Goal: Information Seeking & Learning: Learn about a topic

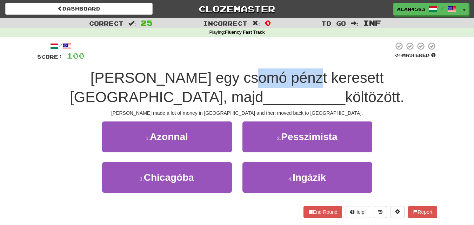
drag, startPoint x: 279, startPoint y: 77, endPoint x: 229, endPoint y: 78, distance: 49.5
click at [229, 78] on span "[PERSON_NAME] egy csomó pénzt keresett [GEOGRAPHIC_DATA], majd" at bounding box center [227, 87] width 314 height 36
click at [225, 60] on div at bounding box center [225, 60] width 0 height 0
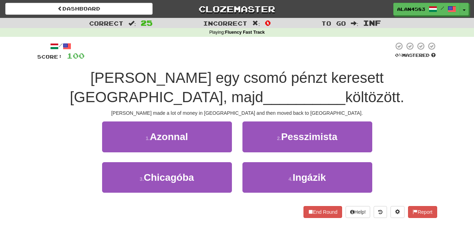
click at [262, 49] on div at bounding box center [239, 51] width 309 height 19
drag, startPoint x: 250, startPoint y: 95, endPoint x: 306, endPoint y: 95, distance: 55.4
click at [345, 95] on span "költözött." at bounding box center [374, 97] width 59 height 16
click at [301, 79] on div at bounding box center [301, 79] width 0 height 0
click at [340, 94] on div "[PERSON_NAME] egy csomó pénzt keresett [GEOGRAPHIC_DATA], majd __________ költö…" at bounding box center [237, 87] width 400 height 38
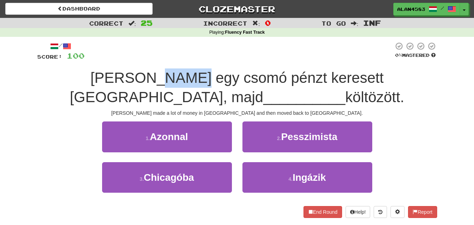
drag, startPoint x: 140, startPoint y: 75, endPoint x: 181, endPoint y: 72, distance: 40.8
click at [181, 72] on span "[PERSON_NAME] egy csomó pénzt keresett [GEOGRAPHIC_DATA], majd" at bounding box center [227, 87] width 314 height 36
click at [177, 60] on div at bounding box center [177, 60] width 0 height 0
click at [196, 55] on div at bounding box center [239, 51] width 309 height 19
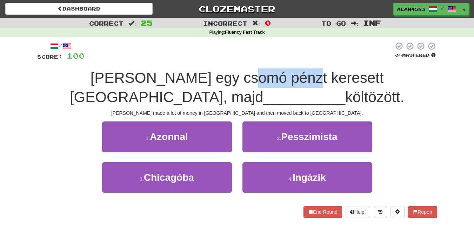
drag, startPoint x: 228, startPoint y: 78, endPoint x: 279, endPoint y: 78, distance: 50.5
click at [279, 78] on span "[PERSON_NAME] egy csomó pénzt keresett [GEOGRAPHIC_DATA], majd" at bounding box center [227, 87] width 314 height 36
click at [274, 86] on div at bounding box center [274, 86] width 0 height 0
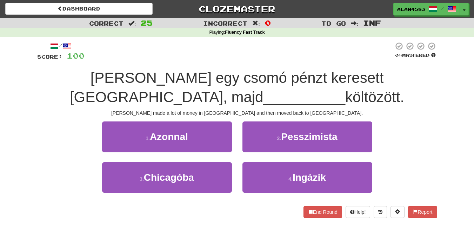
click at [304, 41] on div "/ Score: 100 0 % Mastered [PERSON_NAME] egy csomó pénzt keresett [GEOGRAPHIC_DA…" at bounding box center [237, 132] width 400 height 191
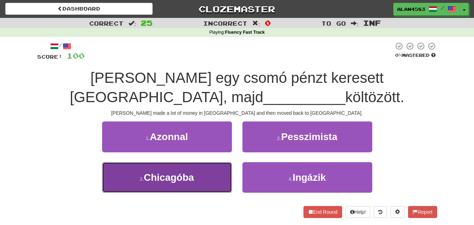
click at [204, 165] on button "3 . [GEOGRAPHIC_DATA]" at bounding box center [167, 177] width 130 height 31
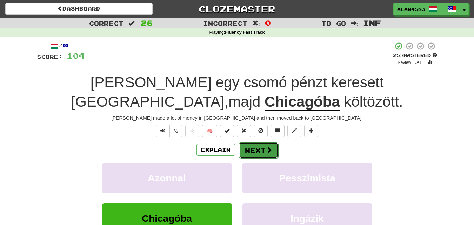
click at [254, 148] on button "Next" at bounding box center [258, 150] width 39 height 16
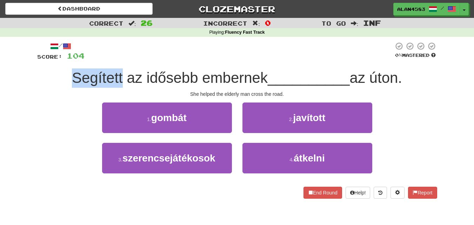
drag, startPoint x: 119, startPoint y: 80, endPoint x: 66, endPoint y: 78, distance: 52.3
click at [66, 78] on div "Segített az idősebb embernek __________ az úton." at bounding box center [237, 77] width 400 height 19
click at [62, 60] on div at bounding box center [62, 60] width 0 height 0
click at [11, 78] on div "Correct : 26 Incorrect : 0 To go : Inf Playing : Fluency Fast Track / Score: 10…" at bounding box center [237, 113] width 474 height 191
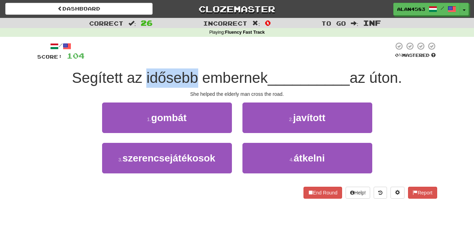
drag, startPoint x: 141, startPoint y: 73, endPoint x: 191, endPoint y: 70, distance: 49.9
click at [191, 70] on span "Segített az idősebb embernek" at bounding box center [170, 77] width 196 height 16
click at [186, 60] on div at bounding box center [186, 60] width 0 height 0
click at [223, 52] on div at bounding box center [239, 51] width 309 height 19
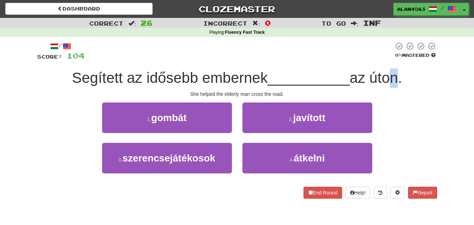
drag, startPoint x: 398, startPoint y: 76, endPoint x: 390, endPoint y: 79, distance: 8.8
click at [390, 79] on span "az úton." at bounding box center [376, 77] width 52 height 16
drag, startPoint x: 374, startPoint y: 79, endPoint x: 401, endPoint y: 76, distance: 27.2
click at [401, 76] on span "az úton." at bounding box center [376, 77] width 52 height 16
click at [397, 60] on div at bounding box center [397, 60] width 0 height 0
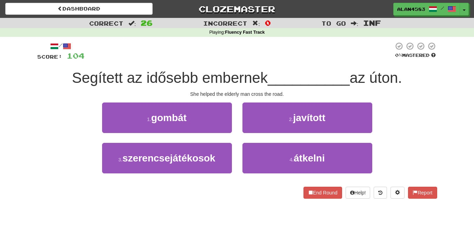
click at [300, 65] on div "/ Score: 104 0 % Mastered Segített az idősebb embernek __________ az úton. She …" at bounding box center [237, 120] width 400 height 157
drag, startPoint x: 401, startPoint y: 77, endPoint x: 374, endPoint y: 78, distance: 27.0
click at [374, 78] on span "az úton." at bounding box center [376, 77] width 52 height 16
click at [369, 86] on div at bounding box center [369, 86] width 0 height 0
click at [316, 66] on div "/ Score: 104 0 % Mastered Segített az idősebb embernek __________ az úton. She …" at bounding box center [237, 120] width 400 height 157
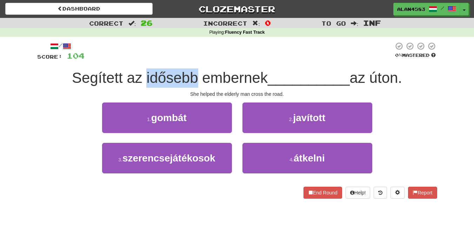
drag, startPoint x: 193, startPoint y: 79, endPoint x: 142, endPoint y: 78, distance: 50.6
click at [142, 78] on span "Segített az idősebb embernek" at bounding box center [170, 77] width 196 height 16
click at [138, 60] on div at bounding box center [138, 60] width 0 height 0
click at [149, 50] on div at bounding box center [239, 51] width 309 height 19
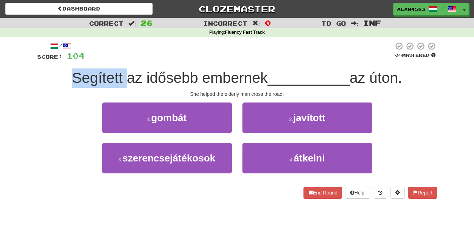
drag, startPoint x: 121, startPoint y: 74, endPoint x: 49, endPoint y: 71, distance: 72.4
click at [49, 71] on div "Segített az idősebb embernek __________ az úton." at bounding box center [237, 77] width 400 height 19
click at [44, 60] on div at bounding box center [44, 60] width 0 height 0
click at [25, 73] on div "Correct : 26 Incorrect : 0 To go : Inf Playing : Fluency Fast Track / Score: 10…" at bounding box center [237, 113] width 474 height 191
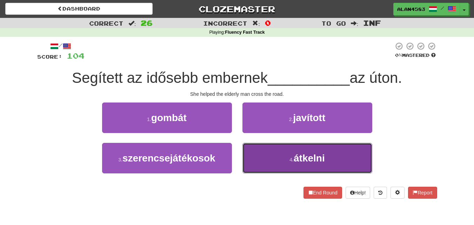
click at [278, 152] on button "4 . átkelni" at bounding box center [307, 158] width 130 height 31
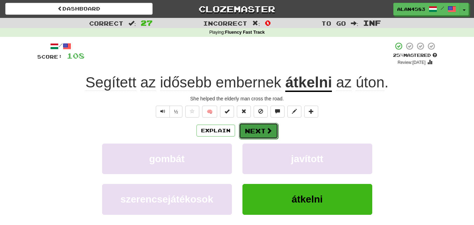
click at [260, 132] on button "Next" at bounding box center [258, 131] width 39 height 16
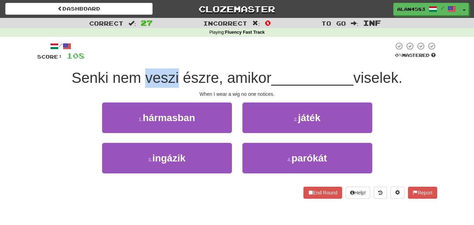
drag, startPoint x: 143, startPoint y: 79, endPoint x: 174, endPoint y: 75, distance: 31.9
click at [174, 75] on span "Senki nem veszi észre, amikor" at bounding box center [172, 77] width 200 height 16
click at [170, 60] on div at bounding box center [170, 60] width 0 height 0
click at [205, 54] on div at bounding box center [239, 51] width 309 height 19
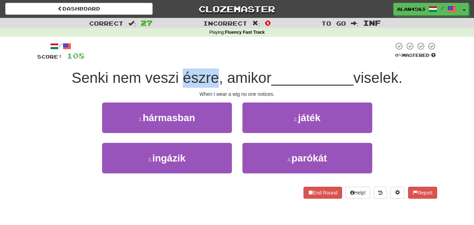
drag, startPoint x: 211, startPoint y: 77, endPoint x: 179, endPoint y: 78, distance: 32.7
click at [179, 78] on span "Senki nem veszi észre, amikor" at bounding box center [172, 77] width 200 height 16
click at [174, 60] on div at bounding box center [174, 60] width 0 height 0
click at [205, 50] on div at bounding box center [239, 51] width 309 height 19
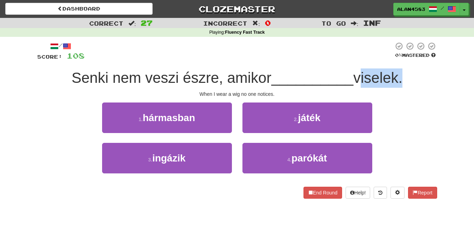
drag, startPoint x: 359, startPoint y: 79, endPoint x: 401, endPoint y: 77, distance: 42.2
click at [401, 77] on span "viselek." at bounding box center [377, 77] width 49 height 16
click at [397, 60] on div at bounding box center [397, 60] width 0 height 0
click at [416, 64] on div "/ Score: 108 0 % Mastered [PERSON_NAME] nem veszi észre, amikor __________ vise…" at bounding box center [237, 120] width 400 height 157
click at [214, 77] on span "Senki nem veszi észre, amikor" at bounding box center [172, 77] width 200 height 16
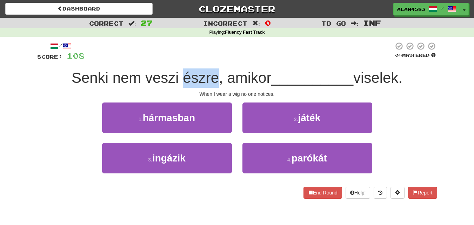
drag, startPoint x: 179, startPoint y: 78, endPoint x: 213, endPoint y: 75, distance: 34.6
click at [213, 75] on span "Senki nem veszi észre, amikor" at bounding box center [172, 77] width 200 height 16
click at [209, 60] on div at bounding box center [209, 60] width 0 height 0
click at [248, 41] on div "/ Score: 108 0 % Mastered [PERSON_NAME] nem veszi észre, amikor __________ vise…" at bounding box center [237, 123] width 400 height 172
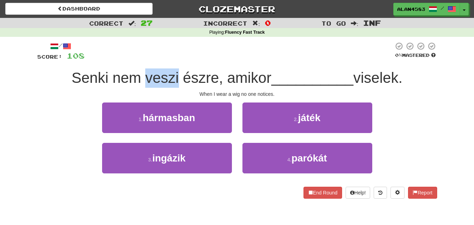
drag, startPoint x: 175, startPoint y: 71, endPoint x: 142, endPoint y: 72, distance: 32.3
click at [142, 72] on span "Senki nem veszi észre, amikor" at bounding box center [172, 77] width 200 height 16
click at [138, 60] on div at bounding box center [138, 60] width 0 height 0
click at [174, 54] on div at bounding box center [239, 51] width 309 height 19
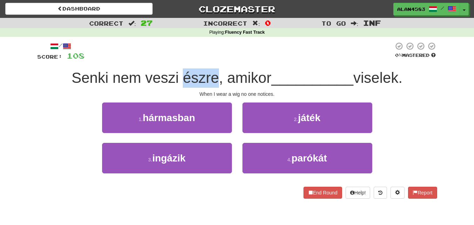
drag, startPoint x: 180, startPoint y: 75, endPoint x: 211, endPoint y: 72, distance: 31.3
click at [211, 72] on span "Senki nem veszi észre, amikor" at bounding box center [172, 77] width 200 height 16
click at [206, 60] on div at bounding box center [206, 60] width 0 height 0
click at [227, 56] on div at bounding box center [239, 51] width 309 height 19
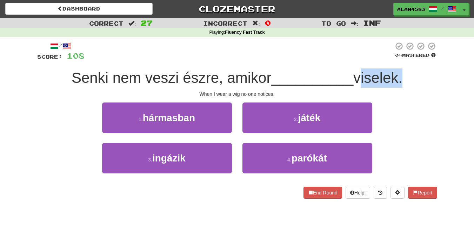
drag, startPoint x: 359, startPoint y: 75, endPoint x: 401, endPoint y: 74, distance: 42.5
click at [401, 74] on span "viselek." at bounding box center [377, 77] width 49 height 16
click at [397, 60] on div at bounding box center [397, 60] width 0 height 0
click at [409, 61] on div "/ Score: 108 0 % Mastered [PERSON_NAME] nem veszi észre, amikor __________ vise…" at bounding box center [237, 120] width 400 height 157
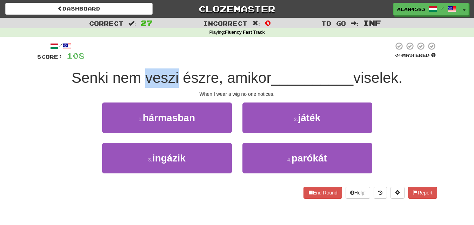
drag, startPoint x: 174, startPoint y: 79, endPoint x: 143, endPoint y: 79, distance: 31.6
click at [143, 79] on span "Senki nem veszi észre, amikor" at bounding box center [172, 77] width 200 height 16
click at [138, 86] on div at bounding box center [138, 86] width 0 height 0
click at [195, 54] on div at bounding box center [239, 51] width 309 height 19
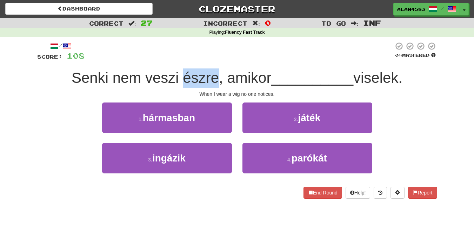
drag, startPoint x: 213, startPoint y: 74, endPoint x: 180, endPoint y: 76, distance: 33.0
click at [180, 76] on span "Senki nem veszi észre, amikor" at bounding box center [172, 77] width 200 height 16
click at [175, 60] on div at bounding box center [175, 60] width 0 height 0
click at [221, 40] on div "/ Score: 108 0 % Mastered [PERSON_NAME] nem veszi észre, amikor __________ vise…" at bounding box center [237, 123] width 400 height 172
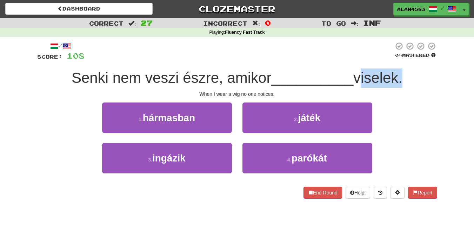
drag, startPoint x: 402, startPoint y: 77, endPoint x: 359, endPoint y: 78, distance: 42.8
click at [359, 78] on span "viselek." at bounding box center [377, 77] width 49 height 16
click at [355, 60] on div at bounding box center [355, 60] width 0 height 0
click at [357, 55] on div at bounding box center [239, 51] width 309 height 19
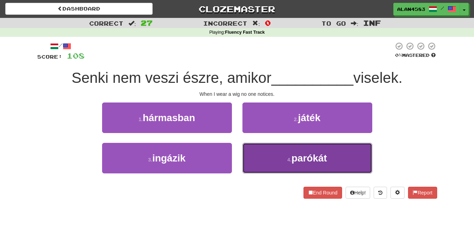
click at [273, 150] on button "4 . parókát" at bounding box center [307, 158] width 130 height 31
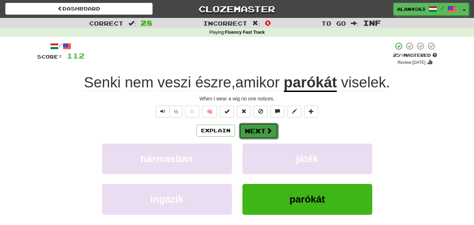
click at [270, 127] on span at bounding box center [269, 130] width 6 height 6
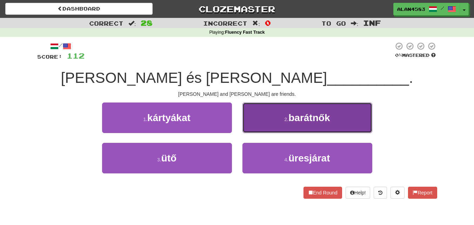
click at [269, 121] on button "2 . barátnők" at bounding box center [307, 117] width 130 height 31
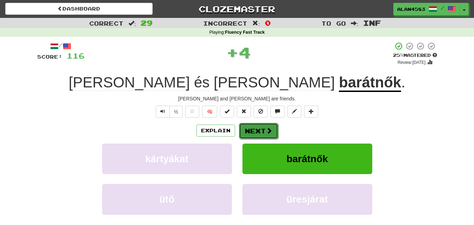
click at [266, 131] on span at bounding box center [269, 130] width 6 height 6
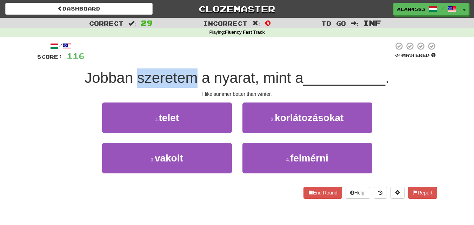
drag, startPoint x: 134, startPoint y: 75, endPoint x: 195, endPoint y: 74, distance: 61.8
click at [195, 74] on span "Jobban szeretem a nyarat, mint a" at bounding box center [194, 77] width 219 height 16
click at [191, 60] on div at bounding box center [191, 60] width 0 height 0
click at [205, 52] on div at bounding box center [239, 51] width 309 height 19
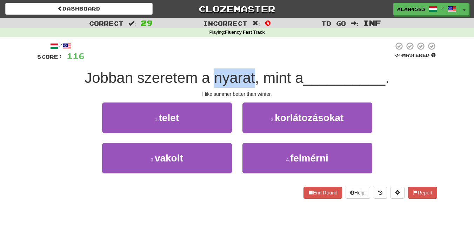
drag, startPoint x: 212, startPoint y: 75, endPoint x: 253, endPoint y: 71, distance: 41.0
click at [253, 71] on span "Jobban szeretem a nyarat, mint a" at bounding box center [194, 77] width 219 height 16
click at [248, 60] on div at bounding box center [248, 60] width 0 height 0
click at [259, 56] on div at bounding box center [239, 51] width 309 height 19
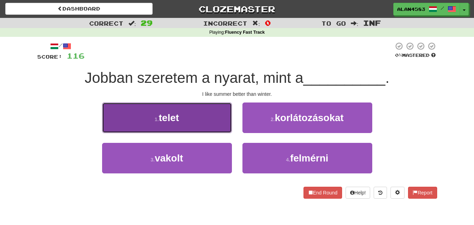
click at [125, 112] on button "1 . telet" at bounding box center [167, 117] width 130 height 31
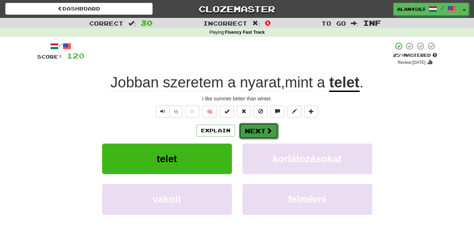
click at [255, 129] on button "Next" at bounding box center [258, 131] width 39 height 16
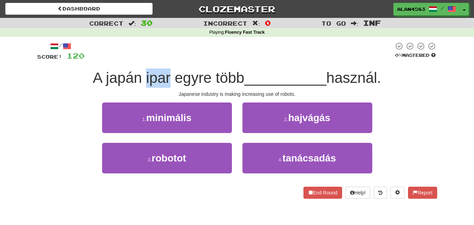
drag, startPoint x: 142, startPoint y: 76, endPoint x: 164, endPoint y: 74, distance: 22.2
click at [164, 74] on span "A japán ipar egyre több" at bounding box center [169, 77] width 152 height 16
click at [160, 60] on div at bounding box center [160, 60] width 0 height 0
click at [178, 53] on div at bounding box center [239, 51] width 309 height 19
drag, startPoint x: 172, startPoint y: 77, endPoint x: 204, endPoint y: 77, distance: 31.9
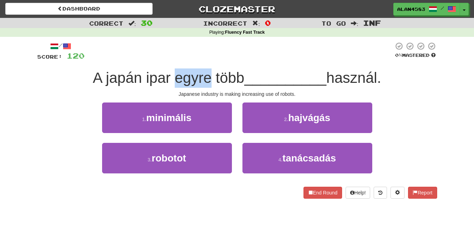
click at [204, 77] on span "A japán ipar egyre több" at bounding box center [169, 77] width 152 height 16
click at [199, 60] on div at bounding box center [199, 60] width 0 height 0
click at [218, 50] on div at bounding box center [239, 51] width 309 height 19
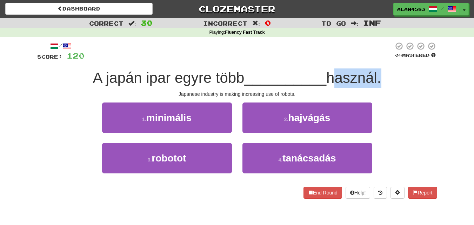
drag, startPoint x: 332, startPoint y: 79, endPoint x: 382, endPoint y: 76, distance: 50.3
click at [381, 76] on span "használ." at bounding box center [353, 77] width 55 height 16
click at [378, 60] on div at bounding box center [378, 60] width 0 height 0
click at [393, 63] on div "/ Score: 120 0 % Mastered A japán ipar egyre több __________ használ. Japanese …" at bounding box center [237, 120] width 400 height 157
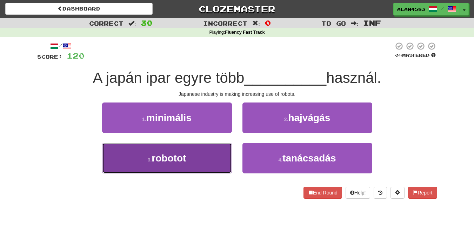
click at [168, 160] on span "robotot" at bounding box center [169, 158] width 34 height 11
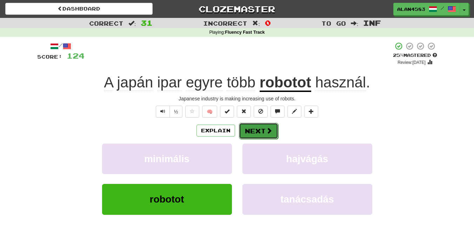
click at [252, 129] on button "Next" at bounding box center [258, 131] width 39 height 16
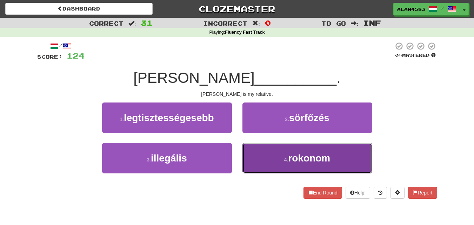
click at [274, 165] on button "4 . rokonom" at bounding box center [307, 158] width 130 height 31
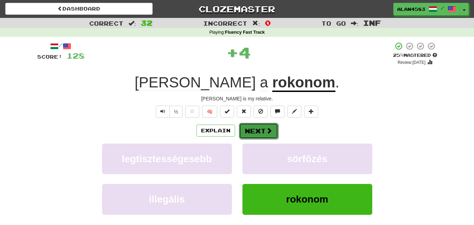
click at [248, 132] on button "Next" at bounding box center [258, 131] width 39 height 16
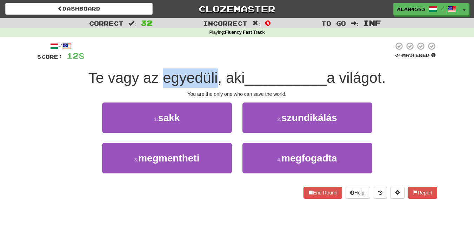
drag, startPoint x: 160, startPoint y: 75, endPoint x: 215, endPoint y: 72, distance: 55.2
click at [215, 72] on span "Te vagy az egyedüli, aki" at bounding box center [166, 77] width 157 height 16
click at [211, 60] on div at bounding box center [211, 60] width 0 height 0
click at [236, 49] on div at bounding box center [239, 51] width 309 height 19
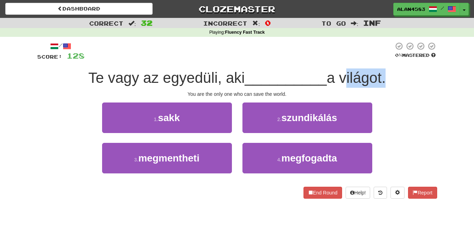
drag, startPoint x: 345, startPoint y: 80, endPoint x: 387, endPoint y: 75, distance: 42.4
click at [386, 75] on span "a világot." at bounding box center [356, 77] width 59 height 16
click at [383, 60] on div at bounding box center [383, 60] width 0 height 0
click at [411, 65] on div "/ Score: 128 0 % Mastered Te vagy az egyedüli, aki __________ a világot. You ar…" at bounding box center [237, 120] width 400 height 157
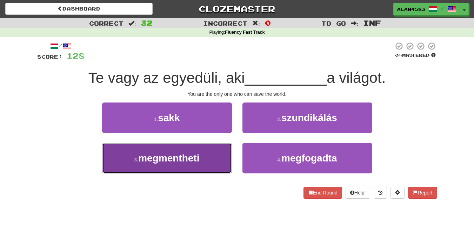
click at [152, 159] on span "megmentheti" at bounding box center [168, 158] width 61 height 11
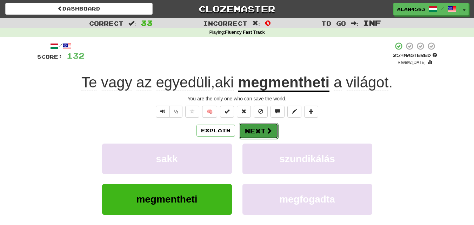
click at [254, 126] on button "Next" at bounding box center [258, 131] width 39 height 16
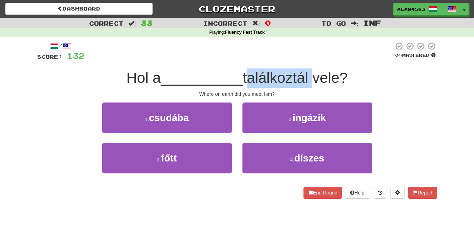
drag, startPoint x: 246, startPoint y: 75, endPoint x: 312, endPoint y: 72, distance: 65.3
click at [312, 72] on span "találkoztál vele?" at bounding box center [295, 77] width 105 height 16
click at [307, 60] on div at bounding box center [307, 60] width 0 height 0
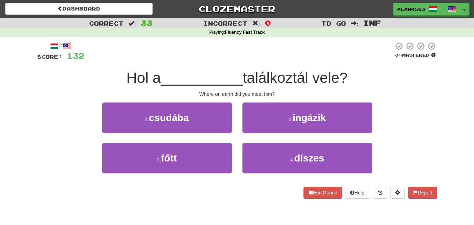
click at [324, 52] on div at bounding box center [239, 51] width 309 height 19
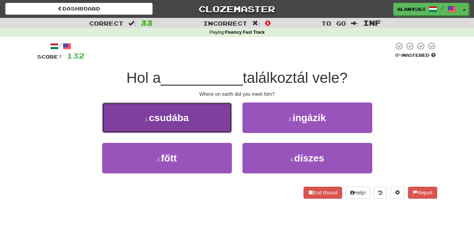
click at [147, 114] on button "1 . csudába" at bounding box center [167, 117] width 130 height 31
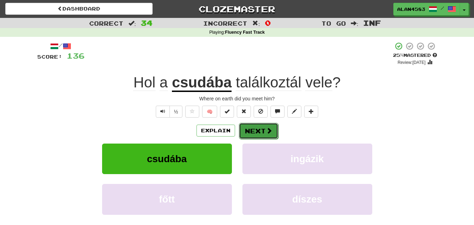
click at [253, 129] on button "Next" at bounding box center [258, 131] width 39 height 16
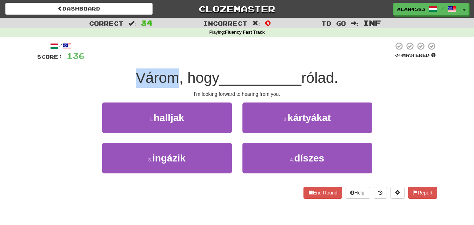
drag, startPoint x: 177, startPoint y: 74, endPoint x: 133, endPoint y: 76, distance: 43.5
click at [136, 76] on span "Várom, hogy" at bounding box center [178, 77] width 84 height 16
click at [128, 60] on div at bounding box center [128, 60] width 0 height 0
click at [185, 45] on div at bounding box center [239, 51] width 309 height 19
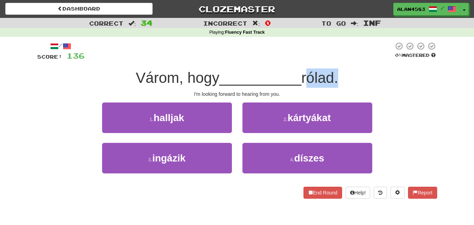
drag, startPoint x: 307, startPoint y: 75, endPoint x: 336, endPoint y: 72, distance: 29.7
click at [336, 72] on span "rólad." at bounding box center [319, 77] width 37 height 16
click at [332, 60] on div at bounding box center [332, 60] width 0 height 0
click at [354, 52] on div at bounding box center [239, 51] width 309 height 19
click at [138, 47] on div at bounding box center [239, 51] width 309 height 19
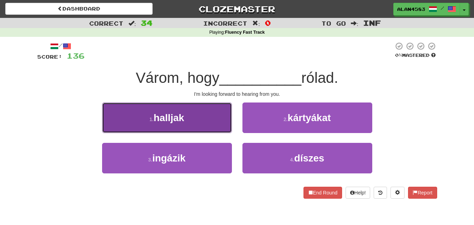
click at [178, 115] on span "halljak" at bounding box center [169, 117] width 31 height 11
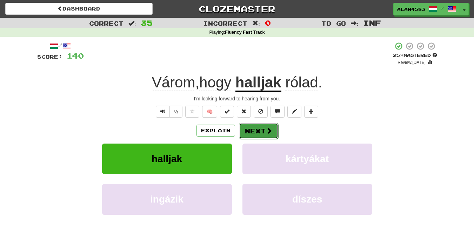
click at [266, 126] on button "Next" at bounding box center [258, 131] width 39 height 16
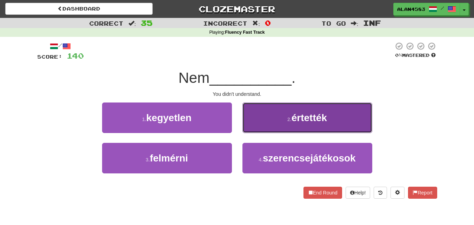
click at [326, 117] on span "értették" at bounding box center [309, 117] width 35 height 11
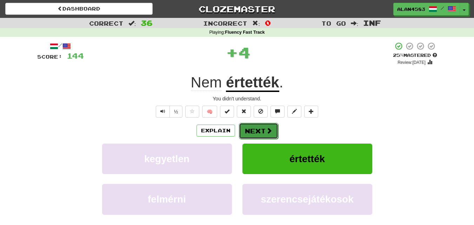
click at [269, 136] on button "Next" at bounding box center [258, 131] width 39 height 16
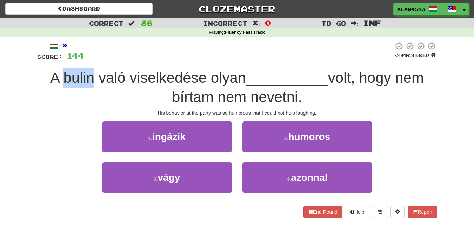
drag, startPoint x: 91, startPoint y: 77, endPoint x: 59, endPoint y: 77, distance: 31.9
click at [59, 77] on span "A bulin való viselkedése olyan" at bounding box center [148, 77] width 196 height 16
click at [55, 60] on div at bounding box center [55, 60] width 0 height 0
click at [119, 45] on div at bounding box center [239, 51] width 310 height 19
drag, startPoint x: 121, startPoint y: 79, endPoint x: 95, endPoint y: 79, distance: 25.3
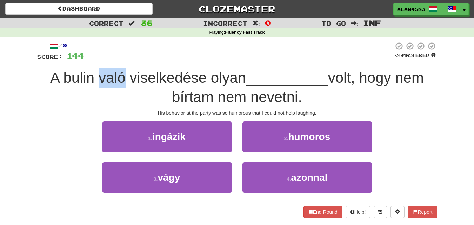
click at [95, 79] on span "A bulin való viselkedése olyan" at bounding box center [148, 77] width 196 height 16
click at [91, 86] on div at bounding box center [91, 86] width 0 height 0
click at [157, 45] on div at bounding box center [239, 51] width 310 height 19
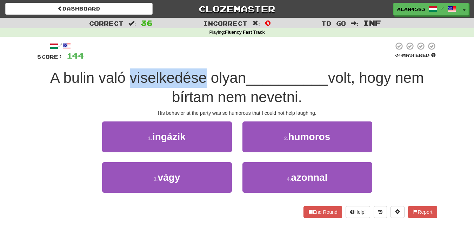
drag, startPoint x: 127, startPoint y: 76, endPoint x: 201, endPoint y: 67, distance: 74.6
click at [201, 67] on div "/ Score: 144 0 % Mastered A bulin való viselkedése olyan __________ volt, hogy …" at bounding box center [237, 130] width 400 height 176
click at [196, 60] on div at bounding box center [196, 60] width 0 height 0
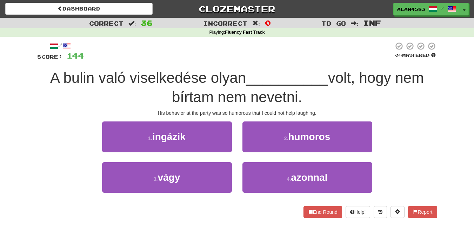
click at [214, 53] on div at bounding box center [239, 51] width 310 height 19
drag, startPoint x: 211, startPoint y: 99, endPoint x: 166, endPoint y: 98, distance: 45.3
click at [166, 98] on div "A bulin való viselkedése olyan __________ volt, hogy nem bírtam nem nevetni." at bounding box center [237, 87] width 400 height 38
click at [161, 106] on div at bounding box center [161, 106] width 0 height 0
click at [125, 92] on div "A bulin való viselkedése olyan __________ volt, hogy nem bírtam nem nevetni." at bounding box center [237, 87] width 400 height 38
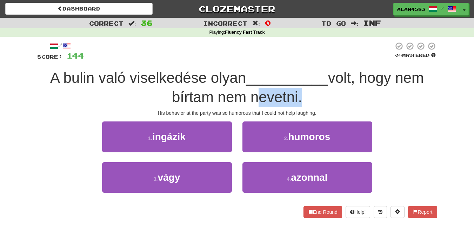
drag, startPoint x: 299, startPoint y: 92, endPoint x: 254, endPoint y: 92, distance: 45.6
click at [254, 92] on span "volt, hogy nem bírtam nem nevetni." at bounding box center [298, 87] width 252 height 36
click at [249, 79] on div at bounding box center [249, 79] width 0 height 0
click at [322, 101] on div "A bulin való viselkedése olyan __________ volt, hogy nem bírtam nem nevetni." at bounding box center [237, 87] width 400 height 38
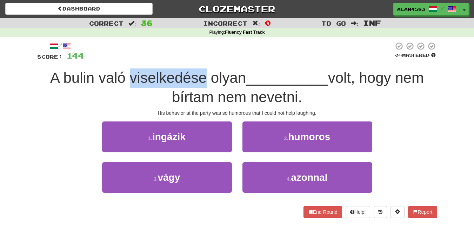
drag, startPoint x: 201, startPoint y: 75, endPoint x: 128, endPoint y: 75, distance: 73.0
click at [128, 75] on span "A bulin való viselkedése olyan" at bounding box center [148, 77] width 196 height 16
click at [123, 60] on div at bounding box center [123, 60] width 0 height 0
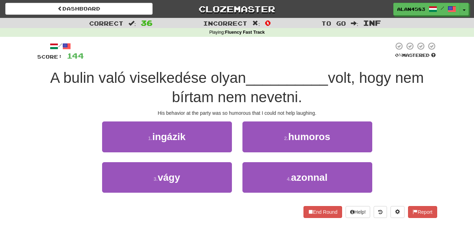
click at [79, 95] on div "A bulin való viselkedése olyan __________ volt, hogy nem bírtam nem nevetni." at bounding box center [237, 87] width 400 height 38
drag, startPoint x: 172, startPoint y: 95, endPoint x: 213, endPoint y: 93, distance: 40.8
click at [213, 93] on span "volt, hogy nem bírtam nem nevetni." at bounding box center [298, 87] width 252 height 36
click at [208, 79] on div at bounding box center [208, 79] width 0 height 0
click at [234, 77] on span "A bulin való viselkedése olyan" at bounding box center [148, 77] width 196 height 16
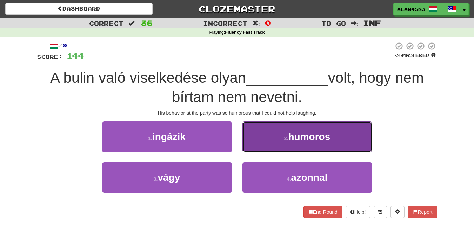
click at [281, 136] on button "2 . humoros" at bounding box center [307, 136] width 130 height 31
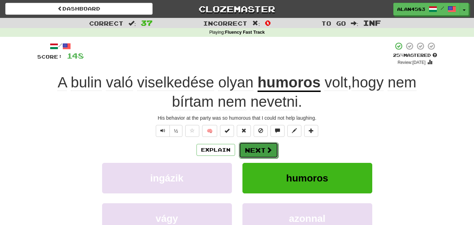
click at [257, 149] on button "Next" at bounding box center [258, 150] width 39 height 16
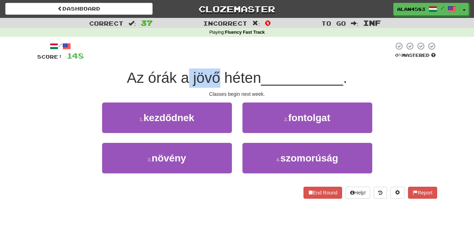
drag, startPoint x: 219, startPoint y: 80, endPoint x: 189, endPoint y: 81, distance: 30.2
click at [189, 81] on span "Az órák a jövő héten" at bounding box center [194, 77] width 134 height 16
click at [184, 86] on div at bounding box center [184, 86] width 0 height 0
click at [234, 59] on div at bounding box center [239, 51] width 310 height 19
drag, startPoint x: 173, startPoint y: 77, endPoint x: 146, endPoint y: 79, distance: 26.4
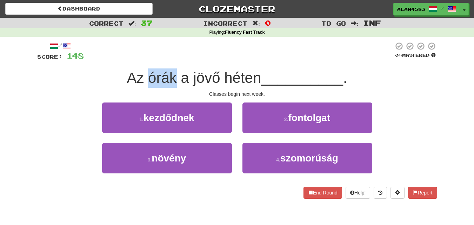
click at [146, 79] on span "Az órák a jövő héten" at bounding box center [194, 77] width 134 height 16
click at [142, 86] on div at bounding box center [142, 86] width 0 height 0
click at [204, 48] on div at bounding box center [239, 51] width 310 height 19
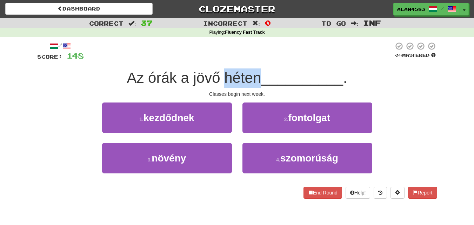
drag, startPoint x: 258, startPoint y: 73, endPoint x: 221, endPoint y: 75, distance: 36.2
click at [221, 75] on span "Az órák a jövő héten" at bounding box center [194, 77] width 134 height 16
click at [217, 60] on div at bounding box center [217, 60] width 0 height 0
click at [200, 60] on div at bounding box center [239, 51] width 310 height 19
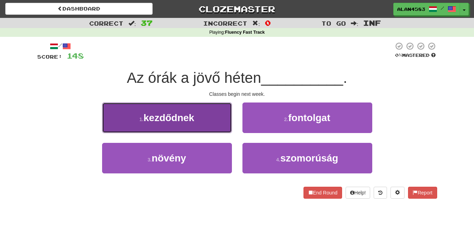
click at [162, 106] on button "1 . kezdődnek" at bounding box center [167, 117] width 130 height 31
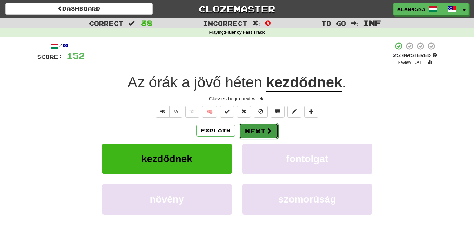
click at [261, 129] on button "Next" at bounding box center [258, 131] width 39 height 16
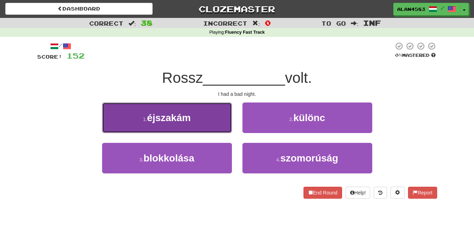
click at [145, 125] on button "1 . éjszakám" at bounding box center [167, 117] width 130 height 31
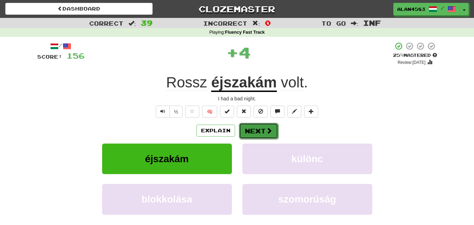
click at [244, 129] on button "Next" at bounding box center [258, 131] width 39 height 16
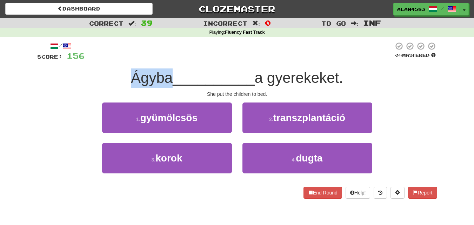
drag, startPoint x: 171, startPoint y: 74, endPoint x: 125, endPoint y: 77, distance: 45.3
click at [125, 77] on div "Ágyba __________ a gyerekeket." at bounding box center [237, 77] width 400 height 19
click at [121, 60] on div at bounding box center [121, 60] width 0 height 0
click at [200, 58] on div at bounding box center [239, 51] width 309 height 19
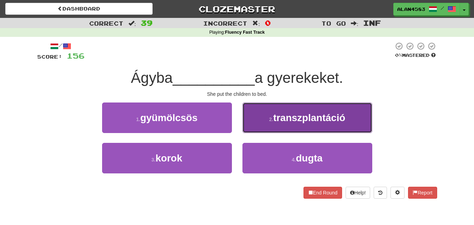
click at [305, 123] on span "transzplantáció" at bounding box center [309, 117] width 72 height 11
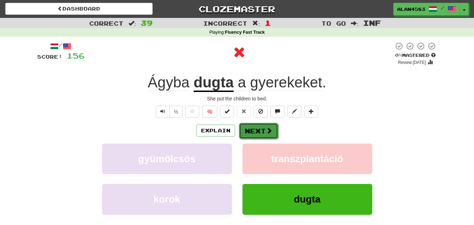
click at [273, 127] on button "Next" at bounding box center [258, 131] width 39 height 16
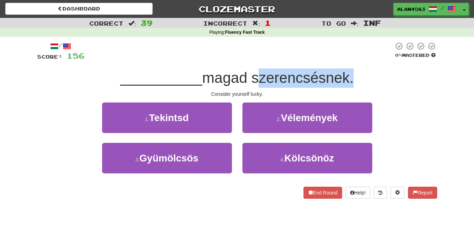
drag, startPoint x: 255, startPoint y: 81, endPoint x: 349, endPoint y: 77, distance: 94.5
click at [349, 77] on span "magad szerencsésnek." at bounding box center [278, 77] width 152 height 16
click at [345, 60] on div at bounding box center [345, 60] width 0 height 0
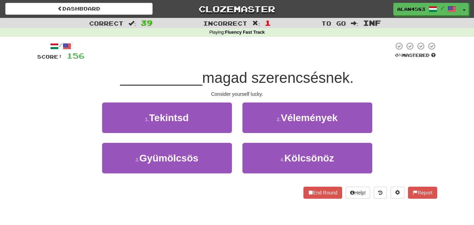
click at [365, 61] on div "/ Score: 156 0 % Mastered __________ magad szerencsésnek. Consider yourself luc…" at bounding box center [237, 120] width 400 height 157
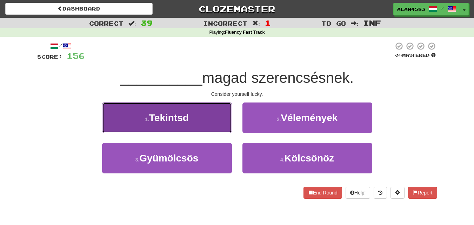
click at [163, 128] on button "1 . [GEOGRAPHIC_DATA]" at bounding box center [167, 117] width 130 height 31
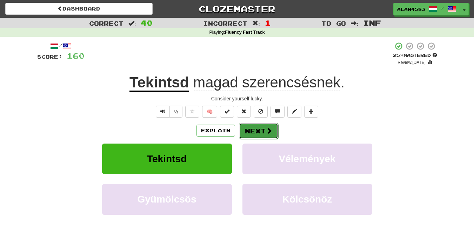
click at [253, 128] on button "Next" at bounding box center [258, 131] width 39 height 16
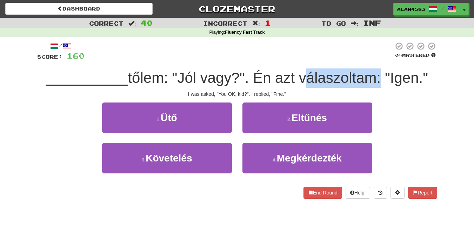
drag, startPoint x: 300, startPoint y: 78, endPoint x: 377, endPoint y: 79, distance: 76.5
click at [377, 79] on span "tőlem: "Jól vagy?". Én azt válaszoltam: "Igen."" at bounding box center [278, 77] width 300 height 16
click at [372, 86] on div at bounding box center [372, 86] width 0 height 0
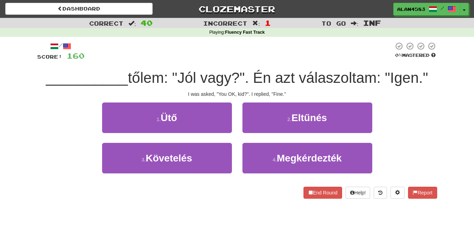
click at [390, 91] on div "I was asked, "You OK, kid?". I replied, "Fine."" at bounding box center [237, 94] width 400 height 7
drag, startPoint x: 166, startPoint y: 78, endPoint x: 128, endPoint y: 78, distance: 37.9
click at [128, 78] on span "tőlem: "Jól vagy?". Én azt válaszoltam: "Igen."" at bounding box center [278, 77] width 300 height 16
click at [124, 86] on div at bounding box center [124, 86] width 0 height 0
click at [196, 54] on div at bounding box center [239, 51] width 309 height 19
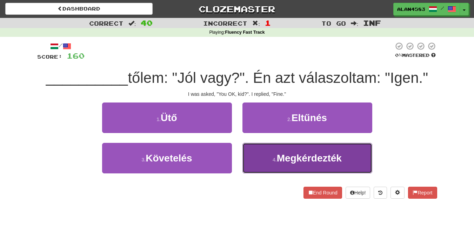
click at [295, 160] on span "Megkérdezték" at bounding box center [309, 158] width 65 height 11
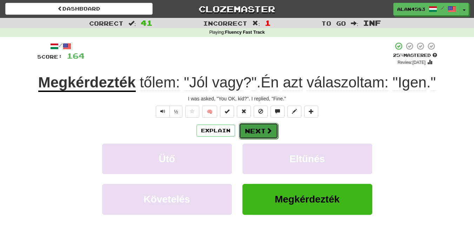
click at [266, 134] on span at bounding box center [269, 130] width 6 height 6
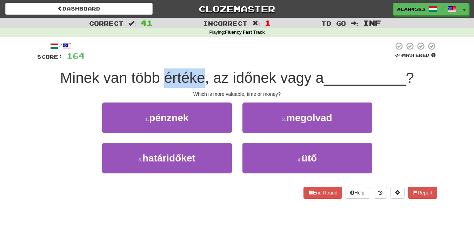
drag, startPoint x: 201, startPoint y: 78, endPoint x: 162, endPoint y: 78, distance: 39.3
click at [162, 78] on span "Minek van több értéke, az időnek vagy a" at bounding box center [192, 77] width 264 height 16
click at [158, 60] on div at bounding box center [158, 60] width 0 height 0
click at [221, 50] on div at bounding box center [239, 51] width 309 height 19
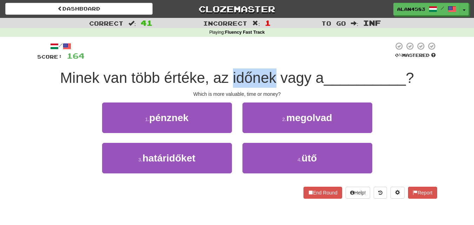
drag, startPoint x: 231, startPoint y: 73, endPoint x: 275, endPoint y: 71, distance: 44.2
click at [275, 71] on span "Minek van több értéke, az időnek vagy a" at bounding box center [192, 77] width 264 height 16
click at [270, 60] on div at bounding box center [270, 60] width 0 height 0
click at [283, 50] on div at bounding box center [239, 51] width 309 height 19
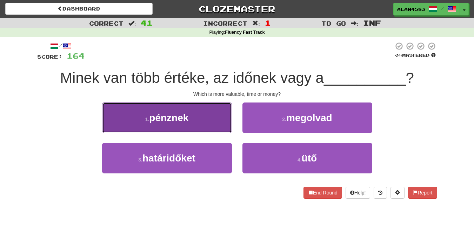
click at [163, 122] on span "pénznek" at bounding box center [168, 117] width 39 height 11
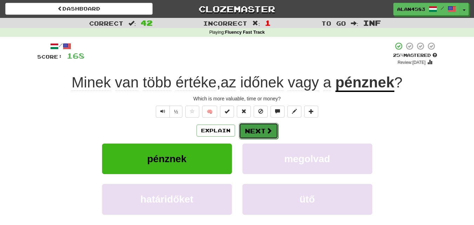
click at [264, 127] on button "Next" at bounding box center [258, 131] width 39 height 16
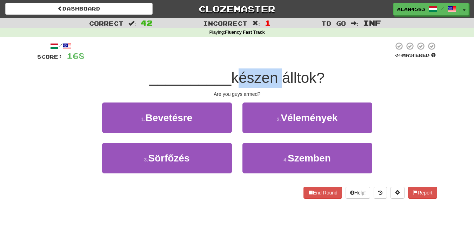
drag, startPoint x: 280, startPoint y: 79, endPoint x: 235, endPoint y: 79, distance: 44.2
click at [235, 79] on span "készen álltok?" at bounding box center [277, 77] width 93 height 16
click at [231, 86] on div at bounding box center [231, 86] width 0 height 0
click at [186, 84] on span "__________" at bounding box center [190, 77] width 82 height 16
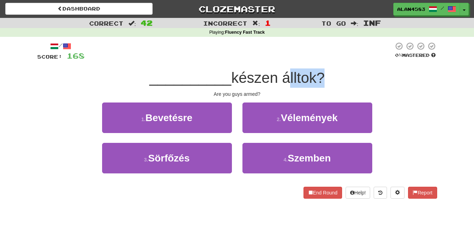
drag, startPoint x: 284, startPoint y: 76, endPoint x: 317, endPoint y: 73, distance: 32.4
click at [317, 73] on span "készen álltok?" at bounding box center [277, 77] width 93 height 16
click at [312, 60] on div at bounding box center [312, 60] width 0 height 0
click at [337, 58] on div at bounding box center [239, 51] width 309 height 19
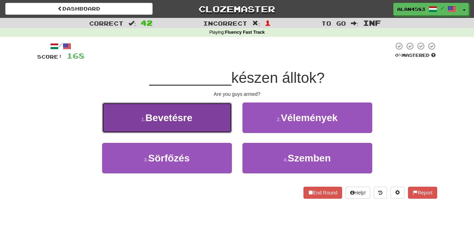
click at [148, 113] on span "Bevetésre" at bounding box center [168, 117] width 47 height 11
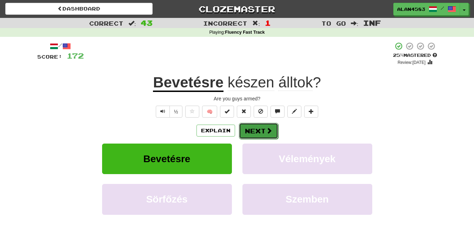
click at [257, 129] on button "Next" at bounding box center [258, 131] width 39 height 16
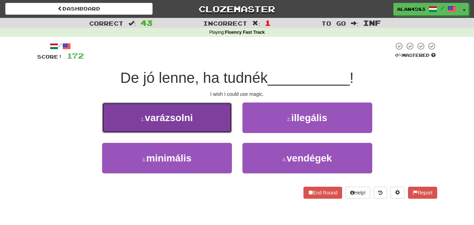
click at [145, 114] on button "1 . varázsolni" at bounding box center [167, 117] width 130 height 31
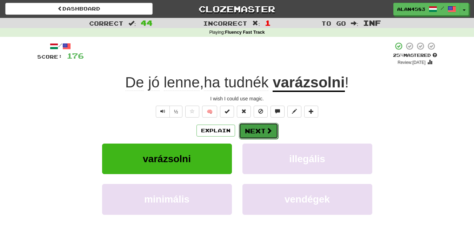
click at [257, 129] on button "Next" at bounding box center [258, 131] width 39 height 16
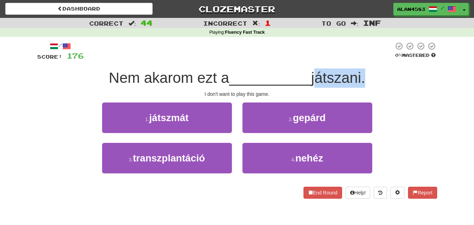
drag, startPoint x: 315, startPoint y: 76, endPoint x: 365, endPoint y: 75, distance: 49.8
click at [365, 75] on span "játszani." at bounding box center [338, 77] width 54 height 16
click at [361, 60] on div at bounding box center [361, 60] width 0 height 0
click at [381, 62] on div "/ Score: 176 0 % Mastered Nem akarom ezt a __________ játszani. I don't want to…" at bounding box center [237, 120] width 400 height 157
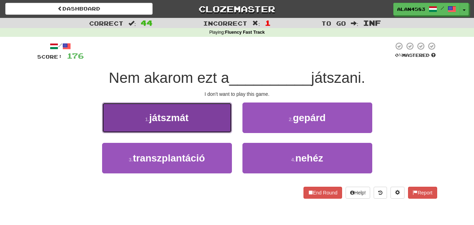
click at [172, 111] on button "1 . játszmát" at bounding box center [167, 117] width 130 height 31
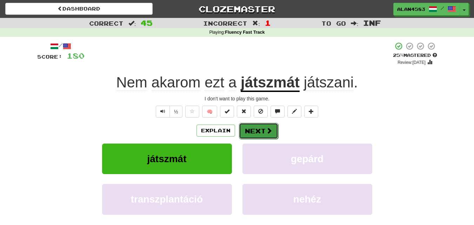
click at [268, 132] on span at bounding box center [269, 130] width 6 height 6
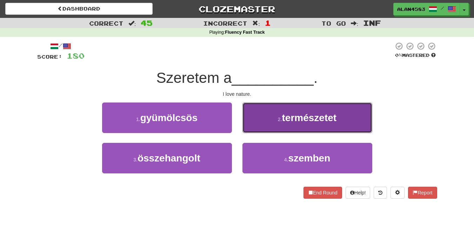
click at [314, 118] on span "természetet" at bounding box center [309, 117] width 55 height 11
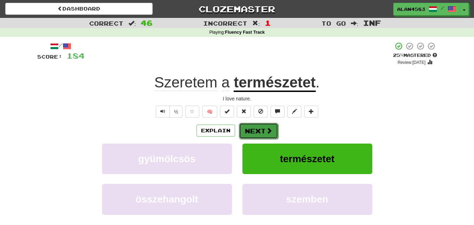
click at [261, 129] on button "Next" at bounding box center [258, 131] width 39 height 16
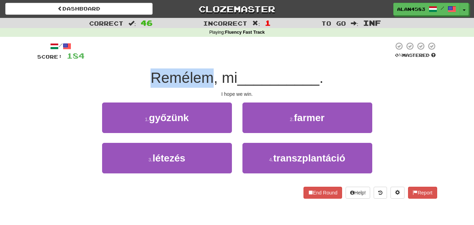
drag, startPoint x: 208, startPoint y: 78, endPoint x: 151, endPoint y: 78, distance: 56.9
click at [151, 78] on span "Remélem, mi" at bounding box center [194, 77] width 87 height 16
click at [147, 86] on div at bounding box center [147, 86] width 0 height 0
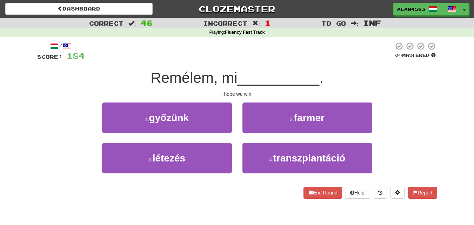
click at [219, 52] on div at bounding box center [239, 51] width 309 height 19
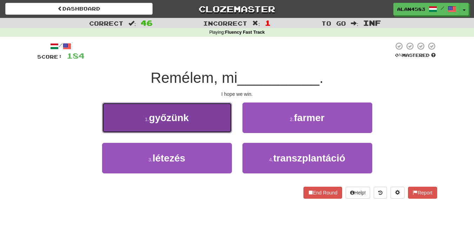
click at [152, 123] on span "győzünk" at bounding box center [169, 117] width 40 height 11
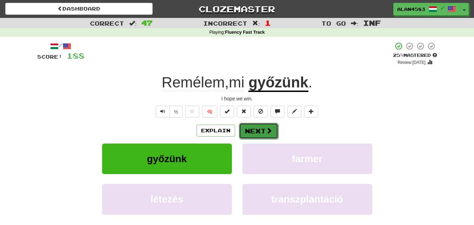
click at [255, 132] on button "Next" at bounding box center [258, 131] width 39 height 16
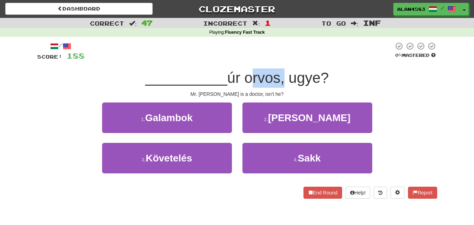
drag, startPoint x: 282, startPoint y: 78, endPoint x: 246, endPoint y: 82, distance: 36.4
click at [246, 82] on span "úr orvos, ugye?" at bounding box center [278, 77] width 102 height 16
click at [241, 86] on div at bounding box center [241, 86] width 0 height 0
click at [288, 52] on div at bounding box center [239, 51] width 309 height 19
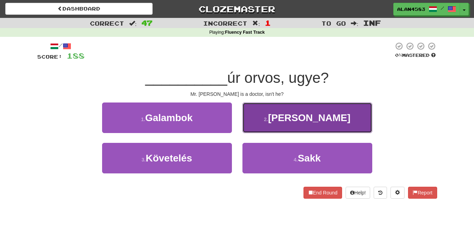
click at [291, 109] on button "2 . [PERSON_NAME]" at bounding box center [307, 117] width 130 height 31
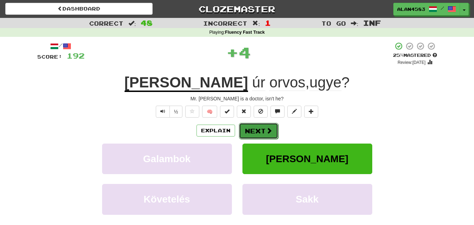
click at [258, 129] on button "Next" at bounding box center [258, 131] width 39 height 16
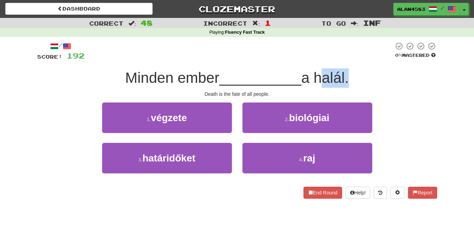
drag, startPoint x: 318, startPoint y: 75, endPoint x: 349, endPoint y: 74, distance: 31.6
click at [349, 74] on span "a halál." at bounding box center [324, 77] width 47 height 16
click at [345, 60] on div at bounding box center [345, 60] width 0 height 0
click at [357, 55] on div at bounding box center [239, 51] width 309 height 19
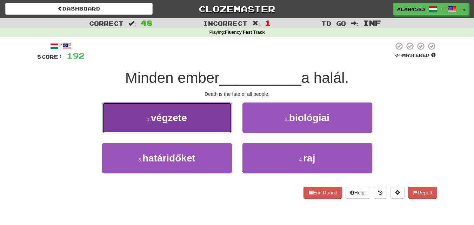
click at [164, 122] on span "végzete" at bounding box center [169, 117] width 36 height 11
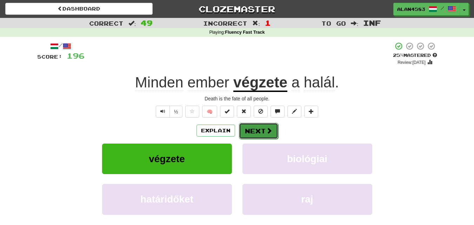
click at [261, 129] on button "Next" at bounding box center [258, 131] width 39 height 16
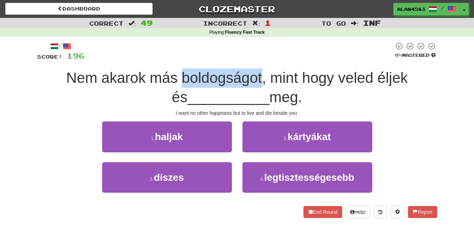
drag, startPoint x: 173, startPoint y: 76, endPoint x: 253, endPoint y: 71, distance: 79.5
click at [253, 71] on span "Nem akarok más boldogságot, mint hogy veled éljek és" at bounding box center [237, 87] width 342 height 36
click at [248, 60] on div at bounding box center [248, 60] width 0 height 0
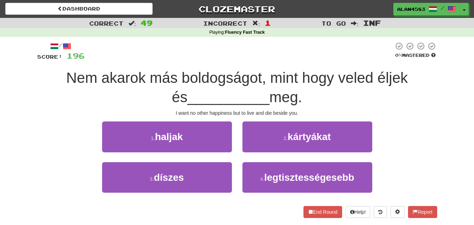
click at [264, 49] on div at bounding box center [239, 51] width 309 height 19
drag, startPoint x: 368, startPoint y: 74, endPoint x: 400, endPoint y: 73, distance: 31.6
click at [400, 73] on span "Nem akarok más boldogságot, mint hogy veled éljek és" at bounding box center [237, 87] width 342 height 36
click at [395, 60] on div at bounding box center [395, 60] width 0 height 0
click at [410, 62] on div "/ Score: 196 0 % Mastered Nem akarok más boldogságot, mint hogy veled éljek és …" at bounding box center [237, 130] width 400 height 176
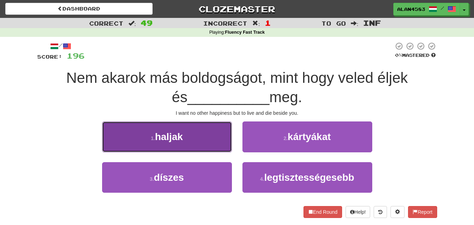
click at [159, 138] on span "haljak" at bounding box center [169, 136] width 28 height 11
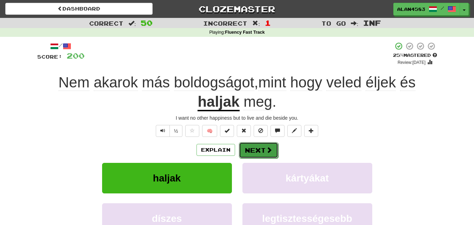
click at [253, 150] on button "Next" at bounding box center [258, 150] width 39 height 16
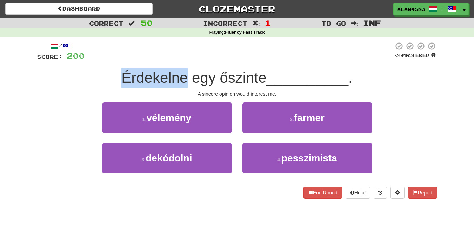
drag, startPoint x: 183, startPoint y: 76, endPoint x: 120, endPoint y: 71, distance: 63.0
click at [121, 71] on span "Érdekelne egy őszinte" at bounding box center [193, 77] width 145 height 16
click at [116, 60] on div at bounding box center [116, 60] width 0 height 0
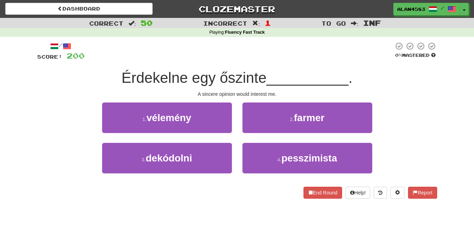
click at [191, 54] on div at bounding box center [239, 51] width 309 height 19
drag, startPoint x: 219, startPoint y: 76, endPoint x: 263, endPoint y: 72, distance: 44.8
click at [263, 72] on span "Érdekelne egy őszinte" at bounding box center [193, 77] width 145 height 16
click at [259, 60] on div at bounding box center [259, 60] width 0 height 0
click at [284, 48] on div at bounding box center [239, 51] width 309 height 19
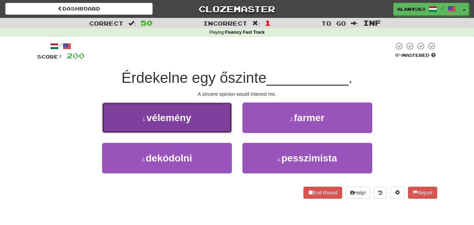
click at [163, 119] on span "vélemény" at bounding box center [169, 117] width 45 height 11
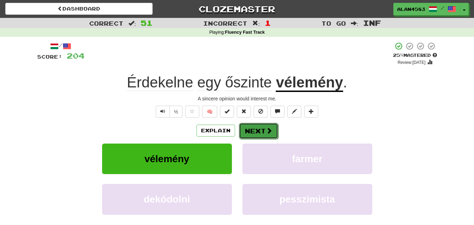
click at [255, 129] on button "Next" at bounding box center [258, 131] width 39 height 16
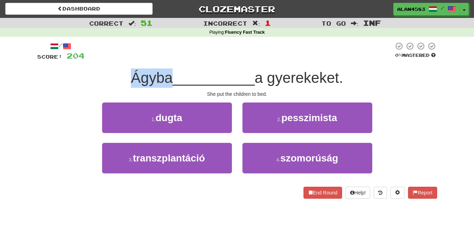
drag, startPoint x: 167, startPoint y: 79, endPoint x: 100, endPoint y: 78, distance: 67.4
click at [100, 78] on div "Ágyba __________ a gyerekeket." at bounding box center [237, 77] width 400 height 19
click at [95, 60] on div at bounding box center [95, 60] width 0 height 0
click at [79, 70] on div "Ágyba __________ a gyerekeket." at bounding box center [237, 77] width 400 height 19
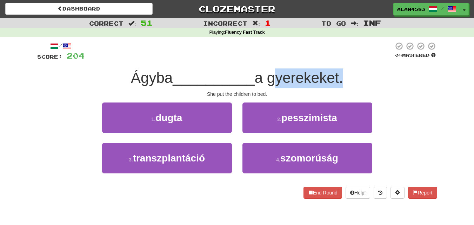
drag, startPoint x: 271, startPoint y: 78, endPoint x: 342, endPoint y: 77, distance: 70.5
click at [342, 77] on span "a gyerekeket." at bounding box center [299, 77] width 88 height 16
click at [337, 60] on div at bounding box center [337, 60] width 0 height 0
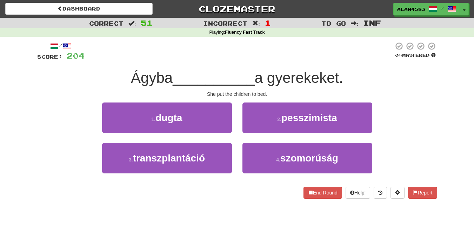
click at [361, 55] on div at bounding box center [239, 51] width 309 height 19
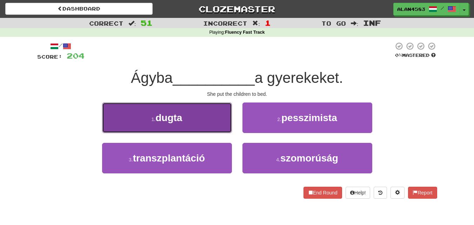
click at [153, 108] on button "1 . dugta" at bounding box center [167, 117] width 130 height 31
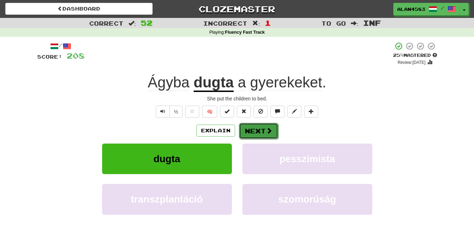
click at [257, 129] on button "Next" at bounding box center [258, 131] width 39 height 16
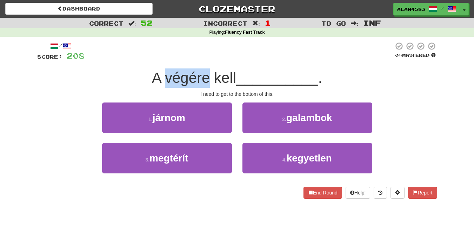
drag, startPoint x: 164, startPoint y: 77, endPoint x: 209, endPoint y: 73, distance: 44.7
click at [209, 73] on span "A végére kell" at bounding box center [194, 77] width 84 height 16
click at [204, 60] on div at bounding box center [204, 60] width 0 height 0
click at [222, 52] on div at bounding box center [239, 51] width 309 height 19
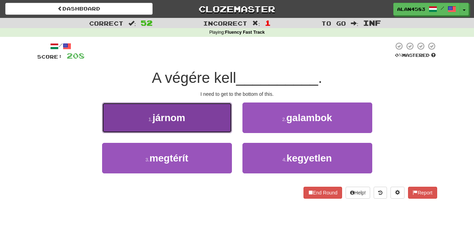
click at [169, 114] on span "járnom" at bounding box center [169, 117] width 33 height 11
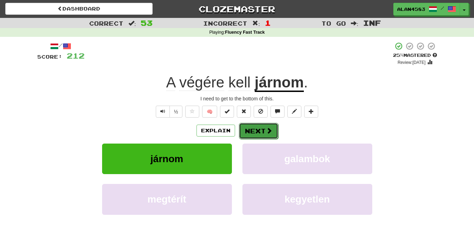
click at [255, 129] on button "Next" at bounding box center [258, 131] width 39 height 16
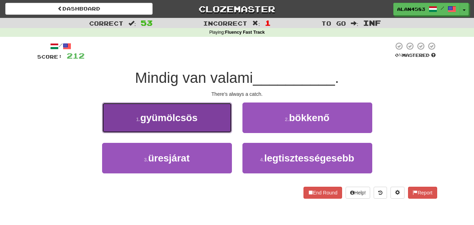
click at [154, 117] on span "gyümölcsös" at bounding box center [168, 117] width 57 height 11
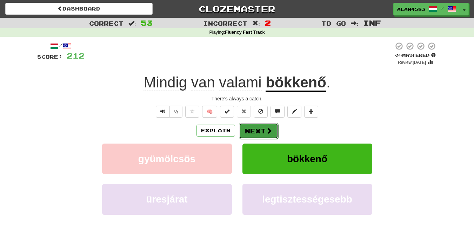
click at [241, 129] on button "Next" at bounding box center [258, 131] width 39 height 16
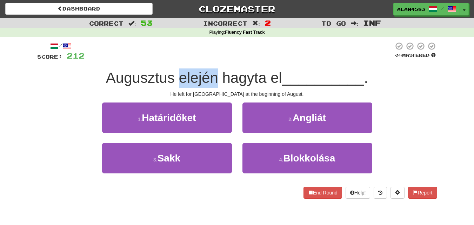
drag, startPoint x: 175, startPoint y: 79, endPoint x: 213, endPoint y: 78, distance: 37.2
click at [213, 78] on span "Augusztus elején hagyta el" at bounding box center [194, 77] width 176 height 16
click at [208, 60] on div at bounding box center [208, 60] width 0 height 0
click at [224, 53] on div at bounding box center [239, 51] width 309 height 19
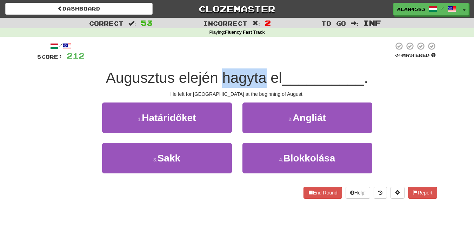
drag, startPoint x: 219, startPoint y: 77, endPoint x: 263, endPoint y: 74, distance: 44.3
click at [263, 74] on span "Augusztus elején hagyta el" at bounding box center [194, 77] width 176 height 16
click at [258, 60] on div at bounding box center [258, 60] width 0 height 0
click at [294, 52] on div at bounding box center [239, 51] width 309 height 19
click at [217, 79] on span "Augusztus elején hagyta el" at bounding box center [194, 77] width 176 height 16
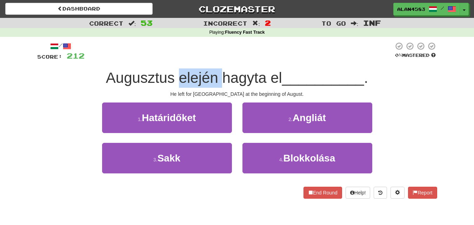
drag, startPoint x: 217, startPoint y: 79, endPoint x: 187, endPoint y: 79, distance: 29.1
click at [187, 79] on span "Augusztus elején hagyta el" at bounding box center [194, 77] width 176 height 16
click at [183, 86] on div at bounding box center [183, 86] width 0 height 0
click at [238, 50] on div at bounding box center [239, 51] width 309 height 19
drag, startPoint x: 215, startPoint y: 78, endPoint x: 179, endPoint y: 75, distance: 36.7
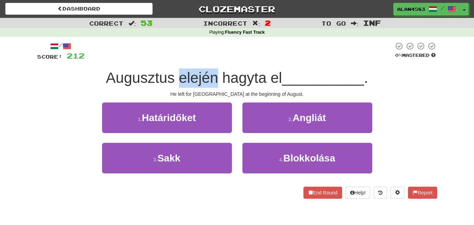
click at [179, 75] on span "Augusztus elején hagyta el" at bounding box center [194, 77] width 176 height 16
click at [174, 60] on div at bounding box center [174, 60] width 0 height 0
click at [245, 45] on div at bounding box center [239, 51] width 309 height 19
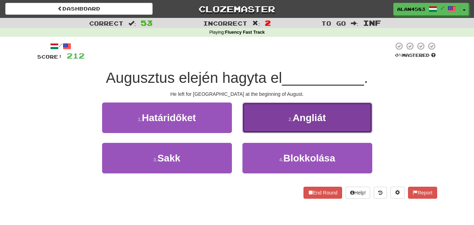
click at [317, 115] on span "Angliát" at bounding box center [309, 117] width 33 height 11
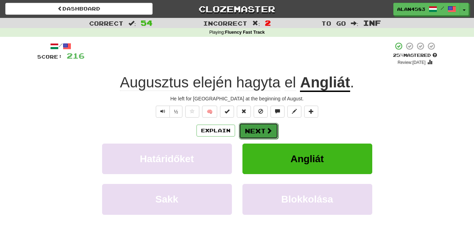
click at [266, 126] on button "Next" at bounding box center [258, 131] width 39 height 16
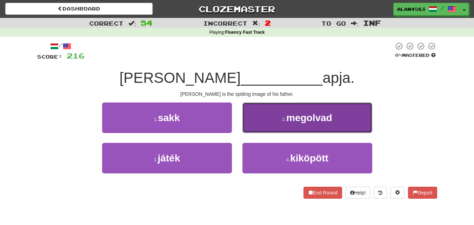
click at [291, 121] on span "megolvad" at bounding box center [309, 117] width 46 height 11
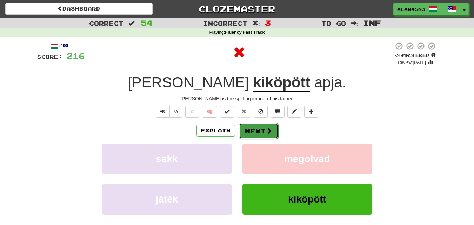
click at [255, 133] on button "Next" at bounding box center [258, 131] width 39 height 16
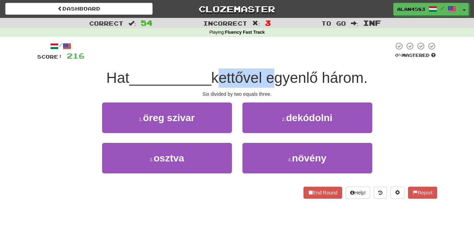
drag, startPoint x: 219, startPoint y: 75, endPoint x: 270, endPoint y: 71, distance: 51.5
click at [270, 71] on span "kettővel egyenlő három." at bounding box center [289, 77] width 157 height 16
click at [265, 60] on div at bounding box center [265, 60] width 0 height 0
click at [270, 62] on div "/ Score: 216 0 % Mastered Hat __________ kettővel egyenlő három. Six divided by…" at bounding box center [237, 120] width 400 height 157
click at [279, 56] on div at bounding box center [239, 51] width 309 height 19
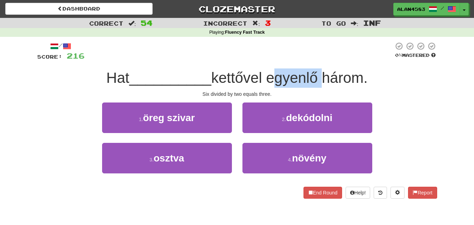
drag, startPoint x: 270, startPoint y: 81, endPoint x: 319, endPoint y: 75, distance: 49.8
click at [319, 75] on span "kettővel egyenlő három." at bounding box center [289, 77] width 157 height 16
click at [314, 60] on div at bounding box center [314, 60] width 0 height 0
click at [317, 40] on div "/ Score: 216 0 % Mastered Hat __________ kettővel egyenlő három. Six divided by…" at bounding box center [237, 123] width 400 height 172
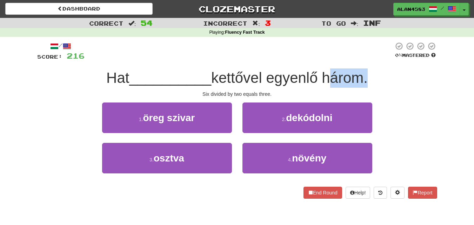
drag, startPoint x: 328, startPoint y: 75, endPoint x: 363, endPoint y: 71, distance: 35.6
click at [363, 71] on span "kettővel egyenlő három." at bounding box center [289, 77] width 157 height 16
click at [359, 60] on div at bounding box center [359, 60] width 0 height 0
click at [386, 57] on div at bounding box center [239, 51] width 309 height 19
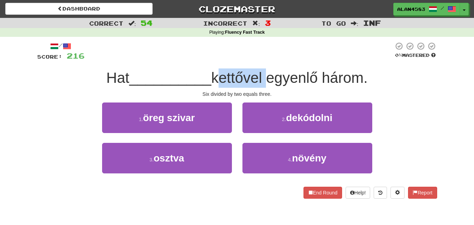
drag, startPoint x: 218, startPoint y: 76, endPoint x: 268, endPoint y: 74, distance: 49.5
click at [268, 74] on span "kettővel egyenlő három." at bounding box center [289, 77] width 157 height 16
click at [263, 60] on div at bounding box center [263, 60] width 0 height 0
click at [284, 48] on div at bounding box center [239, 51] width 309 height 19
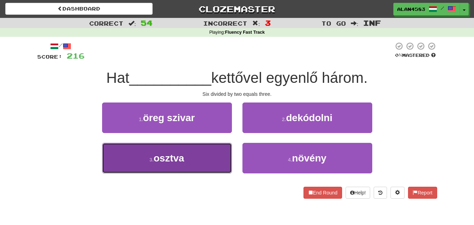
click at [147, 154] on button "3 . osztva" at bounding box center [167, 158] width 130 height 31
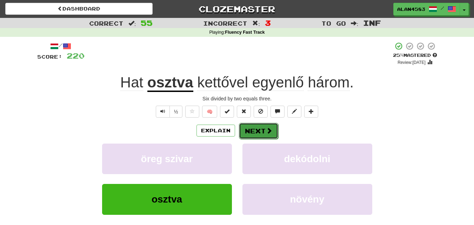
click at [255, 130] on button "Next" at bounding box center [258, 131] width 39 height 16
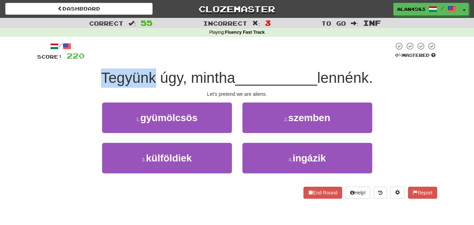
drag, startPoint x: 150, startPoint y: 74, endPoint x: 86, endPoint y: 71, distance: 64.0
click at [86, 71] on div "Tegyünk úgy, mintha __________ lennénk." at bounding box center [237, 77] width 400 height 19
click at [81, 60] on div at bounding box center [81, 60] width 0 height 0
click at [55, 73] on div "Tegyünk úgy, mintha __________ lennénk." at bounding box center [237, 77] width 400 height 19
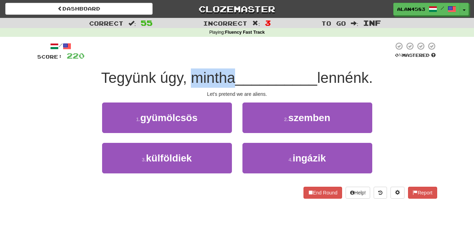
drag, startPoint x: 188, startPoint y: 77, endPoint x: 230, endPoint y: 71, distance: 41.5
click at [230, 71] on span "Tegyünk úgy, mintha" at bounding box center [168, 77] width 134 height 16
click at [225, 60] on div at bounding box center [225, 60] width 0 height 0
click at [246, 52] on div at bounding box center [239, 51] width 309 height 19
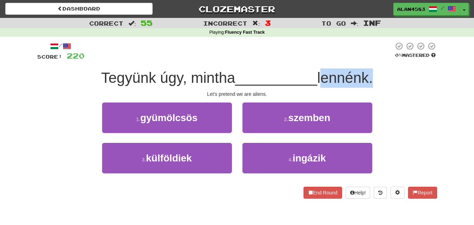
drag, startPoint x: 372, startPoint y: 73, endPoint x: 321, endPoint y: 74, distance: 50.5
click at [321, 74] on span "lennénk." at bounding box center [345, 77] width 56 height 16
click at [317, 60] on div at bounding box center [317, 60] width 0 height 0
click at [297, 51] on div at bounding box center [239, 51] width 309 height 19
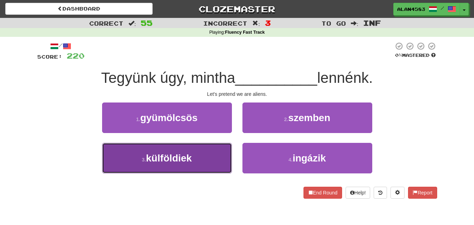
click at [167, 167] on button "3 . [DEMOGRAPHIC_DATA]" at bounding box center [167, 158] width 130 height 31
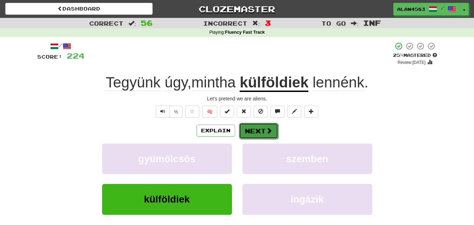
click at [251, 129] on button "Next" at bounding box center [258, 131] width 39 height 16
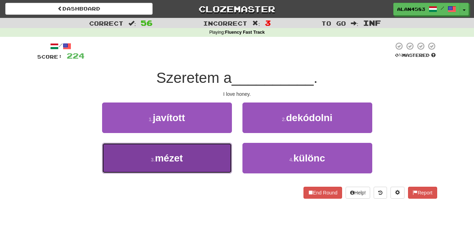
click at [150, 153] on button "3 . mézet" at bounding box center [167, 158] width 130 height 31
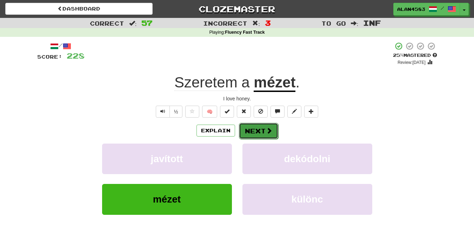
click at [266, 127] on span at bounding box center [269, 130] width 6 height 6
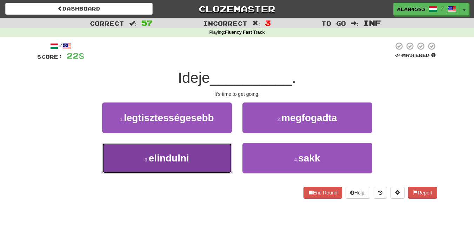
click at [154, 164] on button "3 . elindulni" at bounding box center [167, 158] width 130 height 31
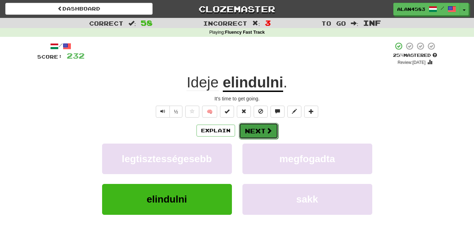
click at [252, 130] on button "Next" at bounding box center [258, 131] width 39 height 16
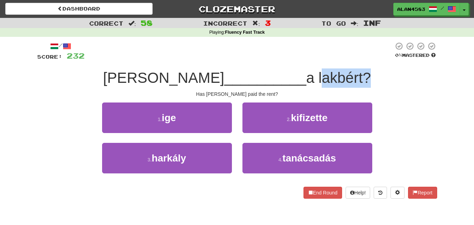
drag, startPoint x: 275, startPoint y: 71, endPoint x: 321, endPoint y: 72, distance: 45.6
click at [321, 72] on span "a lakbért?" at bounding box center [338, 77] width 65 height 16
click at [316, 60] on div at bounding box center [316, 60] width 0 height 0
click at [336, 55] on div at bounding box center [239, 51] width 309 height 19
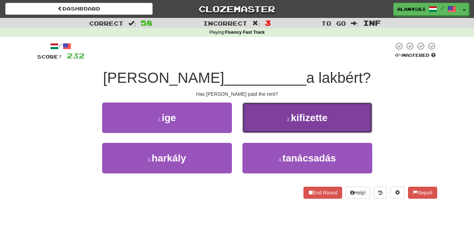
click at [293, 116] on span "kifizette" at bounding box center [309, 117] width 36 height 11
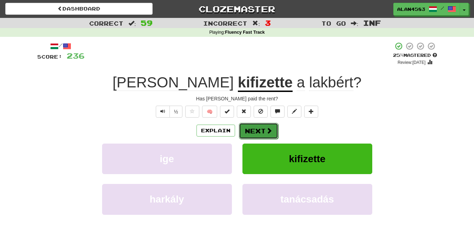
click at [268, 128] on span at bounding box center [269, 130] width 6 height 6
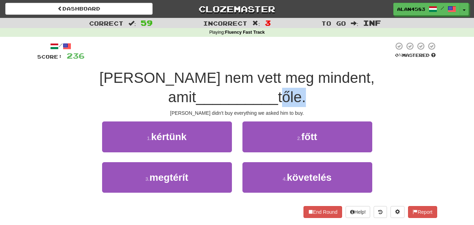
drag, startPoint x: 399, startPoint y: 71, endPoint x: 375, endPoint y: 73, distance: 23.9
click at [306, 89] on span "tőle." at bounding box center [292, 97] width 28 height 16
click at [370, 60] on div at bounding box center [370, 60] width 0 height 0
click at [299, 45] on div at bounding box center [239, 51] width 309 height 19
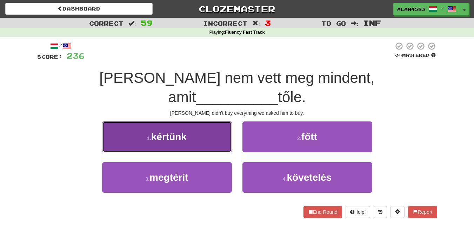
click at [135, 121] on button "1 . kértünk" at bounding box center [167, 136] width 130 height 31
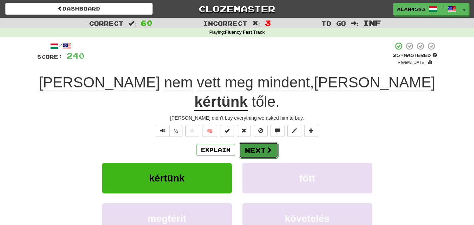
click at [254, 142] on button "Next" at bounding box center [258, 150] width 39 height 16
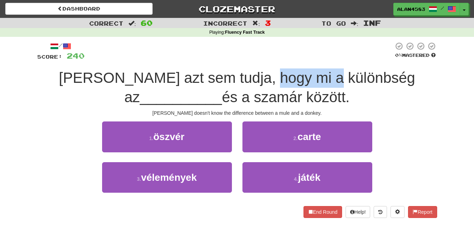
drag, startPoint x: 239, startPoint y: 73, endPoint x: 304, endPoint y: 71, distance: 65.0
click at [304, 71] on span "[PERSON_NAME] azt sem tudja, hogy mi a különbség az" at bounding box center [237, 87] width 356 height 36
click at [299, 60] on div at bounding box center [299, 60] width 0 height 0
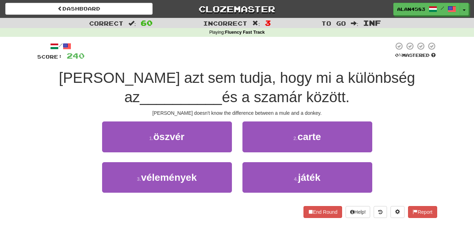
click at [311, 50] on div at bounding box center [239, 51] width 309 height 19
drag, startPoint x: 243, startPoint y: 95, endPoint x: 194, endPoint y: 94, distance: 49.5
click at [222, 94] on span "és a szamár között." at bounding box center [286, 97] width 128 height 16
click at [189, 79] on div at bounding box center [189, 79] width 0 height 0
click at [137, 85] on span "[PERSON_NAME] azt sem tudja, hogy mi a különbség az" at bounding box center [237, 87] width 356 height 36
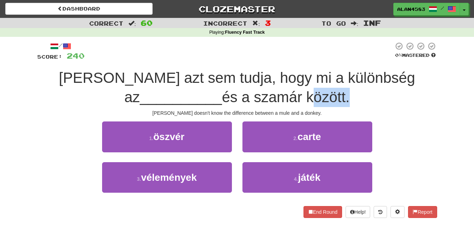
drag, startPoint x: 248, startPoint y: 92, endPoint x: 286, endPoint y: 89, distance: 37.6
click at [286, 89] on span "és a szamár között." at bounding box center [286, 97] width 128 height 16
click at [281, 79] on div at bounding box center [281, 79] width 0 height 0
click at [312, 78] on span "[PERSON_NAME] azt sem tudja, hogy mi a különbség az" at bounding box center [237, 87] width 356 height 36
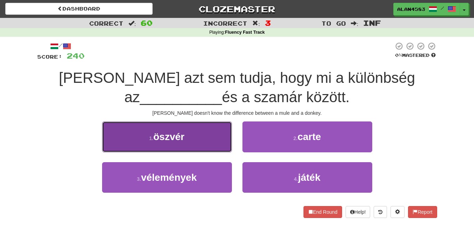
click at [161, 134] on span "öszvér" at bounding box center [168, 136] width 31 height 11
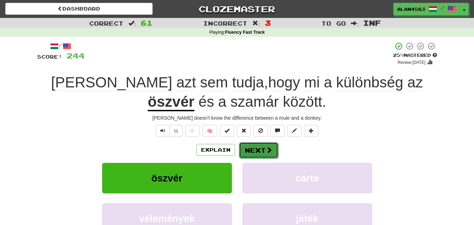
click at [248, 143] on button "Next" at bounding box center [258, 150] width 39 height 16
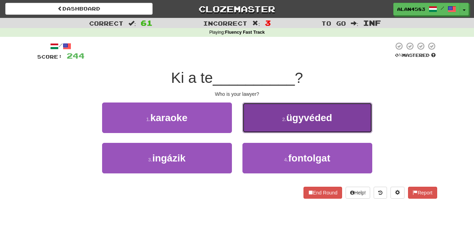
click at [279, 125] on button "2 . ügyvéded" at bounding box center [307, 117] width 130 height 31
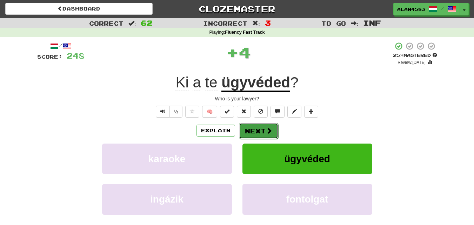
click at [262, 132] on button "Next" at bounding box center [258, 131] width 39 height 16
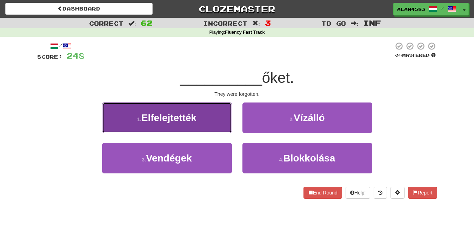
click at [167, 127] on button "1 . Elfelejtették" at bounding box center [167, 117] width 130 height 31
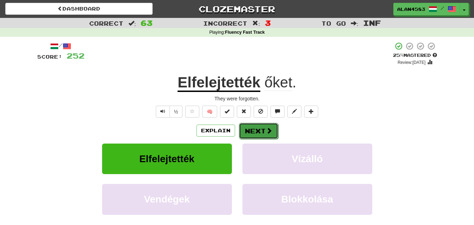
click at [257, 130] on button "Next" at bounding box center [258, 131] width 39 height 16
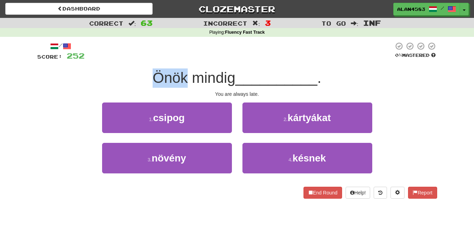
drag, startPoint x: 185, startPoint y: 73, endPoint x: 140, endPoint y: 72, distance: 44.9
click at [140, 72] on div "Önök mindig __________ ." at bounding box center [237, 77] width 400 height 19
click at [135, 60] on div at bounding box center [135, 60] width 0 height 0
click at [199, 50] on div at bounding box center [239, 51] width 309 height 19
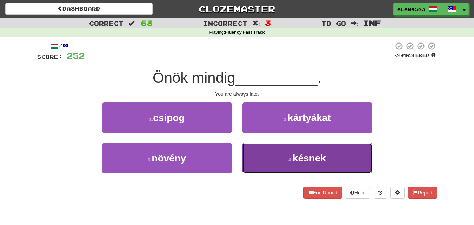
click at [295, 154] on span "késnek" at bounding box center [309, 158] width 33 height 11
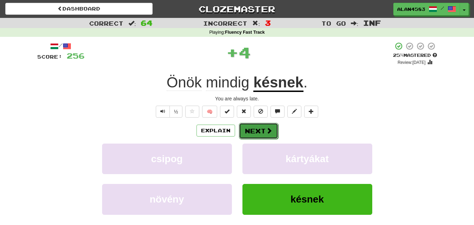
click at [265, 133] on button "Next" at bounding box center [258, 131] width 39 height 16
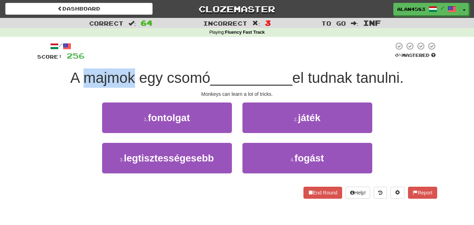
drag, startPoint x: 132, startPoint y: 76, endPoint x: 80, endPoint y: 76, distance: 51.2
click at [80, 76] on span "A majmok egy csomó" at bounding box center [140, 77] width 140 height 16
click at [76, 60] on div at bounding box center [76, 60] width 0 height 0
click at [160, 54] on div at bounding box center [239, 51] width 309 height 19
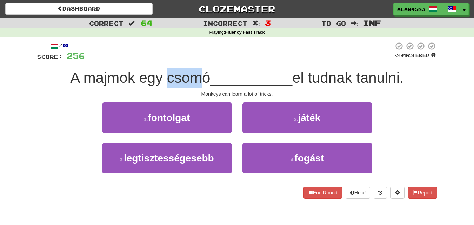
drag, startPoint x: 164, startPoint y: 72, endPoint x: 202, endPoint y: 71, distance: 38.6
click at [202, 71] on span "A majmok egy csomó" at bounding box center [140, 77] width 140 height 16
drag, startPoint x: 204, startPoint y: 71, endPoint x: 163, endPoint y: 71, distance: 41.1
click at [163, 71] on span "A majmok egy csomó" at bounding box center [140, 77] width 140 height 16
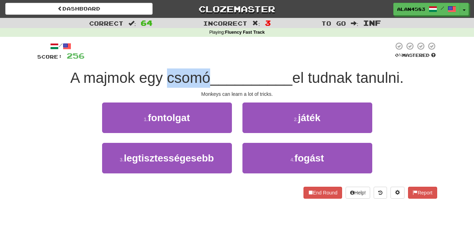
click at [159, 60] on div at bounding box center [159, 60] width 0 height 0
click at [229, 44] on div at bounding box center [239, 51] width 309 height 19
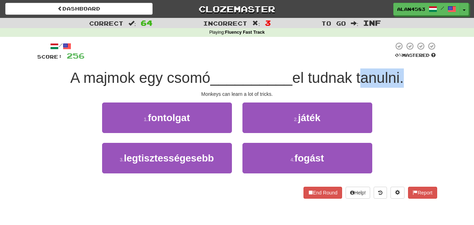
drag, startPoint x: 361, startPoint y: 72, endPoint x: 403, endPoint y: 69, distance: 42.6
click at [403, 69] on div "A majmok egy csomó __________ el tudnak tanulni." at bounding box center [237, 77] width 400 height 19
click at [399, 60] on div at bounding box center [399, 60] width 0 height 0
click at [432, 61] on div "/ Score: 256 0 % Mastered A majmok egy csomó __________ el tudnak tanulni. Monk…" at bounding box center [237, 120] width 400 height 157
click at [219, 62] on div "/ Score: 256 0 % Mastered A majmok egy csomó __________ el tudnak tanulni. Monk…" at bounding box center [237, 120] width 400 height 157
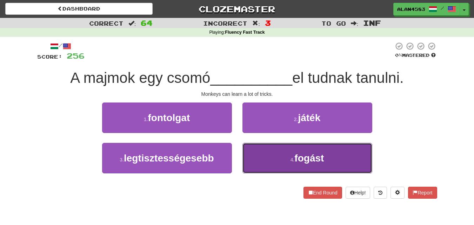
click at [279, 163] on button "4 . fogást" at bounding box center [307, 158] width 130 height 31
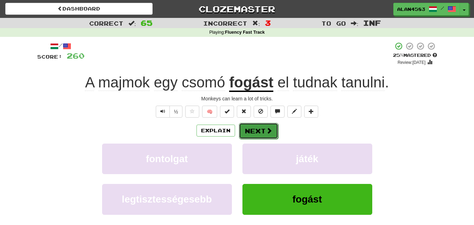
click at [258, 130] on button "Next" at bounding box center [258, 131] width 39 height 16
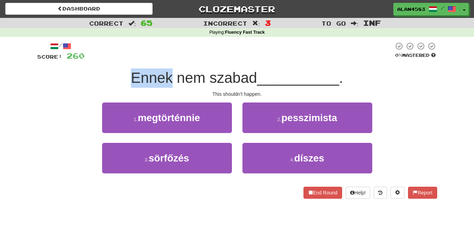
drag, startPoint x: 172, startPoint y: 78, endPoint x: 126, endPoint y: 78, distance: 45.6
click at [126, 78] on div "Ennek nem szabad __________ ." at bounding box center [237, 77] width 400 height 19
click at [121, 86] on div at bounding box center [121, 86] width 0 height 0
click at [65, 93] on div "This shouldn't happen." at bounding box center [237, 94] width 400 height 7
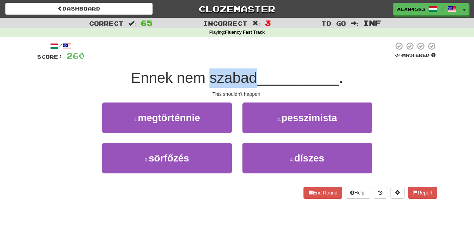
drag, startPoint x: 207, startPoint y: 82, endPoint x: 255, endPoint y: 74, distance: 48.7
click at [255, 74] on span "Ennek nem szabad" at bounding box center [194, 77] width 126 height 16
click at [251, 60] on div at bounding box center [251, 60] width 0 height 0
click at [275, 49] on div at bounding box center [239, 51] width 309 height 19
drag, startPoint x: 253, startPoint y: 73, endPoint x: 205, endPoint y: 78, distance: 48.3
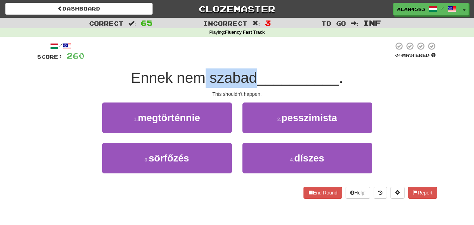
click at [205, 78] on span "Ennek nem szabad" at bounding box center [194, 77] width 126 height 16
click at [201, 60] on div at bounding box center [201, 60] width 0 height 0
click at [289, 48] on div at bounding box center [239, 51] width 309 height 19
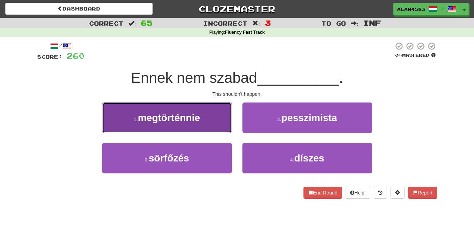
click at [194, 125] on button "1 . megtörténnie" at bounding box center [167, 117] width 130 height 31
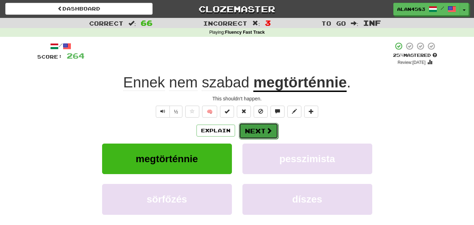
click at [254, 130] on button "Next" at bounding box center [258, 131] width 39 height 16
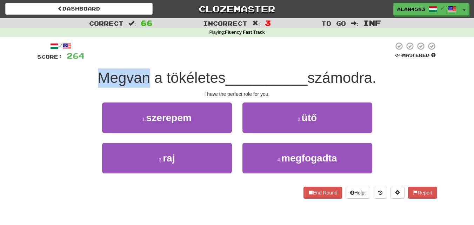
drag, startPoint x: 146, startPoint y: 75, endPoint x: 90, endPoint y: 72, distance: 56.2
click at [90, 72] on div "Megvan a tökéletes __________ számodra." at bounding box center [237, 77] width 400 height 19
click at [85, 60] on div at bounding box center [85, 60] width 0 height 0
click at [42, 71] on div "Megvan a tökéletes __________ számodra." at bounding box center [237, 77] width 400 height 19
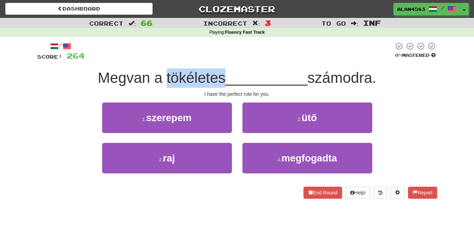
drag, startPoint x: 162, startPoint y: 73, endPoint x: 219, endPoint y: 70, distance: 56.6
click at [219, 70] on span "Megvan a tökéletes" at bounding box center [162, 77] width 128 height 16
click at [214, 60] on div at bounding box center [214, 60] width 0 height 0
click at [242, 46] on div at bounding box center [239, 51] width 309 height 19
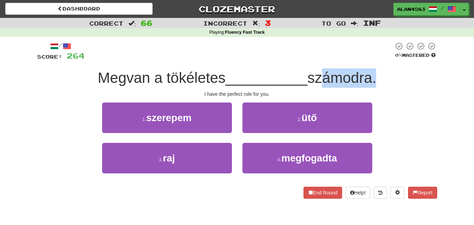
drag, startPoint x: 375, startPoint y: 77, endPoint x: 317, endPoint y: 77, distance: 59.0
click at [317, 77] on span "számodra." at bounding box center [341, 77] width 69 height 16
drag, startPoint x: 313, startPoint y: 77, endPoint x: 373, endPoint y: 72, distance: 59.5
click at [373, 72] on span "számodra." at bounding box center [341, 77] width 69 height 16
click at [368, 60] on div at bounding box center [368, 60] width 0 height 0
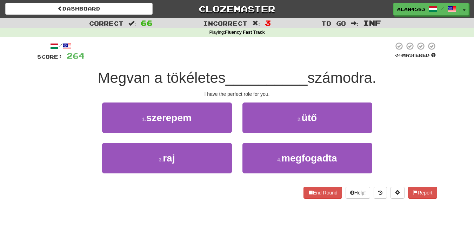
click at [364, 48] on div at bounding box center [239, 51] width 309 height 19
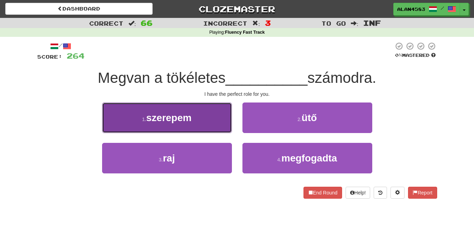
click at [142, 119] on small "1 ." at bounding box center [144, 120] width 4 height 6
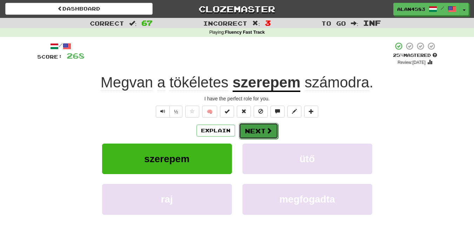
click at [254, 129] on button "Next" at bounding box center [258, 131] width 39 height 16
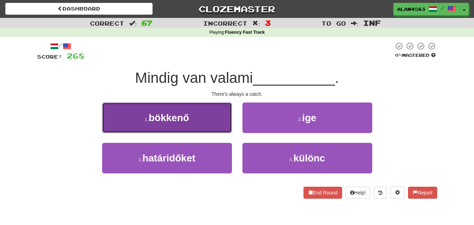
click at [187, 110] on button "1 . bökkenő" at bounding box center [167, 117] width 130 height 31
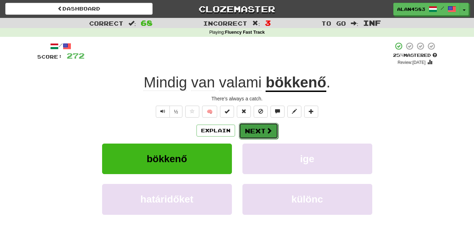
click at [251, 130] on button "Next" at bounding box center [258, 131] width 39 height 16
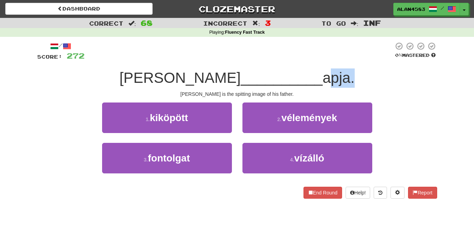
drag, startPoint x: 306, startPoint y: 77, endPoint x: 284, endPoint y: 77, distance: 22.1
click at [322, 77] on span "apja." at bounding box center [338, 77] width 32 height 16
click at [241, 74] on span "__________" at bounding box center [282, 77] width 82 height 16
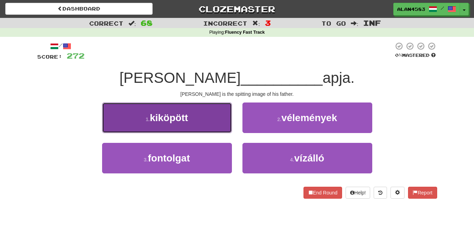
click at [126, 124] on button "1 . kiköpött" at bounding box center [167, 117] width 130 height 31
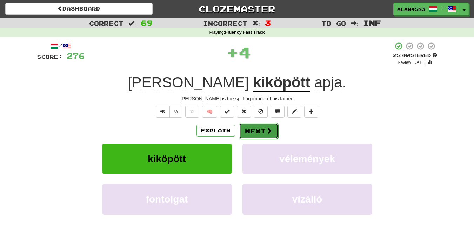
click at [252, 129] on button "Next" at bounding box center [258, 131] width 39 height 16
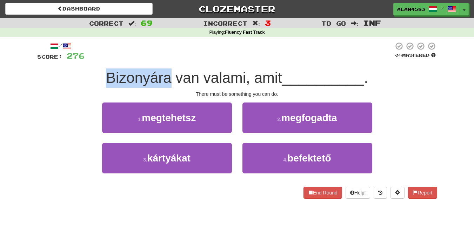
drag, startPoint x: 169, startPoint y: 74, endPoint x: 80, endPoint y: 73, distance: 88.8
click at [80, 73] on div "Bizonyára van valami, amit __________ ." at bounding box center [237, 77] width 400 height 19
click at [75, 60] on div at bounding box center [75, 60] width 0 height 0
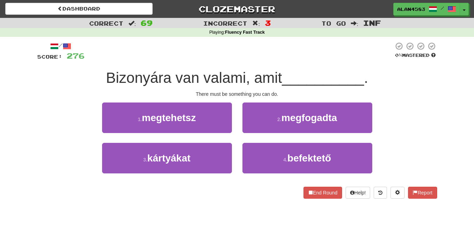
click at [56, 111] on div "1 . megtehetsz 2 . megfogadta" at bounding box center [237, 122] width 421 height 40
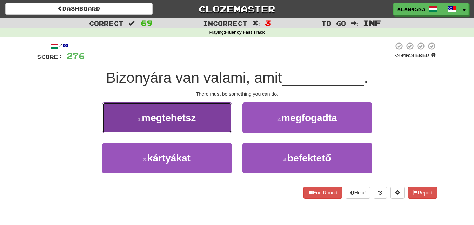
click at [155, 120] on span "megtehetsz" at bounding box center [169, 117] width 54 height 11
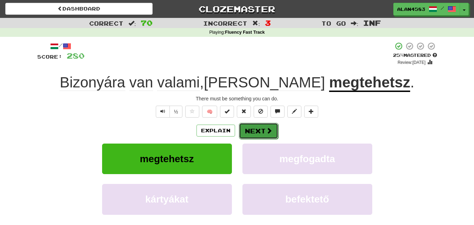
click at [249, 132] on button "Next" at bounding box center [258, 131] width 39 height 16
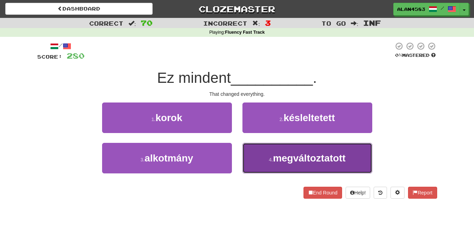
click at [283, 157] on span "megváltoztatott" at bounding box center [309, 158] width 73 height 11
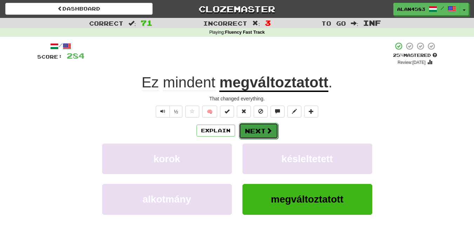
click at [267, 132] on span at bounding box center [269, 130] width 6 height 6
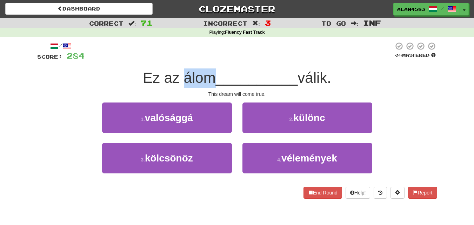
drag, startPoint x: 210, startPoint y: 79, endPoint x: 179, endPoint y: 78, distance: 30.5
click at [179, 78] on span "Ez az álom" at bounding box center [179, 77] width 73 height 16
click at [175, 60] on div at bounding box center [175, 60] width 0 height 0
click at [230, 50] on div at bounding box center [239, 51] width 309 height 19
drag, startPoint x: 331, startPoint y: 75, endPoint x: 303, endPoint y: 75, distance: 28.1
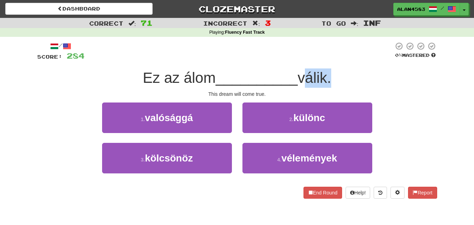
click at [303, 75] on span "válik." at bounding box center [315, 77] width 34 height 16
click at [298, 60] on div at bounding box center [298, 60] width 0 height 0
click at [232, 52] on div at bounding box center [239, 51] width 309 height 19
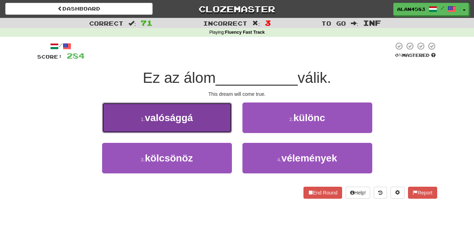
click at [158, 116] on span "valósággá" at bounding box center [169, 117] width 48 height 11
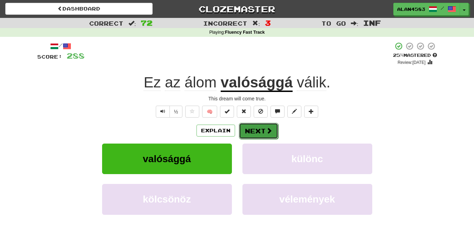
click at [270, 134] on span at bounding box center [269, 130] width 6 height 6
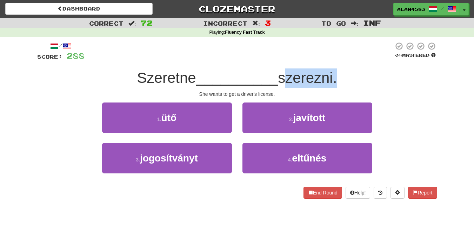
drag, startPoint x: 282, startPoint y: 77, endPoint x: 338, endPoint y: 76, distance: 55.5
click at [337, 76] on span "szerezni." at bounding box center [307, 77] width 59 height 16
click at [333, 60] on div at bounding box center [333, 60] width 0 height 0
click at [360, 54] on div at bounding box center [239, 51] width 309 height 19
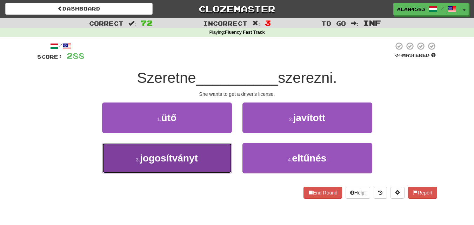
click at [178, 164] on button "3 . jogosítványt" at bounding box center [167, 158] width 130 height 31
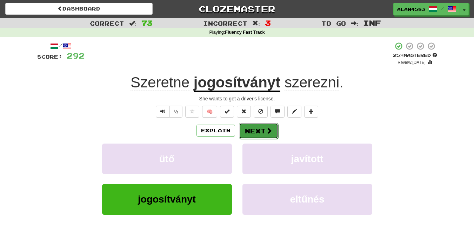
click at [247, 129] on button "Next" at bounding box center [258, 131] width 39 height 16
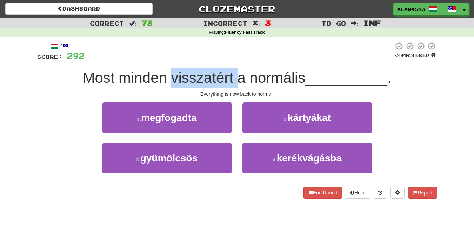
drag, startPoint x: 171, startPoint y: 76, endPoint x: 233, endPoint y: 71, distance: 62.7
click at [233, 71] on span "Most minden visszatért a normális" at bounding box center [193, 77] width 223 height 16
click at [229, 60] on div at bounding box center [229, 60] width 0 height 0
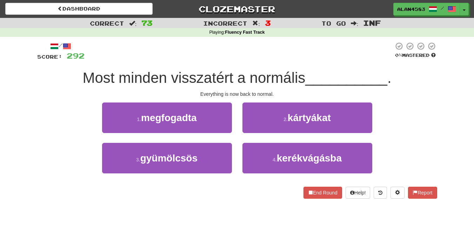
click at [244, 55] on div at bounding box center [239, 51] width 309 height 19
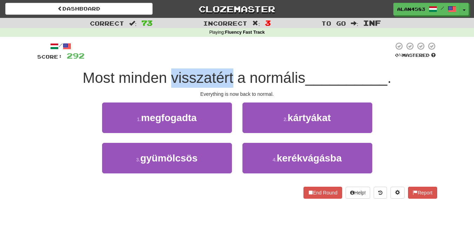
drag, startPoint x: 170, startPoint y: 78, endPoint x: 232, endPoint y: 81, distance: 61.5
click at [232, 81] on span "Most minden visszatért a normális" at bounding box center [193, 77] width 223 height 16
click at [227, 86] on div at bounding box center [227, 86] width 0 height 0
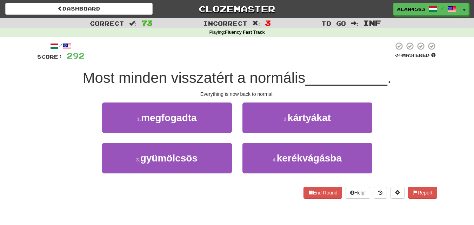
click at [250, 47] on div at bounding box center [239, 51] width 309 height 19
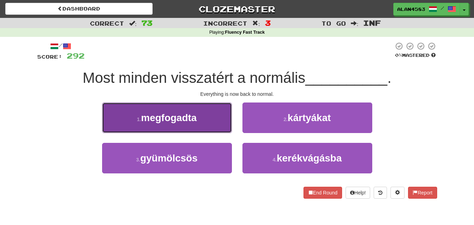
click at [164, 119] on span "megfogadta" at bounding box center [169, 117] width 56 height 11
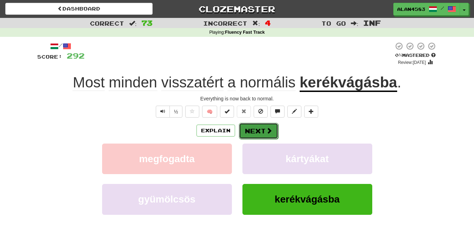
click at [259, 132] on button "Next" at bounding box center [258, 131] width 39 height 16
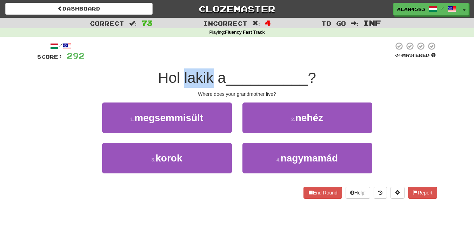
drag, startPoint x: 180, startPoint y: 75, endPoint x: 210, endPoint y: 73, distance: 29.9
click at [210, 73] on span "Hol lakik a" at bounding box center [192, 77] width 68 height 16
click at [206, 60] on div at bounding box center [206, 60] width 0 height 0
click at [219, 54] on div at bounding box center [239, 51] width 309 height 19
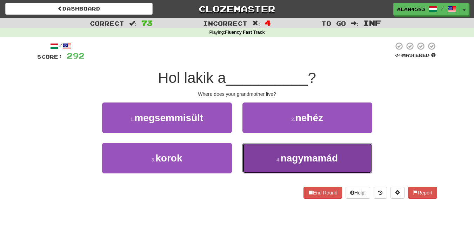
click at [285, 162] on span "nagymamád" at bounding box center [309, 158] width 57 height 11
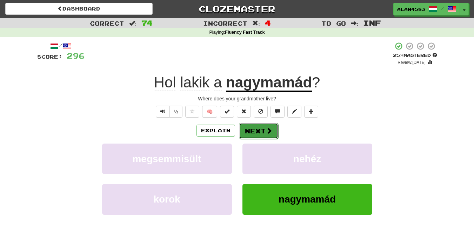
click at [266, 132] on span at bounding box center [269, 130] width 6 height 6
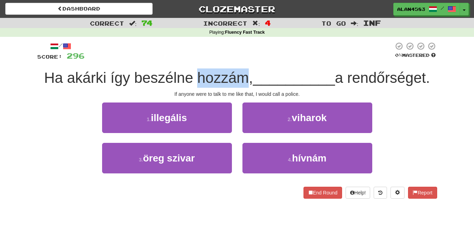
drag, startPoint x: 195, startPoint y: 74, endPoint x: 240, endPoint y: 74, distance: 44.9
click at [240, 74] on span "Ha akárki így beszélne hozzám," at bounding box center [148, 77] width 209 height 16
click at [236, 60] on div at bounding box center [236, 60] width 0 height 0
click at [278, 45] on div at bounding box center [239, 51] width 309 height 19
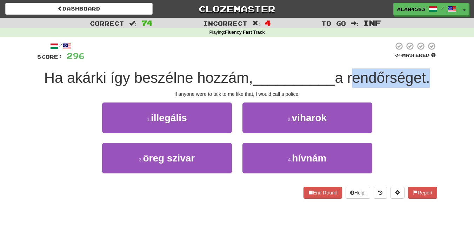
drag, startPoint x: 351, startPoint y: 75, endPoint x: 430, endPoint y: 74, distance: 79.0
click at [430, 74] on span "a rendőrséget." at bounding box center [382, 77] width 95 height 16
click at [425, 60] on div at bounding box center [425, 60] width 0 height 0
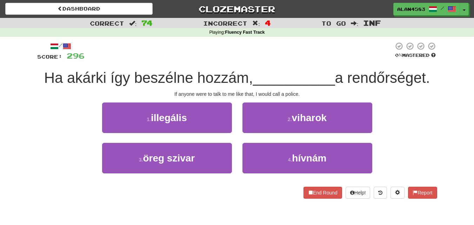
click at [440, 61] on div "/ Score: 296 0 % Mastered Ha akárki így beszélne hozzám, __________ a rendőrség…" at bounding box center [237, 123] width 411 height 172
drag, startPoint x: 188, startPoint y: 78, endPoint x: 134, endPoint y: 74, distance: 54.5
click at [134, 74] on span "Ha akárki így beszélne hozzám," at bounding box center [148, 77] width 209 height 16
click at [129, 60] on div at bounding box center [129, 60] width 0 height 0
click at [226, 54] on div at bounding box center [239, 51] width 309 height 19
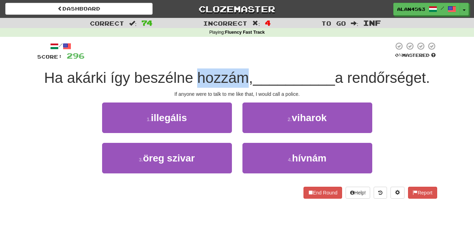
drag, startPoint x: 194, startPoint y: 77, endPoint x: 244, endPoint y: 73, distance: 50.0
click at [244, 73] on span "Ha akárki így beszélne hozzám," at bounding box center [148, 77] width 209 height 16
click at [240, 60] on div at bounding box center [240, 60] width 0 height 0
click at [252, 55] on div at bounding box center [239, 51] width 309 height 19
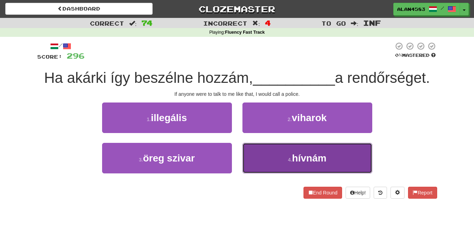
click at [293, 157] on span "hívnám" at bounding box center [309, 158] width 34 height 11
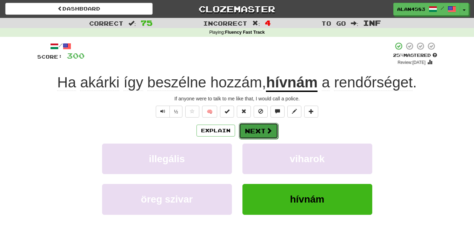
click at [264, 131] on button "Next" at bounding box center [258, 131] width 39 height 16
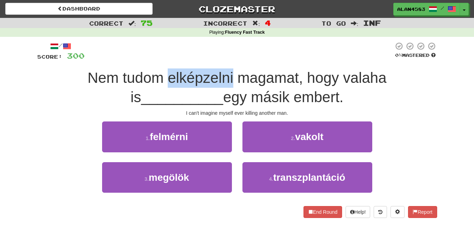
drag, startPoint x: 118, startPoint y: 77, endPoint x: 184, endPoint y: 75, distance: 66.0
click at [184, 75] on span "Nem tudom elképzelni magamat, hogy valaha is" at bounding box center [236, 87] width 299 height 36
click at [180, 60] on div at bounding box center [180, 60] width 0 height 0
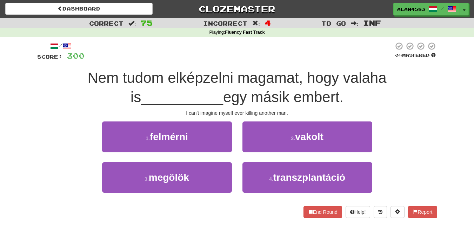
click at [192, 54] on div at bounding box center [239, 51] width 309 height 19
drag, startPoint x: 188, startPoint y: 74, endPoint x: 248, endPoint y: 73, distance: 60.4
click at [248, 73] on span "Nem tudom elképzelni magamat, hogy valaha is" at bounding box center [236, 87] width 299 height 36
click at [244, 60] on div at bounding box center [244, 60] width 0 height 0
click at [264, 51] on div at bounding box center [239, 51] width 309 height 19
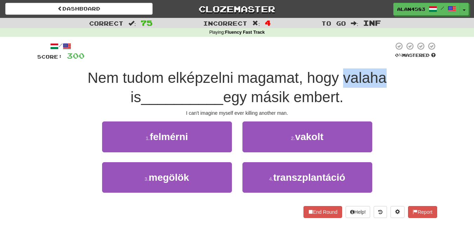
drag, startPoint x: 294, startPoint y: 76, endPoint x: 334, endPoint y: 78, distance: 40.8
click at [334, 78] on span "Nem tudom elképzelni magamat, hogy valaha is" at bounding box center [236, 87] width 299 height 36
click at [330, 86] on div at bounding box center [330, 86] width 0 height 0
click at [354, 57] on div at bounding box center [239, 51] width 309 height 19
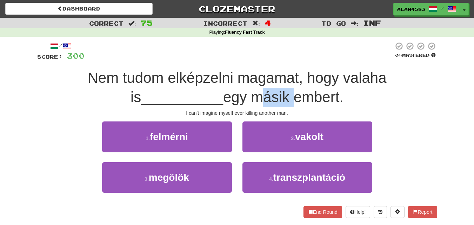
drag, startPoint x: 243, startPoint y: 95, endPoint x: 205, endPoint y: 96, distance: 38.3
click at [223, 96] on span "egy másik embert." at bounding box center [283, 97] width 120 height 16
click at [200, 79] on div at bounding box center [200, 79] width 0 height 0
click at [311, 95] on div "Nem tudom elképzelni magamat, hogy valaha is __________ egy másik embert." at bounding box center [237, 87] width 400 height 38
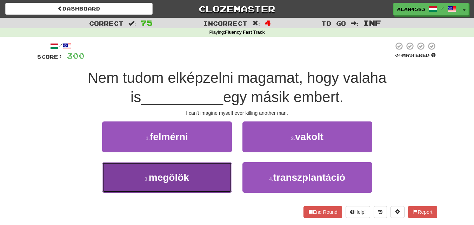
click at [157, 182] on span "megölök" at bounding box center [169, 177] width 40 height 11
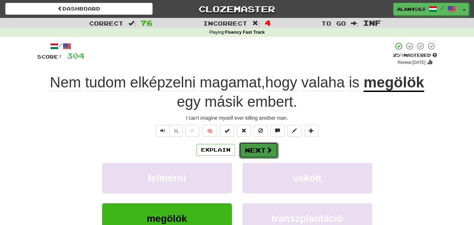
click at [250, 145] on button "Next" at bounding box center [258, 150] width 39 height 16
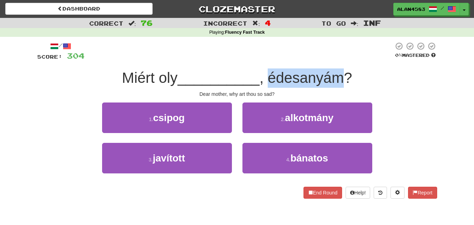
drag, startPoint x: 271, startPoint y: 78, endPoint x: 344, endPoint y: 79, distance: 72.3
click at [344, 79] on span ", édesanyám?" at bounding box center [306, 77] width 93 height 16
click at [339, 86] on div at bounding box center [339, 86] width 0 height 0
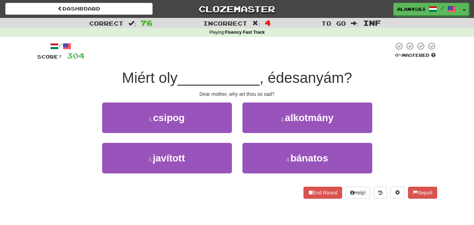
click at [364, 60] on div at bounding box center [239, 51] width 309 height 19
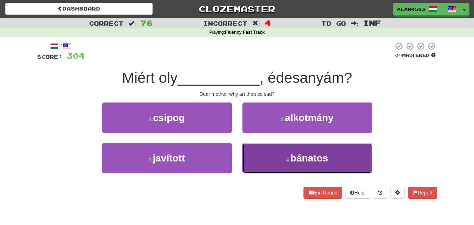
click at [300, 158] on span "bánatos" at bounding box center [310, 158] width 38 height 11
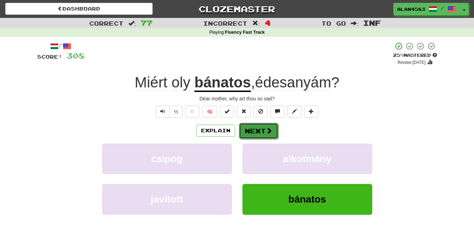
click at [266, 133] on span at bounding box center [269, 130] width 6 height 6
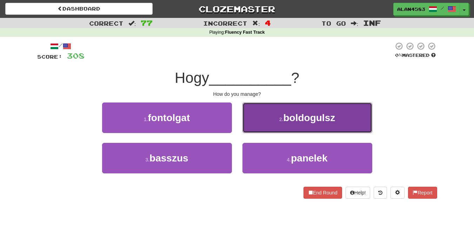
click at [310, 125] on button "2 . boldogulsz" at bounding box center [307, 117] width 130 height 31
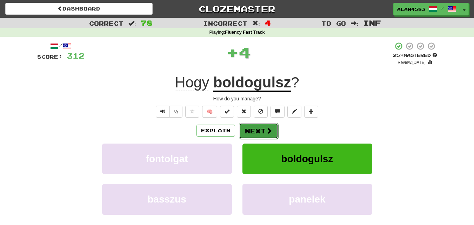
click at [252, 131] on button "Next" at bounding box center [258, 131] width 39 height 16
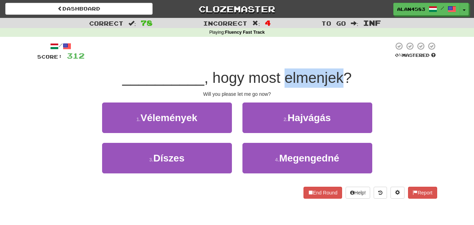
drag, startPoint x: 287, startPoint y: 79, endPoint x: 343, endPoint y: 78, distance: 56.2
click at [343, 78] on span ", hogy most elmenjek?" at bounding box center [277, 77] width 147 height 16
click at [338, 86] on div at bounding box center [338, 86] width 0 height 0
click at [360, 74] on div "__________ , hogy most elmenjek?" at bounding box center [237, 77] width 400 height 19
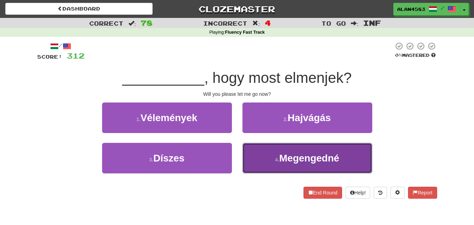
click at [315, 155] on span "Megengedné" at bounding box center [309, 158] width 60 height 11
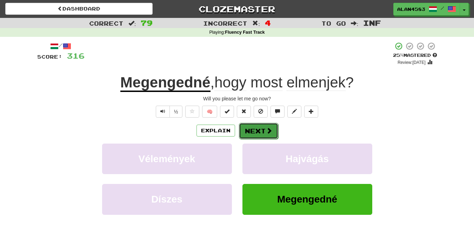
click at [266, 130] on span at bounding box center [269, 130] width 6 height 6
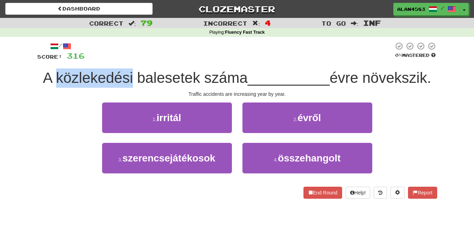
drag, startPoint x: 129, startPoint y: 77, endPoint x: 53, endPoint y: 72, distance: 76.0
click at [53, 72] on span "A közlekedési balesetek száma" at bounding box center [145, 77] width 205 height 16
click at [48, 60] on div at bounding box center [48, 60] width 0 height 0
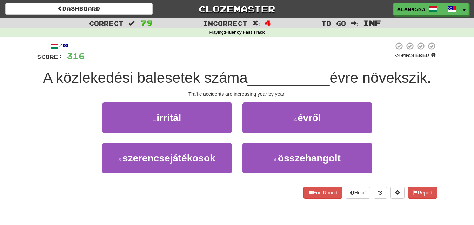
click at [141, 48] on div at bounding box center [239, 51] width 309 height 19
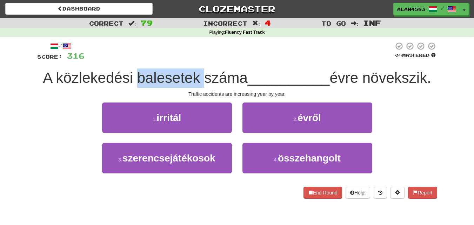
drag, startPoint x: 133, startPoint y: 80, endPoint x: 198, endPoint y: 78, distance: 65.7
click at [198, 78] on span "A közlekedési balesetek száma" at bounding box center [145, 77] width 205 height 16
click at [194, 86] on div at bounding box center [194, 86] width 0 height 0
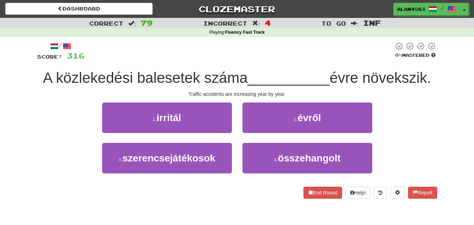
click at [215, 56] on div at bounding box center [239, 51] width 309 height 19
drag, startPoint x: 202, startPoint y: 74, endPoint x: 244, endPoint y: 74, distance: 41.4
click at [244, 74] on span "A közlekedési balesetek száma" at bounding box center [145, 77] width 205 height 16
click at [239, 60] on div at bounding box center [239, 60] width 0 height 0
click at [265, 55] on div at bounding box center [239, 51] width 309 height 19
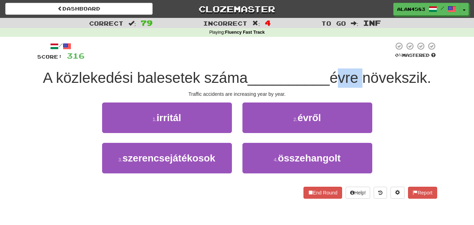
drag, startPoint x: 363, startPoint y: 73, endPoint x: 336, endPoint y: 75, distance: 26.4
click at [336, 75] on span "évre növekszik." at bounding box center [380, 77] width 101 height 16
click at [332, 60] on div at bounding box center [332, 60] width 0 height 0
click at [282, 53] on div at bounding box center [239, 51] width 309 height 19
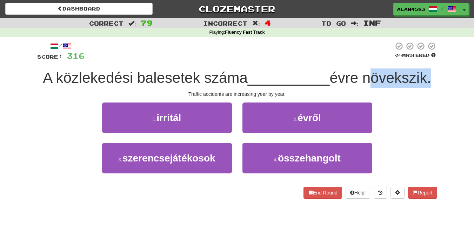
drag, startPoint x: 369, startPoint y: 77, endPoint x: 430, endPoint y: 75, distance: 61.1
click at [430, 75] on span "évre növekszik." at bounding box center [380, 77] width 101 height 16
click at [426, 60] on div at bounding box center [426, 60] width 0 height 0
click at [448, 55] on div "Correct : 79 Incorrect : 4 To go : Inf Playing : Fluency Fast Track / Score: 31…" at bounding box center [237, 113] width 474 height 191
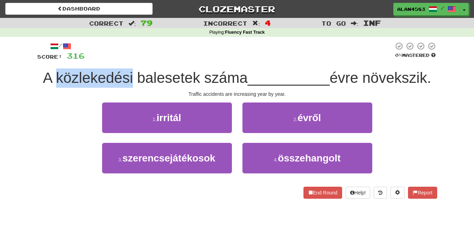
drag, startPoint x: 129, startPoint y: 74, endPoint x: 50, endPoint y: 73, distance: 79.3
click at [50, 73] on span "A közlekedési balesetek száma" at bounding box center [145, 77] width 205 height 16
click at [45, 60] on div at bounding box center [45, 60] width 0 height 0
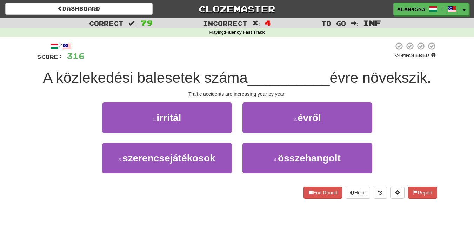
click at [22, 64] on div "Correct : 79 Incorrect : 4 To go : Inf Playing : Fluency Fast Track / Score: 31…" at bounding box center [237, 113] width 474 height 191
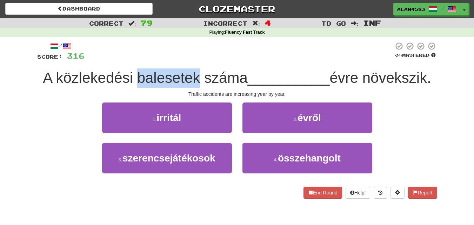
drag, startPoint x: 133, startPoint y: 79, endPoint x: 194, endPoint y: 71, distance: 61.5
click at [194, 71] on span "A közlekedési balesetek száma" at bounding box center [145, 77] width 205 height 16
click at [189, 60] on div at bounding box center [189, 60] width 0 height 0
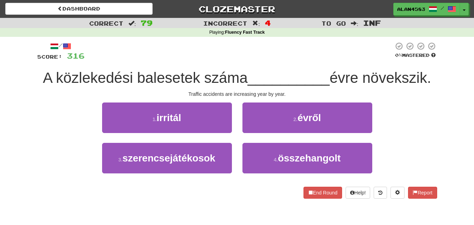
click at [207, 52] on div at bounding box center [239, 51] width 309 height 19
drag, startPoint x: 200, startPoint y: 77, endPoint x: 245, endPoint y: 73, distance: 45.4
click at [245, 73] on span "A közlekedési balesetek száma" at bounding box center [145, 77] width 205 height 16
click at [240, 60] on div at bounding box center [240, 60] width 0 height 0
click at [264, 55] on div at bounding box center [239, 51] width 309 height 19
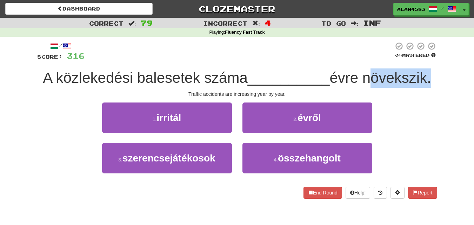
drag, startPoint x: 366, startPoint y: 78, endPoint x: 428, endPoint y: 75, distance: 62.5
click at [428, 75] on span "évre növekszik." at bounding box center [380, 77] width 101 height 16
click at [424, 60] on div at bounding box center [424, 60] width 0 height 0
click at [450, 55] on div "Correct : 79 Incorrect : 4 To go : Inf Playing : Fluency Fast Track / Score: 31…" at bounding box center [237, 113] width 474 height 191
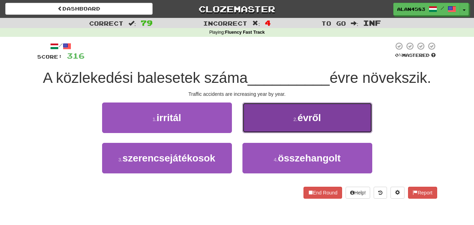
click at [277, 106] on button "2 . évről" at bounding box center [307, 117] width 130 height 31
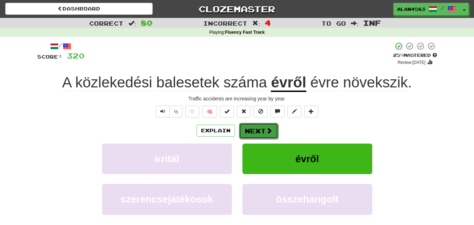
click at [259, 131] on button "Next" at bounding box center [258, 131] width 39 height 16
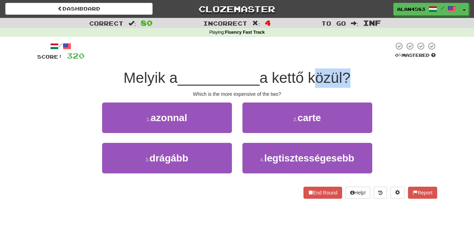
drag, startPoint x: 312, startPoint y: 75, endPoint x: 345, endPoint y: 73, distance: 33.0
click at [345, 73] on span "a kettő közül?" at bounding box center [305, 77] width 91 height 16
click at [340, 60] on div at bounding box center [340, 60] width 0 height 0
click at [372, 57] on div at bounding box center [239, 51] width 309 height 19
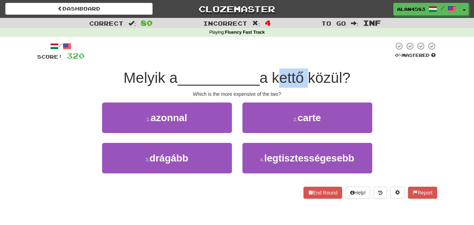
drag, startPoint x: 309, startPoint y: 76, endPoint x: 277, endPoint y: 75, distance: 32.6
click at [277, 75] on span "a kettő közül?" at bounding box center [305, 77] width 91 height 16
click at [272, 60] on div at bounding box center [272, 60] width 0 height 0
click at [323, 43] on div at bounding box center [239, 51] width 309 height 19
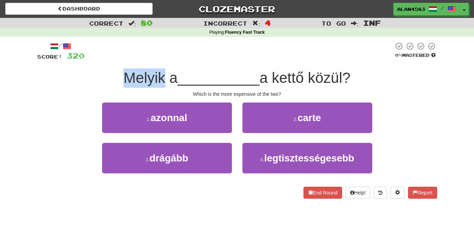
drag, startPoint x: 162, startPoint y: 79, endPoint x: 119, endPoint y: 75, distance: 43.7
click at [119, 75] on div "Melyik a __________ a kettő közül?" at bounding box center [237, 77] width 400 height 19
click at [114, 60] on div at bounding box center [114, 60] width 0 height 0
click at [200, 47] on div at bounding box center [239, 51] width 309 height 19
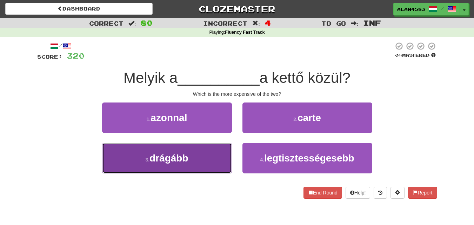
click at [143, 157] on button "3 . drágább" at bounding box center [167, 158] width 130 height 31
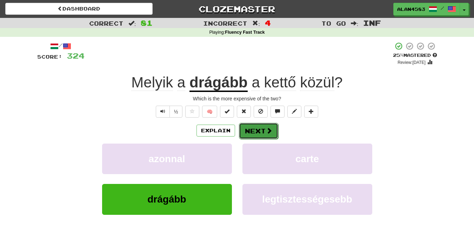
click at [252, 131] on button "Next" at bounding box center [258, 131] width 39 height 16
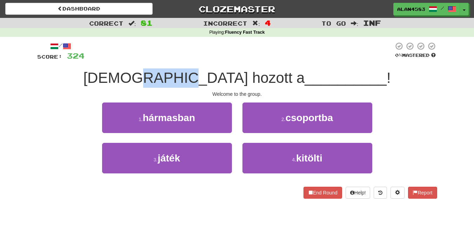
drag, startPoint x: 185, startPoint y: 76, endPoint x: 225, endPoint y: 73, distance: 40.5
click at [225, 73] on span "[DEMOGRAPHIC_DATA] hozott a" at bounding box center [193, 77] width 221 height 16
click at [221, 60] on div at bounding box center [221, 60] width 0 height 0
click at [261, 46] on div at bounding box center [239, 51] width 309 height 19
click at [321, 134] on div "2 . csoportba" at bounding box center [307, 122] width 140 height 40
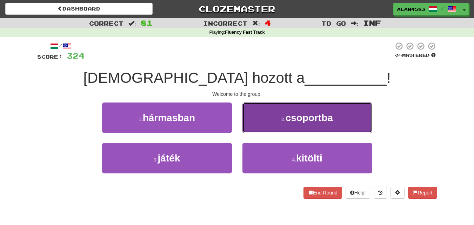
click at [337, 121] on button "2 . csoportba" at bounding box center [307, 117] width 130 height 31
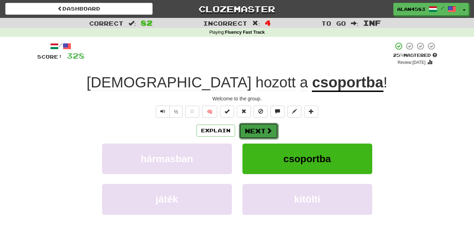
click at [266, 128] on span at bounding box center [269, 130] width 6 height 6
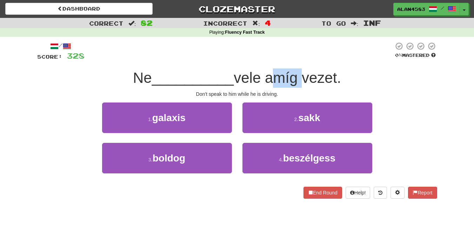
drag, startPoint x: 269, startPoint y: 74, endPoint x: 304, endPoint y: 74, distance: 34.4
click at [304, 74] on span "vele amíg vezet." at bounding box center [287, 77] width 107 height 16
click at [299, 60] on div at bounding box center [299, 60] width 0 height 0
click at [312, 50] on div at bounding box center [239, 51] width 309 height 19
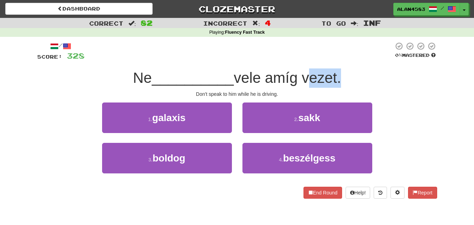
drag, startPoint x: 340, startPoint y: 75, endPoint x: 307, endPoint y: 75, distance: 32.6
click at [307, 75] on span "vele amíg vezet." at bounding box center [287, 77] width 107 height 16
click at [303, 60] on div at bounding box center [303, 60] width 0 height 0
click at [232, 44] on div at bounding box center [239, 51] width 309 height 19
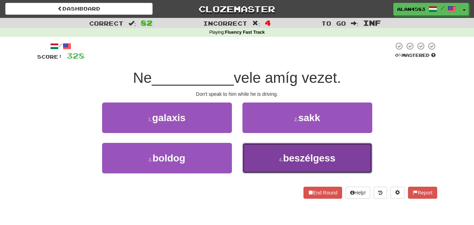
click at [270, 147] on button "4 . beszélgess" at bounding box center [307, 158] width 130 height 31
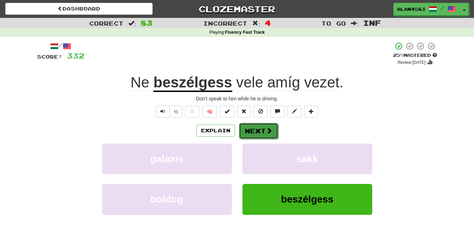
click at [266, 129] on span at bounding box center [269, 130] width 6 height 6
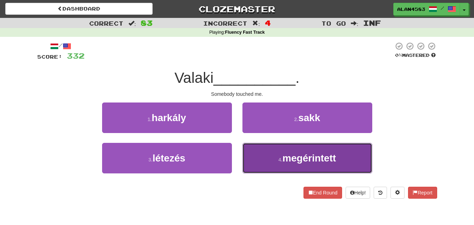
click at [309, 151] on button "4 . megérintett" at bounding box center [307, 158] width 130 height 31
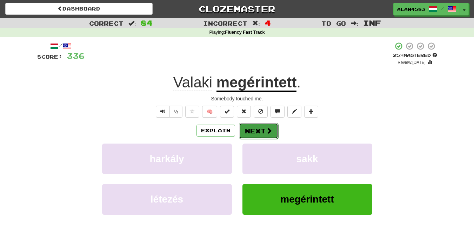
click at [257, 133] on button "Next" at bounding box center [258, 131] width 39 height 16
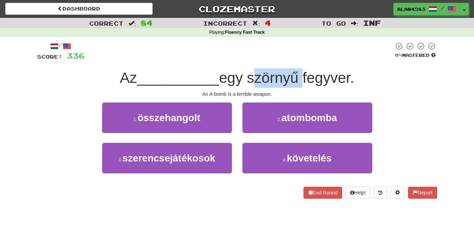
drag, startPoint x: 254, startPoint y: 75, endPoint x: 301, endPoint y: 74, distance: 46.3
click at [301, 74] on span "egy szörnyű fegyver." at bounding box center [286, 77] width 135 height 16
click at [296, 60] on div at bounding box center [296, 60] width 0 height 0
click at [311, 49] on div at bounding box center [239, 51] width 309 height 19
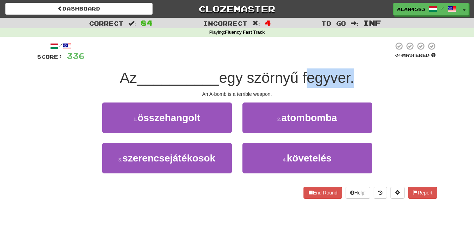
drag, startPoint x: 306, startPoint y: 71, endPoint x: 354, endPoint y: 71, distance: 48.4
click at [354, 71] on span "egy szörnyű fegyver." at bounding box center [286, 77] width 135 height 16
click at [350, 60] on div at bounding box center [350, 60] width 0 height 0
click at [368, 49] on div at bounding box center [239, 51] width 309 height 19
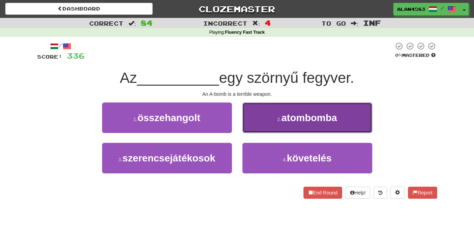
click at [302, 119] on span "atombomba" at bounding box center [309, 117] width 56 height 11
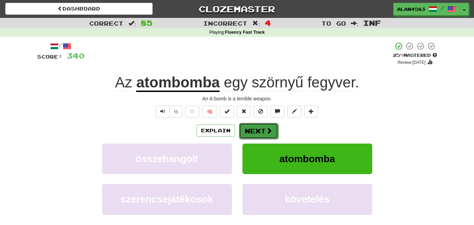
click at [268, 131] on span at bounding box center [269, 130] width 6 height 6
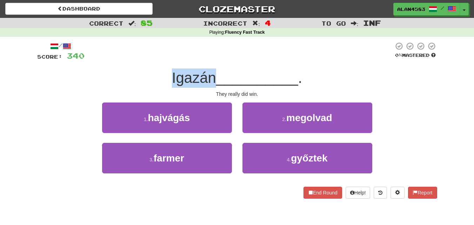
drag, startPoint x: 212, startPoint y: 77, endPoint x: 131, endPoint y: 71, distance: 80.9
click at [131, 71] on div "Igazán __________ ." at bounding box center [237, 77] width 400 height 19
click at [126, 60] on div at bounding box center [126, 60] width 0 height 0
click at [116, 69] on div "Igazán __________ ." at bounding box center [237, 77] width 400 height 19
click at [265, 174] on div "4 . győztek" at bounding box center [307, 163] width 140 height 40
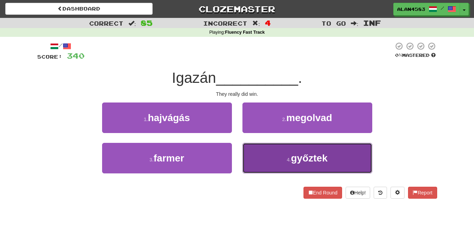
click at [268, 168] on button "4 . győztek" at bounding box center [307, 158] width 130 height 31
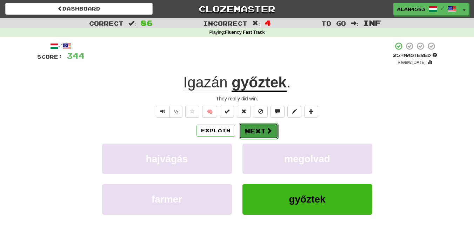
click at [271, 132] on span at bounding box center [269, 130] width 6 height 6
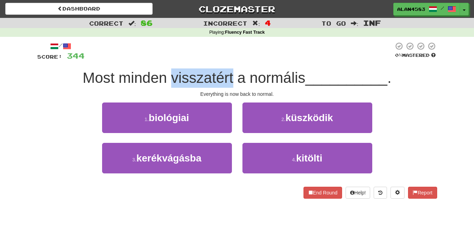
drag, startPoint x: 169, startPoint y: 80, endPoint x: 231, endPoint y: 77, distance: 61.5
click at [231, 77] on span "Most minden visszatért a normális" at bounding box center [193, 77] width 223 height 16
click at [226, 60] on div at bounding box center [226, 60] width 0 height 0
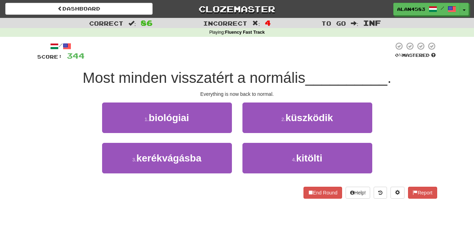
click at [237, 59] on div at bounding box center [239, 51] width 309 height 19
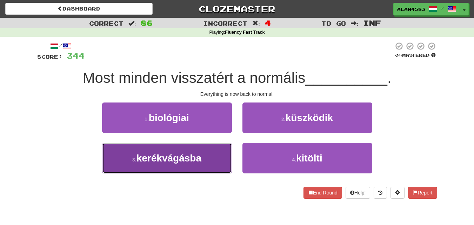
click at [162, 166] on button "3 . kerékvágásba" at bounding box center [167, 158] width 130 height 31
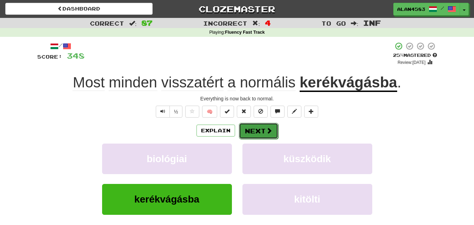
click at [252, 134] on button "Next" at bounding box center [258, 131] width 39 height 16
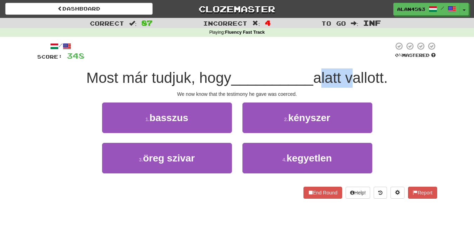
drag, startPoint x: 319, startPoint y: 77, endPoint x: 347, endPoint y: 74, distance: 29.0
click at [347, 74] on span "alatt vallott." at bounding box center [350, 77] width 74 height 16
click at [343, 60] on div at bounding box center [343, 60] width 0 height 0
click at [355, 54] on div at bounding box center [239, 51] width 309 height 19
drag, startPoint x: 353, startPoint y: 78, endPoint x: 367, endPoint y: 75, distance: 14.3
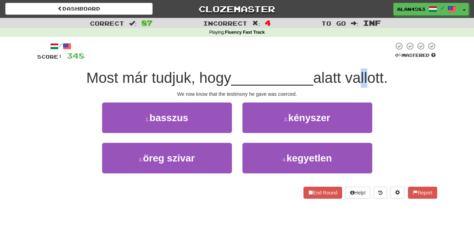
click at [367, 75] on span "alatt vallott." at bounding box center [350, 77] width 74 height 16
drag, startPoint x: 352, startPoint y: 78, endPoint x: 386, endPoint y: 78, distance: 34.4
click at [386, 78] on span "alatt vallott." at bounding box center [350, 77] width 74 height 16
click at [382, 60] on div at bounding box center [382, 60] width 0 height 0
click at [273, 63] on div "/ Score: 348 0 % Mastered Most már tudjuk, hogy __________ alatt vallott. We no…" at bounding box center [237, 120] width 400 height 157
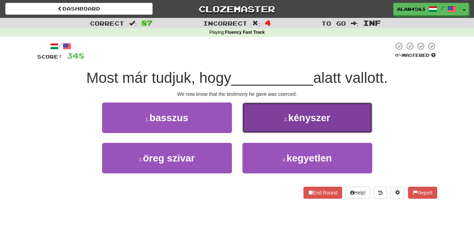
click at [330, 117] on span "kényszer" at bounding box center [309, 117] width 42 height 11
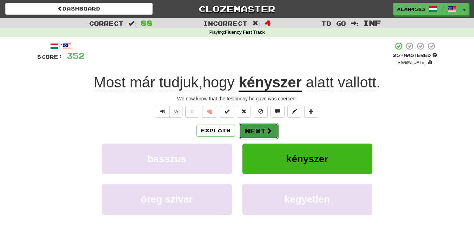
click at [264, 132] on button "Next" at bounding box center [258, 131] width 39 height 16
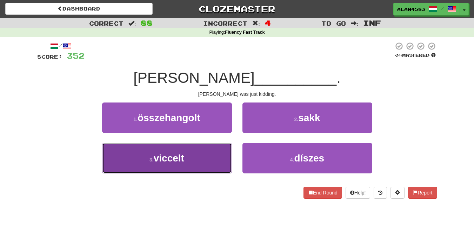
click at [138, 158] on button "3 . viccelt" at bounding box center [167, 158] width 130 height 31
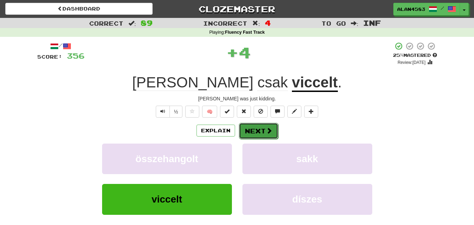
click at [259, 127] on button "Next" at bounding box center [258, 131] width 39 height 16
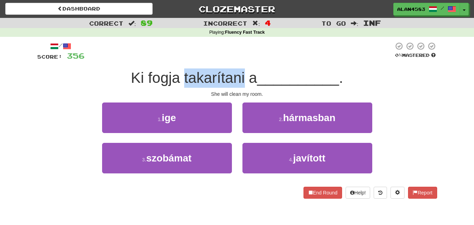
drag, startPoint x: 182, startPoint y: 77, endPoint x: 243, endPoint y: 79, distance: 61.1
click at [243, 79] on span "Ki fogja takarítani a" at bounding box center [194, 77] width 126 height 16
click at [238, 86] on div at bounding box center [238, 86] width 0 height 0
click at [263, 52] on div at bounding box center [239, 51] width 309 height 19
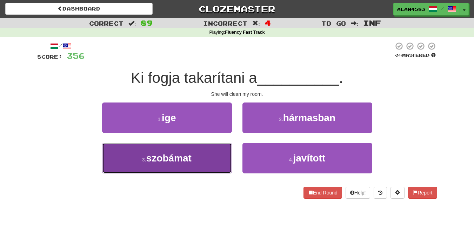
click at [180, 161] on span "szobámat" at bounding box center [168, 158] width 45 height 11
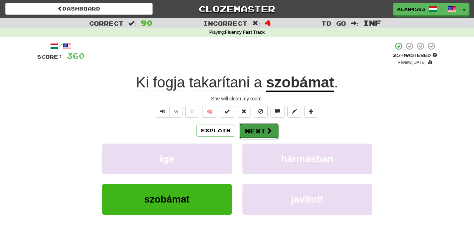
click at [253, 132] on button "Next" at bounding box center [258, 131] width 39 height 16
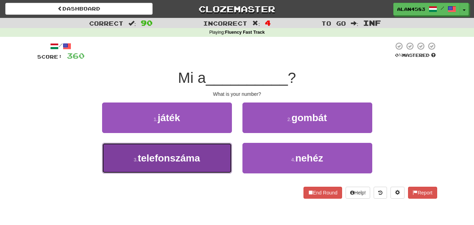
click at [136, 159] on small "3 ." at bounding box center [136, 160] width 4 height 6
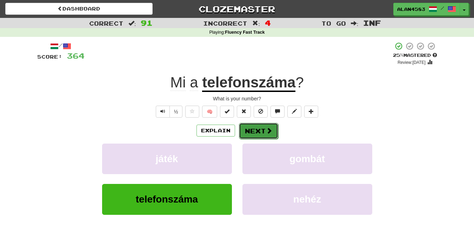
click at [258, 131] on button "Next" at bounding box center [258, 131] width 39 height 16
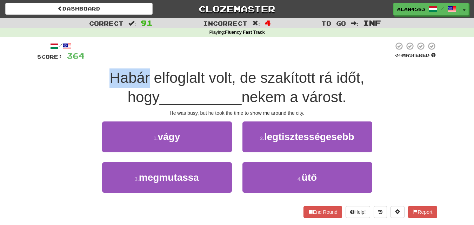
drag, startPoint x: 89, startPoint y: 74, endPoint x: 44, endPoint y: 74, distance: 44.9
click at [44, 74] on div "Habár elfoglalt volt, de szakított rá időt, hogy __________ nekem a várost." at bounding box center [237, 87] width 400 height 38
click at [40, 60] on div at bounding box center [40, 60] width 0 height 0
click at [27, 98] on div "Correct : 91 Incorrect : 4 To go : Inf Playing : Fluency Fast Track / Score: 36…" at bounding box center [237, 123] width 474 height 210
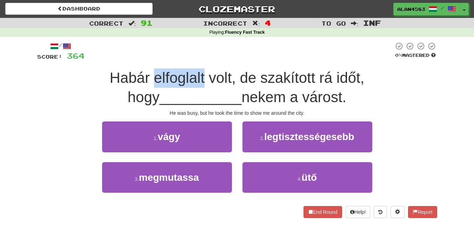
drag, startPoint x: 92, startPoint y: 77, endPoint x: 142, endPoint y: 74, distance: 50.3
click at [142, 74] on span "Habár elfoglalt volt, de szakított rá időt, hogy" at bounding box center [236, 87] width 255 height 36
click at [138, 60] on div at bounding box center [138, 60] width 0 height 0
click at [167, 52] on div at bounding box center [239, 51] width 309 height 19
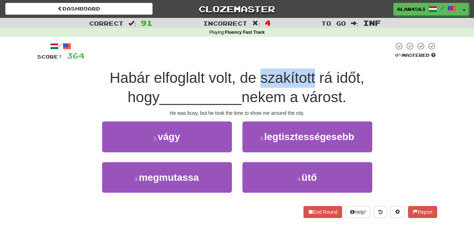
drag, startPoint x: 200, startPoint y: 75, endPoint x: 256, endPoint y: 73, distance: 55.9
click at [256, 73] on span "Habár elfoglalt volt, de szakított rá időt, hogy" at bounding box center [236, 87] width 255 height 36
click at [252, 60] on div at bounding box center [252, 60] width 0 height 0
click at [261, 53] on div at bounding box center [239, 51] width 309 height 19
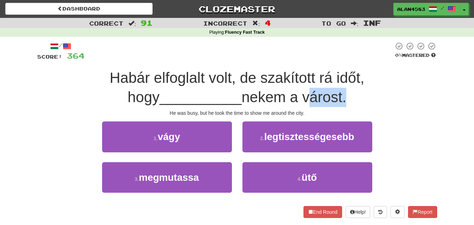
drag, startPoint x: 245, startPoint y: 96, endPoint x: 285, endPoint y: 94, distance: 39.3
click at [285, 94] on span "nekem a várost." at bounding box center [293, 97] width 105 height 16
click at [280, 79] on div at bounding box center [280, 79] width 0 height 0
click at [299, 72] on span "Habár elfoglalt volt, de szakított rá időt, hogy" at bounding box center [236, 87] width 255 height 36
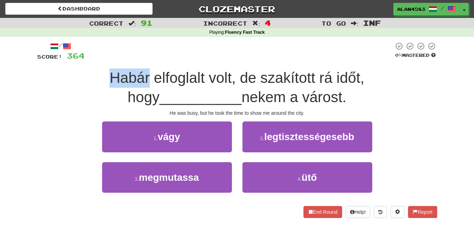
drag, startPoint x: 90, startPoint y: 74, endPoint x: 48, endPoint y: 75, distance: 42.1
click at [48, 75] on div "Habár elfoglalt volt, de szakított rá időt, hogy __________ nekem a várost." at bounding box center [237, 87] width 400 height 38
click at [44, 60] on div at bounding box center [44, 60] width 0 height 0
click at [149, 52] on div at bounding box center [239, 51] width 309 height 19
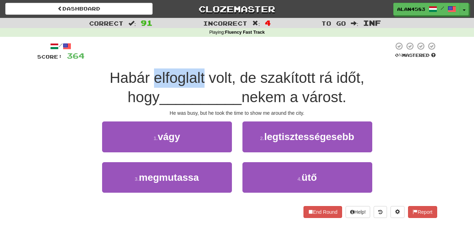
drag, startPoint x: 143, startPoint y: 74, endPoint x: 96, endPoint y: 72, distance: 47.1
click at [109, 72] on span "Habár elfoglalt volt, de szakított rá időt, hogy" at bounding box center [236, 87] width 255 height 36
click at [91, 60] on div at bounding box center [91, 60] width 0 height 0
click at [162, 49] on div at bounding box center [239, 51] width 309 height 19
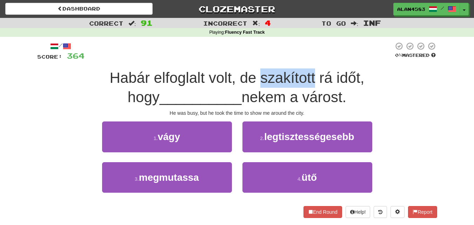
drag, startPoint x: 199, startPoint y: 75, endPoint x: 255, endPoint y: 73, distance: 55.8
click at [255, 73] on span "Habár elfoglalt volt, de szakított rá időt, hogy" at bounding box center [236, 87] width 255 height 36
click at [250, 60] on div at bounding box center [250, 60] width 0 height 0
click at [268, 50] on div at bounding box center [239, 51] width 309 height 19
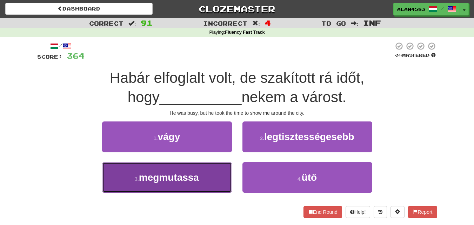
click at [148, 177] on span "megmutassa" at bounding box center [169, 177] width 60 height 11
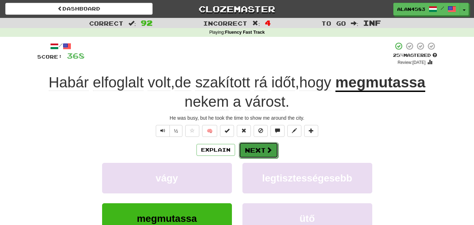
click at [244, 148] on button "Next" at bounding box center [258, 150] width 39 height 16
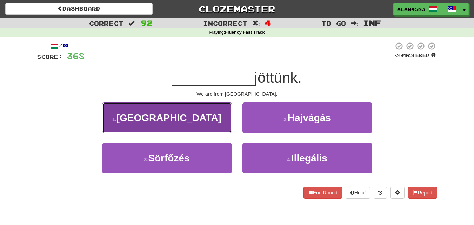
click at [122, 115] on button "1 . [GEOGRAPHIC_DATA]" at bounding box center [167, 117] width 130 height 31
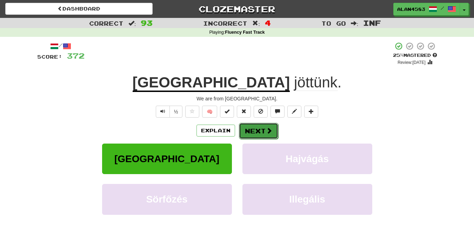
click at [248, 132] on button "Next" at bounding box center [258, 131] width 39 height 16
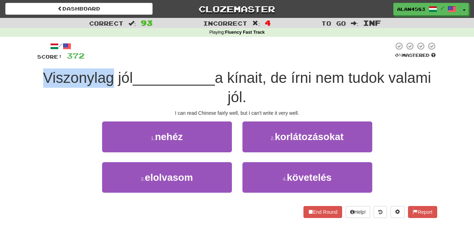
drag, startPoint x: 112, startPoint y: 78, endPoint x: 20, endPoint y: 76, distance: 91.3
click at [20, 76] on div "Correct : 93 Incorrect : 4 To go : Inf Playing : Fluency Fast Track / Score: 37…" at bounding box center [237, 123] width 474 height 210
click at [16, 60] on div at bounding box center [16, 60] width 0 height 0
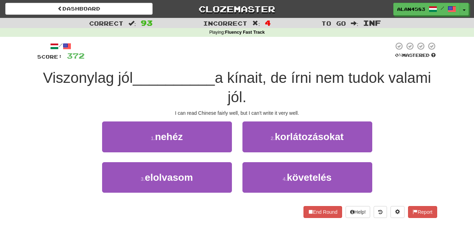
click at [32, 107] on div "/ Score: 372 0 % Mastered Viszonylag jól __________ a [DEMOGRAPHIC_DATA], de ír…" at bounding box center [237, 132] width 411 height 191
drag, startPoint x: 234, startPoint y: 77, endPoint x: 266, endPoint y: 74, distance: 31.7
click at [266, 74] on span "a kínait, de írni nem tudok valami jól." at bounding box center [323, 87] width 216 height 36
click at [261, 60] on div at bounding box center [261, 60] width 0 height 0
click at [293, 49] on div at bounding box center [239, 51] width 309 height 19
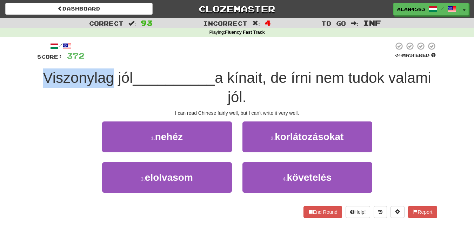
drag, startPoint x: 108, startPoint y: 74, endPoint x: 27, endPoint y: 75, distance: 81.1
click at [27, 75] on div "Correct : 93 Incorrect : 4 To go : Inf Playing : Fluency Fast Track / Score: 37…" at bounding box center [237, 123] width 474 height 210
click at [23, 60] on div at bounding box center [23, 60] width 0 height 0
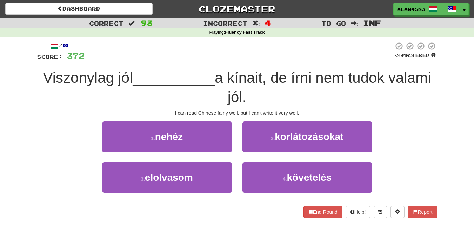
click at [140, 48] on div at bounding box center [239, 51] width 309 height 19
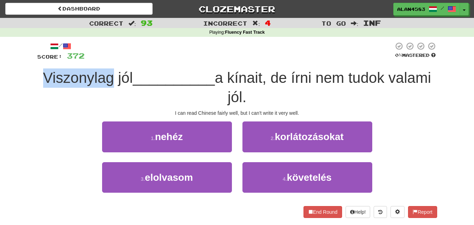
drag, startPoint x: 109, startPoint y: 75, endPoint x: 28, endPoint y: 74, distance: 80.7
click at [28, 74] on div "Correct : 93 Incorrect : 4 To go : Inf Playing : Fluency Fast Track / Score: 37…" at bounding box center [237, 123] width 474 height 210
click at [24, 60] on div at bounding box center [24, 60] width 0 height 0
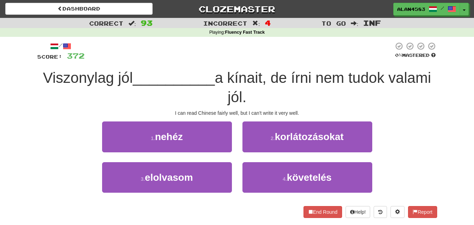
click at [154, 47] on div at bounding box center [239, 51] width 309 height 19
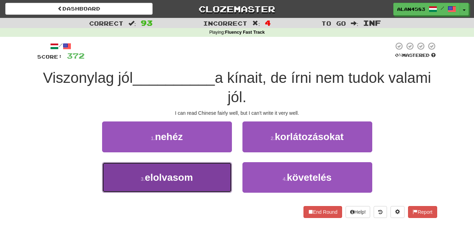
click at [149, 175] on span "elolvasom" at bounding box center [169, 177] width 48 height 11
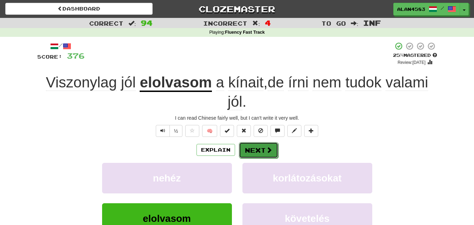
click at [254, 151] on button "Next" at bounding box center [258, 150] width 39 height 16
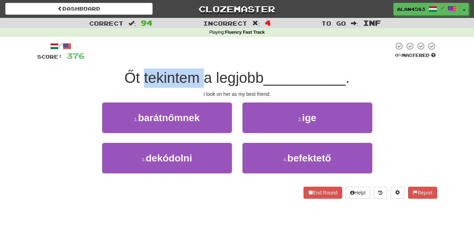
drag, startPoint x: 142, startPoint y: 77, endPoint x: 200, endPoint y: 75, distance: 58.3
click at [200, 75] on span "Őt tekintem a legjobb" at bounding box center [193, 77] width 139 height 16
click at [195, 60] on div at bounding box center [195, 60] width 0 height 0
click at [210, 52] on div at bounding box center [239, 51] width 309 height 19
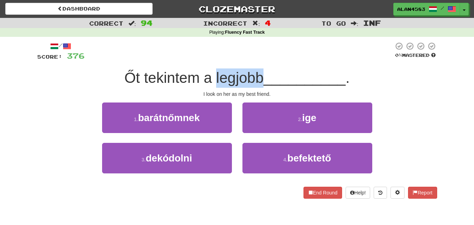
drag, startPoint x: 213, startPoint y: 74, endPoint x: 261, endPoint y: 74, distance: 48.4
click at [261, 74] on span "Őt tekintem a legjobb" at bounding box center [193, 77] width 139 height 16
click at [257, 60] on div at bounding box center [257, 60] width 0 height 0
click at [269, 55] on div at bounding box center [239, 51] width 309 height 19
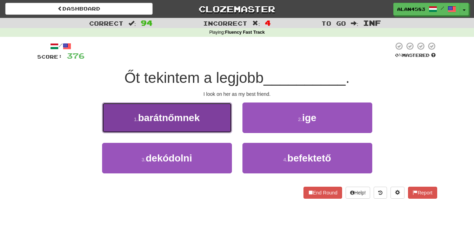
click at [127, 119] on button "1 . barátnőmnek" at bounding box center [167, 117] width 130 height 31
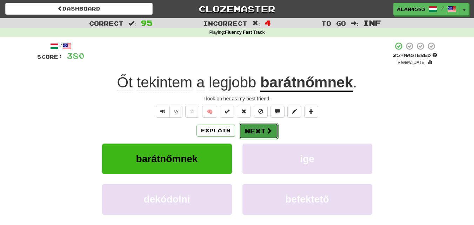
click at [258, 129] on button "Next" at bounding box center [258, 131] width 39 height 16
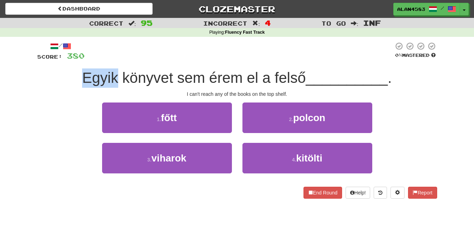
drag, startPoint x: 116, startPoint y: 77, endPoint x: 71, endPoint y: 73, distance: 44.7
click at [71, 73] on div "Egyik könyvet sem érem el a felső __________ ." at bounding box center [237, 77] width 400 height 19
click at [67, 60] on div at bounding box center [67, 60] width 0 height 0
click at [34, 75] on div "/ Score: 380 0 % Mastered Egyik könyvet sem érem el a felső __________ . I can'…" at bounding box center [237, 123] width 411 height 172
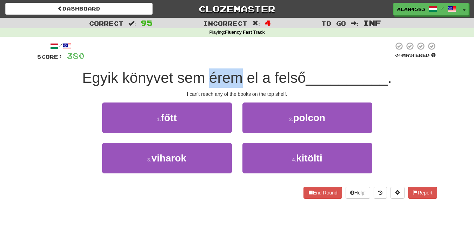
drag, startPoint x: 210, startPoint y: 75, endPoint x: 237, endPoint y: 75, distance: 26.7
click at [237, 75] on span "Egyik könyvet sem érem el a felső" at bounding box center [194, 77] width 224 height 16
click at [232, 60] on div at bounding box center [232, 60] width 0 height 0
click at [250, 51] on div at bounding box center [239, 51] width 309 height 19
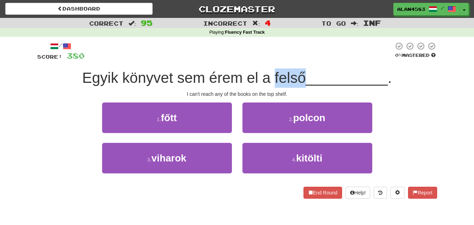
drag, startPoint x: 272, startPoint y: 76, endPoint x: 300, endPoint y: 74, distance: 27.4
click at [300, 74] on span "Egyik könyvet sem érem el a felső" at bounding box center [194, 77] width 224 height 16
click at [295, 60] on div at bounding box center [295, 60] width 0 height 0
click at [314, 47] on div at bounding box center [239, 51] width 309 height 19
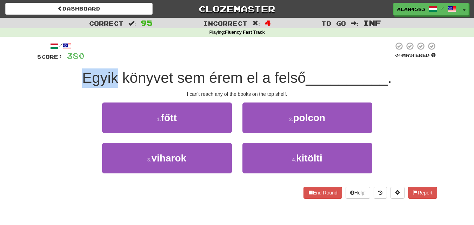
drag, startPoint x: 117, startPoint y: 77, endPoint x: 71, endPoint y: 72, distance: 46.2
click at [71, 72] on div "Egyik könyvet sem érem el a felső __________ ." at bounding box center [237, 77] width 400 height 19
click at [66, 60] on div at bounding box center [66, 60] width 0 height 0
click at [52, 78] on div "Egyik könyvet sem érem el a felső __________ ." at bounding box center [237, 77] width 400 height 19
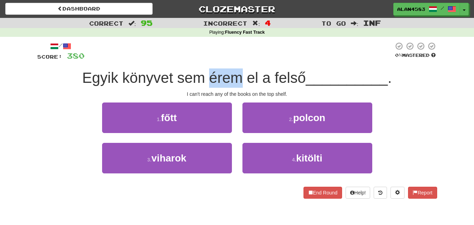
drag, startPoint x: 208, startPoint y: 75, endPoint x: 237, endPoint y: 74, distance: 29.1
click at [237, 74] on span "Egyik könyvet sem érem el a felső" at bounding box center [194, 77] width 224 height 16
click at [233, 60] on div at bounding box center [233, 60] width 0 height 0
click at [259, 51] on div at bounding box center [239, 51] width 309 height 19
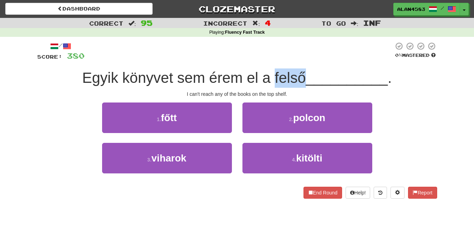
drag, startPoint x: 271, startPoint y: 73, endPoint x: 302, endPoint y: 72, distance: 31.2
click at [302, 72] on span "Egyik könyvet sem érem el a felső" at bounding box center [194, 77] width 224 height 16
click at [298, 60] on div at bounding box center [298, 60] width 0 height 0
click at [323, 50] on div at bounding box center [239, 51] width 309 height 19
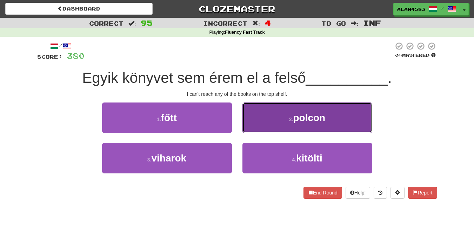
click at [289, 120] on small "2 ." at bounding box center [291, 120] width 4 height 6
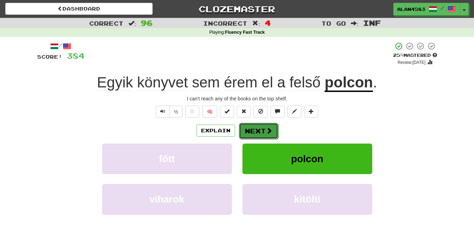
click at [257, 131] on button "Next" at bounding box center [258, 131] width 39 height 16
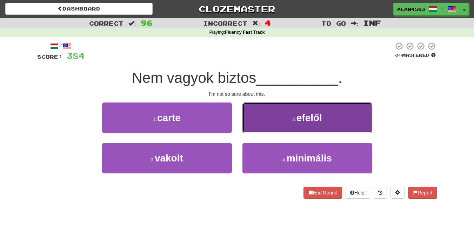
click at [298, 123] on button "2 . efelől" at bounding box center [307, 117] width 130 height 31
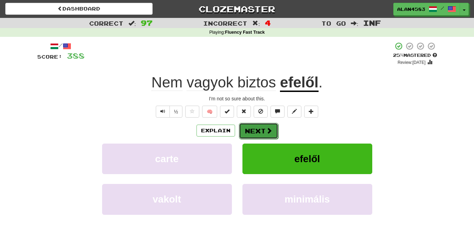
click at [257, 129] on button "Next" at bounding box center [258, 131] width 39 height 16
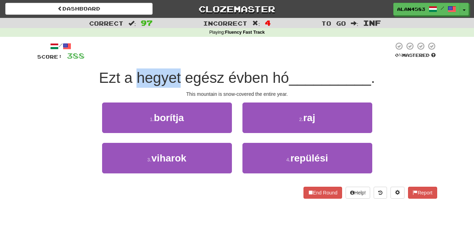
drag, startPoint x: 180, startPoint y: 75, endPoint x: 133, endPoint y: 73, distance: 46.7
click at [133, 73] on span "Ezt a hegyet egész évben hó" at bounding box center [194, 77] width 190 height 16
click at [129, 60] on div at bounding box center [129, 60] width 0 height 0
click at [193, 51] on div at bounding box center [239, 51] width 309 height 19
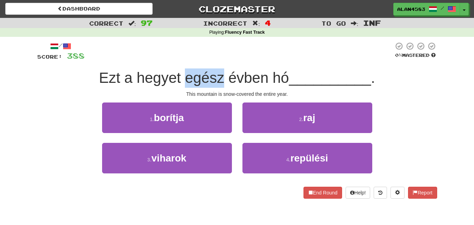
drag, startPoint x: 185, startPoint y: 75, endPoint x: 222, endPoint y: 74, distance: 37.9
click at [222, 74] on span "Ezt a hegyet egész évben hó" at bounding box center [194, 77] width 190 height 16
click at [218, 60] on div at bounding box center [218, 60] width 0 height 0
click at [242, 57] on div at bounding box center [239, 51] width 309 height 19
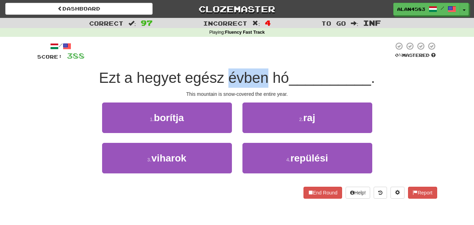
drag, startPoint x: 226, startPoint y: 78, endPoint x: 266, endPoint y: 77, distance: 40.0
click at [266, 77] on span "Ezt a hegyet egész évben hó" at bounding box center [194, 77] width 190 height 16
click at [261, 60] on div at bounding box center [261, 60] width 0 height 0
click at [270, 57] on div at bounding box center [239, 51] width 309 height 19
drag, startPoint x: 271, startPoint y: 73, endPoint x: 286, endPoint y: 73, distance: 15.8
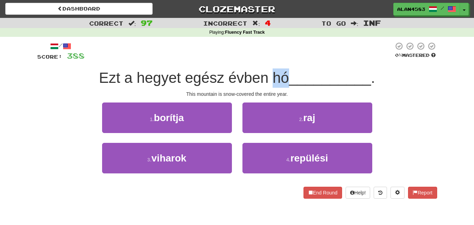
click at [286, 73] on span "Ezt a hegyet egész évben hó" at bounding box center [194, 77] width 190 height 16
click at [282, 60] on div at bounding box center [282, 60] width 0 height 0
click at [316, 47] on div at bounding box center [239, 51] width 309 height 19
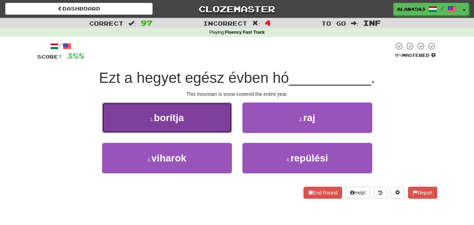
click at [145, 123] on button "1 . borítja" at bounding box center [167, 117] width 130 height 31
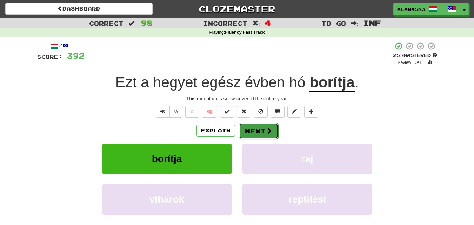
click at [247, 131] on button "Next" at bounding box center [258, 131] width 39 height 16
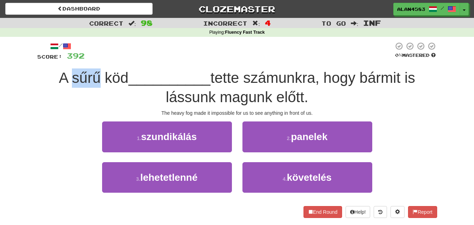
drag, startPoint x: 95, startPoint y: 76, endPoint x: 70, endPoint y: 74, distance: 25.3
click at [70, 74] on span "A sűrű köd" at bounding box center [93, 77] width 69 height 16
click at [66, 60] on div at bounding box center [66, 60] width 0 height 0
click at [136, 56] on div at bounding box center [239, 51] width 309 height 19
drag, startPoint x: 124, startPoint y: 73, endPoint x: 100, endPoint y: 72, distance: 23.5
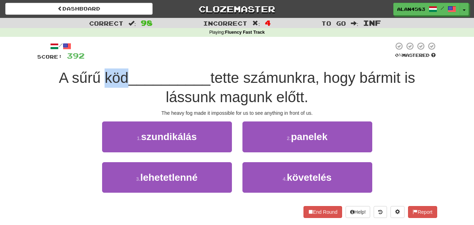
click at [100, 72] on span "A sűrű köd" at bounding box center [93, 77] width 69 height 16
click at [95, 60] on div at bounding box center [95, 60] width 0 height 0
click at [151, 52] on div at bounding box center [239, 51] width 309 height 19
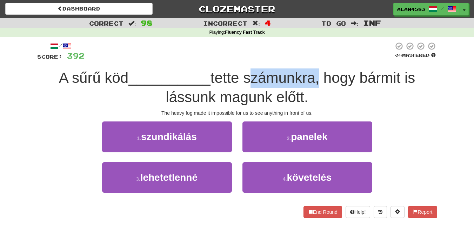
drag, startPoint x: 248, startPoint y: 77, endPoint x: 317, endPoint y: 73, distance: 69.6
click at [317, 73] on span "tette számunkra, hogy bármit is lássunk magunk előtt." at bounding box center [291, 87] width 250 height 36
click at [313, 60] on div at bounding box center [313, 60] width 0 height 0
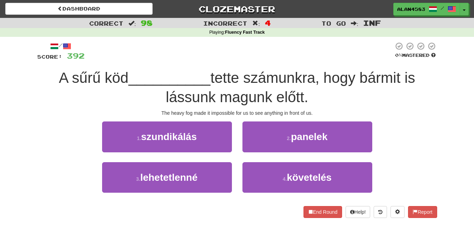
click at [327, 48] on div at bounding box center [239, 51] width 309 height 19
drag, startPoint x: 363, startPoint y: 77, endPoint x: 406, endPoint y: 74, distance: 42.6
click at [406, 74] on span "tette számunkra, hogy bármit is lássunk magunk előtt." at bounding box center [291, 87] width 250 height 36
click at [401, 60] on div at bounding box center [401, 60] width 0 height 0
click at [421, 70] on div "A sűrű köd __________ tette számunkra, hogy bármit is lássunk magunk előtt." at bounding box center [237, 87] width 400 height 38
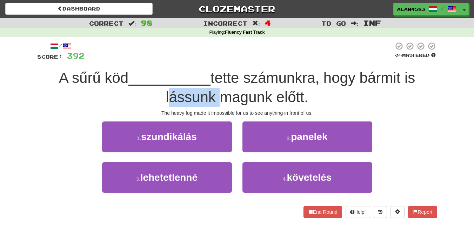
drag, startPoint x: 215, startPoint y: 97, endPoint x: 162, endPoint y: 95, distance: 52.6
click at [162, 95] on div "A sűrű köd __________ tette számunkra, hogy bármit is lássunk magunk előtt." at bounding box center [237, 87] width 400 height 38
click at [158, 79] on div at bounding box center [158, 79] width 0 height 0
click at [131, 91] on div "A sűrű köd __________ tette számunkra, hogy bármit is lássunk magunk előtt." at bounding box center [237, 87] width 400 height 38
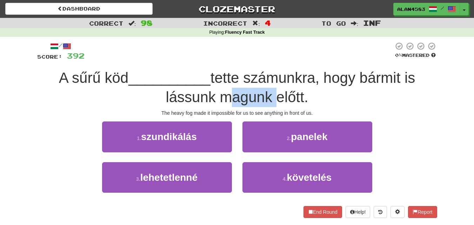
drag, startPoint x: 271, startPoint y: 94, endPoint x: 221, endPoint y: 94, distance: 50.5
click at [221, 94] on span "tette számunkra, hogy bármit is lássunk magunk előtt." at bounding box center [291, 87] width 250 height 36
click at [216, 79] on div at bounding box center [216, 79] width 0 height 0
click at [180, 91] on span "tette számunkra, hogy bármit is lássunk magunk előtt." at bounding box center [291, 87] width 250 height 36
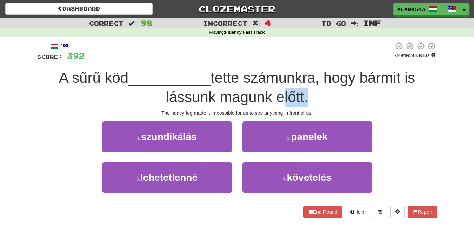
drag, startPoint x: 278, startPoint y: 93, endPoint x: 303, endPoint y: 93, distance: 25.3
click at [303, 93] on span "tette számunkra, hogy bármit is lássunk magunk előtt." at bounding box center [291, 87] width 250 height 36
click at [298, 79] on div at bounding box center [298, 79] width 0 height 0
click at [329, 81] on span "tette számunkra, hogy bármit is lássunk magunk előtt." at bounding box center [291, 87] width 250 height 36
drag, startPoint x: 97, startPoint y: 75, endPoint x: 65, endPoint y: 74, distance: 32.3
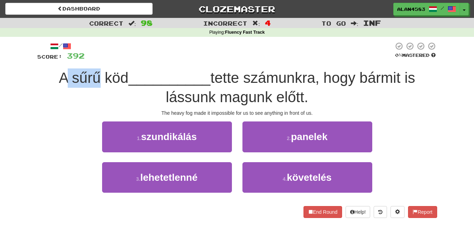
click at [65, 74] on span "A sűrű köd" at bounding box center [93, 77] width 69 height 16
click at [60, 60] on div at bounding box center [60, 60] width 0 height 0
click at [131, 45] on div at bounding box center [239, 51] width 309 height 19
drag, startPoint x: 124, startPoint y: 74, endPoint x: 103, endPoint y: 73, distance: 21.1
click at [103, 73] on span "A sűrű köd" at bounding box center [93, 77] width 69 height 16
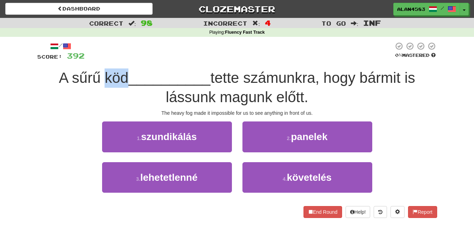
click at [98, 60] on div at bounding box center [98, 60] width 0 height 0
click at [166, 53] on div at bounding box center [239, 51] width 309 height 19
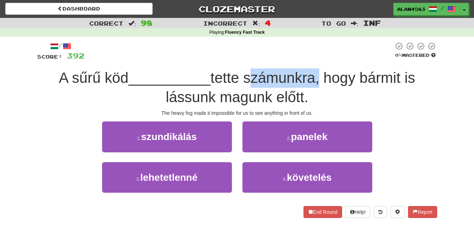
drag, startPoint x: 251, startPoint y: 74, endPoint x: 320, endPoint y: 73, distance: 69.1
click at [320, 73] on span "tette számunkra, hogy bármit is lássunk magunk előtt." at bounding box center [291, 87] width 250 height 36
click at [315, 60] on div at bounding box center [315, 60] width 0 height 0
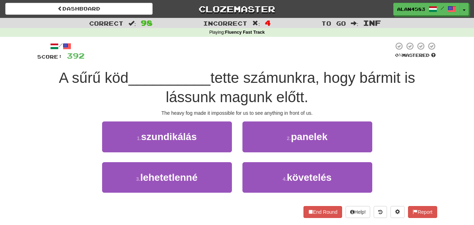
click at [337, 50] on div at bounding box center [239, 51] width 309 height 19
drag, startPoint x: 367, startPoint y: 74, endPoint x: 405, endPoint y: 73, distance: 37.6
click at [405, 73] on span "tette számunkra, hogy bármit is lássunk magunk előtt." at bounding box center [291, 87] width 250 height 36
click at [400, 60] on div at bounding box center [400, 60] width 0 height 0
click at [421, 68] on div "A sűrű köd __________ tette számunkra, hogy bármit is lássunk magunk előtt." at bounding box center [237, 87] width 400 height 38
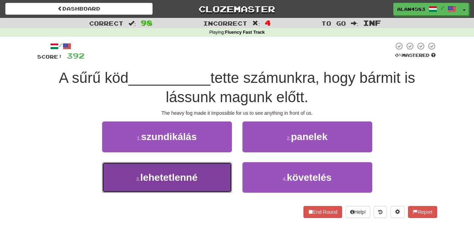
click at [110, 176] on button "3 . lehetetlenné" at bounding box center [167, 177] width 130 height 31
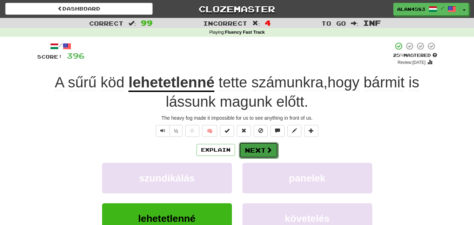
click at [247, 149] on button "Next" at bounding box center [258, 150] width 39 height 16
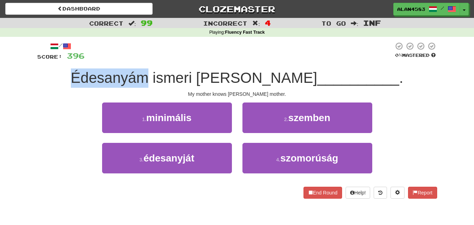
drag, startPoint x: 192, startPoint y: 78, endPoint x: 88, endPoint y: 68, distance: 104.0
click at [88, 68] on div "Édesanyám ismeri Tom __________ ." at bounding box center [237, 77] width 400 height 19
click at [84, 60] on div at bounding box center [84, 60] width 0 height 0
click at [63, 83] on div "Édesanyám ismeri Tom __________ ." at bounding box center [237, 77] width 400 height 19
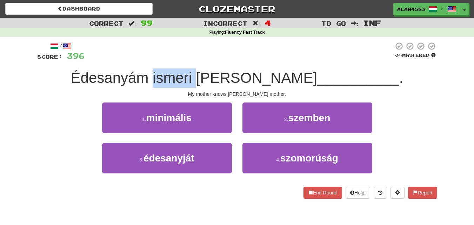
drag, startPoint x: 197, startPoint y: 75, endPoint x: 240, endPoint y: 72, distance: 42.9
click at [240, 72] on span "Édesanyám ismeri [PERSON_NAME]" at bounding box center [194, 77] width 247 height 16
click at [235, 60] on div at bounding box center [235, 60] width 0 height 0
click at [260, 52] on div at bounding box center [239, 51] width 309 height 19
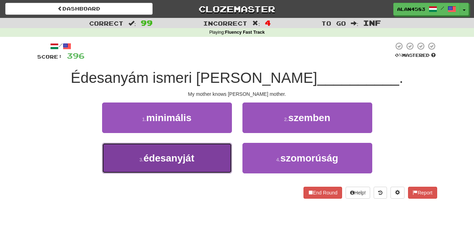
click at [121, 165] on button "3 . édesanyját" at bounding box center [167, 158] width 130 height 31
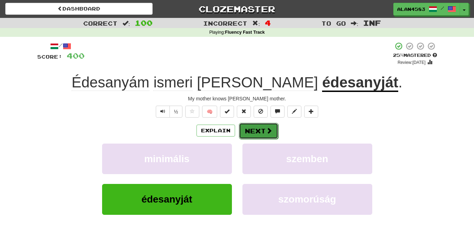
click at [251, 129] on button "Next" at bounding box center [258, 131] width 39 height 16
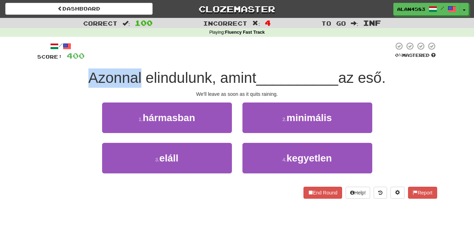
drag, startPoint x: 138, startPoint y: 72, endPoint x: 52, endPoint y: 64, distance: 87.1
click at [52, 64] on div "/ Score: 400 0 % Mastered Azonnal elindulunk, amint __________ az eső. We'll le…" at bounding box center [237, 120] width 400 height 157
click at [47, 60] on div at bounding box center [47, 60] width 0 height 0
click at [31, 71] on div "Correct : 100 Incorrect : 4 To go : Inf Playing : Fluency Fast Track / Score: 4…" at bounding box center [237, 113] width 474 height 191
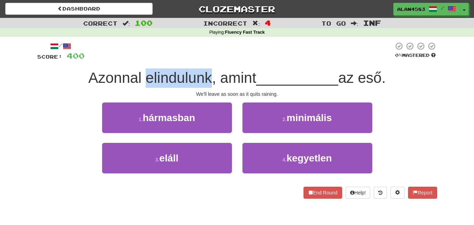
drag, startPoint x: 141, startPoint y: 75, endPoint x: 206, endPoint y: 73, distance: 64.6
click at [206, 73] on span "Azonnal elindulunk, amint" at bounding box center [172, 77] width 168 height 16
click at [201, 60] on div at bounding box center [201, 60] width 0 height 0
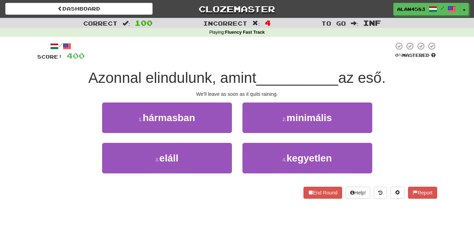
click at [217, 53] on div at bounding box center [239, 51] width 309 height 19
drag, startPoint x: 362, startPoint y: 77, endPoint x: 386, endPoint y: 75, distance: 23.9
click at [386, 75] on span "az eső." at bounding box center [361, 77] width 47 height 16
click at [381, 60] on div at bounding box center [381, 60] width 0 height 0
click at [418, 74] on div "Azonnal elindulunk, amint __________ az eső." at bounding box center [237, 77] width 400 height 19
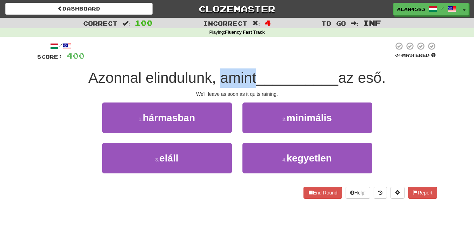
drag, startPoint x: 254, startPoint y: 73, endPoint x: 218, endPoint y: 73, distance: 36.5
click at [218, 73] on span "Azonnal elindulunk, amint" at bounding box center [172, 77] width 168 height 16
click at [213, 60] on div at bounding box center [213, 60] width 0 height 0
click at [275, 49] on div at bounding box center [239, 51] width 309 height 19
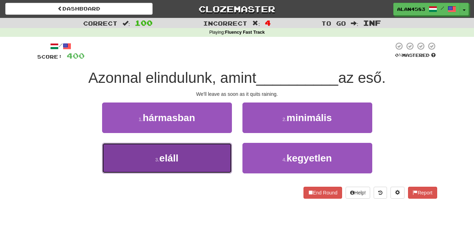
click at [157, 162] on small "3 ." at bounding box center [157, 160] width 4 height 6
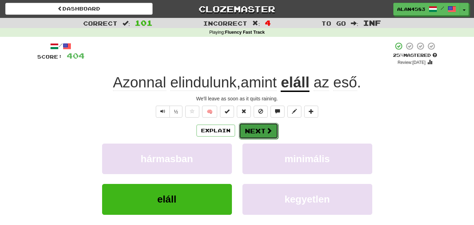
click at [247, 129] on button "Next" at bounding box center [258, 131] width 39 height 16
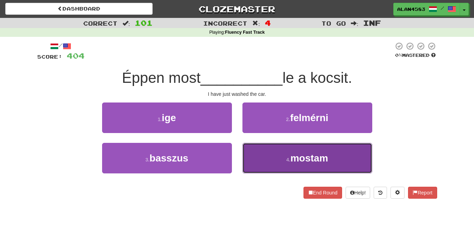
click at [277, 158] on button "4 . mostam" at bounding box center [307, 158] width 130 height 31
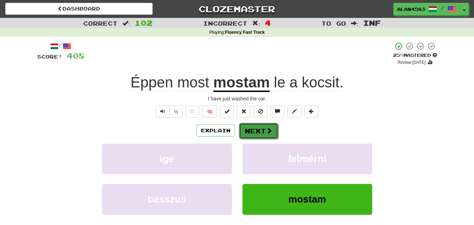
click at [260, 128] on button "Next" at bounding box center [258, 131] width 39 height 16
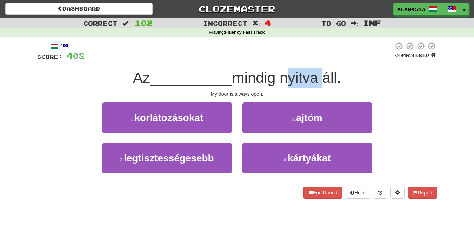
drag, startPoint x: 284, startPoint y: 77, endPoint x: 322, endPoint y: 75, distance: 38.6
click at [322, 75] on span "mindig nyitva áll." at bounding box center [286, 77] width 109 height 16
click at [318, 60] on div at bounding box center [318, 60] width 0 height 0
click at [332, 40] on div "/ Score: 408 0 % Mastered Az __________ mindig nyitva áll. My door is always op…" at bounding box center [237, 123] width 400 height 172
drag, startPoint x: 330, startPoint y: 79, endPoint x: 341, endPoint y: 77, distance: 12.2
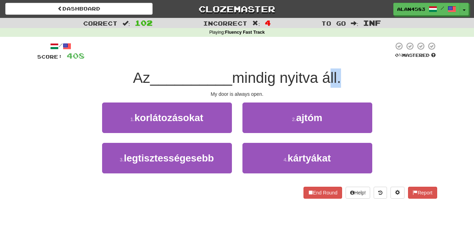
click at [341, 77] on span "mindig nyitva áll." at bounding box center [286, 77] width 109 height 16
click at [343, 57] on div at bounding box center [239, 51] width 309 height 19
drag, startPoint x: 341, startPoint y: 70, endPoint x: 326, endPoint y: 72, distance: 14.8
click at [326, 72] on span "mindig nyitva áll." at bounding box center [286, 77] width 109 height 16
click at [322, 60] on div at bounding box center [322, 60] width 0 height 0
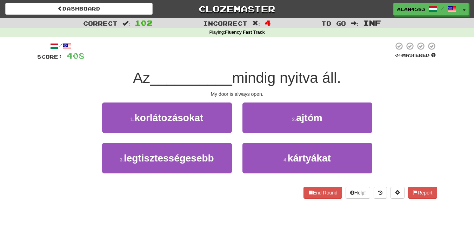
click at [359, 51] on div at bounding box center [239, 51] width 309 height 19
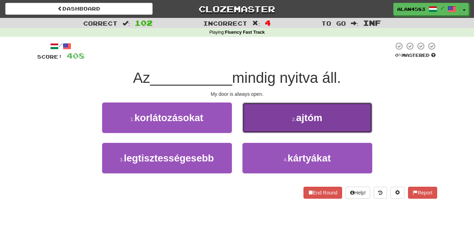
click at [268, 123] on button "2 . ajtóm" at bounding box center [307, 117] width 130 height 31
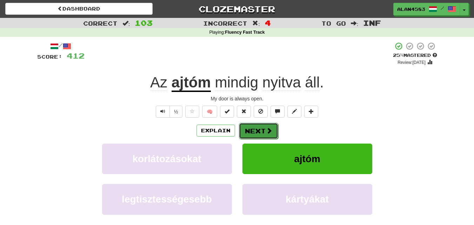
click at [252, 129] on button "Next" at bounding box center [258, 131] width 39 height 16
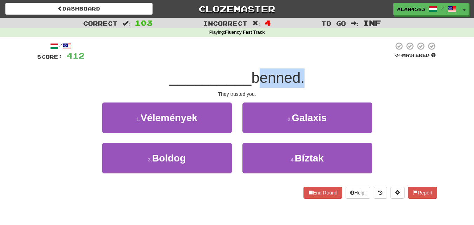
drag, startPoint x: 252, startPoint y: 74, endPoint x: 302, endPoint y: 72, distance: 49.9
click at [302, 72] on span "benned." at bounding box center [277, 77] width 53 height 16
click at [297, 60] on div at bounding box center [297, 60] width 0 height 0
click at [316, 61] on div at bounding box center [239, 51] width 309 height 19
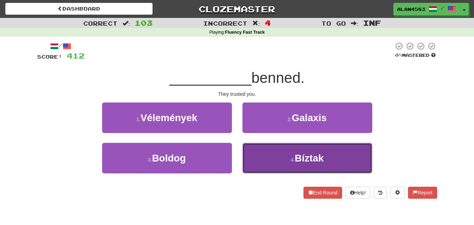
click at [260, 167] on button "4 . Bíztak" at bounding box center [307, 158] width 130 height 31
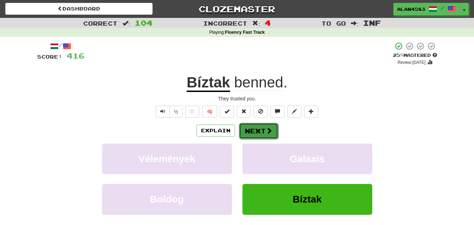
click at [261, 129] on button "Next" at bounding box center [258, 131] width 39 height 16
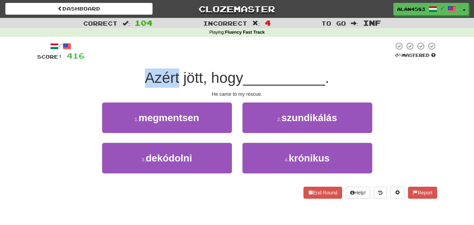
drag, startPoint x: 177, startPoint y: 73, endPoint x: 99, endPoint y: 65, distance: 78.0
click at [99, 65] on div "/ Score: 416 0 % Mastered Azért jött, hogy __________ . He came to my rescue. 1…" at bounding box center [237, 120] width 400 height 157
click at [94, 60] on div at bounding box center [94, 60] width 0 height 0
click at [225, 51] on div at bounding box center [239, 51] width 309 height 19
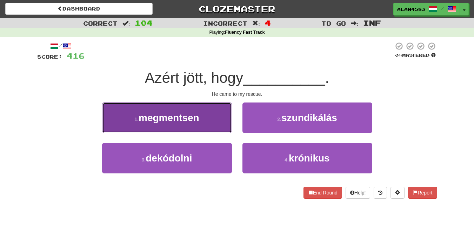
click at [146, 117] on span "megmentsen" at bounding box center [169, 117] width 61 height 11
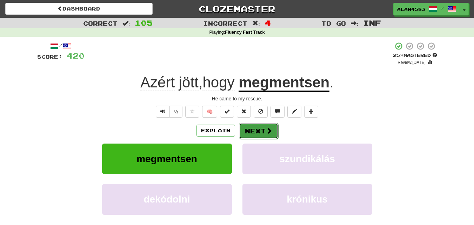
click at [255, 130] on button "Next" at bounding box center [258, 131] width 39 height 16
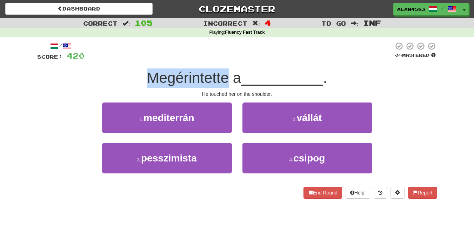
drag, startPoint x: 227, startPoint y: 75, endPoint x: 101, endPoint y: 67, distance: 126.2
click at [101, 67] on div "/ Score: 420 0 % Mastered Megérintette a __________ . He touched her on the sho…" at bounding box center [237, 120] width 400 height 157
click at [97, 60] on div at bounding box center [97, 60] width 0 height 0
click at [78, 81] on div "Megérintette a __________ ." at bounding box center [237, 77] width 400 height 19
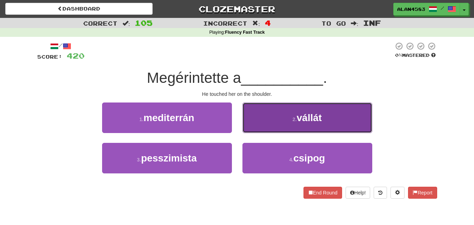
click at [291, 116] on button "2 . vállát" at bounding box center [307, 117] width 130 height 31
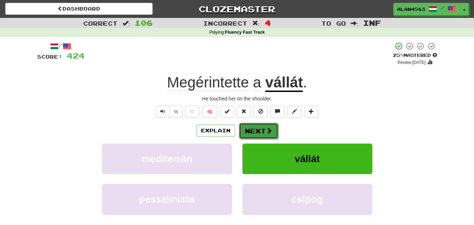
click at [258, 127] on button "Next" at bounding box center [258, 131] width 39 height 16
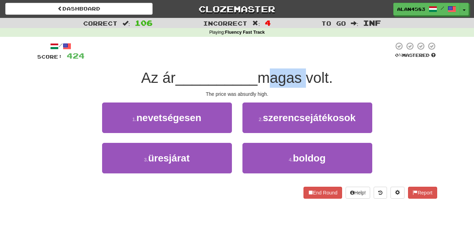
drag, startPoint x: 263, startPoint y: 76, endPoint x: 304, endPoint y: 74, distance: 41.1
click at [304, 74] on span "magas volt." at bounding box center [295, 77] width 75 height 16
click at [299, 60] on div at bounding box center [299, 60] width 0 height 0
click at [340, 53] on div at bounding box center [239, 51] width 309 height 19
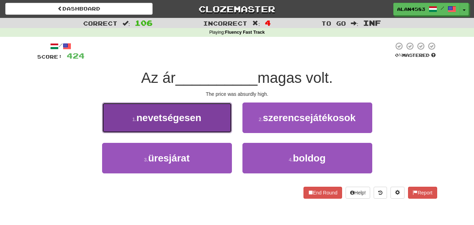
click at [133, 121] on small "1 ." at bounding box center [134, 120] width 4 height 6
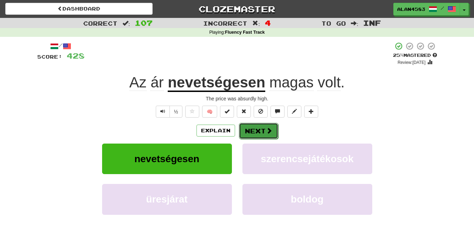
click at [252, 127] on button "Next" at bounding box center [258, 131] width 39 height 16
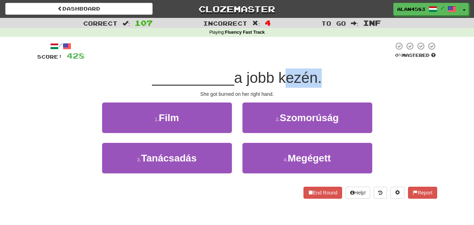
drag, startPoint x: 279, startPoint y: 80, endPoint x: 321, endPoint y: 76, distance: 42.4
click at [321, 76] on span "a jobb kezén." at bounding box center [278, 77] width 88 height 16
click at [317, 60] on div at bounding box center [317, 60] width 0 height 0
click at [337, 47] on div at bounding box center [239, 51] width 309 height 19
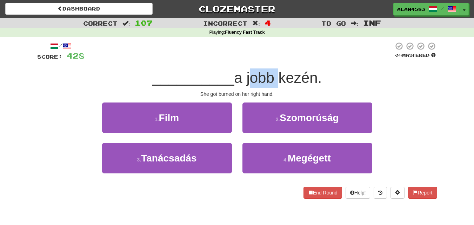
drag, startPoint x: 273, startPoint y: 74, endPoint x: 248, endPoint y: 76, distance: 25.4
click at [248, 76] on span "a jobb kezén." at bounding box center [278, 77] width 88 height 16
click at [243, 60] on div at bounding box center [243, 60] width 0 height 0
click at [201, 54] on div at bounding box center [239, 51] width 309 height 19
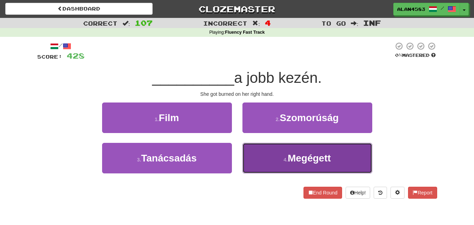
click at [285, 157] on small "4 ." at bounding box center [286, 160] width 4 height 6
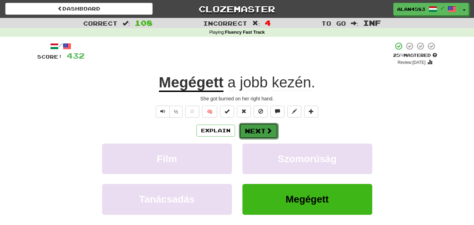
click at [267, 128] on span at bounding box center [269, 130] width 6 height 6
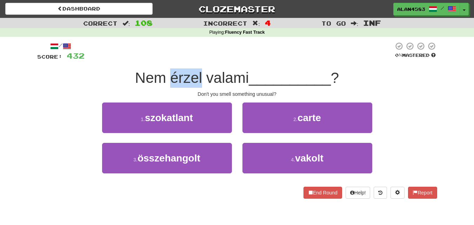
drag, startPoint x: 200, startPoint y: 73, endPoint x: 168, endPoint y: 71, distance: 31.7
click at [168, 71] on span "Nem érzel valami" at bounding box center [192, 77] width 114 height 16
click at [164, 60] on div at bounding box center [164, 60] width 0 height 0
click at [208, 52] on div at bounding box center [239, 51] width 309 height 19
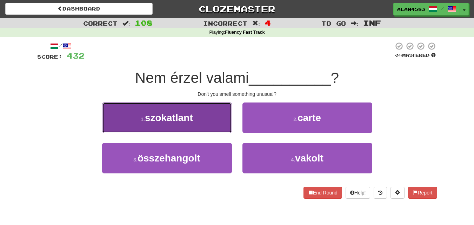
click at [119, 117] on button "1 . szokatlant" at bounding box center [167, 117] width 130 height 31
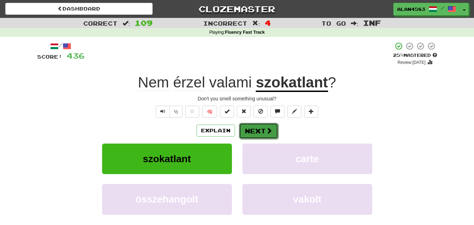
click at [253, 129] on button "Next" at bounding box center [258, 131] width 39 height 16
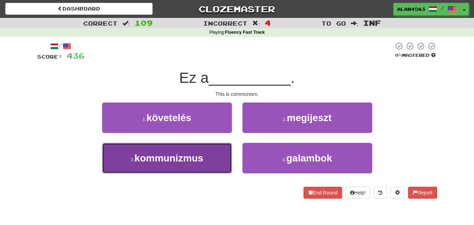
click at [180, 162] on span "kommunizmus" at bounding box center [168, 158] width 69 height 11
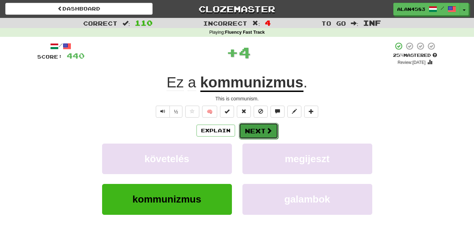
click at [253, 132] on button "Next" at bounding box center [258, 131] width 39 height 16
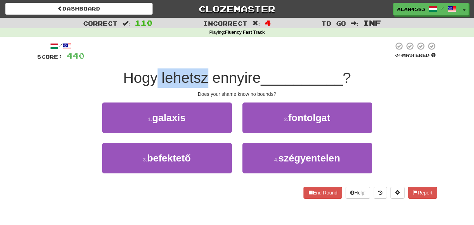
drag, startPoint x: 207, startPoint y: 76, endPoint x: 157, endPoint y: 74, distance: 50.2
click at [157, 74] on span "Hogy lehetsz ennyire" at bounding box center [192, 77] width 138 height 16
click at [152, 60] on div at bounding box center [152, 60] width 0 height 0
click at [218, 46] on div at bounding box center [239, 51] width 309 height 19
drag, startPoint x: 209, startPoint y: 76, endPoint x: 265, endPoint y: 74, distance: 56.2
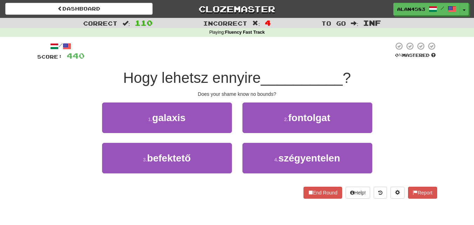
click at [265, 74] on div "Hogy lehetsz ennyire __________ ?" at bounding box center [237, 77] width 400 height 19
click at [261, 60] on div at bounding box center [261, 60] width 0 height 0
click at [274, 58] on div at bounding box center [239, 51] width 309 height 19
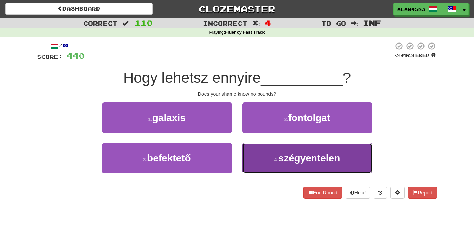
click at [260, 143] on button "4 . szégyentelen" at bounding box center [307, 158] width 130 height 31
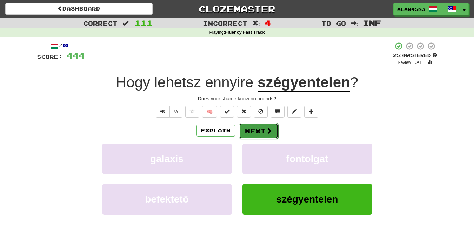
click at [257, 133] on button "Next" at bounding box center [258, 131] width 39 height 16
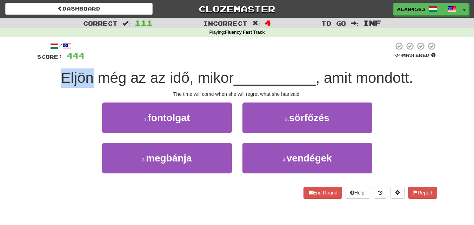
drag, startPoint x: 90, startPoint y: 77, endPoint x: 55, endPoint y: 74, distance: 35.2
click at [55, 74] on div "Eljön még az az idő, mikor __________ , amit mondott." at bounding box center [237, 77] width 400 height 19
click at [51, 60] on div at bounding box center [51, 60] width 0 height 0
click at [35, 77] on div "/ Score: 444 0 % Mastered Eljön még az az idő, mikor __________ , amit mondott.…" at bounding box center [237, 123] width 411 height 172
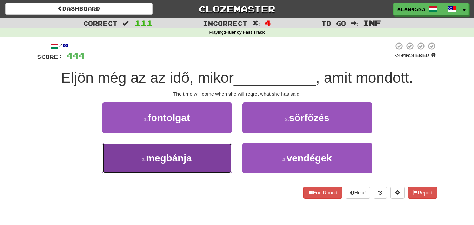
click at [102, 160] on button "3 . megbánja" at bounding box center [167, 158] width 130 height 31
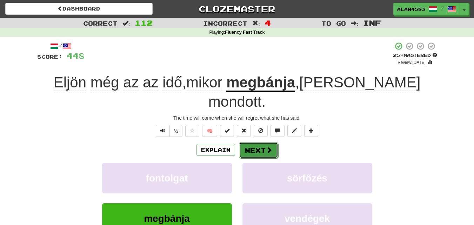
click at [252, 142] on button "Next" at bounding box center [258, 150] width 39 height 16
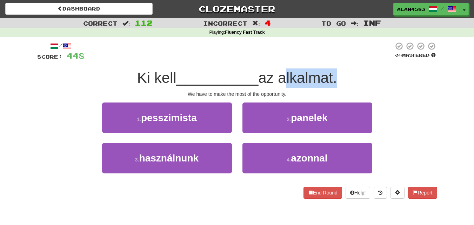
drag, startPoint x: 283, startPoint y: 82, endPoint x: 339, endPoint y: 80, distance: 55.5
click at [337, 80] on span "az alkalmat." at bounding box center [297, 77] width 79 height 16
click at [334, 86] on div at bounding box center [334, 86] width 0 height 0
click at [349, 71] on div "Ki kell __________ az alkalmat." at bounding box center [237, 77] width 400 height 19
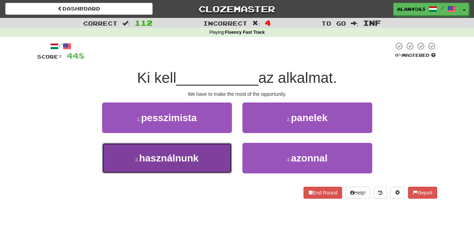
click at [109, 172] on button "3 . használnunk" at bounding box center [167, 158] width 130 height 31
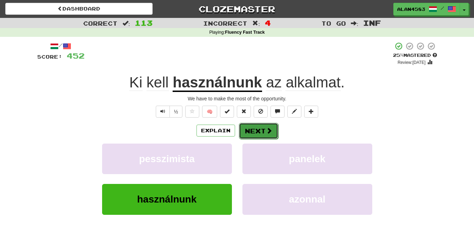
click at [251, 128] on button "Next" at bounding box center [258, 131] width 39 height 16
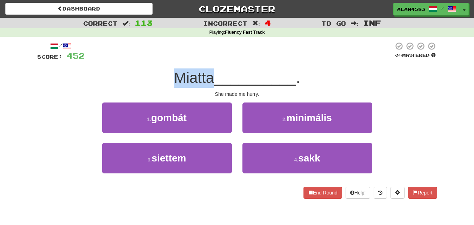
drag, startPoint x: 210, startPoint y: 77, endPoint x: 169, endPoint y: 74, distance: 40.8
click at [169, 74] on div "Miatta __________ ." at bounding box center [237, 77] width 400 height 19
click at [165, 60] on div at bounding box center [165, 60] width 0 height 0
click at [190, 52] on div at bounding box center [239, 51] width 309 height 19
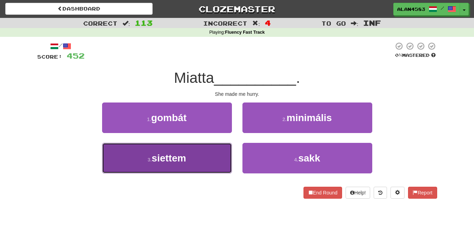
click at [110, 166] on button "3 . siettem" at bounding box center [167, 158] width 130 height 31
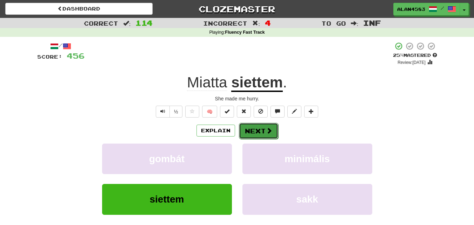
click at [245, 131] on button "Next" at bounding box center [258, 131] width 39 height 16
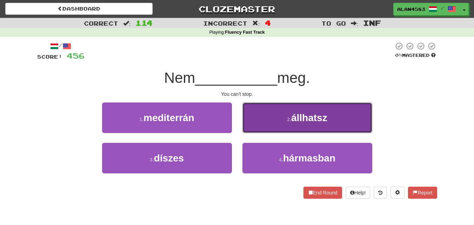
click at [274, 120] on button "2 . állhatsz" at bounding box center [307, 117] width 130 height 31
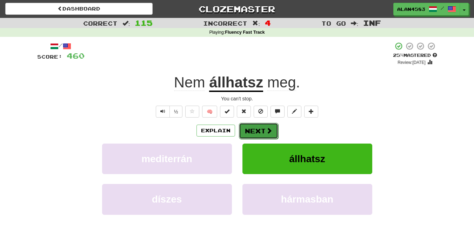
click at [256, 132] on button "Next" at bounding box center [258, 131] width 39 height 16
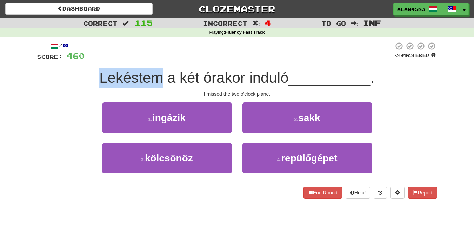
drag, startPoint x: 158, startPoint y: 79, endPoint x: 94, endPoint y: 78, distance: 64.2
click at [94, 78] on div "Lekéstem a két órakor induló __________ ." at bounding box center [237, 77] width 400 height 19
click at [89, 86] on div at bounding box center [89, 86] width 0 height 0
click at [65, 71] on div "Lekéstem a két órakor induló __________ ." at bounding box center [237, 77] width 400 height 19
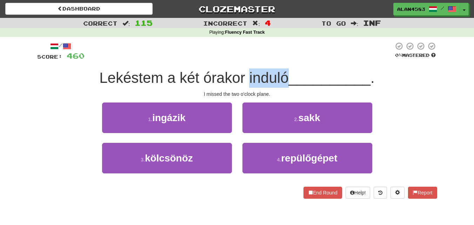
drag, startPoint x: 247, startPoint y: 75, endPoint x: 284, endPoint y: 74, distance: 36.9
click at [284, 74] on span "Lekéstem a két órakor induló" at bounding box center [193, 77] width 189 height 16
click at [280, 60] on div at bounding box center [280, 60] width 0 height 0
click at [296, 60] on div at bounding box center [239, 51] width 309 height 19
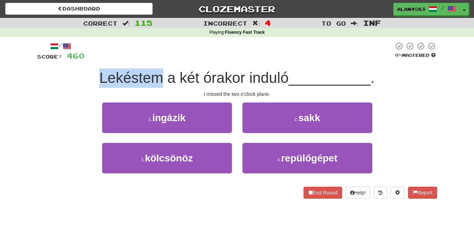
drag, startPoint x: 161, startPoint y: 76, endPoint x: 101, endPoint y: 76, distance: 60.0
click at [101, 76] on span "Lekéstem a két órakor induló" at bounding box center [193, 77] width 189 height 16
click at [97, 60] on div at bounding box center [97, 60] width 0 height 0
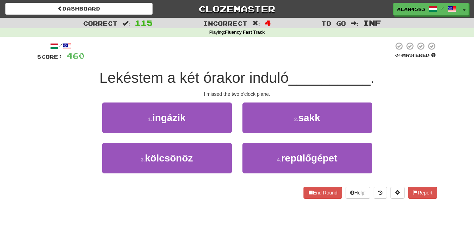
click at [64, 93] on div "I missed the two o'clock plane." at bounding box center [237, 94] width 400 height 7
drag, startPoint x: 248, startPoint y: 78, endPoint x: 284, endPoint y: 77, distance: 35.8
click at [284, 77] on span "Lekéstem a két órakor induló" at bounding box center [193, 77] width 189 height 16
click at [279, 60] on div at bounding box center [279, 60] width 0 height 0
click at [302, 45] on div at bounding box center [239, 51] width 309 height 19
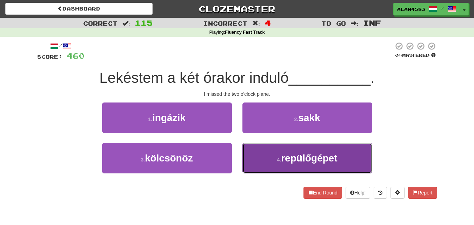
click at [288, 157] on span "repülőgépet" at bounding box center [309, 158] width 56 height 11
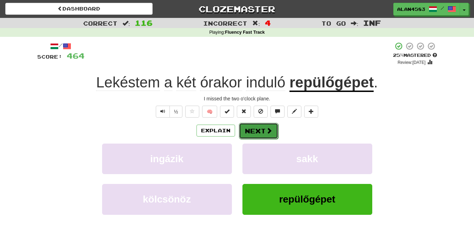
click at [267, 130] on span at bounding box center [269, 130] width 6 height 6
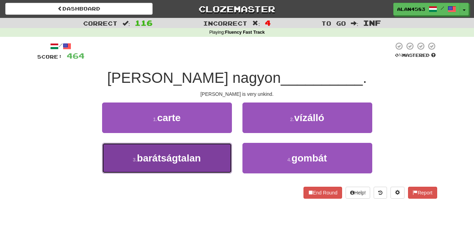
click at [117, 160] on button "3 . barátságtalan" at bounding box center [167, 158] width 130 height 31
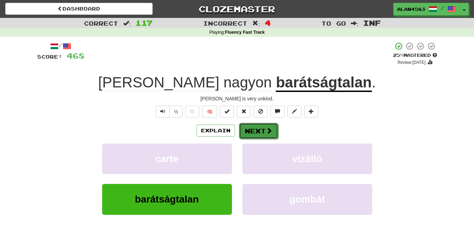
click at [250, 129] on button "Next" at bounding box center [258, 131] width 39 height 16
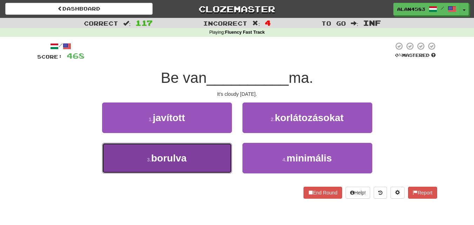
click at [107, 173] on button "3 . borulva" at bounding box center [167, 158] width 130 height 31
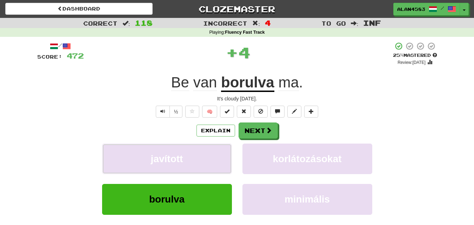
click at [107, 173] on button "javított" at bounding box center [167, 159] width 130 height 31
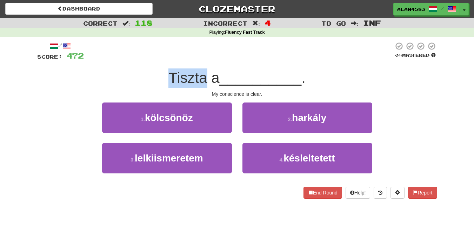
drag, startPoint x: 167, startPoint y: 73, endPoint x: 204, endPoint y: 71, distance: 37.3
click at [204, 71] on span "Tiszta a" at bounding box center [193, 77] width 51 height 16
click at [200, 60] on div at bounding box center [200, 60] width 0 height 0
click at [75, 184] on div "/ Score: 472 0 % Mastered Tiszta a __________ . My conscience is clear. 1 . köl…" at bounding box center [237, 120] width 400 height 157
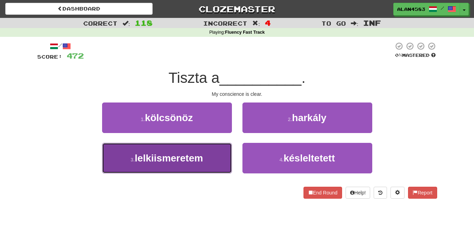
click at [117, 162] on button "3 . lelkiismeretem" at bounding box center [167, 158] width 130 height 31
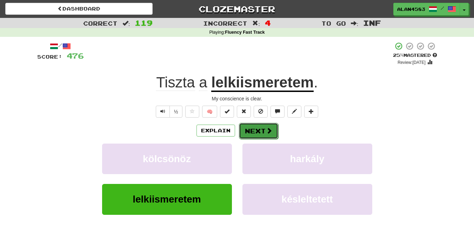
click at [255, 129] on button "Next" at bounding box center [258, 131] width 39 height 16
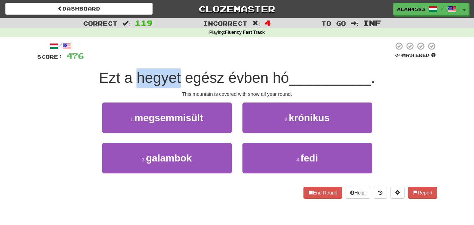
drag, startPoint x: 137, startPoint y: 81, endPoint x: 178, endPoint y: 74, distance: 41.8
click at [178, 74] on span "Ezt a hegyet egész évben hó" at bounding box center [194, 77] width 190 height 16
click at [173, 60] on div at bounding box center [173, 60] width 0 height 0
click at [118, 57] on div at bounding box center [239, 51] width 310 height 19
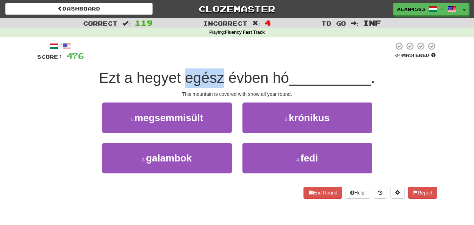
drag, startPoint x: 182, startPoint y: 80, endPoint x: 222, endPoint y: 75, distance: 40.3
click at [222, 75] on span "Ezt a hegyet egész évben hó" at bounding box center [194, 77] width 190 height 16
click at [217, 60] on div at bounding box center [217, 60] width 0 height 0
click at [246, 49] on div at bounding box center [239, 51] width 310 height 19
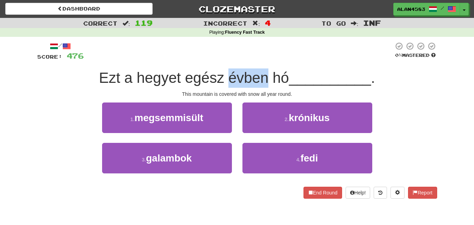
drag, startPoint x: 226, startPoint y: 75, endPoint x: 266, endPoint y: 72, distance: 40.5
click at [266, 72] on span "Ezt a hegyet egész évben hó" at bounding box center [194, 77] width 190 height 16
click at [262, 60] on div at bounding box center [262, 60] width 0 height 0
click at [272, 49] on div at bounding box center [239, 51] width 310 height 19
drag, startPoint x: 272, startPoint y: 79, endPoint x: 284, endPoint y: 77, distance: 12.1
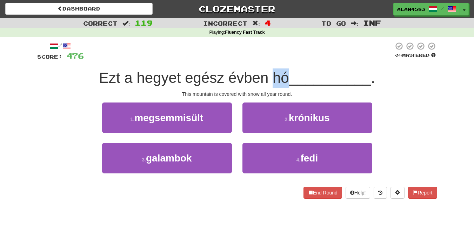
click at [284, 77] on span "Ezt a hegyet egész évben hó" at bounding box center [194, 77] width 190 height 16
click at [279, 60] on div at bounding box center [279, 60] width 0 height 0
click at [289, 56] on div at bounding box center [239, 51] width 310 height 19
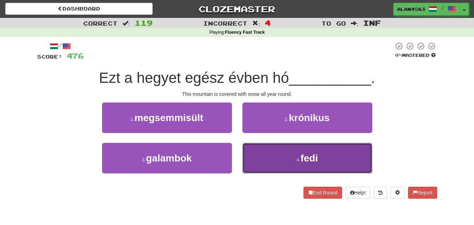
click at [293, 166] on button "4 . fedi" at bounding box center [307, 158] width 130 height 31
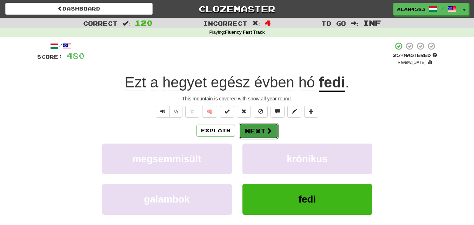
click at [251, 126] on button "Next" at bounding box center [258, 131] width 39 height 16
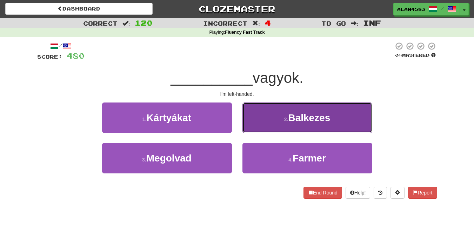
click at [270, 118] on button "2 . [GEOGRAPHIC_DATA]" at bounding box center [307, 117] width 130 height 31
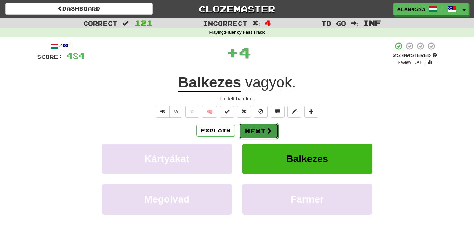
click at [254, 134] on button "Next" at bounding box center [258, 131] width 39 height 16
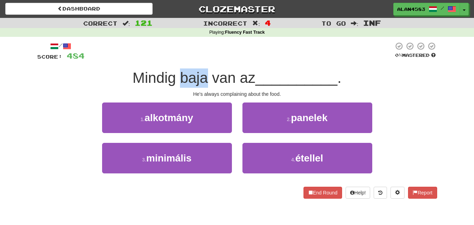
drag, startPoint x: 204, startPoint y: 80, endPoint x: 176, endPoint y: 77, distance: 27.5
click at [176, 77] on span "Mindig baja van az" at bounding box center [194, 77] width 123 height 16
click at [172, 60] on div at bounding box center [172, 60] width 0 height 0
click at [230, 58] on div at bounding box center [239, 51] width 309 height 19
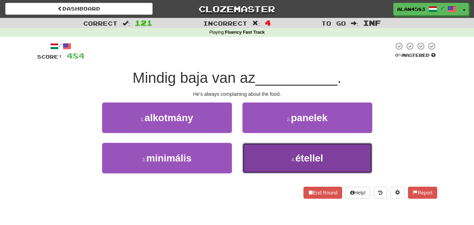
click at [265, 157] on button "4 . étellel" at bounding box center [307, 158] width 130 height 31
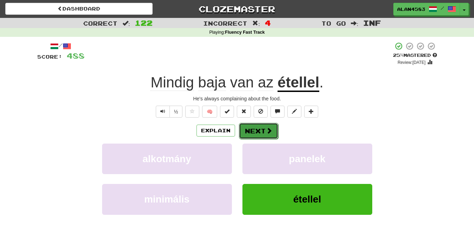
click at [260, 131] on button "Next" at bounding box center [258, 131] width 39 height 16
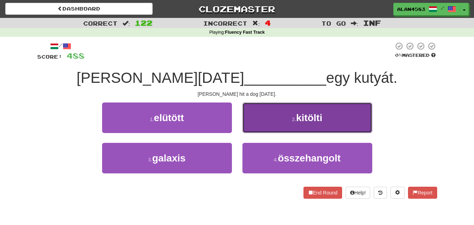
click at [253, 124] on button "2 . kitölti" at bounding box center [307, 117] width 130 height 31
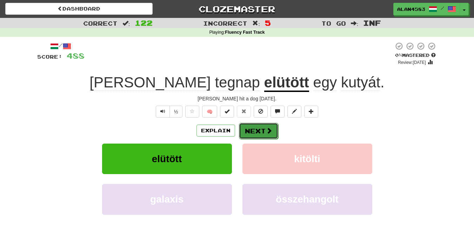
click at [252, 132] on button "Next" at bounding box center [258, 131] width 39 height 16
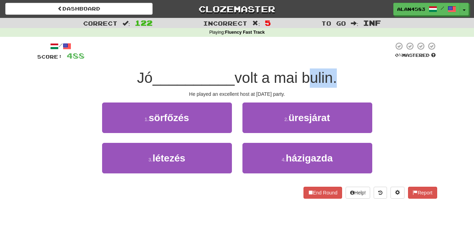
drag, startPoint x: 305, startPoint y: 74, endPoint x: 334, endPoint y: 72, distance: 29.2
click at [334, 72] on span "volt a mai bulin." at bounding box center [286, 77] width 102 height 16
click at [330, 60] on div at bounding box center [330, 60] width 0 height 0
click at [340, 55] on div at bounding box center [239, 51] width 309 height 19
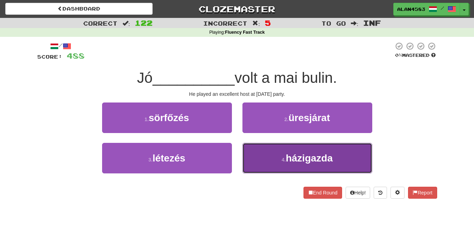
click at [284, 155] on button "4 . házigazda" at bounding box center [307, 158] width 130 height 31
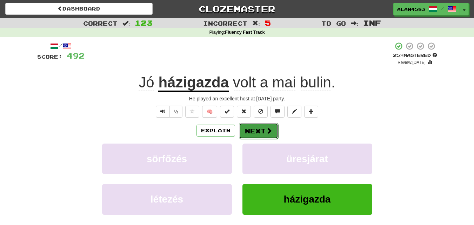
click at [252, 130] on button "Next" at bounding box center [258, 131] width 39 height 16
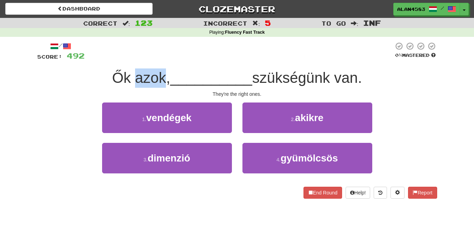
drag, startPoint x: 161, startPoint y: 74, endPoint x: 131, endPoint y: 73, distance: 30.2
click at [131, 73] on span "Ők azok," at bounding box center [141, 77] width 58 height 16
click at [126, 60] on div at bounding box center [126, 60] width 0 height 0
click at [198, 60] on div at bounding box center [239, 51] width 309 height 19
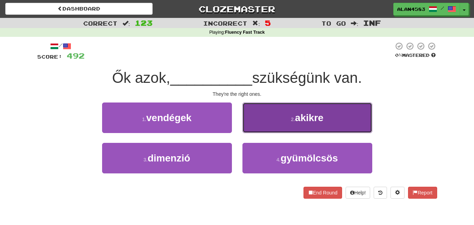
click at [264, 114] on button "2 . akikre" at bounding box center [307, 117] width 130 height 31
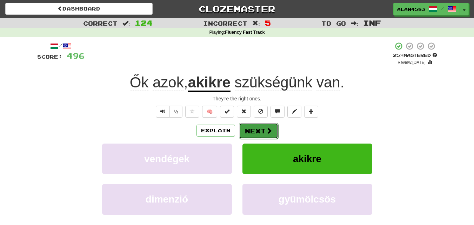
click at [255, 130] on button "Next" at bounding box center [258, 131] width 39 height 16
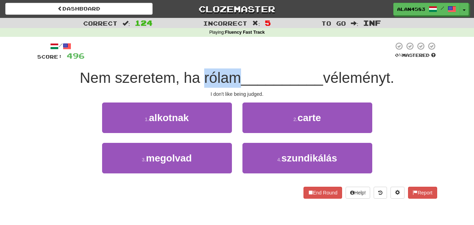
drag, startPoint x: 199, startPoint y: 74, endPoint x: 233, endPoint y: 71, distance: 33.4
click at [233, 71] on span "Nem szeretem, ha rólam" at bounding box center [160, 77] width 161 height 16
click at [228, 60] on div at bounding box center [228, 60] width 0 height 0
click at [256, 51] on div at bounding box center [239, 51] width 309 height 19
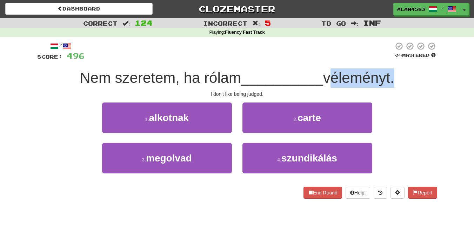
drag, startPoint x: 329, startPoint y: 78, endPoint x: 395, endPoint y: 72, distance: 67.0
click at [394, 72] on span "véleményt." at bounding box center [358, 77] width 71 height 16
click at [391, 60] on div at bounding box center [391, 60] width 0 height 0
click at [286, 48] on div at bounding box center [239, 51] width 309 height 19
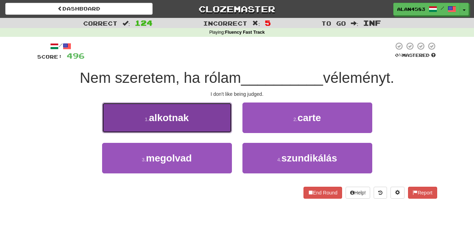
click at [128, 132] on button "1 . alkotnak" at bounding box center [167, 117] width 130 height 31
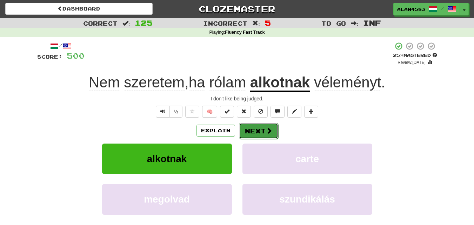
click at [253, 126] on button "Next" at bounding box center [258, 131] width 39 height 16
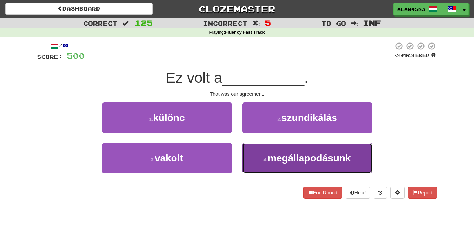
click at [267, 173] on button "4 . megállapodásunk" at bounding box center [307, 158] width 130 height 31
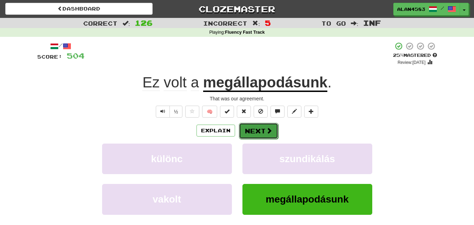
click at [264, 131] on button "Next" at bounding box center [258, 131] width 39 height 16
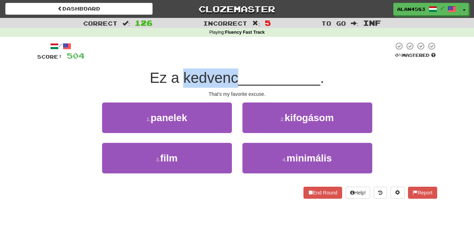
drag, startPoint x: 182, startPoint y: 76, endPoint x: 234, endPoint y: 72, distance: 52.4
click at [234, 72] on span "Ez a kedvenc" at bounding box center [194, 77] width 88 height 16
click at [230, 60] on div at bounding box center [230, 60] width 0 height 0
click at [241, 58] on div at bounding box center [239, 51] width 309 height 19
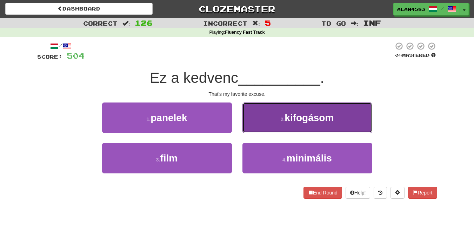
click at [271, 120] on button "2 . kifogásom" at bounding box center [307, 117] width 130 height 31
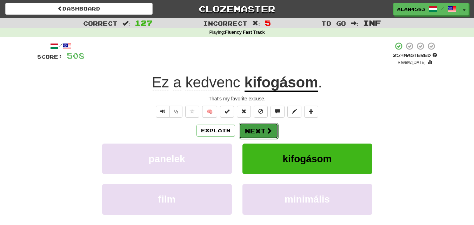
click at [266, 129] on span at bounding box center [269, 130] width 6 height 6
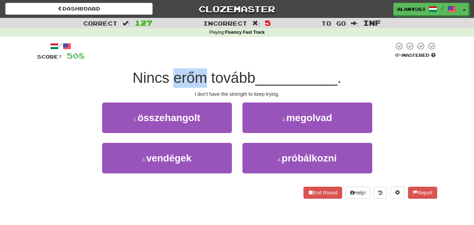
drag, startPoint x: 173, startPoint y: 77, endPoint x: 204, endPoint y: 72, distance: 31.3
click at [204, 72] on span "Nincs erőm tovább" at bounding box center [194, 77] width 123 height 16
click at [199, 60] on div at bounding box center [199, 60] width 0 height 0
click at [250, 52] on div at bounding box center [239, 51] width 309 height 19
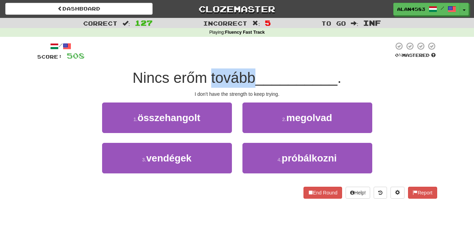
drag, startPoint x: 253, startPoint y: 74, endPoint x: 208, endPoint y: 73, distance: 45.6
click at [208, 73] on span "Nincs erőm tovább" at bounding box center [194, 77] width 123 height 16
click at [203, 60] on div at bounding box center [203, 60] width 0 height 0
click at [172, 55] on div at bounding box center [239, 51] width 309 height 19
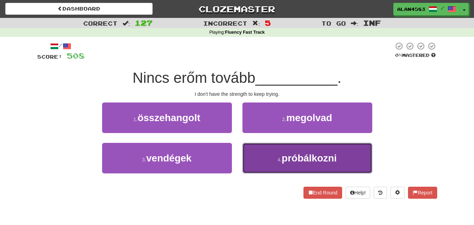
click at [285, 149] on button "4 . próbálkozni" at bounding box center [307, 158] width 130 height 31
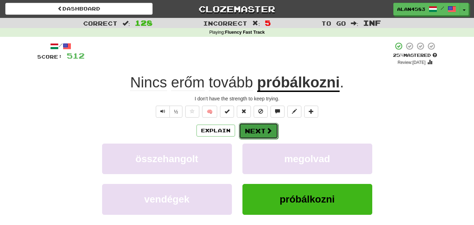
click at [264, 132] on button "Next" at bounding box center [258, 131] width 39 height 16
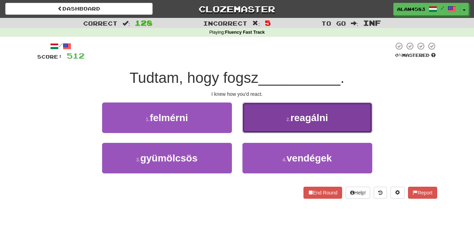
click at [251, 110] on button "2 . reagálni" at bounding box center [307, 117] width 130 height 31
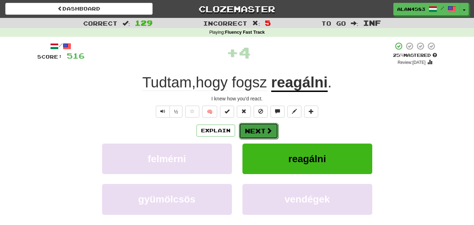
click at [257, 132] on button "Next" at bounding box center [258, 131] width 39 height 16
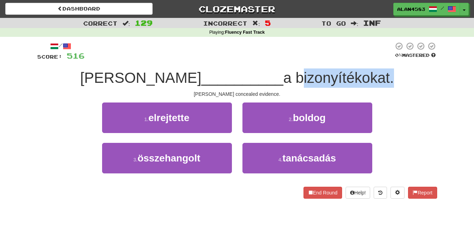
drag, startPoint x: 254, startPoint y: 74, endPoint x: 346, endPoint y: 74, distance: 91.9
click at [346, 74] on span "a bizonyítékokat." at bounding box center [338, 77] width 111 height 16
click at [342, 60] on div at bounding box center [342, 60] width 0 height 0
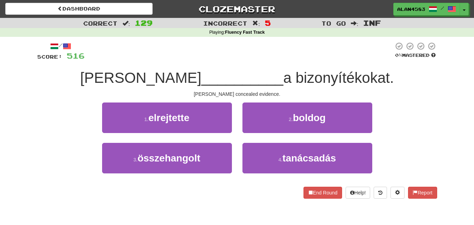
click at [353, 52] on div at bounding box center [239, 51] width 309 height 19
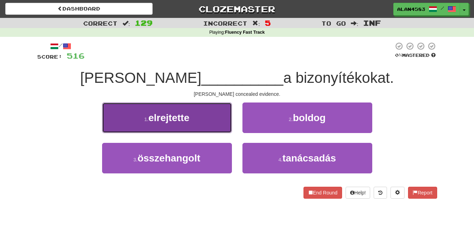
click at [111, 129] on button "1 . elrejtette" at bounding box center [167, 117] width 130 height 31
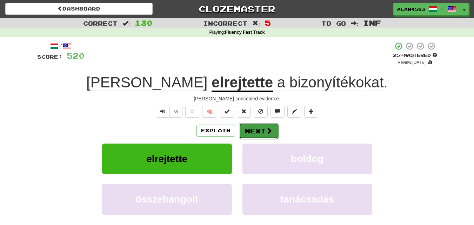
click at [248, 128] on button "Next" at bounding box center [258, 131] width 39 height 16
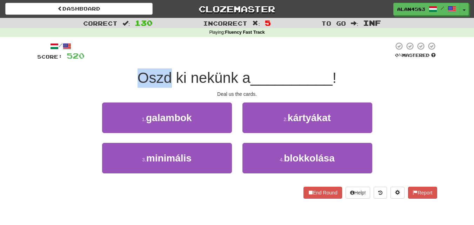
drag, startPoint x: 169, startPoint y: 78, endPoint x: 125, endPoint y: 75, distance: 44.6
click at [125, 75] on div "Oszd ki nekünk a __________ !" at bounding box center [237, 77] width 400 height 19
click at [120, 60] on div at bounding box center [120, 60] width 0 height 0
click at [184, 58] on div at bounding box center [239, 51] width 309 height 19
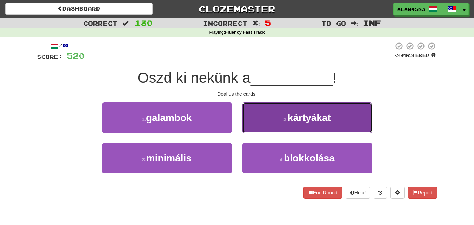
click at [277, 114] on button "2 . kártyákat" at bounding box center [307, 117] width 130 height 31
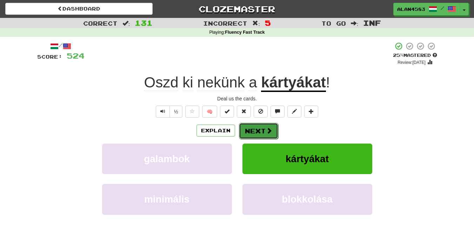
click at [261, 133] on button "Next" at bounding box center [258, 131] width 39 height 16
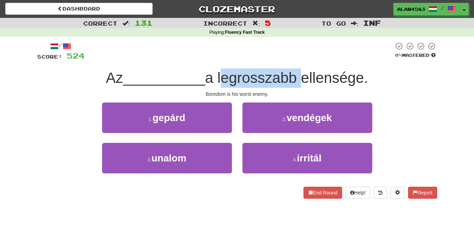
drag, startPoint x: 221, startPoint y: 77, endPoint x: 301, endPoint y: 75, distance: 80.0
click at [301, 75] on span "a legrosszabb ellensége." at bounding box center [286, 77] width 163 height 16
click at [296, 60] on div at bounding box center [296, 60] width 0 height 0
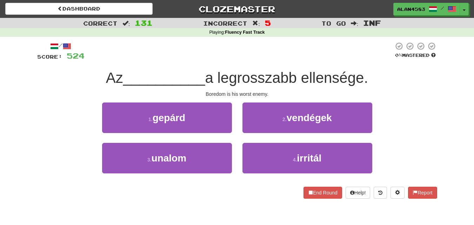
click at [307, 48] on div at bounding box center [239, 51] width 309 height 19
drag, startPoint x: 306, startPoint y: 77, endPoint x: 367, endPoint y: 76, distance: 60.7
click at [367, 76] on span "a legrosszabb ellensége." at bounding box center [286, 77] width 163 height 16
click at [362, 60] on div at bounding box center [362, 60] width 0 height 0
click at [376, 55] on div at bounding box center [239, 51] width 309 height 19
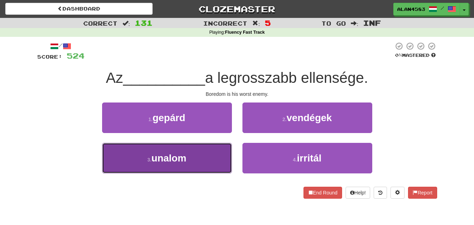
click at [112, 164] on button "3 . unalom" at bounding box center [167, 158] width 130 height 31
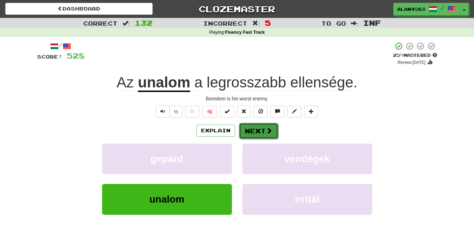
click at [251, 129] on button "Next" at bounding box center [258, 131] width 39 height 16
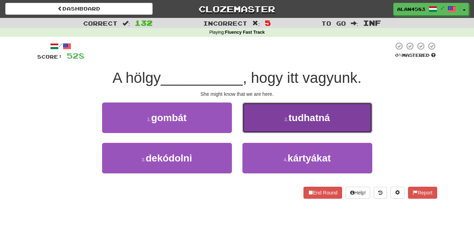
click at [296, 117] on span "tudhatná" at bounding box center [308, 117] width 41 height 11
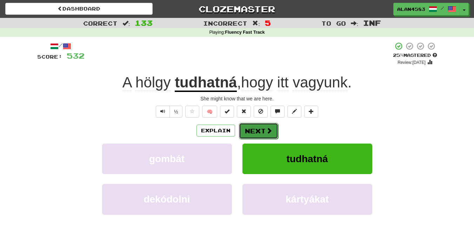
click at [266, 132] on span at bounding box center [269, 130] width 6 height 6
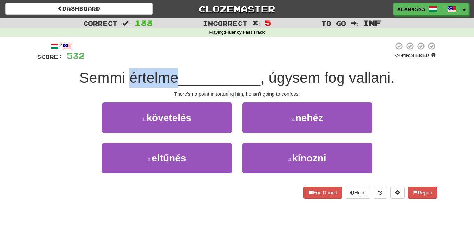
drag, startPoint x: 175, startPoint y: 75, endPoint x: 127, endPoint y: 75, distance: 47.7
click at [127, 75] on span "Semmi értelme" at bounding box center [128, 77] width 99 height 16
click at [122, 60] on div at bounding box center [122, 60] width 0 height 0
click at [202, 62] on div "/ Score: 532 0 % Mastered Semmi értelme __________ , úgysem fog vallani. There'…" at bounding box center [237, 120] width 400 height 157
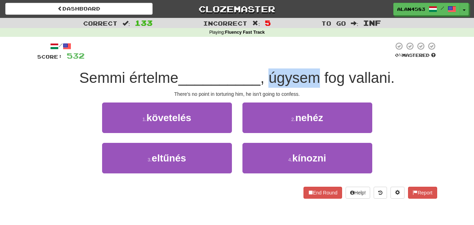
drag, startPoint x: 274, startPoint y: 80, endPoint x: 320, endPoint y: 78, distance: 45.3
click at [320, 78] on span ", úgysem fog vallani." at bounding box center [327, 77] width 134 height 16
click at [315, 86] on div at bounding box center [315, 86] width 0 height 0
click at [341, 56] on div at bounding box center [239, 51] width 309 height 19
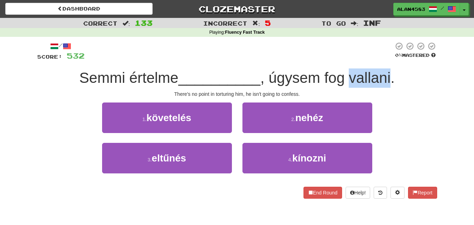
drag, startPoint x: 352, startPoint y: 77, endPoint x: 394, endPoint y: 72, distance: 42.5
click at [394, 72] on span ", úgysem fog vallani." at bounding box center [327, 77] width 134 height 16
click at [389, 60] on div at bounding box center [389, 60] width 0 height 0
click at [330, 60] on div at bounding box center [239, 51] width 309 height 19
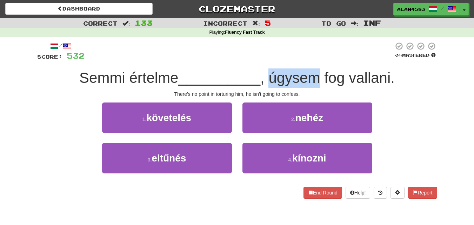
drag, startPoint x: 320, startPoint y: 77, endPoint x: 271, endPoint y: 79, distance: 48.8
click at [271, 79] on span ", úgysem fog vallani." at bounding box center [327, 77] width 134 height 16
click at [267, 86] on div at bounding box center [267, 86] width 0 height 0
click at [241, 47] on div at bounding box center [239, 51] width 309 height 19
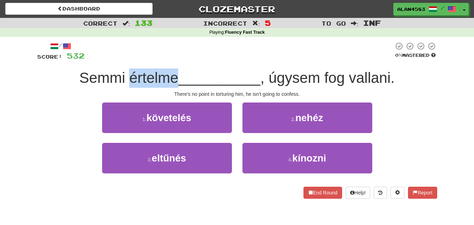
drag, startPoint x: 174, startPoint y: 74, endPoint x: 129, endPoint y: 74, distance: 44.6
click at [129, 74] on span "Semmi értelme" at bounding box center [128, 77] width 99 height 16
click at [125, 60] on div at bounding box center [125, 60] width 0 height 0
click at [182, 51] on div at bounding box center [239, 51] width 309 height 19
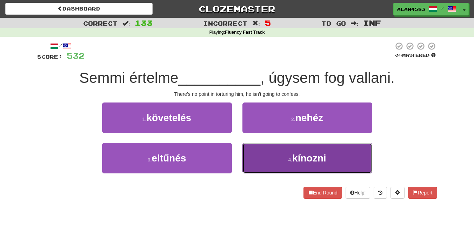
click at [308, 157] on span "kínozni" at bounding box center [309, 158] width 34 height 11
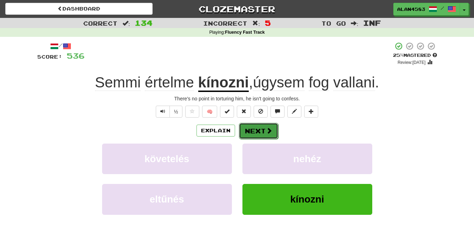
click at [259, 133] on button "Next" at bounding box center [258, 131] width 39 height 16
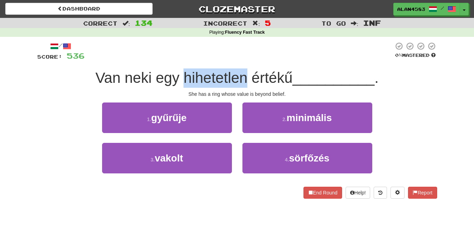
drag, startPoint x: 184, startPoint y: 73, endPoint x: 242, endPoint y: 72, distance: 57.6
click at [242, 72] on span "Van neki egy hihetetlen értékű" at bounding box center [193, 77] width 197 height 16
click at [237, 60] on div at bounding box center [237, 60] width 0 height 0
click at [259, 52] on div at bounding box center [239, 51] width 309 height 19
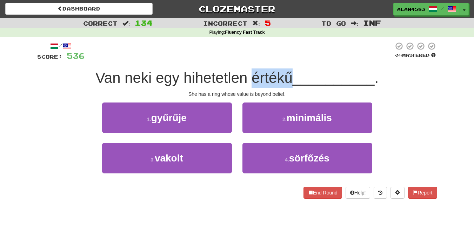
drag, startPoint x: 250, startPoint y: 78, endPoint x: 291, endPoint y: 74, distance: 41.2
click at [291, 74] on span "Van neki egy hihetetlen értékű" at bounding box center [193, 77] width 197 height 16
click at [286, 60] on div at bounding box center [286, 60] width 0 height 0
click at [305, 54] on div at bounding box center [239, 51] width 309 height 19
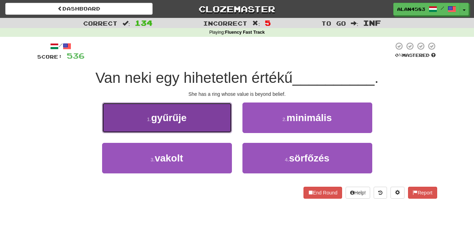
click at [109, 128] on button "1 . gyűrűje" at bounding box center [167, 117] width 130 height 31
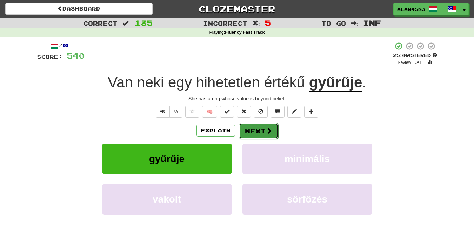
click at [264, 129] on button "Next" at bounding box center [258, 131] width 39 height 16
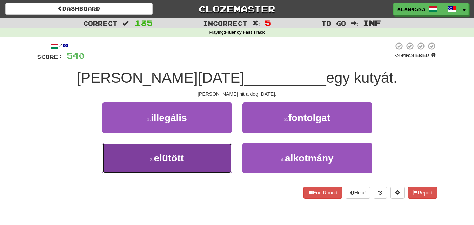
click at [138, 159] on button "3 . elütött" at bounding box center [167, 158] width 130 height 31
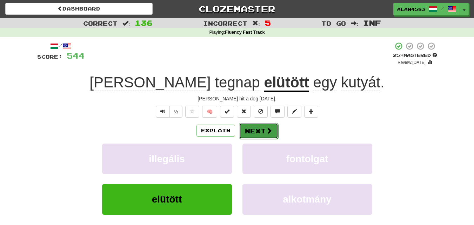
click at [246, 127] on button "Next" at bounding box center [258, 131] width 39 height 16
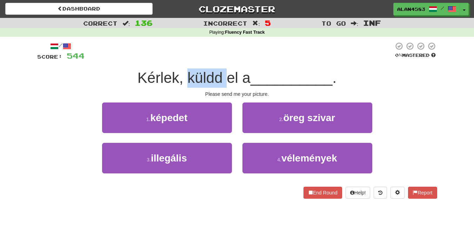
drag, startPoint x: 187, startPoint y: 75, endPoint x: 223, endPoint y: 72, distance: 36.2
click at [223, 72] on span "Kérlek, küldd el a" at bounding box center [194, 77] width 113 height 16
click at [218, 60] on div at bounding box center [218, 60] width 0 height 0
click at [235, 53] on div at bounding box center [239, 51] width 309 height 19
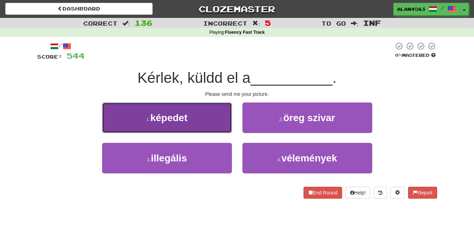
click at [112, 129] on button "1 . képedet" at bounding box center [167, 117] width 130 height 31
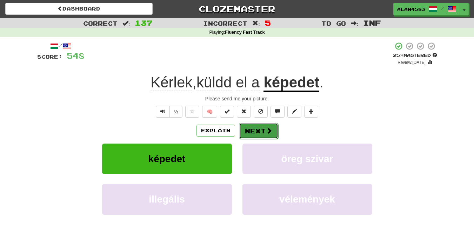
click at [265, 132] on button "Next" at bounding box center [258, 131] width 39 height 16
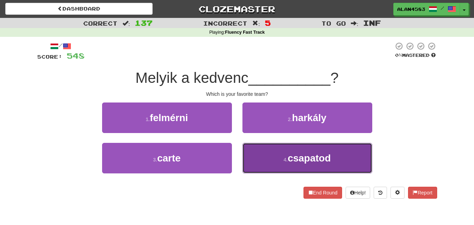
click at [264, 152] on button "4 . csapatod" at bounding box center [307, 158] width 130 height 31
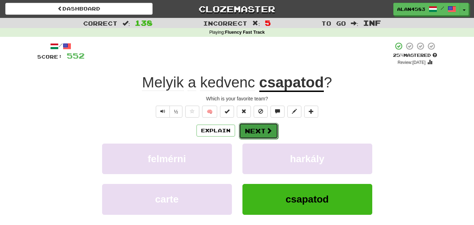
click at [259, 131] on button "Next" at bounding box center [258, 131] width 39 height 16
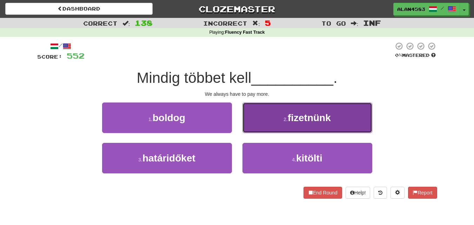
click at [250, 131] on button "2 . fizetnünk" at bounding box center [307, 117] width 130 height 31
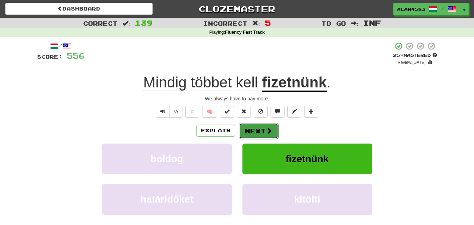
click at [256, 131] on button "Next" at bounding box center [258, 131] width 39 height 16
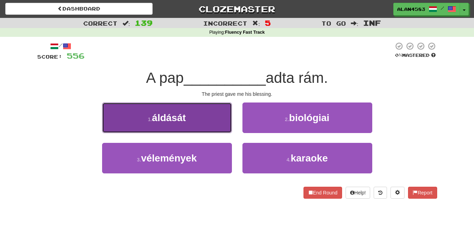
click at [107, 129] on button "1 . áldását" at bounding box center [167, 117] width 130 height 31
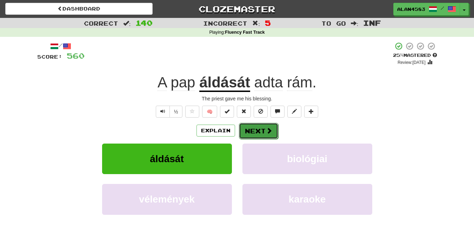
click at [260, 128] on button "Next" at bounding box center [258, 131] width 39 height 16
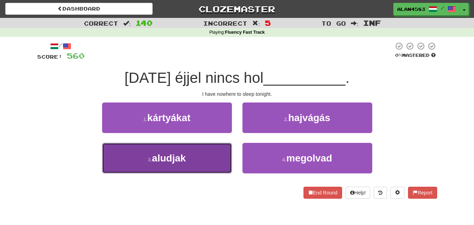
click at [170, 169] on button "3 . aludjak" at bounding box center [167, 158] width 130 height 31
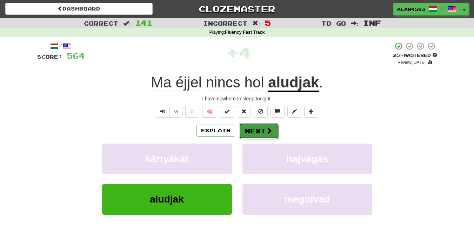
click at [253, 129] on button "Next" at bounding box center [258, 131] width 39 height 16
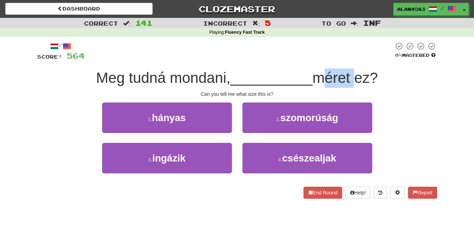
drag, startPoint x: 317, startPoint y: 79, endPoint x: 356, endPoint y: 74, distance: 39.3
click at [356, 74] on span "méret ez?" at bounding box center [345, 77] width 66 height 16
click at [351, 60] on div at bounding box center [351, 60] width 0 height 0
click at [386, 76] on div "Meg tudná mondani, __________ méret ez?" at bounding box center [237, 77] width 400 height 19
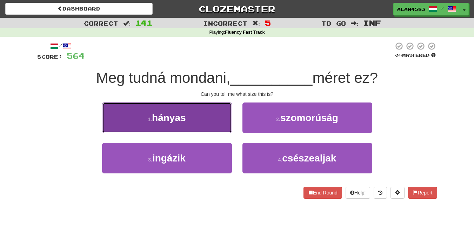
click at [115, 120] on button "1 . hányas" at bounding box center [167, 117] width 130 height 31
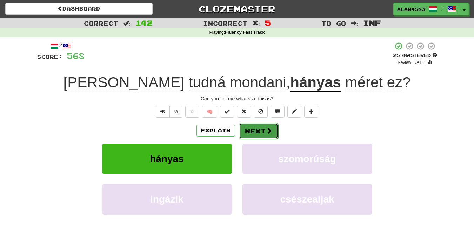
click at [254, 129] on button "Next" at bounding box center [258, 131] width 39 height 16
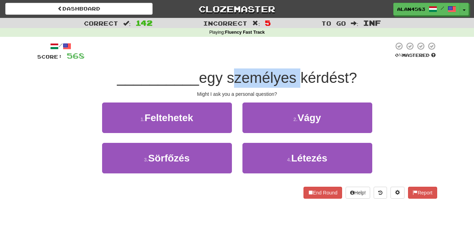
drag, startPoint x: 229, startPoint y: 77, endPoint x: 297, endPoint y: 75, distance: 67.4
click at [297, 75] on span "egy személyes kérdést?" at bounding box center [278, 77] width 158 height 16
click at [292, 60] on div at bounding box center [292, 60] width 0 height 0
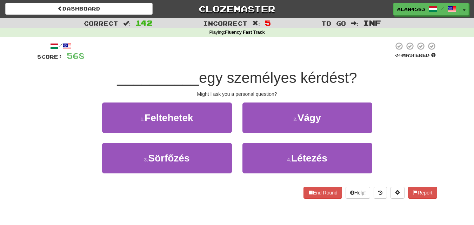
click at [297, 53] on div at bounding box center [239, 51] width 309 height 19
drag, startPoint x: 304, startPoint y: 74, endPoint x: 351, endPoint y: 73, distance: 47.0
click at [351, 73] on span "egy személyes kérdést?" at bounding box center [278, 77] width 158 height 16
click at [346, 60] on div at bounding box center [346, 60] width 0 height 0
click at [360, 55] on div at bounding box center [239, 51] width 309 height 19
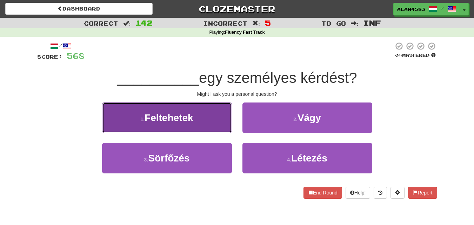
click at [116, 127] on button "1 . Feltehetek" at bounding box center [167, 117] width 130 height 31
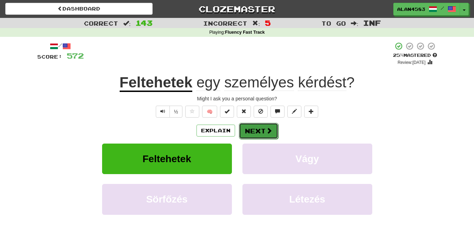
click at [251, 134] on button "Next" at bounding box center [258, 131] width 39 height 16
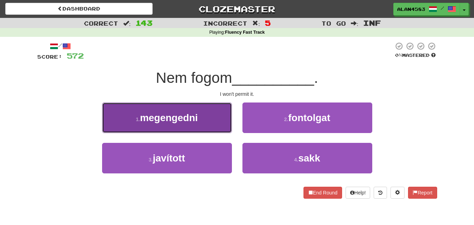
click at [109, 131] on button "1 . megengedni" at bounding box center [167, 117] width 130 height 31
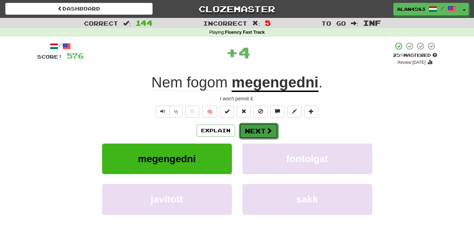
click at [253, 134] on button "Next" at bounding box center [258, 131] width 39 height 16
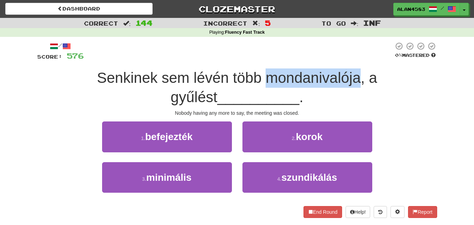
drag, startPoint x: 243, startPoint y: 78, endPoint x: 336, endPoint y: 75, distance: 93.0
click at [336, 75] on span "Senkinek sem lévén több mondanivalója, a gyűlést" at bounding box center [237, 87] width 280 height 36
click at [332, 60] on div at bounding box center [332, 60] width 0 height 0
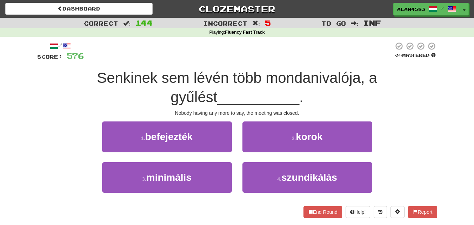
click at [337, 55] on div at bounding box center [239, 51] width 310 height 19
drag, startPoint x: 204, startPoint y: 77, endPoint x: 169, endPoint y: 75, distance: 35.1
click at [169, 75] on span "Senkinek sem lévén több mondanivalója, a gyűlést" at bounding box center [237, 87] width 280 height 36
click at [164, 60] on div at bounding box center [164, 60] width 0 height 0
click at [192, 48] on div at bounding box center [239, 51] width 310 height 19
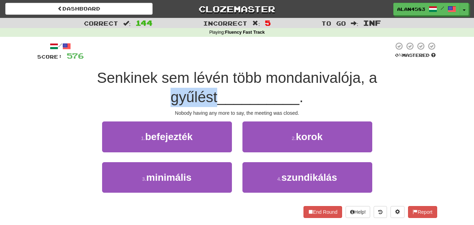
drag, startPoint x: 357, startPoint y: 77, endPoint x: 403, endPoint y: 72, distance: 46.6
click at [403, 72] on div "Senkinek sem lévén több mondanivalója, a gyűlést __________ ." at bounding box center [237, 87] width 400 height 38
click at [398, 60] on div at bounding box center [398, 60] width 0 height 0
click at [420, 68] on div "/ Score: 576 0 % Mastered Senkinek sem lévén több mondanivalója, a gyűlést ____…" at bounding box center [237, 130] width 400 height 176
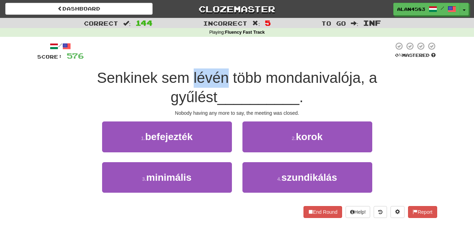
drag, startPoint x: 204, startPoint y: 81, endPoint x: 167, endPoint y: 78, distance: 37.0
click at [167, 78] on span "Senkinek sem lévén több mondanivalója, a gyűlést" at bounding box center [237, 87] width 280 height 36
click at [162, 86] on div at bounding box center [162, 86] width 0 height 0
click at [121, 98] on div "Senkinek sem lévén több mondanivalója, a gyűlést __________ ." at bounding box center [237, 87] width 400 height 38
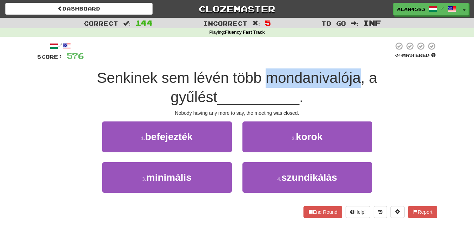
drag, startPoint x: 241, startPoint y: 78, endPoint x: 337, endPoint y: 70, distance: 95.7
click at [337, 70] on span "Senkinek sem lévén több mondanivalója, a gyűlést" at bounding box center [237, 87] width 280 height 36
click at [332, 60] on div at bounding box center [332, 60] width 0 height 0
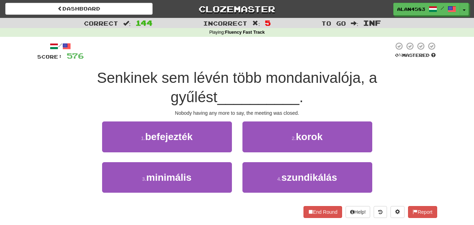
click at [339, 52] on div at bounding box center [239, 51] width 310 height 19
drag, startPoint x: 357, startPoint y: 79, endPoint x: 404, endPoint y: 75, distance: 47.9
click at [404, 75] on div "Senkinek sem lévén több mondanivalója, a gyűlést __________ ." at bounding box center [237, 87] width 400 height 38
click at [400, 60] on div at bounding box center [400, 60] width 0 height 0
click at [290, 58] on div at bounding box center [239, 51] width 310 height 19
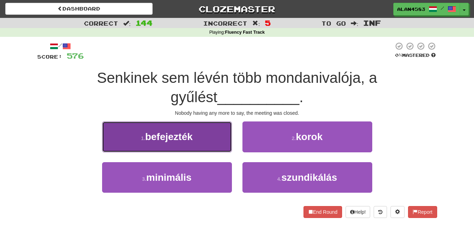
click at [109, 149] on button "1 . befejezték" at bounding box center [167, 136] width 130 height 31
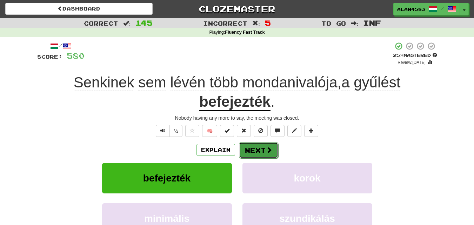
click at [247, 149] on button "Next" at bounding box center [258, 150] width 39 height 16
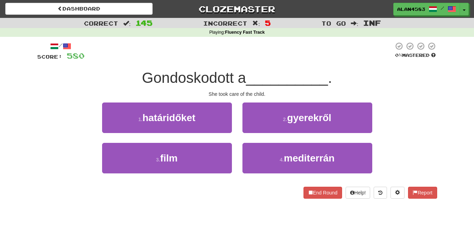
click at [231, 77] on span "Gondoskodott a" at bounding box center [194, 77] width 104 height 16
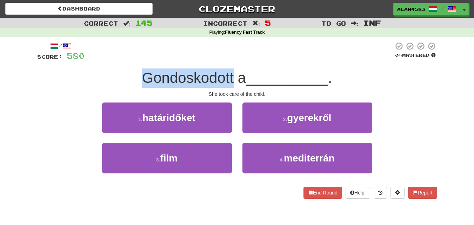
drag, startPoint x: 142, startPoint y: 74, endPoint x: 232, endPoint y: 72, distance: 89.9
click at [232, 72] on span "Gondoskodott a" at bounding box center [194, 77] width 104 height 16
click at [227, 60] on div at bounding box center [227, 60] width 0 height 0
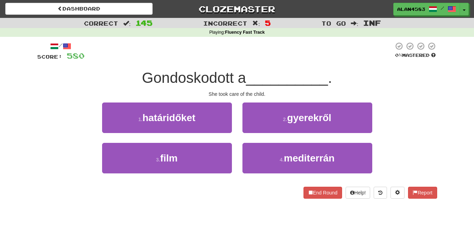
click at [241, 53] on div at bounding box center [239, 51] width 309 height 19
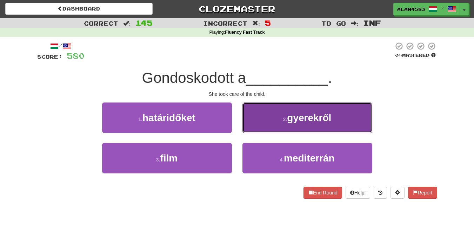
click at [253, 130] on button "2 . gyerekről" at bounding box center [307, 117] width 130 height 31
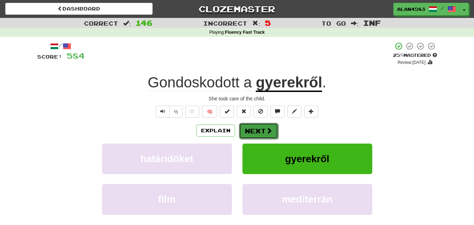
click at [258, 132] on button "Next" at bounding box center [258, 131] width 39 height 16
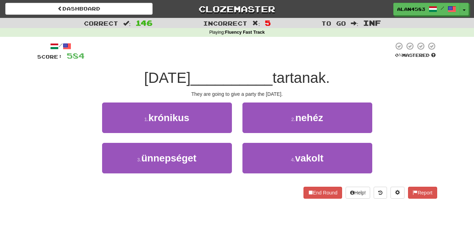
drag, startPoint x: 200, startPoint y: 75, endPoint x: 113, endPoint y: 72, distance: 87.8
click at [113, 72] on div "[DATE] __________ tartanak." at bounding box center [237, 77] width 400 height 19
click at [144, 76] on span "[DATE]" at bounding box center [167, 77] width 46 height 16
drag, startPoint x: 291, startPoint y: 75, endPoint x: 344, endPoint y: 72, distance: 52.8
click at [330, 72] on span "tartanak." at bounding box center [301, 77] width 57 height 16
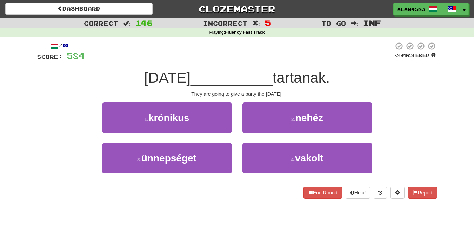
click at [359, 36] on div "Playing : Fluency Fast Track" at bounding box center [237, 32] width 474 height 9
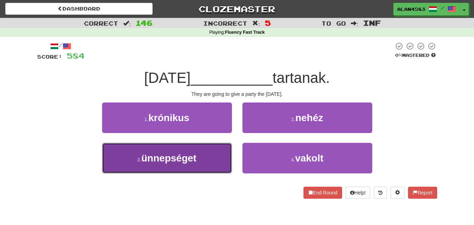
click at [114, 171] on button "3 . ünnepséget" at bounding box center [167, 158] width 130 height 31
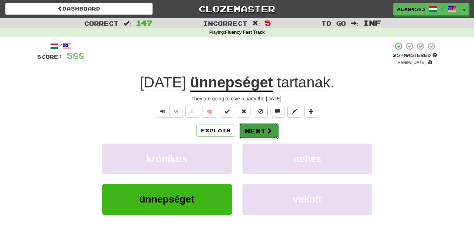
click at [250, 129] on button "Next" at bounding box center [258, 131] width 39 height 16
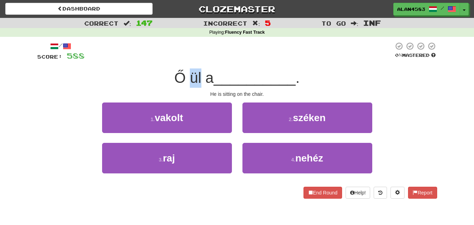
drag, startPoint x: 201, startPoint y: 78, endPoint x: 187, endPoint y: 77, distance: 14.1
click at [187, 77] on span "Ő ül a" at bounding box center [193, 77] width 39 height 16
click at [182, 60] on div at bounding box center [182, 60] width 0 height 0
click at [207, 48] on div at bounding box center [239, 51] width 309 height 19
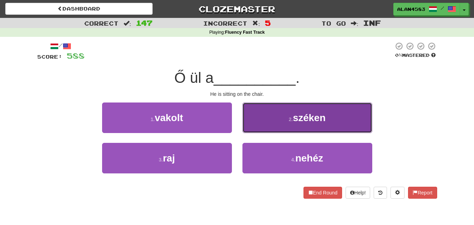
click at [265, 131] on button "2 . széken" at bounding box center [307, 117] width 130 height 31
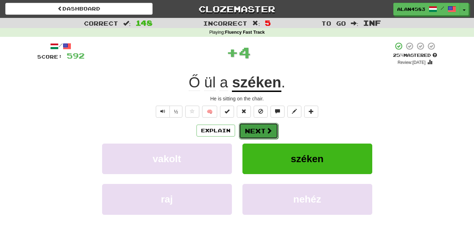
click at [261, 132] on button "Next" at bounding box center [258, 131] width 39 height 16
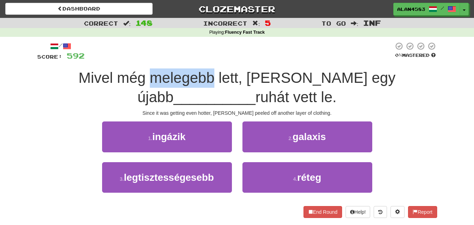
drag, startPoint x: 179, startPoint y: 79, endPoint x: 119, endPoint y: 79, distance: 60.4
click at [119, 79] on span "Mivel még melegebb lett, [PERSON_NAME] egy újabb" at bounding box center [237, 87] width 317 height 36
click at [114, 86] on div at bounding box center [114, 86] width 0 height 0
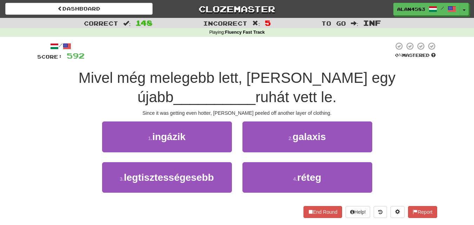
click at [82, 99] on div "Mivel még melegebb lett, [PERSON_NAME] egy újabb __________ ruhát vett le." at bounding box center [237, 87] width 400 height 38
drag, startPoint x: 273, startPoint y: 78, endPoint x: 307, endPoint y: 73, distance: 34.3
click at [307, 73] on span "Mivel még melegebb lett, [PERSON_NAME] egy újabb" at bounding box center [237, 87] width 317 height 36
click at [302, 60] on div at bounding box center [302, 60] width 0 height 0
click at [314, 51] on div at bounding box center [239, 51] width 309 height 19
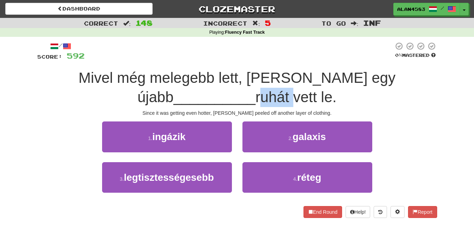
drag, startPoint x: 398, startPoint y: 76, endPoint x: 439, endPoint y: 71, distance: 41.0
click at [439, 71] on div "/ Score: 592 0 % Mastered Mivel még melegebb lett, [PERSON_NAME] egy újabb ____…" at bounding box center [237, 132] width 411 height 191
click at [434, 60] on div at bounding box center [434, 60] width 0 height 0
click at [447, 68] on div "Correct : 148 Incorrect : 5 To go : Inf Playing : Fluency Fast Track / Score: 5…" at bounding box center [237, 123] width 474 height 210
drag, startPoint x: 238, startPoint y: 93, endPoint x: 216, endPoint y: 93, distance: 21.8
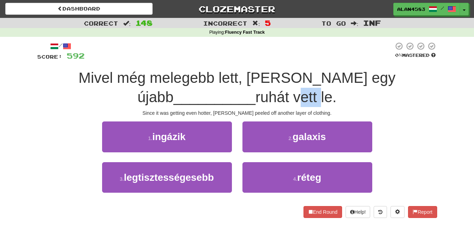
click at [255, 93] on span "ruhát vett le." at bounding box center [295, 97] width 81 height 16
click at [212, 79] on div at bounding box center [212, 79] width 0 height 0
click at [169, 90] on div "Mivel még melegebb lett, [PERSON_NAME] egy újabb __________ ruhát vett le." at bounding box center [237, 87] width 400 height 38
drag, startPoint x: 253, startPoint y: 94, endPoint x: 241, endPoint y: 94, distance: 11.6
click at [255, 94] on span "ruhát vett le." at bounding box center [295, 97] width 81 height 16
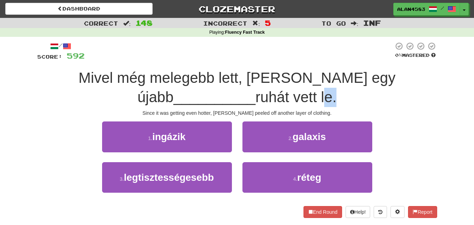
click at [237, 79] on div at bounding box center [237, 79] width 0 height 0
click at [310, 57] on div at bounding box center [239, 51] width 309 height 19
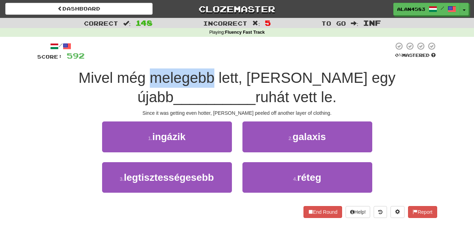
drag, startPoint x: 116, startPoint y: 78, endPoint x: 178, endPoint y: 74, distance: 61.8
click at [178, 74] on span "Mivel még melegebb lett, [PERSON_NAME] egy újabb" at bounding box center [237, 87] width 317 height 36
click at [173, 60] on div at bounding box center [173, 60] width 0 height 0
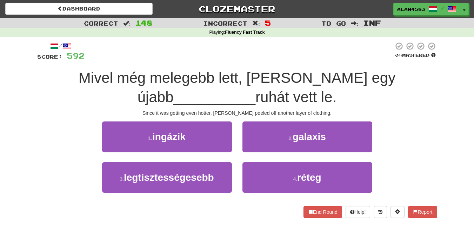
click at [197, 55] on div at bounding box center [239, 51] width 309 height 19
drag, startPoint x: 272, startPoint y: 75, endPoint x: 304, endPoint y: 74, distance: 32.0
click at [304, 74] on span "Mivel még melegebb lett, [PERSON_NAME] egy újabb" at bounding box center [237, 87] width 317 height 36
click at [299, 60] on div at bounding box center [299, 60] width 0 height 0
click at [322, 63] on div "/ Score: 592 0 % Mastered Mivel még melegebb lett, [PERSON_NAME] egy újabb ____…" at bounding box center [237, 130] width 400 height 176
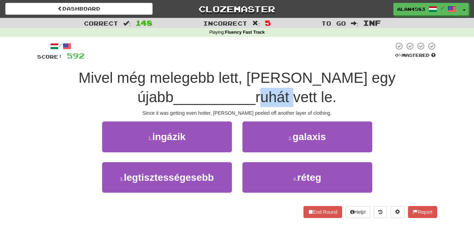
drag, startPoint x: 397, startPoint y: 78, endPoint x: 431, endPoint y: 73, distance: 34.0
click at [431, 73] on div "Mivel még melegebb lett, [PERSON_NAME] egy újabb __________ ruhát vett le." at bounding box center [237, 87] width 400 height 38
click at [426, 60] on div at bounding box center [426, 60] width 0 height 0
click at [445, 52] on div "Correct : 148 Incorrect : 5 To go : Inf Playing : Fluency Fast Track / Score: 5…" at bounding box center [237, 123] width 474 height 210
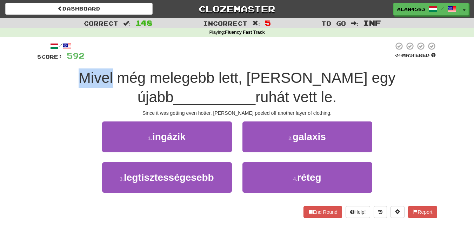
drag, startPoint x: 78, startPoint y: 75, endPoint x: 36, endPoint y: 76, distance: 42.1
click at [36, 76] on div "/ Score: 592 0 % Mastered Mivel még melegebb lett, [PERSON_NAME] egy újabb ____…" at bounding box center [237, 132] width 411 height 191
click at [31, 60] on div at bounding box center [31, 60] width 0 height 0
click at [169, 87] on div "Mivel még melegebb lett, [PERSON_NAME] egy újabb __________ ruhát vett le." at bounding box center [237, 87] width 400 height 38
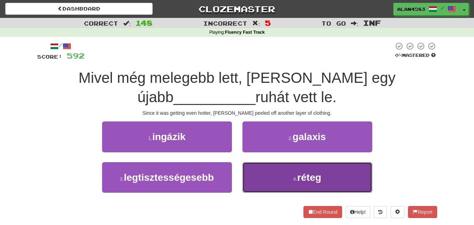
click at [273, 189] on button "4 . réteg" at bounding box center [307, 177] width 130 height 31
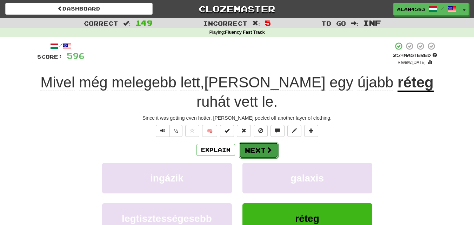
click at [258, 142] on button "Next" at bounding box center [258, 150] width 39 height 16
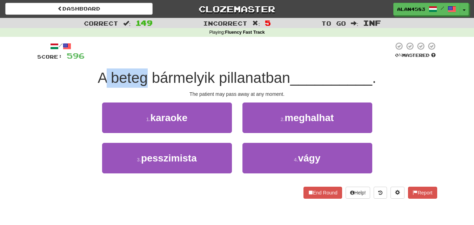
drag, startPoint x: 146, startPoint y: 76, endPoint x: 107, endPoint y: 73, distance: 39.8
click at [107, 73] on span "A beteg bármelyik pillanatban" at bounding box center [194, 77] width 193 height 16
click at [102, 60] on div at bounding box center [102, 60] width 0 height 0
click at [166, 47] on div at bounding box center [239, 51] width 309 height 19
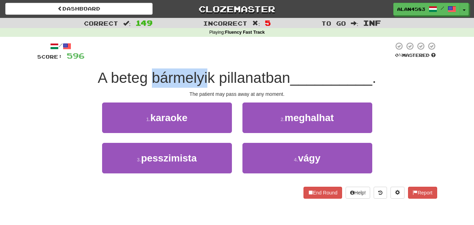
drag, startPoint x: 149, startPoint y: 76, endPoint x: 209, endPoint y: 74, distance: 59.7
click at [209, 74] on span "A beteg bármelyik pillanatban" at bounding box center [194, 77] width 193 height 16
drag, startPoint x: 215, startPoint y: 74, endPoint x: 151, endPoint y: 75, distance: 63.9
click at [151, 75] on span "A beteg bármelyik pillanatban" at bounding box center [194, 77] width 193 height 16
click at [146, 60] on div at bounding box center [146, 60] width 0 height 0
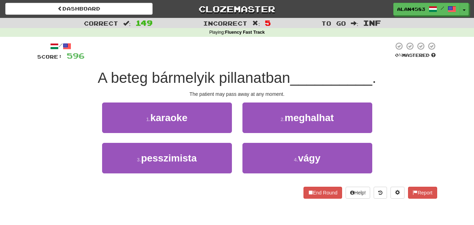
click at [224, 50] on div at bounding box center [239, 51] width 309 height 19
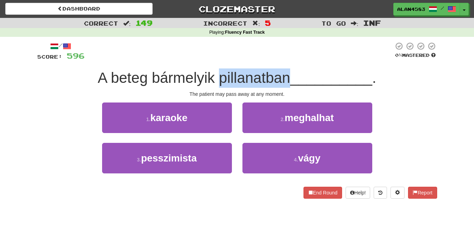
drag, startPoint x: 218, startPoint y: 80, endPoint x: 289, endPoint y: 76, distance: 71.7
click at [289, 76] on span "A beteg bármelyik pillanatban" at bounding box center [194, 77] width 193 height 16
click at [285, 60] on div at bounding box center [285, 60] width 0 height 0
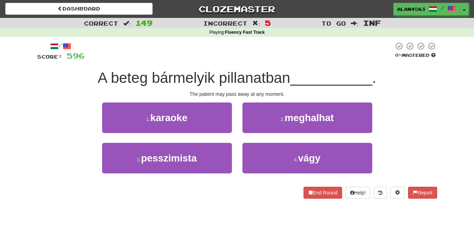
click at [307, 54] on div at bounding box center [239, 51] width 309 height 19
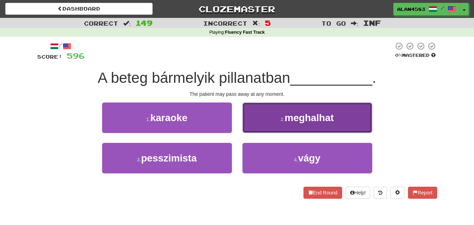
click at [255, 125] on button "2 . meghalhat" at bounding box center [307, 117] width 130 height 31
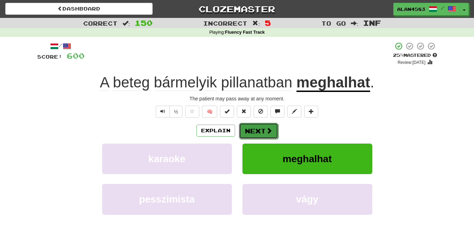
click at [263, 128] on button "Next" at bounding box center [258, 131] width 39 height 16
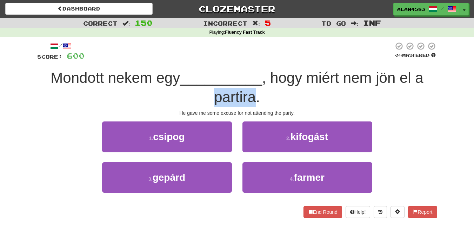
drag, startPoint x: 216, startPoint y: 98, endPoint x: 253, endPoint y: 94, distance: 37.3
click at [253, 94] on span ", hogy miért nem jön el a partira." at bounding box center [319, 87] width 210 height 36
click at [248, 79] on div at bounding box center [248, 79] width 0 height 0
click at [277, 96] on div "Mondott nekem egy __________ , hogy miért nem jön el a partira." at bounding box center [237, 87] width 400 height 38
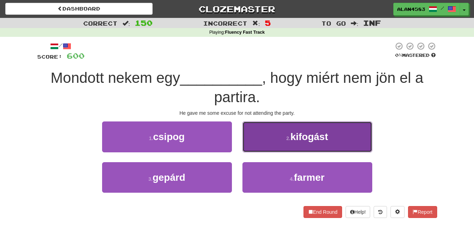
click at [264, 146] on button "2 . kifogást" at bounding box center [307, 136] width 130 height 31
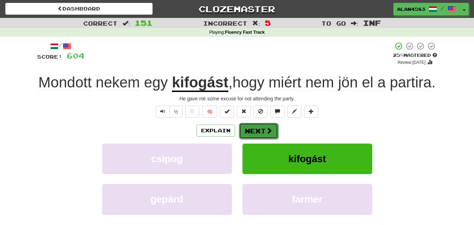
click at [253, 139] on button "Next" at bounding box center [258, 131] width 39 height 16
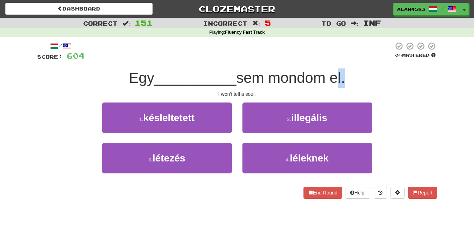
drag, startPoint x: 334, startPoint y: 75, endPoint x: 345, endPoint y: 74, distance: 10.2
click at [345, 74] on span "sem mondom el." at bounding box center [290, 77] width 109 height 16
click at [340, 60] on div at bounding box center [340, 60] width 0 height 0
click at [379, 63] on div "/ Score: 604 0 % Mastered Egy __________ sem mondom el. I won't tell a soul. 1 …" at bounding box center [237, 120] width 400 height 157
drag, startPoint x: 274, startPoint y: 77, endPoint x: 326, endPoint y: 74, distance: 52.4
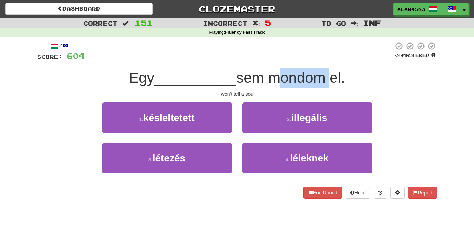
click at [326, 74] on span "sem mondom el." at bounding box center [290, 77] width 109 height 16
click at [240, 82] on span "sem mondom el." at bounding box center [290, 77] width 109 height 16
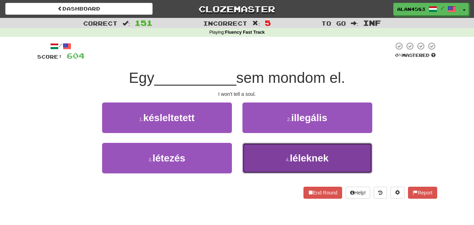
click at [273, 167] on button "4 . léleknek" at bounding box center [307, 158] width 130 height 31
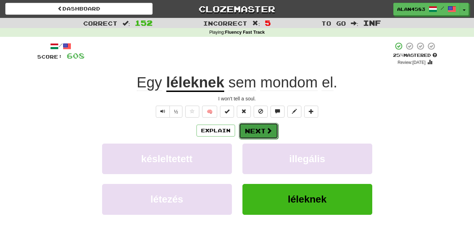
click at [267, 129] on span at bounding box center [269, 130] width 6 height 6
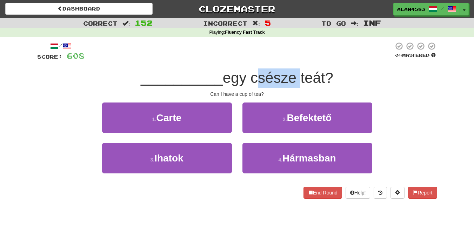
drag, startPoint x: 254, startPoint y: 80, endPoint x: 297, endPoint y: 78, distance: 43.5
click at [297, 78] on span "egy csésze teát?" at bounding box center [278, 77] width 111 height 16
click at [293, 86] on div at bounding box center [293, 86] width 0 height 0
click at [332, 51] on div at bounding box center [239, 51] width 309 height 19
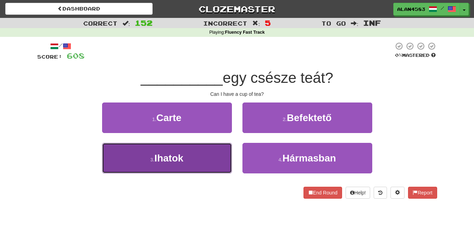
click at [120, 170] on button "3 . Ihatok" at bounding box center [167, 158] width 130 height 31
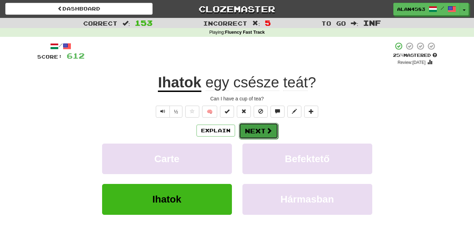
click at [252, 131] on button "Next" at bounding box center [258, 131] width 39 height 16
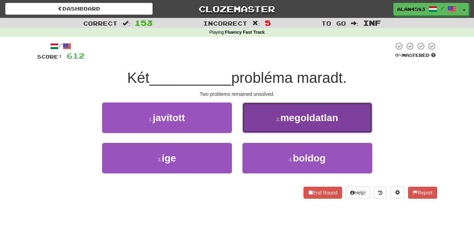
click at [260, 128] on button "2 . megoldatlan" at bounding box center [307, 117] width 130 height 31
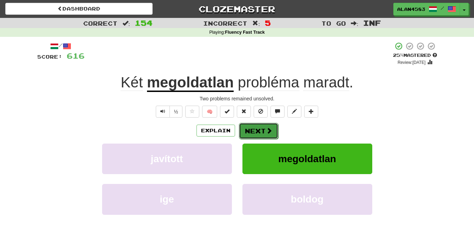
click at [272, 127] on button "Next" at bounding box center [258, 131] width 39 height 16
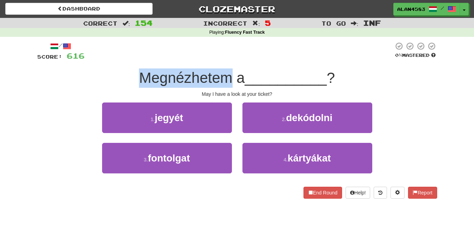
drag, startPoint x: 229, startPoint y: 77, endPoint x: 119, endPoint y: 75, distance: 109.9
click at [119, 75] on div "Megnézhetem a __________ ?" at bounding box center [237, 77] width 400 height 19
click at [115, 60] on div at bounding box center [115, 60] width 0 height 0
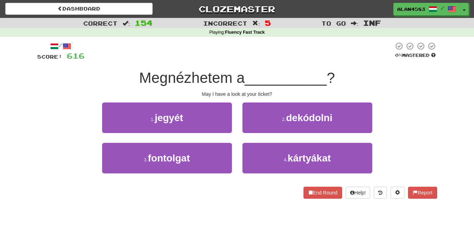
click at [247, 57] on div at bounding box center [239, 51] width 309 height 19
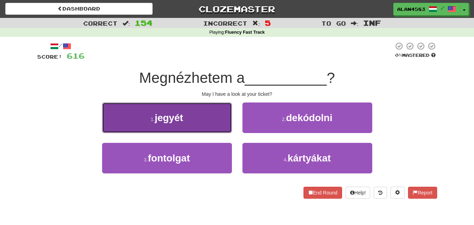
click at [127, 122] on button "1 . jegyét" at bounding box center [167, 117] width 130 height 31
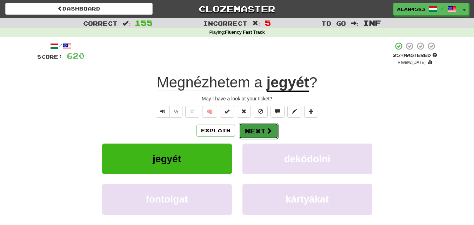
click at [243, 125] on button "Next" at bounding box center [258, 131] width 39 height 16
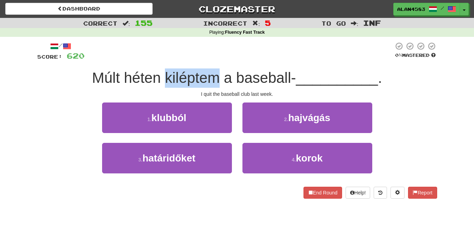
drag, startPoint x: 219, startPoint y: 78, endPoint x: 167, endPoint y: 76, distance: 51.3
click at [167, 76] on span "Múlt héten kiléptem a baseball-" at bounding box center [194, 77] width 204 height 16
click at [163, 60] on div at bounding box center [163, 60] width 0 height 0
click at [225, 53] on div at bounding box center [239, 51] width 309 height 19
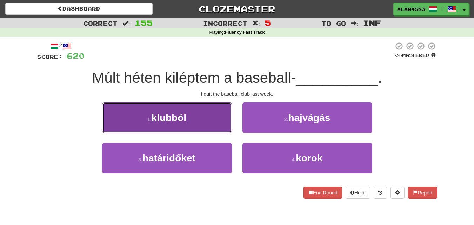
click at [113, 127] on button "1 . klubból" at bounding box center [167, 117] width 130 height 31
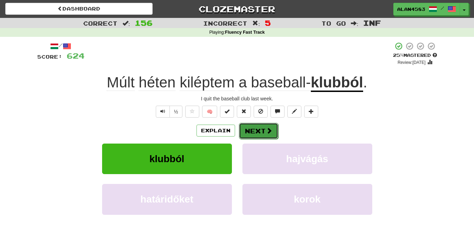
click at [250, 127] on button "Next" at bounding box center [258, 131] width 39 height 16
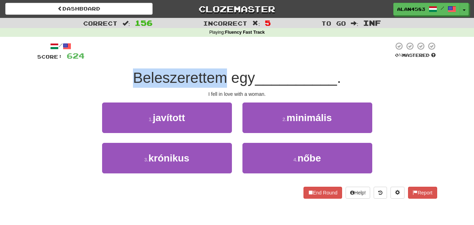
drag, startPoint x: 135, startPoint y: 76, endPoint x: 222, endPoint y: 75, distance: 87.4
click at [222, 75] on span "Beleszerettem egy" at bounding box center [194, 77] width 122 height 16
click at [218, 60] on div at bounding box center [218, 60] width 0 height 0
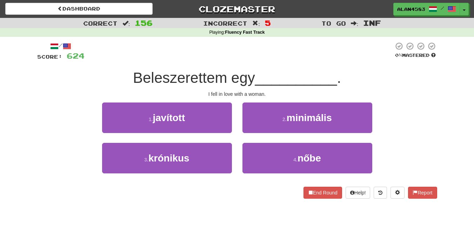
click at [228, 52] on div at bounding box center [239, 51] width 309 height 19
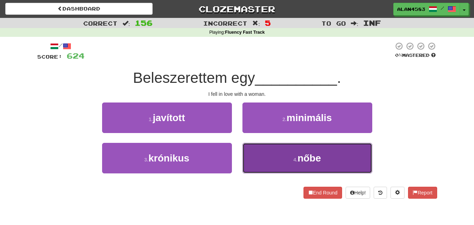
click at [256, 172] on button "4 . nőbe" at bounding box center [307, 158] width 130 height 31
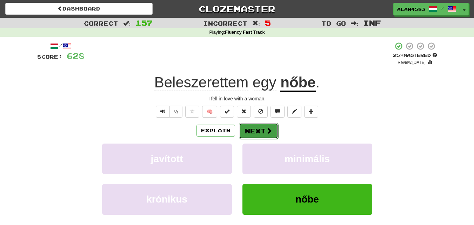
click at [255, 131] on button "Next" at bounding box center [258, 131] width 39 height 16
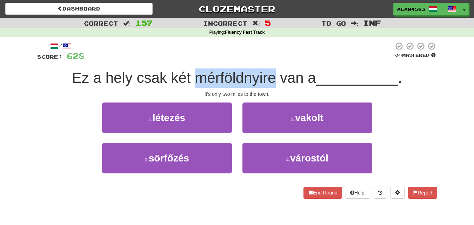
drag, startPoint x: 194, startPoint y: 78, endPoint x: 274, endPoint y: 74, distance: 80.1
click at [274, 74] on span "Ez a hely csak két mérföldnyire van a" at bounding box center [194, 77] width 244 height 16
click at [270, 60] on div at bounding box center [270, 60] width 0 height 0
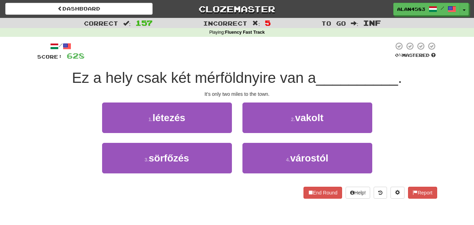
click at [282, 56] on div at bounding box center [239, 51] width 309 height 19
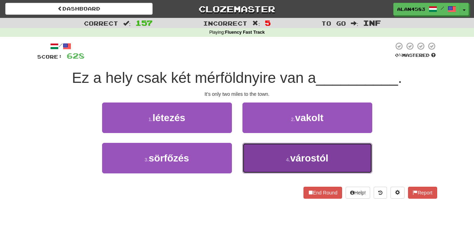
click at [266, 167] on button "4 . várostól" at bounding box center [307, 158] width 130 height 31
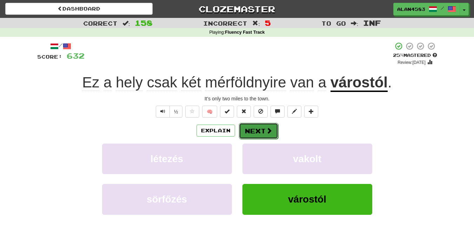
click at [252, 124] on button "Next" at bounding box center [258, 131] width 39 height 16
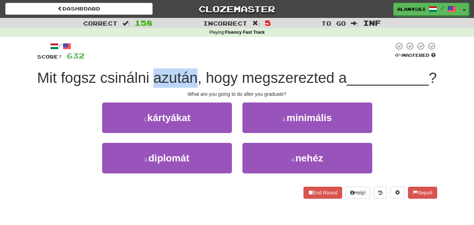
drag, startPoint x: 240, startPoint y: 73, endPoint x: 199, endPoint y: 72, distance: 41.8
click at [199, 72] on span "Mit fogsz csinálni azután, hogy megszerezted a" at bounding box center [192, 77] width 310 height 16
click at [194, 60] on div at bounding box center [194, 60] width 0 height 0
click at [160, 65] on div "/ Score: 632 0 % Mastered Mit fogsz csinálni azután, hogy megszerezted a ______…" at bounding box center [237, 120] width 400 height 157
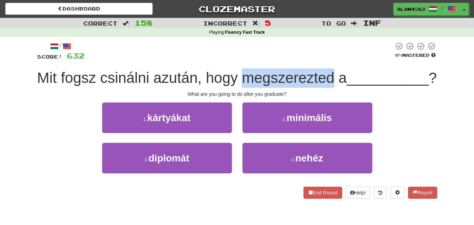
drag, startPoint x: 288, startPoint y: 79, endPoint x: 377, endPoint y: 75, distance: 89.2
click at [347, 75] on span "Mit fogsz csinálni azután, hogy megszerezted a" at bounding box center [192, 77] width 310 height 16
click at [373, 60] on div at bounding box center [373, 60] width 0 height 0
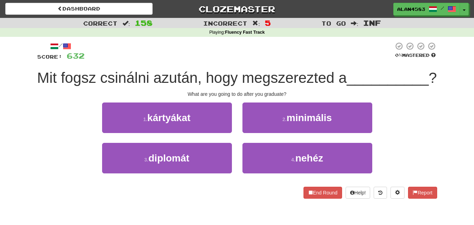
click at [387, 88] on div "Mit fogsz csinálni azután, hogy megszerezted a __________ ?" at bounding box center [237, 77] width 400 height 19
drag, startPoint x: 240, startPoint y: 77, endPoint x: 198, endPoint y: 77, distance: 42.1
click at [198, 77] on span "Mit fogsz csinálni azután, hogy megszerezted a" at bounding box center [192, 77] width 310 height 16
click at [194, 60] on div at bounding box center [194, 60] width 0 height 0
click at [279, 50] on div at bounding box center [239, 51] width 309 height 19
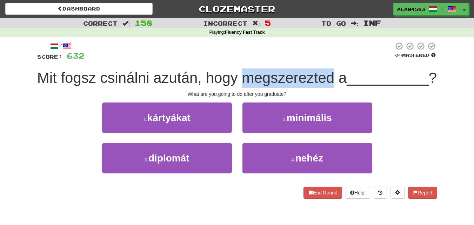
drag, startPoint x: 291, startPoint y: 77, endPoint x: 377, endPoint y: 73, distance: 86.0
click at [347, 73] on span "Mit fogsz csinálni azután, hogy megszerezted a" at bounding box center [192, 77] width 310 height 16
click at [372, 60] on div at bounding box center [372, 60] width 0 height 0
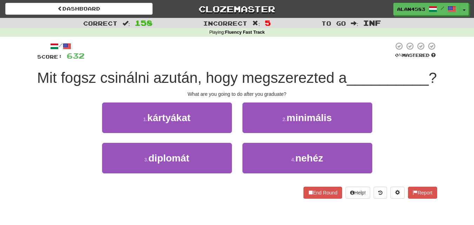
click at [390, 88] on div "Mit fogsz csinálni azután, hogy megszerezted a __________ ?" at bounding box center [237, 77] width 400 height 19
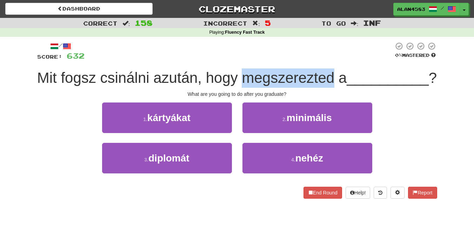
drag, startPoint x: 380, startPoint y: 73, endPoint x: 288, endPoint y: 74, distance: 91.9
click at [288, 74] on span "Mit fogsz csinálni azután, hogy megszerezted a" at bounding box center [192, 77] width 310 height 16
click at [283, 60] on div at bounding box center [283, 60] width 0 height 0
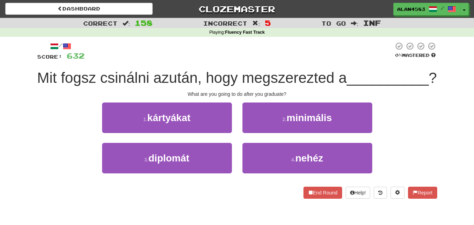
click at [261, 65] on div "/ Score: 632 0 % Mastered Mit fogsz csinálni azután, hogy megszerezted a ______…" at bounding box center [237, 120] width 400 height 157
drag, startPoint x: 241, startPoint y: 74, endPoint x: 231, endPoint y: 74, distance: 10.9
click at [238, 74] on span "Mit fogsz csinálni azután, hogy megszerezted a" at bounding box center [192, 77] width 310 height 16
drag, startPoint x: 198, startPoint y: 76, endPoint x: 241, endPoint y: 73, distance: 43.9
click at [241, 73] on span "Mit fogsz csinálni azután, hogy megszerezted a" at bounding box center [192, 77] width 310 height 16
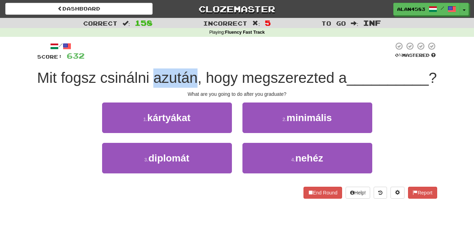
click at [237, 60] on div at bounding box center [237, 60] width 0 height 0
click at [276, 36] on div "Playing : Fluency Fast Track" at bounding box center [237, 32] width 474 height 9
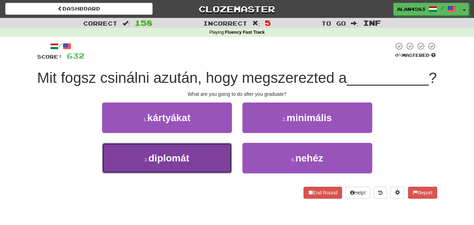
click at [126, 173] on button "3 . diplomát" at bounding box center [167, 158] width 130 height 31
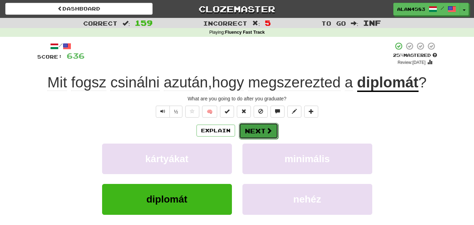
click at [267, 132] on span at bounding box center [269, 130] width 6 height 6
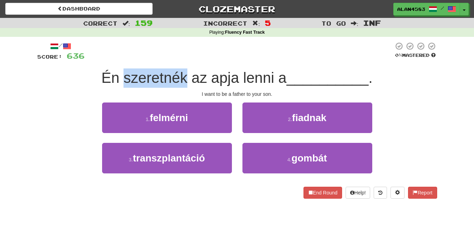
drag, startPoint x: 184, startPoint y: 77, endPoint x: 124, endPoint y: 77, distance: 60.0
click at [124, 77] on span "Én szeretnék az apja lenni a" at bounding box center [193, 77] width 185 height 16
click at [119, 60] on div at bounding box center [119, 60] width 0 height 0
click at [154, 51] on div at bounding box center [239, 51] width 309 height 19
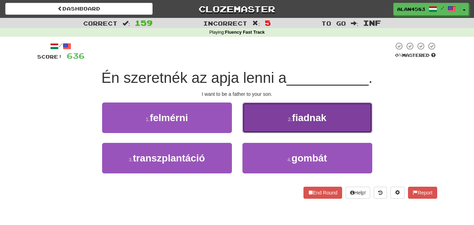
click at [280, 113] on button "2 . fiadnak" at bounding box center [307, 117] width 130 height 31
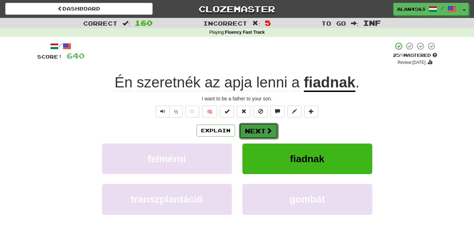
click at [259, 127] on button "Next" at bounding box center [258, 131] width 39 height 16
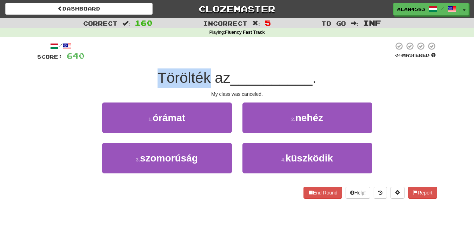
drag, startPoint x: 208, startPoint y: 72, endPoint x: 139, endPoint y: 68, distance: 70.0
click at [139, 68] on div "/ Score: 640 0 % Mastered Törölték az __________ . My class was canceled. 1 . ó…" at bounding box center [237, 120] width 400 height 157
click at [134, 60] on div at bounding box center [134, 60] width 0 height 0
click at [62, 99] on div "/ Score: 640 0 % Mastered Törölték az __________ . My class was canceled. 1 . ó…" at bounding box center [237, 120] width 400 height 157
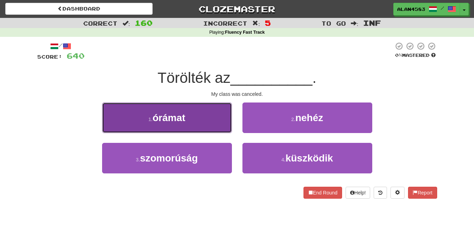
click at [135, 122] on button "1 . órámat" at bounding box center [167, 117] width 130 height 31
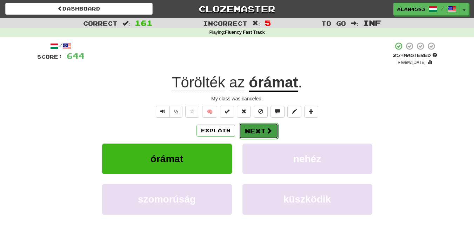
click at [248, 131] on button "Next" at bounding box center [258, 131] width 39 height 16
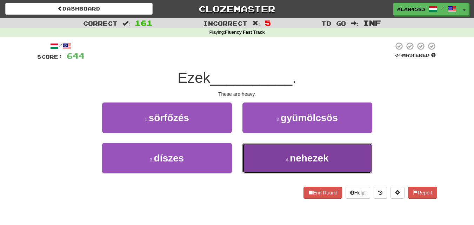
click at [259, 165] on button "4 . nehezek" at bounding box center [307, 158] width 130 height 31
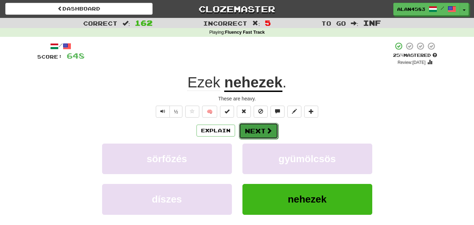
click at [265, 129] on button "Next" at bounding box center [258, 131] width 39 height 16
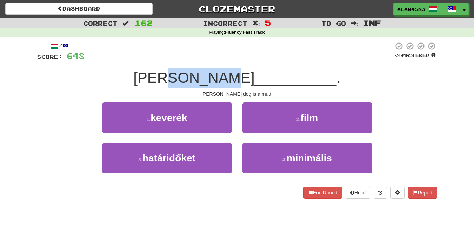
drag, startPoint x: 231, startPoint y: 76, endPoint x: 186, endPoint y: 75, distance: 44.6
click at [186, 75] on span "[PERSON_NAME]" at bounding box center [193, 77] width 121 height 16
click at [181, 60] on div at bounding box center [181, 60] width 0 height 0
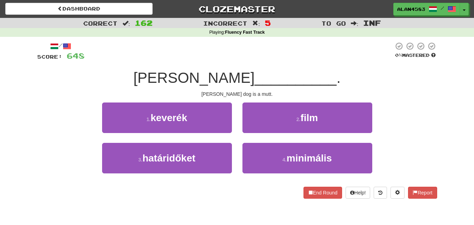
click at [237, 46] on div at bounding box center [239, 51] width 309 height 19
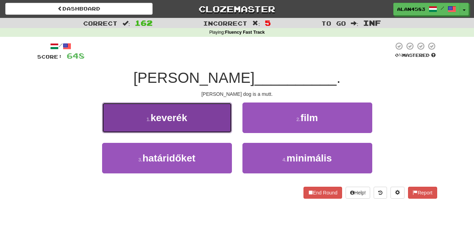
click at [111, 125] on button "1 . keverék" at bounding box center [167, 117] width 130 height 31
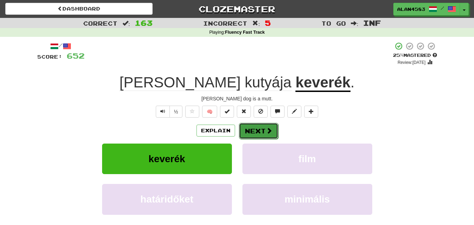
click at [246, 132] on button "Next" at bounding box center [258, 131] width 39 height 16
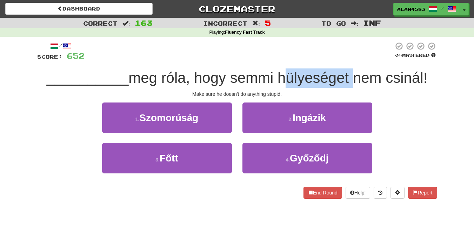
drag, startPoint x: 278, startPoint y: 76, endPoint x: 351, endPoint y: 74, distance: 72.3
click at [351, 74] on span "meg róla, hogy semmi hülyeséget nem csinál!" at bounding box center [277, 77] width 299 height 16
click at [346, 60] on div at bounding box center [346, 60] width 0 height 0
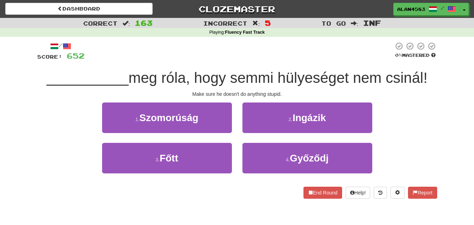
click at [358, 53] on div at bounding box center [239, 51] width 309 height 19
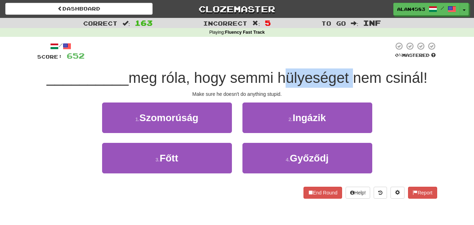
drag, startPoint x: 351, startPoint y: 78, endPoint x: 281, endPoint y: 83, distance: 70.0
click at [281, 83] on span "meg róla, hogy semmi hülyeséget nem csinál!" at bounding box center [277, 77] width 299 height 16
click at [276, 86] on div at bounding box center [276, 86] width 0 height 0
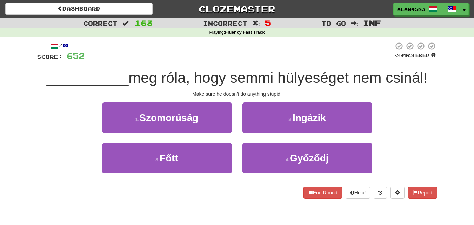
click at [230, 91] on div "Make sure he doesn't do anything stupid." at bounding box center [237, 94] width 400 height 7
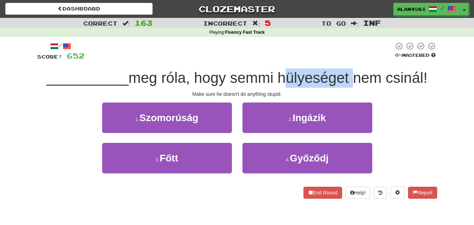
drag, startPoint x: 282, startPoint y: 76, endPoint x: 353, endPoint y: 70, distance: 70.8
click at [353, 70] on span "meg róla, hogy semmi hülyeséget nem csinál!" at bounding box center [277, 77] width 299 height 16
click at [348, 60] on div at bounding box center [348, 60] width 0 height 0
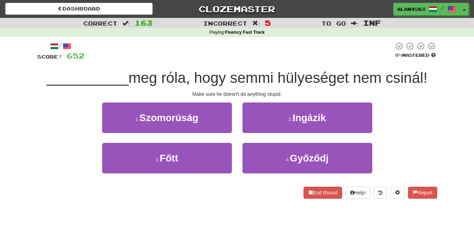
click at [353, 52] on div at bounding box center [239, 51] width 309 height 19
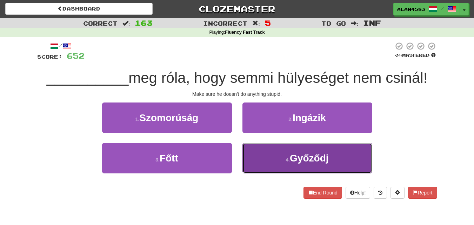
click at [266, 165] on button "4 . Győződj" at bounding box center [307, 158] width 130 height 31
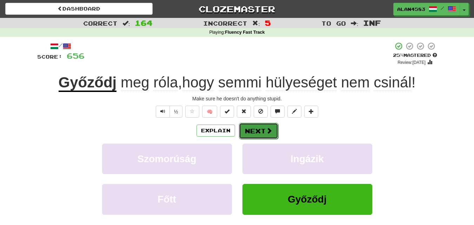
click at [250, 130] on button "Next" at bounding box center [258, 131] width 39 height 16
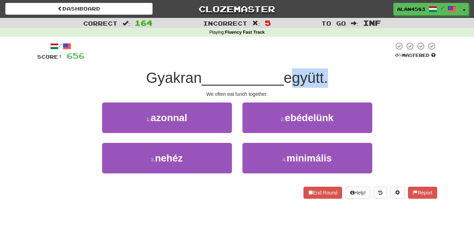
drag, startPoint x: 291, startPoint y: 77, endPoint x: 327, endPoint y: 74, distance: 36.6
click at [327, 74] on span "együtt." at bounding box center [306, 77] width 44 height 16
click at [323, 60] on div at bounding box center [323, 60] width 0 height 0
click at [340, 54] on div at bounding box center [239, 51] width 309 height 19
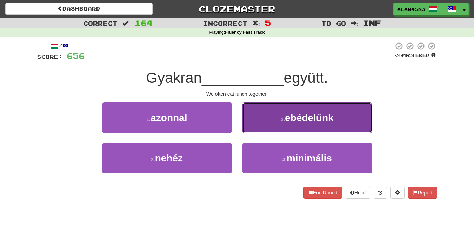
click at [268, 110] on button "2 . ebédelünk" at bounding box center [307, 117] width 130 height 31
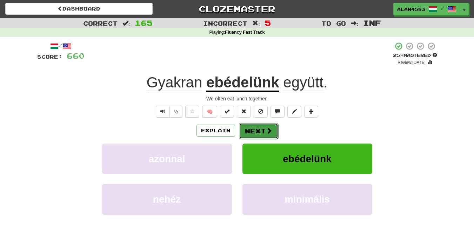
click at [243, 135] on button "Next" at bounding box center [258, 131] width 39 height 16
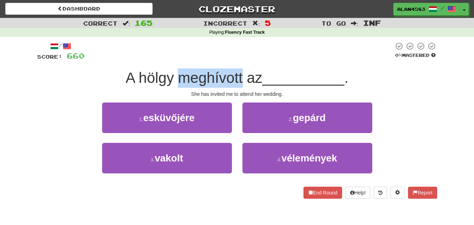
drag, startPoint x: 240, startPoint y: 75, endPoint x: 180, endPoint y: 80, distance: 60.6
click at [180, 80] on span "A hölgy meghívott az" at bounding box center [194, 77] width 137 height 16
click at [175, 86] on div at bounding box center [175, 86] width 0 height 0
click at [140, 87] on div "A hölgy meghívott az __________ ." at bounding box center [237, 77] width 400 height 19
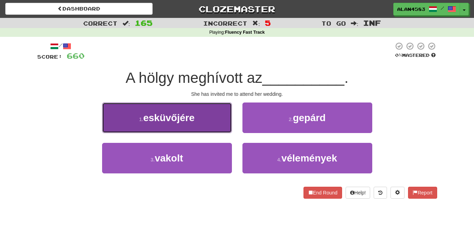
click at [130, 129] on button "1 . esküvőjére" at bounding box center [167, 117] width 130 height 31
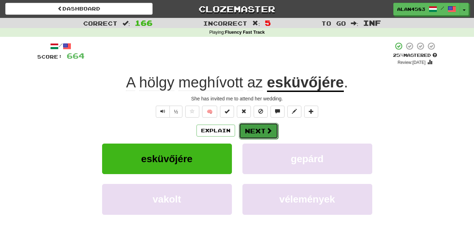
click at [255, 128] on button "Next" at bounding box center [258, 131] width 39 height 16
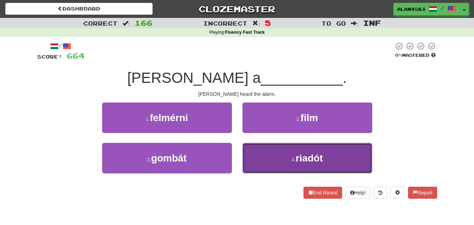
click at [298, 157] on span "riadót" at bounding box center [308, 158] width 27 height 11
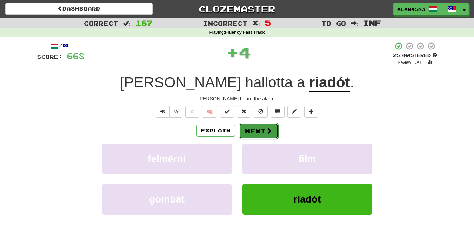
click at [264, 128] on button "Next" at bounding box center [258, 131] width 39 height 16
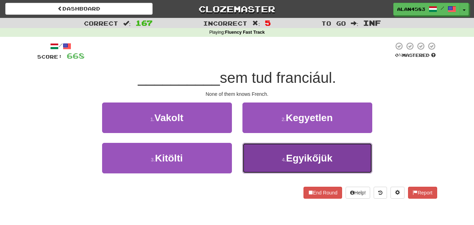
click at [287, 160] on span "Egyikőjük" at bounding box center [309, 158] width 46 height 11
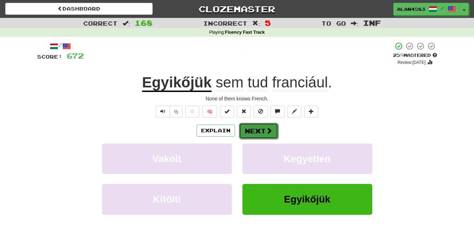
click at [266, 132] on span at bounding box center [269, 130] width 6 height 6
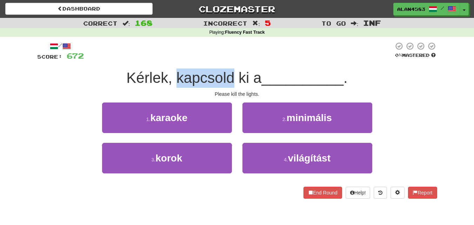
drag, startPoint x: 175, startPoint y: 77, endPoint x: 230, endPoint y: 75, distance: 54.8
click at [230, 75] on span "Kérlek, kapcsold ki a" at bounding box center [193, 77] width 135 height 16
click at [226, 60] on div at bounding box center [226, 60] width 0 height 0
click at [255, 54] on div at bounding box center [239, 51] width 310 height 19
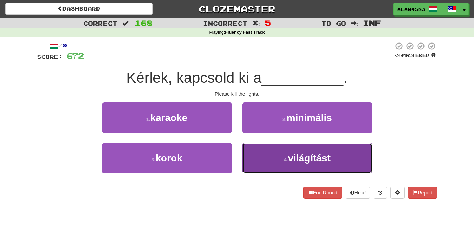
click at [307, 150] on button "4 . világítást" at bounding box center [307, 158] width 130 height 31
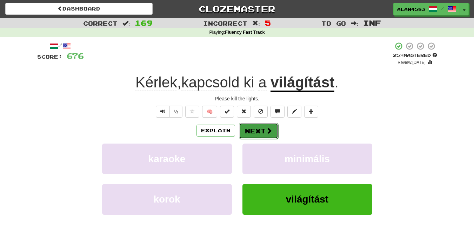
click at [267, 125] on button "Next" at bounding box center [258, 131] width 39 height 16
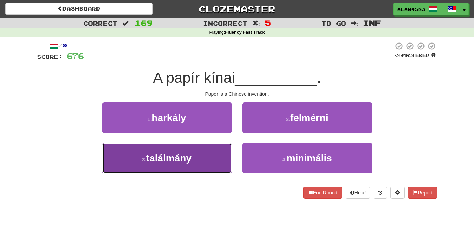
click at [124, 172] on button "3 . találmány" at bounding box center [167, 158] width 130 height 31
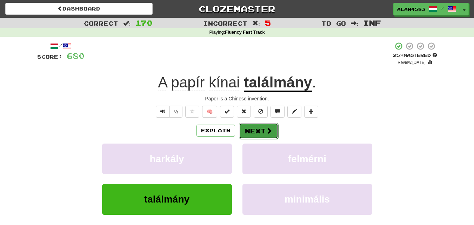
click at [246, 130] on button "Next" at bounding box center [258, 131] width 39 height 16
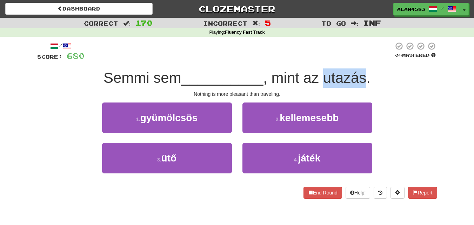
drag, startPoint x: 326, startPoint y: 76, endPoint x: 366, endPoint y: 73, distance: 39.8
click at [366, 73] on span ", mint az utazás." at bounding box center [316, 77] width 107 height 16
click at [361, 60] on div at bounding box center [361, 60] width 0 height 0
click at [376, 64] on div "/ Score: 680 0 % Mastered Semmi sem __________ , mint az utazás. Nothing is mor…" at bounding box center [237, 120] width 400 height 157
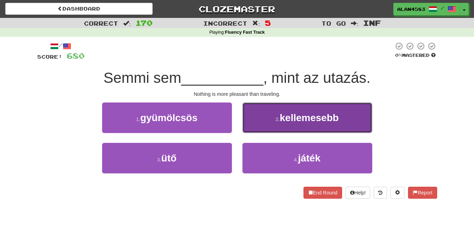
click at [265, 127] on button "2 . kellemesebb" at bounding box center [307, 117] width 130 height 31
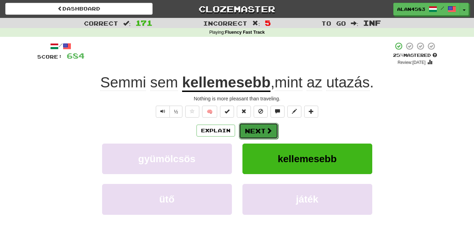
click at [257, 128] on button "Next" at bounding box center [258, 131] width 39 height 16
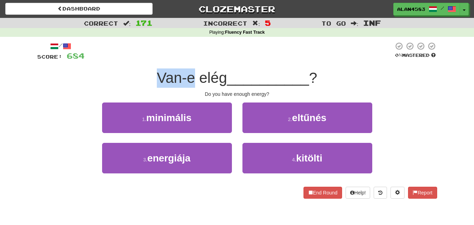
drag, startPoint x: 193, startPoint y: 79, endPoint x: 150, endPoint y: 79, distance: 43.5
click at [150, 79] on div "Van-e elég __________ ?" at bounding box center [237, 77] width 400 height 19
click at [145, 86] on div at bounding box center [145, 86] width 0 height 0
click at [186, 51] on div at bounding box center [239, 51] width 309 height 19
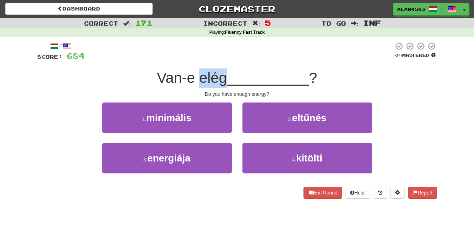
drag, startPoint x: 225, startPoint y: 75, endPoint x: 198, endPoint y: 75, distance: 26.7
click at [198, 75] on span "Van-e elég" at bounding box center [192, 77] width 70 height 16
click at [194, 60] on div at bounding box center [194, 60] width 0 height 0
click at [225, 47] on div at bounding box center [239, 51] width 309 height 19
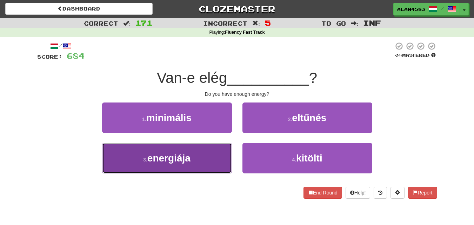
click at [124, 144] on button "3 . energiája" at bounding box center [167, 158] width 130 height 31
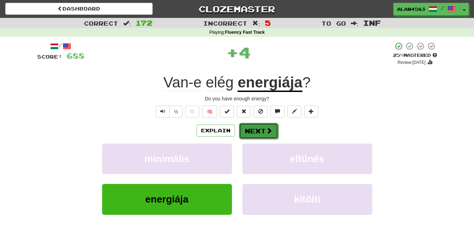
click at [254, 131] on button "Next" at bounding box center [258, 131] width 39 height 16
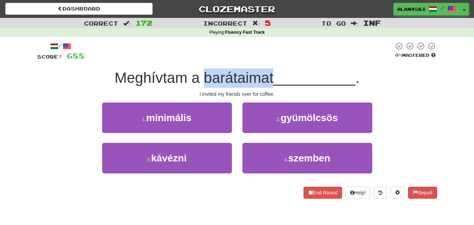
drag, startPoint x: 204, startPoint y: 78, endPoint x: 272, endPoint y: 76, distance: 67.7
click at [272, 76] on span "Meghívtam a barátaimat" at bounding box center [193, 77] width 159 height 16
click at [267, 60] on div at bounding box center [267, 60] width 0 height 0
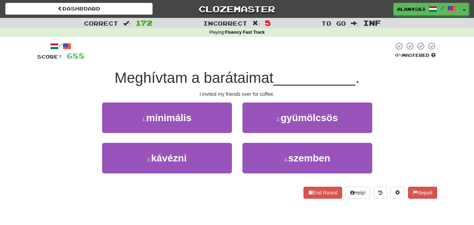
click at [287, 51] on div at bounding box center [239, 51] width 309 height 19
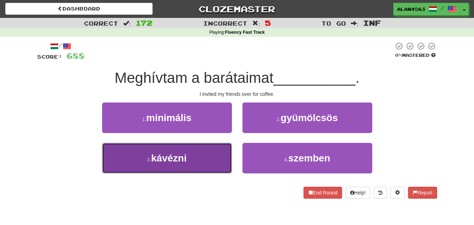
click at [132, 150] on button "3 . kávézni" at bounding box center [167, 158] width 130 height 31
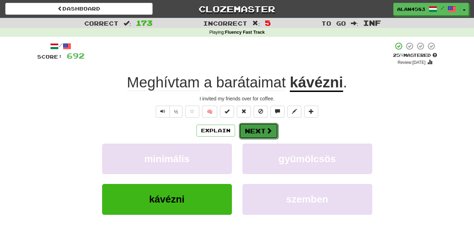
click at [261, 129] on button "Next" at bounding box center [258, 131] width 39 height 16
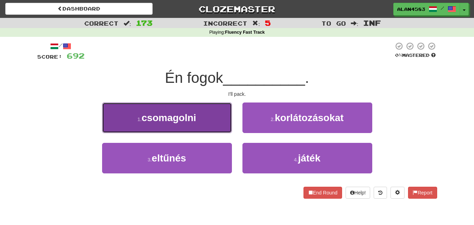
click at [121, 123] on button "1 . csomagolni" at bounding box center [167, 117] width 130 height 31
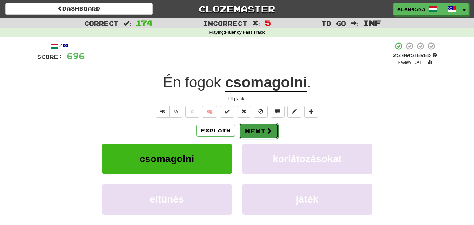
click at [254, 130] on button "Next" at bounding box center [258, 131] width 39 height 16
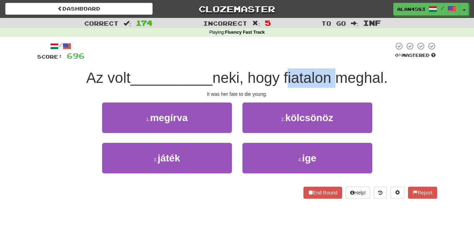
drag, startPoint x: 333, startPoint y: 74, endPoint x: 286, endPoint y: 76, distance: 47.1
click at [286, 76] on span "neki, hogy fiatalon meghal." at bounding box center [299, 77] width 175 height 16
click at [281, 60] on div at bounding box center [281, 60] width 0 height 0
click at [207, 62] on div "/ Score: 696 0 % Mastered Az volt __________ neki, hogy fiatalon meghal. It was…" at bounding box center [237, 120] width 400 height 157
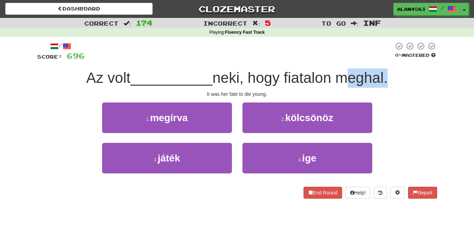
drag, startPoint x: 341, startPoint y: 77, endPoint x: 388, endPoint y: 73, distance: 47.6
click at [388, 73] on span "neki, hogy fiatalon meghal." at bounding box center [299, 77] width 175 height 16
click at [384, 60] on div at bounding box center [384, 60] width 0 height 0
click at [249, 49] on div at bounding box center [239, 51] width 309 height 19
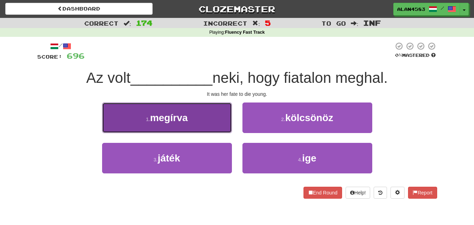
click at [125, 119] on button "1 . megírva" at bounding box center [167, 117] width 130 height 31
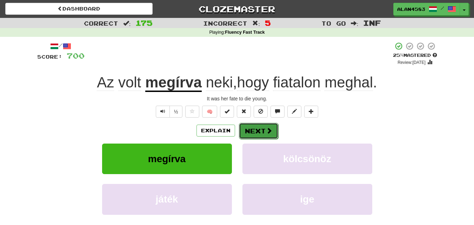
click at [260, 128] on button "Next" at bounding box center [258, 131] width 39 height 16
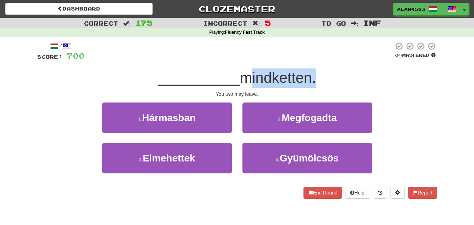
drag, startPoint x: 243, startPoint y: 76, endPoint x: 311, endPoint y: 74, distance: 67.4
click at [311, 74] on span "mindketten." at bounding box center [278, 77] width 76 height 16
click at [306, 60] on div at bounding box center [306, 60] width 0 height 0
click at [333, 52] on div at bounding box center [239, 51] width 309 height 19
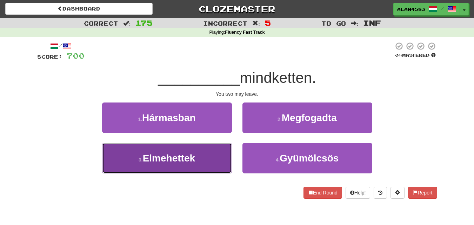
click at [129, 169] on button "3 . [GEOGRAPHIC_DATA]" at bounding box center [167, 158] width 130 height 31
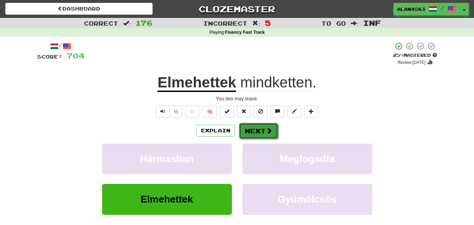
click at [257, 129] on button "Next" at bounding box center [258, 131] width 39 height 16
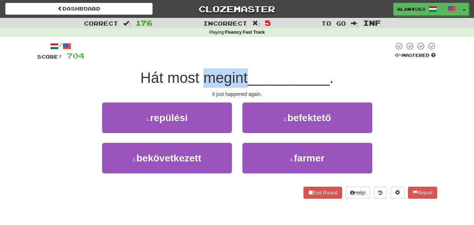
drag, startPoint x: 202, startPoint y: 78, endPoint x: 247, endPoint y: 74, distance: 44.7
click at [247, 74] on span "Hát most megint" at bounding box center [193, 77] width 107 height 16
click at [242, 60] on div at bounding box center [242, 60] width 0 height 0
click at [261, 54] on div at bounding box center [239, 51] width 309 height 19
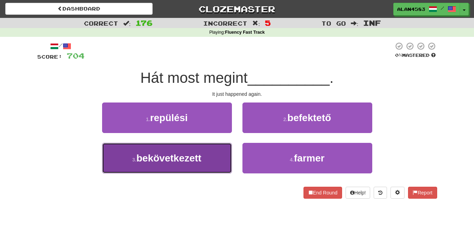
click at [113, 153] on button "3 . bekövetkezett" at bounding box center [167, 158] width 130 height 31
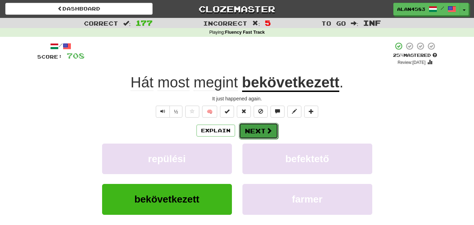
click at [245, 134] on button "Next" at bounding box center [258, 131] width 39 height 16
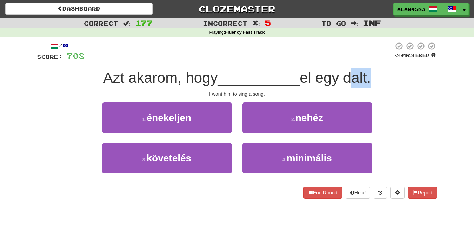
drag, startPoint x: 348, startPoint y: 76, endPoint x: 370, endPoint y: 74, distance: 22.2
click at [370, 74] on span "el egy dalt." at bounding box center [335, 77] width 71 height 16
click at [365, 60] on div at bounding box center [365, 60] width 0 height 0
click at [386, 61] on div "/ Score: 708 0 % Mastered Azt akarom, hogy __________ el egy dalt. I want him t…" at bounding box center [237, 120] width 400 height 157
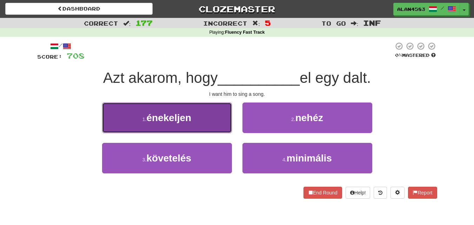
click at [133, 126] on button "1 . énekeljen" at bounding box center [167, 117] width 130 height 31
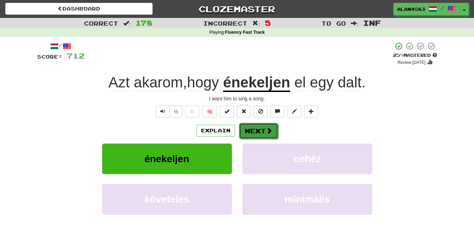
click at [257, 129] on button "Next" at bounding box center [258, 131] width 39 height 16
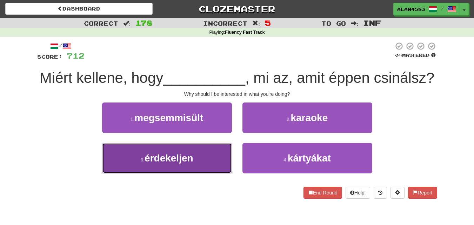
click at [135, 166] on button "3 . érdekeljen" at bounding box center [167, 158] width 130 height 31
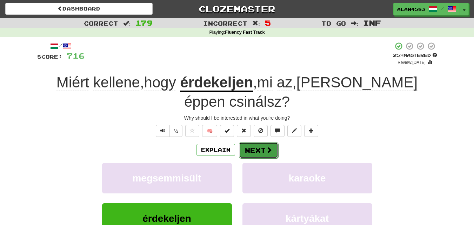
click at [262, 142] on button "Next" at bounding box center [258, 150] width 39 height 16
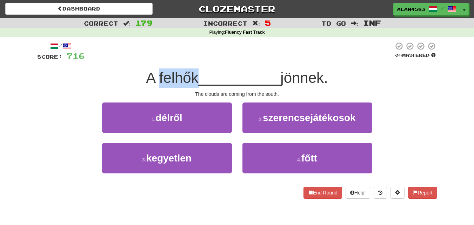
drag, startPoint x: 193, startPoint y: 76, endPoint x: 154, endPoint y: 77, distance: 39.0
click at [154, 77] on span "A felhők" at bounding box center [172, 77] width 52 height 16
click at [149, 60] on div at bounding box center [149, 60] width 0 height 0
click at [211, 49] on div at bounding box center [239, 51] width 309 height 19
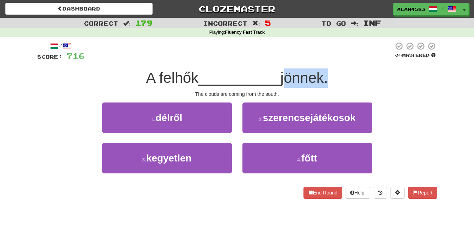
drag, startPoint x: 285, startPoint y: 75, endPoint x: 329, endPoint y: 70, distance: 44.1
click at [328, 70] on span "jönnek." at bounding box center [303, 77] width 47 height 16
click at [325, 60] on div at bounding box center [325, 60] width 0 height 0
click at [350, 53] on div at bounding box center [239, 51] width 309 height 19
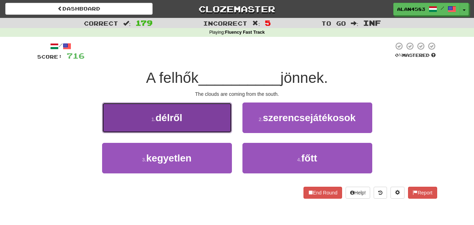
click at [109, 126] on button "1 . délről" at bounding box center [167, 117] width 130 height 31
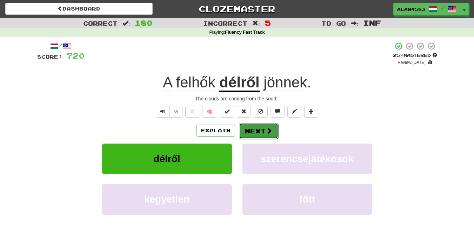
click at [258, 128] on button "Next" at bounding box center [258, 131] width 39 height 16
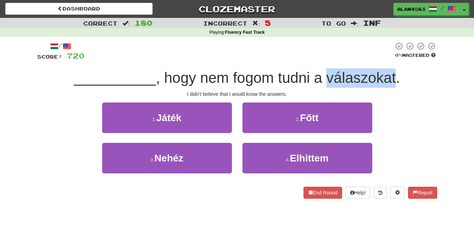
drag, startPoint x: 396, startPoint y: 75, endPoint x: 326, endPoint y: 81, distance: 70.1
click at [326, 81] on span ", hogy nem fogom tudni a válaszokat." at bounding box center [278, 77] width 244 height 16
click at [322, 86] on div at bounding box center [322, 86] width 0 height 0
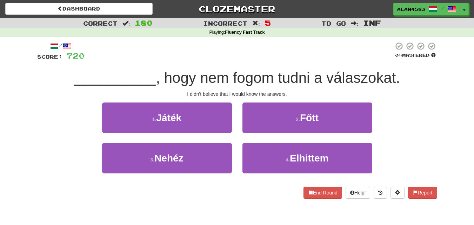
click at [283, 85] on span ", hogy nem fogom tudni a válaszokat." at bounding box center [278, 77] width 244 height 16
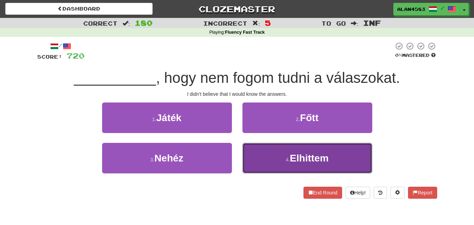
click at [272, 170] on button "4 . Elhittem" at bounding box center [307, 158] width 130 height 31
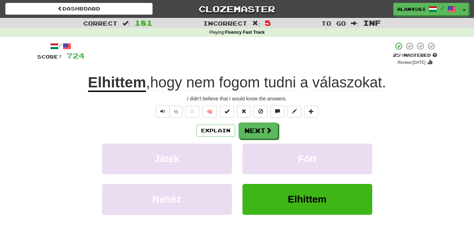
click at [324, 118] on div "/ Score: 724 + 4 25 % Mastered Review: [DATE] Elhittem , hogy nem fogom tudni a…" at bounding box center [237, 152] width 400 height 220
click at [261, 130] on button "Next" at bounding box center [258, 131] width 39 height 16
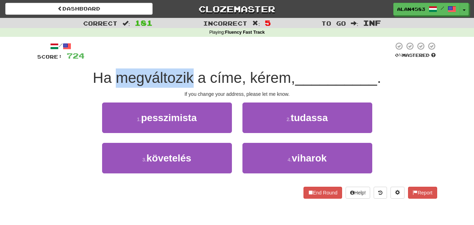
drag, startPoint x: 191, startPoint y: 74, endPoint x: 117, endPoint y: 73, distance: 74.1
click at [117, 73] on span "Ha megváltozik a címe, kérem," at bounding box center [194, 77] width 202 height 16
click at [112, 60] on div at bounding box center [112, 60] width 0 height 0
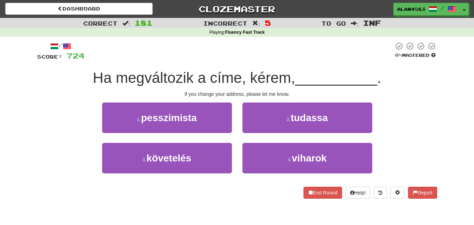
click at [200, 53] on div at bounding box center [239, 51] width 309 height 19
drag, startPoint x: 210, startPoint y: 74, endPoint x: 237, endPoint y: 74, distance: 27.0
click at [237, 74] on span "Ha megváltozik a címe, kérem," at bounding box center [194, 77] width 202 height 16
click at [233, 60] on div at bounding box center [233, 60] width 0 height 0
click at [266, 45] on div at bounding box center [239, 51] width 309 height 19
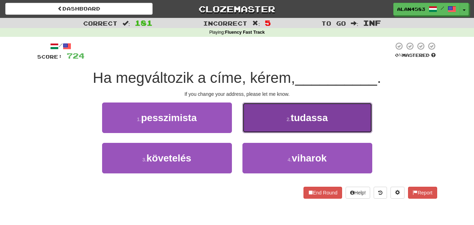
click at [268, 127] on button "2 . tudassa" at bounding box center [307, 117] width 130 height 31
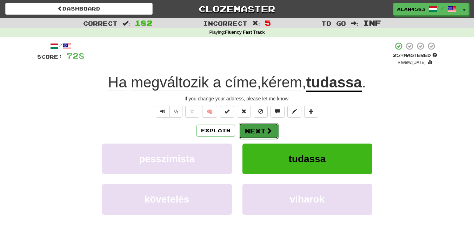
click at [264, 129] on button "Next" at bounding box center [258, 131] width 39 height 16
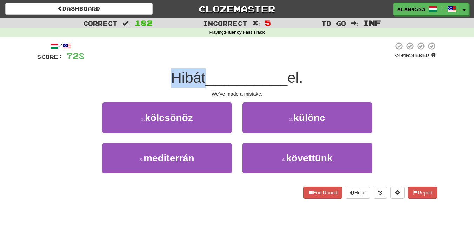
drag, startPoint x: 200, startPoint y: 76, endPoint x: 157, endPoint y: 77, distance: 42.8
click at [157, 77] on div "Hibát __________ el." at bounding box center [237, 77] width 400 height 19
click at [153, 60] on div at bounding box center [153, 60] width 0 height 0
click at [174, 65] on div "/ Score: 728 0 % Mastered Hibát __________ el. We've made a mistake. 1 . kölcsö…" at bounding box center [237, 120] width 400 height 157
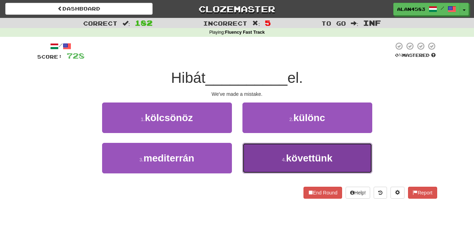
click at [275, 162] on button "4 . követtünk" at bounding box center [307, 158] width 130 height 31
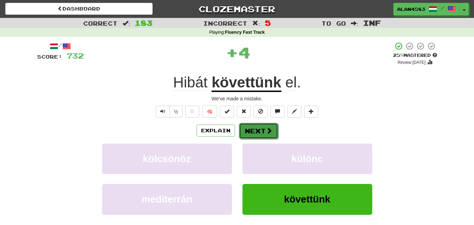
click at [266, 133] on span at bounding box center [269, 130] width 6 height 6
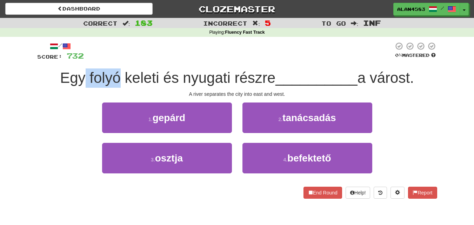
drag, startPoint x: 117, startPoint y: 75, endPoint x: 83, endPoint y: 74, distance: 33.4
click at [83, 74] on span "Egy folyó keleti és nyugati részre" at bounding box center [167, 77] width 215 height 16
click at [79, 60] on div at bounding box center [79, 60] width 0 height 0
click at [126, 45] on div at bounding box center [239, 51] width 310 height 19
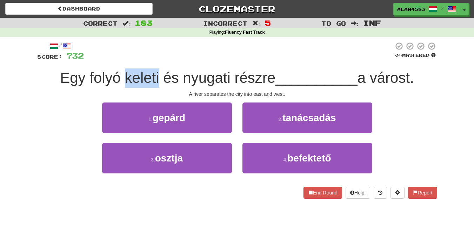
drag, startPoint x: 155, startPoint y: 74, endPoint x: 120, endPoint y: 73, distance: 35.8
click at [120, 73] on span "Egy folyó keleti és nyugati részre" at bounding box center [167, 77] width 215 height 16
click at [115, 60] on div at bounding box center [115, 60] width 0 height 0
click at [173, 54] on div at bounding box center [239, 51] width 310 height 19
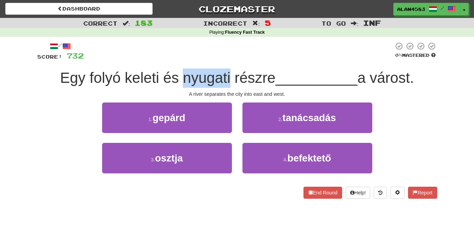
drag, startPoint x: 179, startPoint y: 77, endPoint x: 226, endPoint y: 75, distance: 46.3
click at [226, 75] on span "Egy folyó keleti és nyugati részre" at bounding box center [167, 77] width 215 height 16
click at [221, 60] on div at bounding box center [221, 60] width 0 height 0
click at [231, 48] on div at bounding box center [239, 51] width 310 height 19
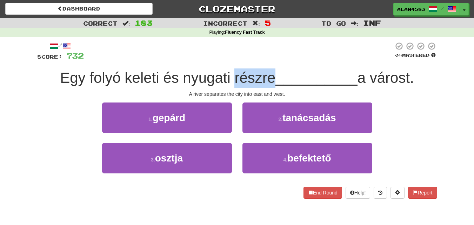
drag, startPoint x: 231, startPoint y: 77, endPoint x: 271, endPoint y: 73, distance: 40.5
click at [271, 73] on span "Egy folyó keleti és nyugati részre" at bounding box center [167, 77] width 215 height 16
click at [266, 60] on div at bounding box center [266, 60] width 0 height 0
click at [288, 45] on div at bounding box center [239, 51] width 310 height 19
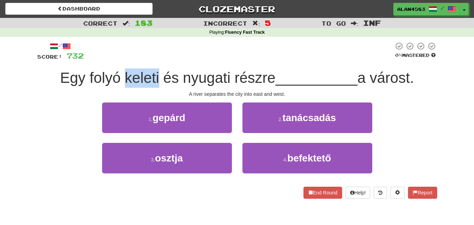
drag, startPoint x: 157, startPoint y: 74, endPoint x: 122, endPoint y: 74, distance: 34.0
click at [122, 74] on span "Egy folyó keleti és nyugati részre" at bounding box center [167, 77] width 215 height 16
click at [118, 60] on div at bounding box center [118, 60] width 0 height 0
click at [159, 49] on div at bounding box center [239, 51] width 310 height 19
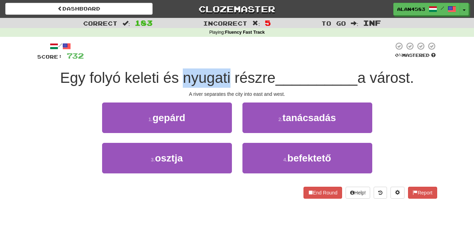
drag, startPoint x: 226, startPoint y: 74, endPoint x: 181, endPoint y: 73, distance: 45.6
click at [181, 73] on span "Egy folyó keleti és nyugati részre" at bounding box center [167, 77] width 215 height 16
click at [176, 60] on div at bounding box center [176, 60] width 0 height 0
click at [262, 52] on div at bounding box center [239, 51] width 310 height 19
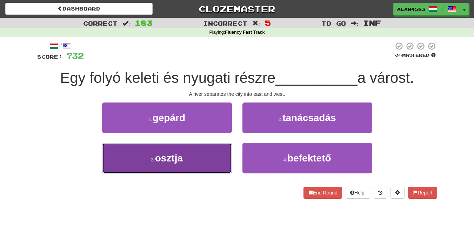
click at [150, 154] on button "3 . osztja" at bounding box center [167, 158] width 130 height 31
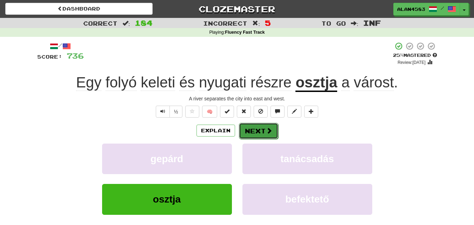
click at [252, 132] on button "Next" at bounding box center [258, 131] width 39 height 16
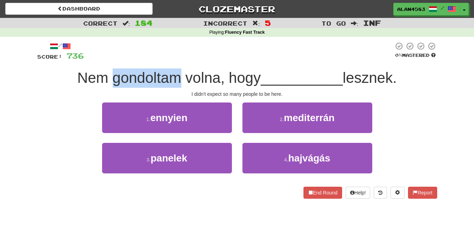
drag, startPoint x: 110, startPoint y: 79, endPoint x: 172, endPoint y: 77, distance: 62.1
click at [172, 77] on span "Nem gondoltam volna, hogy" at bounding box center [169, 77] width 184 height 16
click at [167, 60] on div at bounding box center [167, 60] width 0 height 0
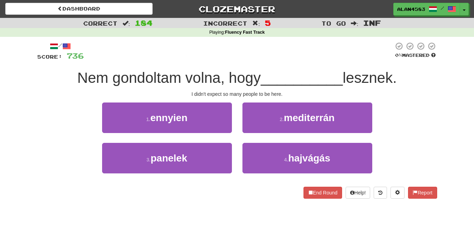
click at [180, 48] on div at bounding box center [239, 51] width 310 height 19
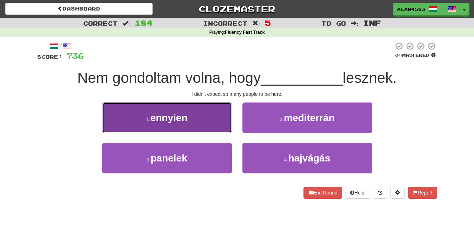
click at [179, 118] on span "ennyien" at bounding box center [168, 117] width 37 height 11
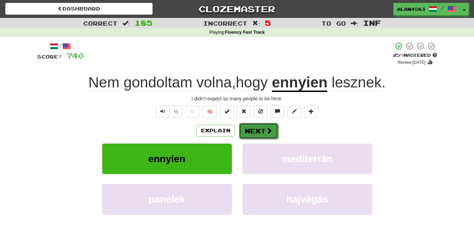
click at [260, 131] on button "Next" at bounding box center [258, 131] width 39 height 16
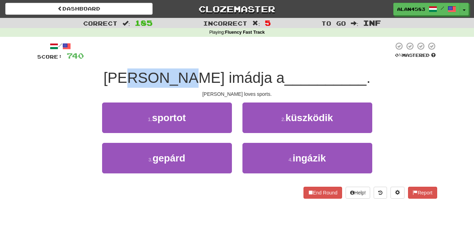
drag, startPoint x: 223, startPoint y: 74, endPoint x: 178, endPoint y: 70, distance: 45.5
click at [178, 70] on span "[PERSON_NAME] imádja a" at bounding box center [194, 77] width 181 height 16
click at [173, 60] on div at bounding box center [173, 60] width 0 height 0
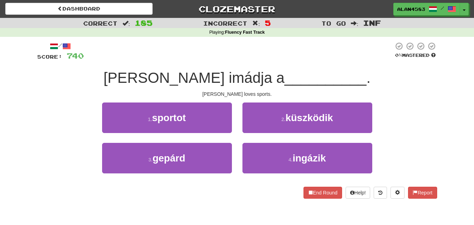
click at [186, 46] on div at bounding box center [239, 51] width 310 height 19
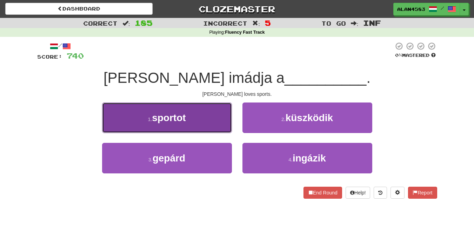
click at [132, 120] on button "1 . sportot" at bounding box center [167, 117] width 130 height 31
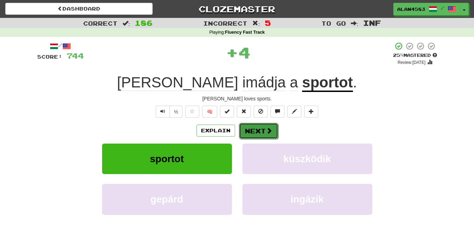
click at [253, 126] on button "Next" at bounding box center [258, 131] width 39 height 16
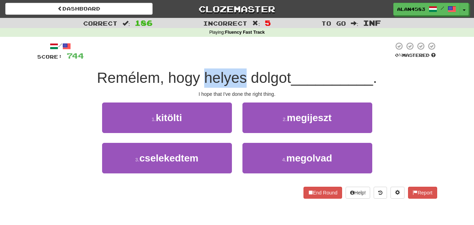
drag, startPoint x: 243, startPoint y: 74, endPoint x: 201, endPoint y: 72, distance: 41.8
click at [201, 72] on span "Remélem, hogy helyes dolgot" at bounding box center [194, 77] width 194 height 16
click at [197, 60] on div at bounding box center [197, 60] width 0 height 0
click at [207, 44] on div at bounding box center [239, 51] width 310 height 19
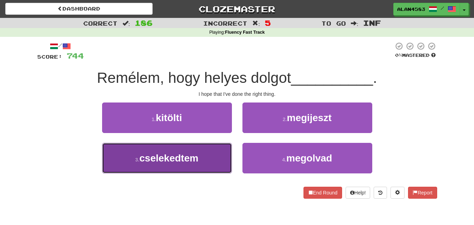
click at [173, 150] on button "3 . cselekedtem" at bounding box center [167, 158] width 130 height 31
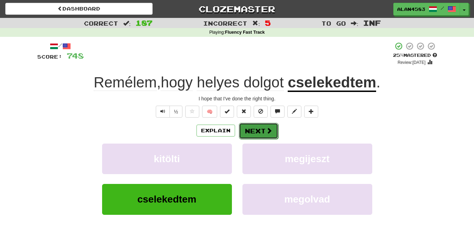
click at [255, 131] on button "Next" at bounding box center [258, 131] width 39 height 16
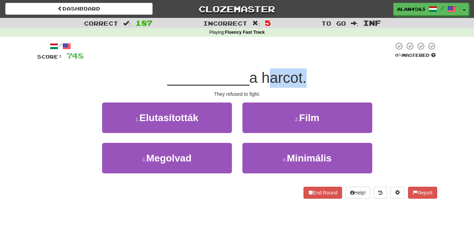
drag, startPoint x: 304, startPoint y: 75, endPoint x: 266, endPoint y: 72, distance: 38.4
click at [266, 72] on span "a harcot." at bounding box center [278, 77] width 57 height 16
click at [261, 60] on div at bounding box center [261, 60] width 0 height 0
click at [271, 49] on div at bounding box center [239, 51] width 310 height 19
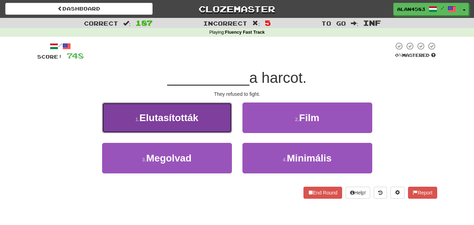
click at [141, 118] on span "Elutasították" at bounding box center [168, 117] width 59 height 11
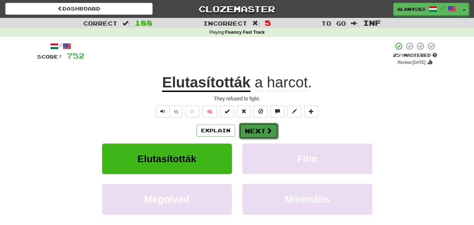
click at [247, 127] on button "Next" at bounding box center [258, 131] width 39 height 16
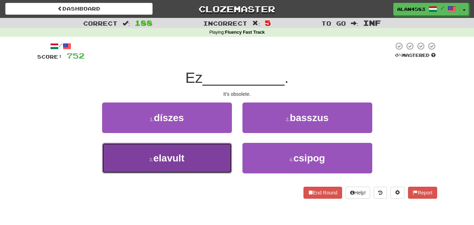
click at [160, 154] on span "elavult" at bounding box center [168, 158] width 31 height 11
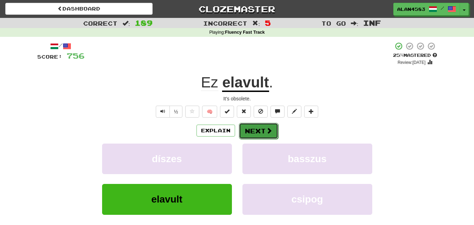
click at [251, 132] on button "Next" at bounding box center [258, 131] width 39 height 16
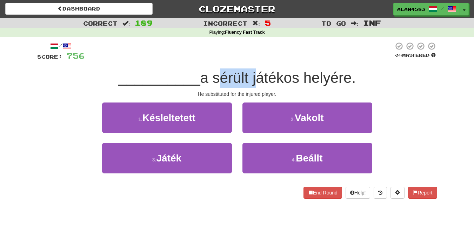
drag, startPoint x: 215, startPoint y: 77, endPoint x: 253, endPoint y: 73, distance: 38.4
click at [253, 73] on span "a sérült játékos helyére." at bounding box center [278, 77] width 156 height 16
click at [248, 60] on div at bounding box center [248, 60] width 0 height 0
click at [85, 57] on div at bounding box center [239, 51] width 309 height 19
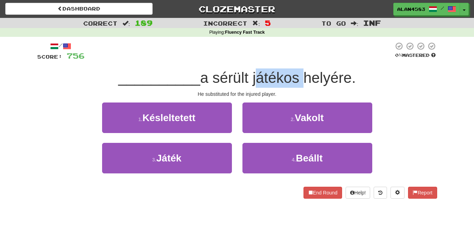
drag, startPoint x: 300, startPoint y: 73, endPoint x: 254, endPoint y: 71, distance: 46.8
click at [254, 71] on span "a sérült játékos helyére." at bounding box center [278, 77] width 156 height 16
click at [249, 60] on div at bounding box center [249, 60] width 0 height 0
click at [242, 43] on div at bounding box center [239, 51] width 309 height 19
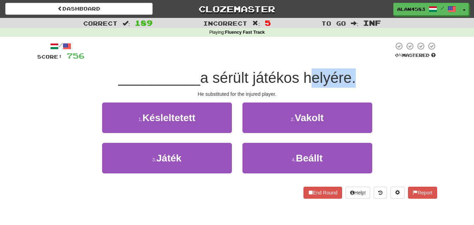
drag, startPoint x: 308, startPoint y: 79, endPoint x: 354, endPoint y: 76, distance: 45.7
click at [354, 76] on span "a sérült játékos helyére." at bounding box center [278, 77] width 156 height 16
click at [349, 60] on div at bounding box center [349, 60] width 0 height 0
click at [357, 49] on div at bounding box center [239, 51] width 309 height 19
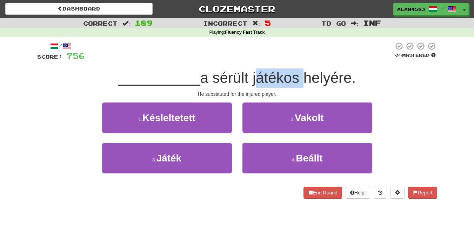
drag, startPoint x: 301, startPoint y: 75, endPoint x: 254, endPoint y: 76, distance: 47.0
click at [254, 76] on span "a sérült játékos helyére." at bounding box center [278, 77] width 156 height 16
click at [250, 60] on div at bounding box center [250, 60] width 0 height 0
click at [258, 48] on div at bounding box center [239, 51] width 309 height 19
click at [250, 73] on span "a sérült játékos helyére." at bounding box center [278, 77] width 156 height 16
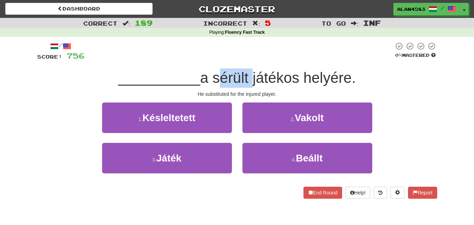
drag, startPoint x: 250, startPoint y: 73, endPoint x: 214, endPoint y: 72, distance: 36.2
click at [214, 72] on span "a sérült játékos helyére." at bounding box center [278, 77] width 156 height 16
click at [210, 60] on div at bounding box center [210, 60] width 0 height 0
click at [258, 45] on div at bounding box center [239, 51] width 309 height 19
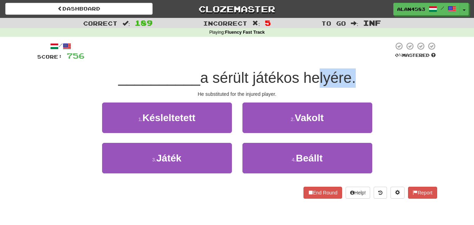
drag, startPoint x: 350, startPoint y: 74, endPoint x: 310, endPoint y: 72, distance: 40.4
click at [310, 72] on span "a sérült játékos helyére." at bounding box center [278, 77] width 156 height 16
drag, startPoint x: 304, startPoint y: 74, endPoint x: 352, endPoint y: 73, distance: 48.1
click at [352, 73] on span "a sérült játékos helyére." at bounding box center [278, 77] width 156 height 16
click at [347, 60] on div at bounding box center [347, 60] width 0 height 0
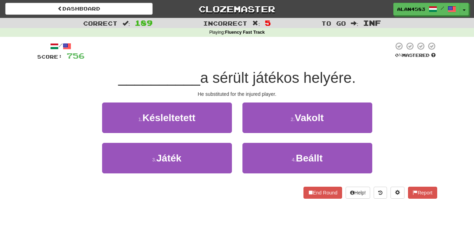
click at [357, 49] on div at bounding box center [239, 51] width 309 height 19
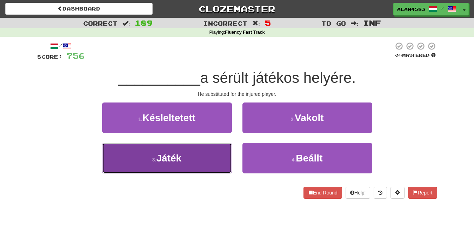
click at [155, 165] on button "3 . Játék" at bounding box center [167, 158] width 130 height 31
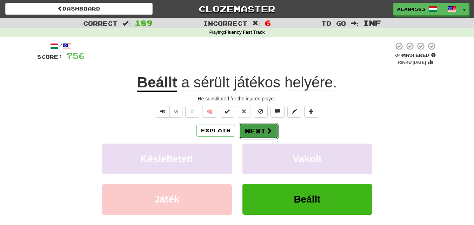
click at [250, 132] on button "Next" at bounding box center [258, 131] width 39 height 16
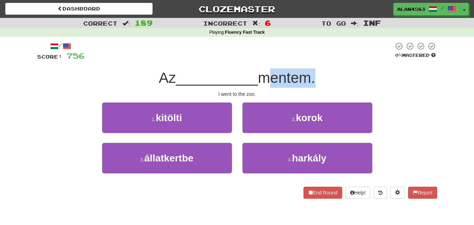
drag, startPoint x: 314, startPoint y: 77, endPoint x: 265, endPoint y: 76, distance: 49.5
click at [265, 76] on span "mentem." at bounding box center [286, 77] width 57 height 16
click at [260, 60] on div at bounding box center [260, 60] width 0 height 0
click at [225, 68] on div "/ Score: 756 0 % Mastered Az __________ mentem. I went to the zoo. 1 . kitölti …" at bounding box center [237, 120] width 400 height 157
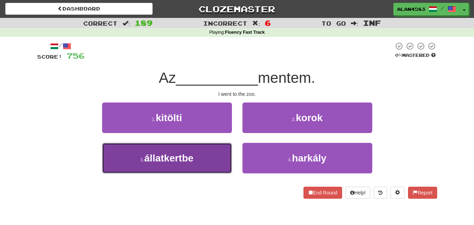
click at [166, 156] on span "állatkertbe" at bounding box center [168, 158] width 49 height 11
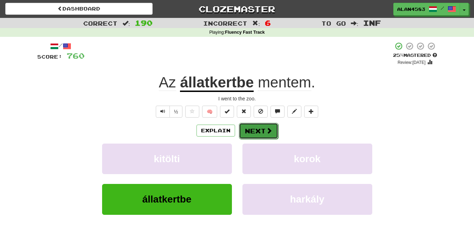
click at [255, 132] on button "Next" at bounding box center [258, 131] width 39 height 16
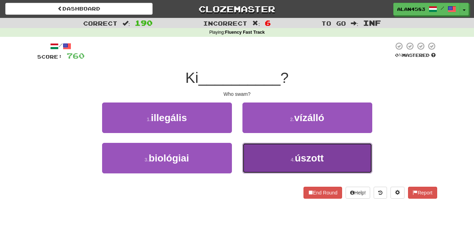
click at [304, 149] on button "4 . úszott" at bounding box center [307, 158] width 130 height 31
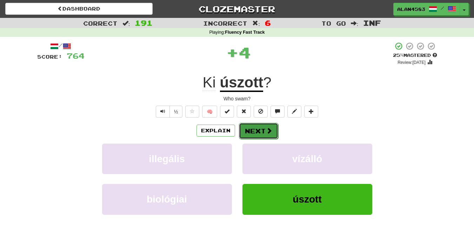
click at [267, 133] on span at bounding box center [269, 130] width 6 height 6
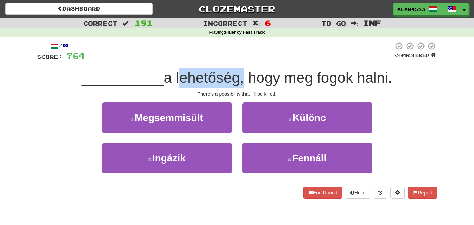
drag, startPoint x: 179, startPoint y: 74, endPoint x: 241, endPoint y: 71, distance: 61.5
click at [241, 71] on span "a lehetőség, hogy meg fogok halni." at bounding box center [278, 77] width 228 height 16
click at [236, 60] on div at bounding box center [236, 60] width 0 height 0
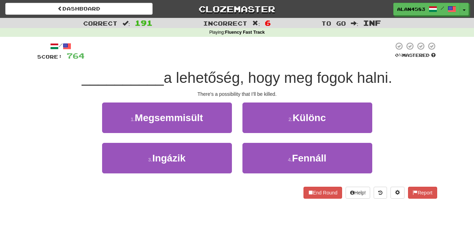
click at [250, 51] on div at bounding box center [239, 51] width 309 height 19
drag, startPoint x: 359, startPoint y: 74, endPoint x: 391, endPoint y: 72, distance: 31.7
click at [391, 72] on span "a lehetőség, hogy meg fogok halni." at bounding box center [278, 77] width 228 height 16
click at [386, 60] on div at bounding box center [386, 60] width 0 height 0
click at [415, 61] on div "0 % Mastered" at bounding box center [416, 51] width 44 height 19
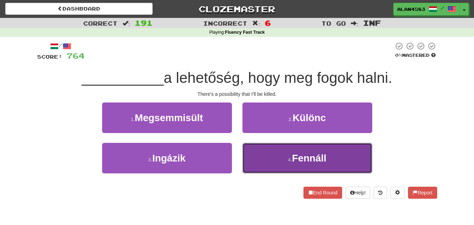
click at [285, 165] on button "4 . Fennáll" at bounding box center [307, 158] width 130 height 31
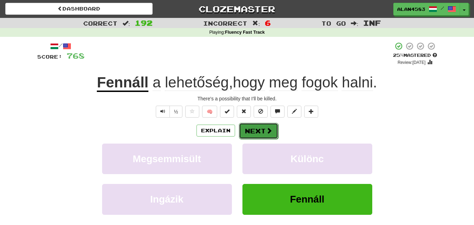
click at [262, 130] on button "Next" at bounding box center [258, 131] width 39 height 16
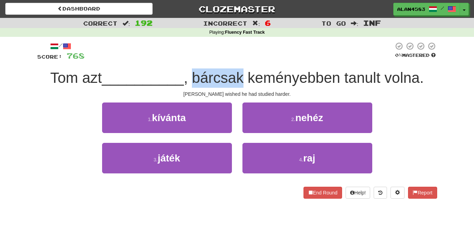
drag, startPoint x: 193, startPoint y: 77, endPoint x: 246, endPoint y: 75, distance: 53.0
click at [246, 75] on span ", bárcsak keményebben tanult volna." at bounding box center [304, 77] width 240 height 16
click at [242, 60] on div at bounding box center [242, 60] width 0 height 0
click at [253, 50] on div at bounding box center [239, 51] width 309 height 19
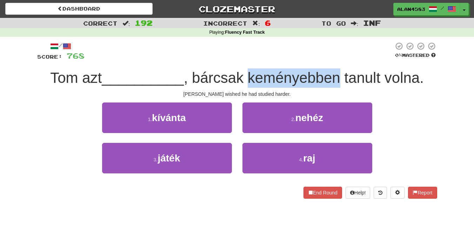
drag, startPoint x: 252, startPoint y: 78, endPoint x: 339, endPoint y: 77, distance: 87.0
click at [339, 77] on span ", bárcsak keményebben tanult volna." at bounding box center [304, 77] width 240 height 16
click at [335, 60] on div at bounding box center [335, 60] width 0 height 0
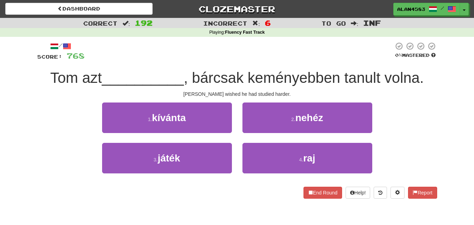
click at [344, 52] on div at bounding box center [239, 51] width 309 height 19
drag, startPoint x: 348, startPoint y: 75, endPoint x: 386, endPoint y: 73, distance: 37.6
click at [386, 73] on span ", bárcsak keményebben tanult volna." at bounding box center [304, 77] width 240 height 16
click at [381, 60] on div at bounding box center [381, 60] width 0 height 0
click at [302, 47] on div at bounding box center [239, 51] width 309 height 19
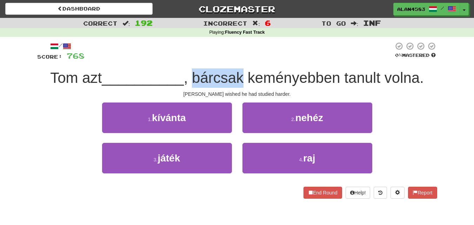
drag, startPoint x: 245, startPoint y: 77, endPoint x: 194, endPoint y: 77, distance: 50.9
click at [194, 77] on span ", bárcsak keményebben tanult volna." at bounding box center [304, 77] width 240 height 16
click at [190, 60] on div at bounding box center [190, 60] width 0 height 0
click at [257, 52] on div at bounding box center [239, 51] width 309 height 19
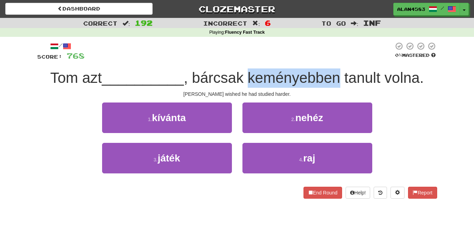
drag, startPoint x: 250, startPoint y: 76, endPoint x: 341, endPoint y: 72, distance: 91.3
click at [341, 72] on span ", bárcsak keményebben tanult volna." at bounding box center [304, 77] width 240 height 16
click at [337, 60] on div at bounding box center [337, 60] width 0 height 0
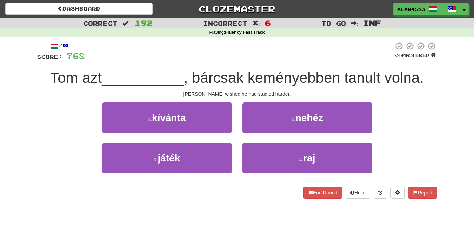
click at [343, 49] on div at bounding box center [239, 51] width 309 height 19
drag, startPoint x: 347, startPoint y: 73, endPoint x: 387, endPoint y: 71, distance: 39.7
click at [387, 71] on span ", bárcsak keményebben tanult volna." at bounding box center [304, 77] width 240 height 16
click at [383, 60] on div at bounding box center [383, 60] width 0 height 0
click at [309, 54] on div at bounding box center [239, 51] width 309 height 19
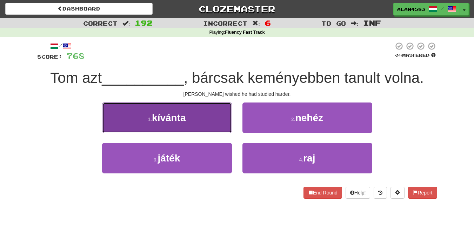
click at [144, 118] on button "1 . kívánta" at bounding box center [167, 117] width 130 height 31
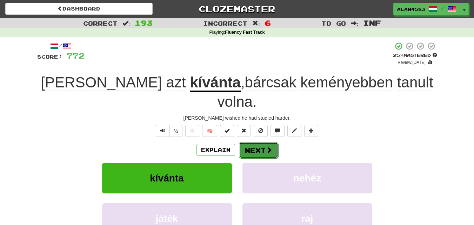
click at [257, 142] on button "Next" at bounding box center [258, 150] width 39 height 16
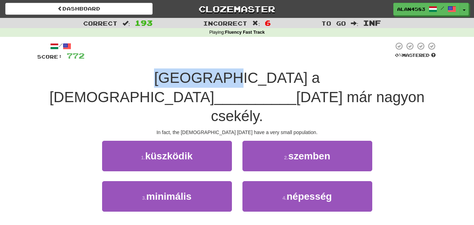
drag, startPoint x: 117, startPoint y: 72, endPoint x: 54, endPoint y: 72, distance: 63.2
click at [54, 72] on div "Valójában a [DEMOGRAPHIC_DATA] __________ [DATE] már nagyon csekély." at bounding box center [237, 97] width 400 height 58
click at [49, 60] on div at bounding box center [49, 60] width 0 height 0
click at [24, 64] on div "Correct : 193 Incorrect : 6 To go : Inf Playing : Fluency Fast Track / Score: 7…" at bounding box center [237, 132] width 474 height 229
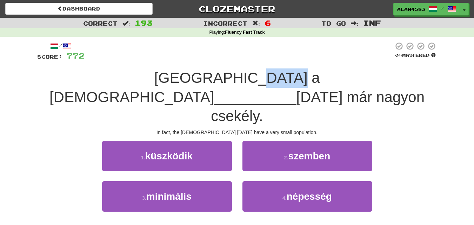
drag, startPoint x: 137, startPoint y: 75, endPoint x: 170, endPoint y: 73, distance: 33.1
click at [170, 73] on span "[GEOGRAPHIC_DATA] a [DEMOGRAPHIC_DATA]" at bounding box center [184, 87] width 271 height 36
click at [166, 60] on div at bounding box center [166, 60] width 0 height 0
click at [192, 48] on div at bounding box center [239, 51] width 309 height 19
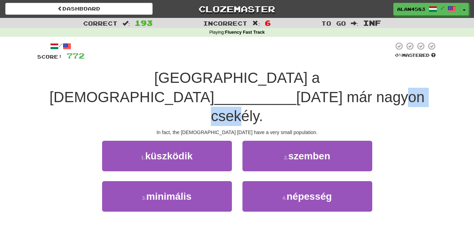
drag, startPoint x: 369, startPoint y: 79, endPoint x: 414, endPoint y: 75, distance: 45.8
click at [414, 89] on span "[DATE] már nagyon csekély." at bounding box center [318, 107] width 214 height 36
click at [410, 60] on div at bounding box center [410, 60] width 0 height 0
click at [431, 69] on div "Valójában a [DEMOGRAPHIC_DATA] __________ [DATE] már nagyon csekély." at bounding box center [237, 97] width 400 height 58
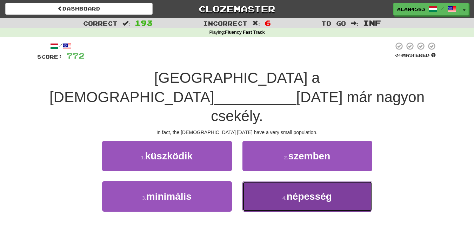
click at [285, 181] on button "4 . népesség" at bounding box center [307, 196] width 130 height 31
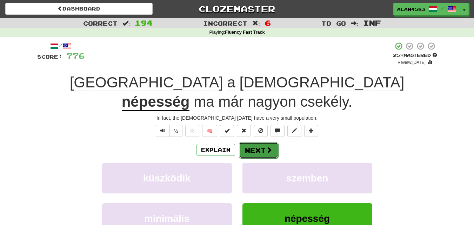
click at [257, 142] on button "Next" at bounding box center [258, 150] width 39 height 16
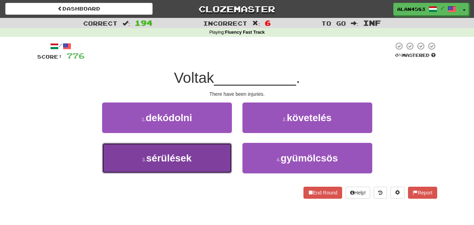
click at [178, 153] on span "sérülések" at bounding box center [168, 158] width 45 height 11
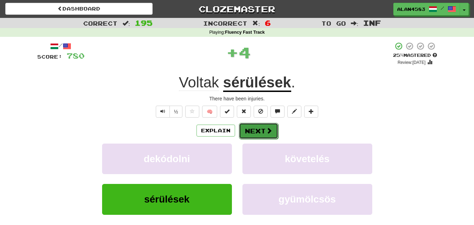
click at [266, 131] on span at bounding box center [269, 130] width 6 height 6
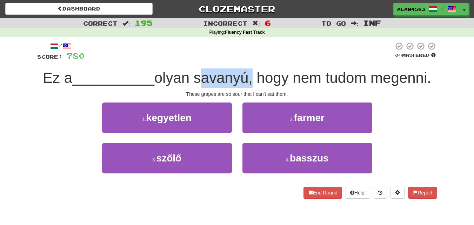
drag, startPoint x: 197, startPoint y: 76, endPoint x: 250, endPoint y: 71, distance: 53.9
click at [250, 71] on span "olyan savanyú, hogy nem tudom megenni." at bounding box center [292, 77] width 277 height 16
click at [246, 60] on div at bounding box center [246, 60] width 0 height 0
click at [267, 55] on div at bounding box center [239, 51] width 309 height 19
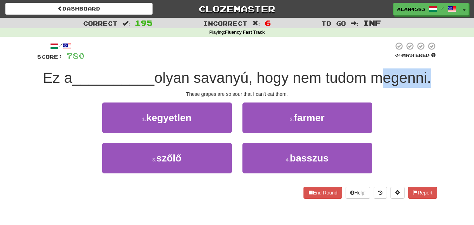
drag, startPoint x: 376, startPoint y: 77, endPoint x: 431, endPoint y: 74, distance: 54.5
click at [431, 74] on span "olyan savanyú, hogy nem tudom megenni." at bounding box center [292, 77] width 277 height 16
click at [426, 60] on div at bounding box center [426, 60] width 0 height 0
click at [447, 46] on div "Correct : 195 Incorrect : 6 To go : Inf Playing : Fluency Fast Track / Score: 7…" at bounding box center [237, 113] width 474 height 191
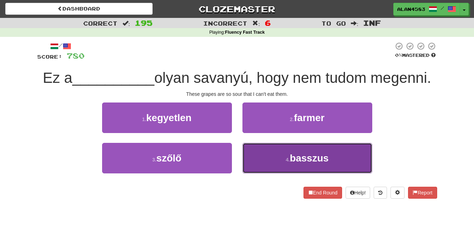
click at [313, 153] on span "basszus" at bounding box center [309, 158] width 39 height 11
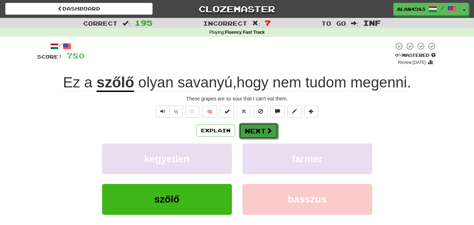
click at [265, 138] on button "Next" at bounding box center [258, 131] width 39 height 16
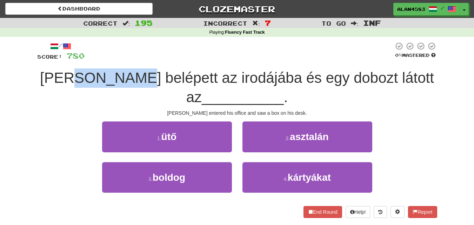
drag, startPoint x: 161, startPoint y: 71, endPoint x: 112, endPoint y: 71, distance: 48.4
click at [112, 71] on span "[PERSON_NAME] belépett az irodájába és egy dobozt látott az" at bounding box center [237, 87] width 394 height 36
click at [108, 60] on div at bounding box center [108, 60] width 0 height 0
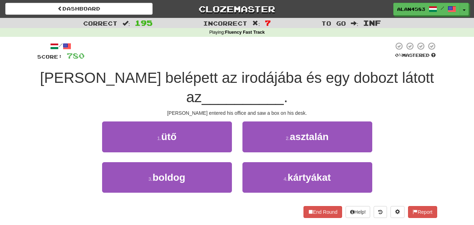
click at [164, 42] on div at bounding box center [239, 51] width 309 height 19
drag, startPoint x: 186, startPoint y: 78, endPoint x: 244, endPoint y: 72, distance: 58.9
click at [244, 72] on span "[PERSON_NAME] belépett az irodájába és egy dobozt látott az" at bounding box center [237, 87] width 394 height 36
click at [240, 60] on div at bounding box center [240, 60] width 0 height 0
click at [252, 48] on div at bounding box center [239, 51] width 309 height 19
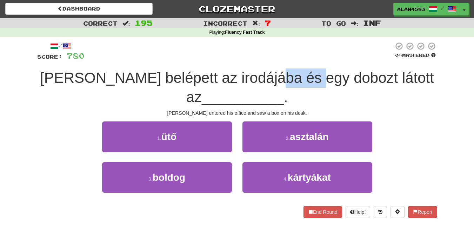
drag, startPoint x: 341, startPoint y: 72, endPoint x: 299, endPoint y: 73, distance: 42.1
click at [299, 73] on span "[PERSON_NAME] belépett az irodájába és egy dobozt látott az" at bounding box center [237, 87] width 394 height 36
click at [294, 60] on div at bounding box center [294, 60] width 0 height 0
click at [305, 54] on div at bounding box center [239, 51] width 309 height 19
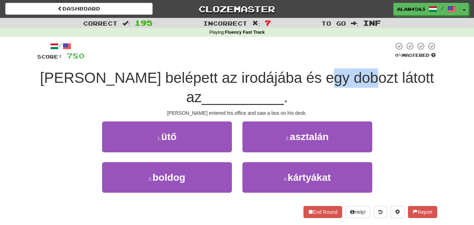
drag, startPoint x: 345, startPoint y: 75, endPoint x: 377, endPoint y: 73, distance: 31.4
click at [377, 73] on span "[PERSON_NAME] belépett az irodájába és egy dobozt látott az" at bounding box center [237, 87] width 394 height 36
click at [372, 60] on div at bounding box center [372, 60] width 0 height 0
click at [367, 54] on div at bounding box center [239, 51] width 309 height 19
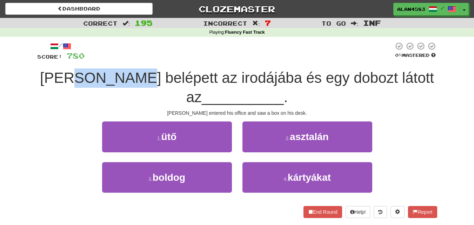
drag, startPoint x: 161, startPoint y: 75, endPoint x: 109, endPoint y: 75, distance: 51.9
click at [109, 75] on span "[PERSON_NAME] belépett az irodájába és egy dobozt látott az" at bounding box center [237, 87] width 394 height 36
click at [105, 60] on div at bounding box center [105, 60] width 0 height 0
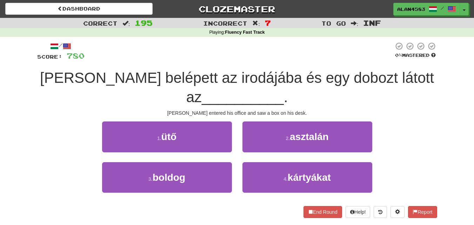
click at [191, 44] on div at bounding box center [239, 51] width 309 height 19
drag, startPoint x: 185, startPoint y: 73, endPoint x: 245, endPoint y: 73, distance: 60.0
click at [245, 73] on span "[PERSON_NAME] belépett az irodájába és egy dobozt látott az" at bounding box center [237, 87] width 394 height 36
click at [240, 60] on div at bounding box center [240, 60] width 0 height 0
click at [256, 45] on div at bounding box center [239, 51] width 309 height 19
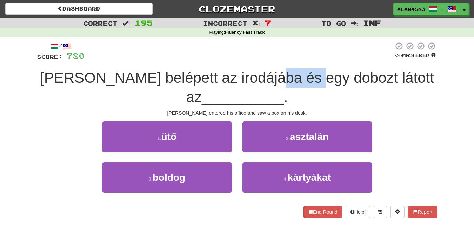
drag, startPoint x: 298, startPoint y: 75, endPoint x: 341, endPoint y: 70, distance: 44.1
click at [341, 70] on span "[PERSON_NAME] belépett az irodájába és egy dobozt látott az" at bounding box center [237, 87] width 394 height 36
click at [337, 60] on div at bounding box center [337, 60] width 0 height 0
click at [344, 53] on div at bounding box center [239, 51] width 309 height 19
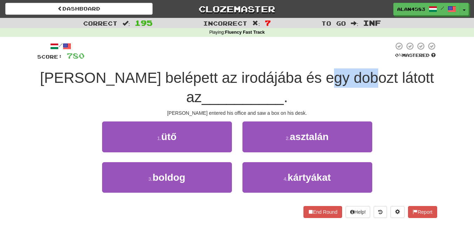
drag, startPoint x: 345, startPoint y: 71, endPoint x: 379, endPoint y: 71, distance: 34.4
click at [379, 71] on span "[PERSON_NAME] belépett az irodájába és egy dobozt látott az" at bounding box center [237, 87] width 394 height 36
click at [374, 60] on div at bounding box center [374, 60] width 0 height 0
click at [371, 48] on div at bounding box center [239, 51] width 309 height 19
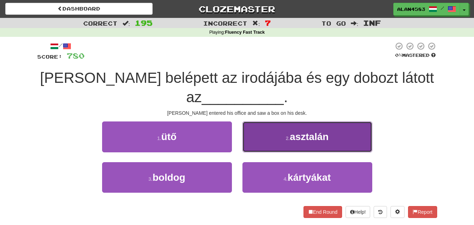
click at [257, 146] on button "2 . asztalán" at bounding box center [307, 136] width 130 height 31
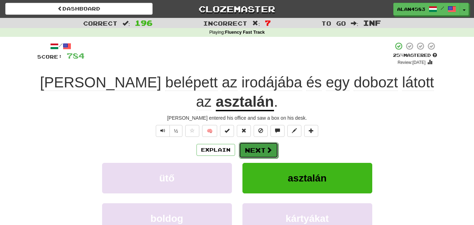
click at [256, 142] on button "Next" at bounding box center [258, 150] width 39 height 16
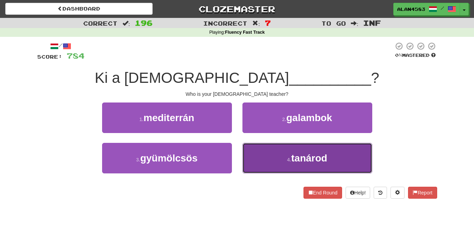
click at [308, 152] on button "4 . tanárod" at bounding box center [307, 158] width 130 height 31
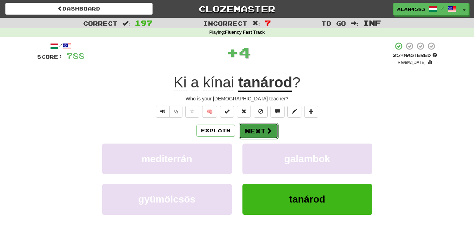
click at [260, 135] on button "Next" at bounding box center [258, 131] width 39 height 16
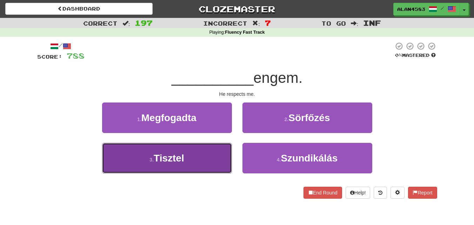
click at [110, 159] on button "3 . [GEOGRAPHIC_DATA]" at bounding box center [167, 158] width 130 height 31
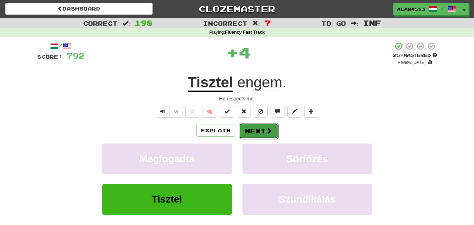
click at [253, 135] on button "Next" at bounding box center [258, 131] width 39 height 16
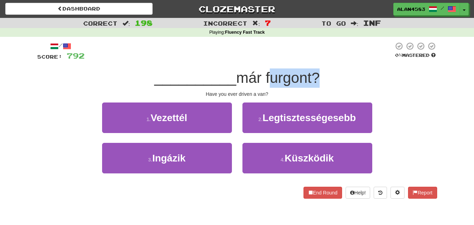
drag, startPoint x: 267, startPoint y: 77, endPoint x: 315, endPoint y: 73, distance: 48.6
click at [315, 73] on span "már furgont?" at bounding box center [278, 77] width 84 height 16
click at [311, 60] on div at bounding box center [311, 60] width 0 height 0
click at [382, 54] on div at bounding box center [239, 51] width 309 height 19
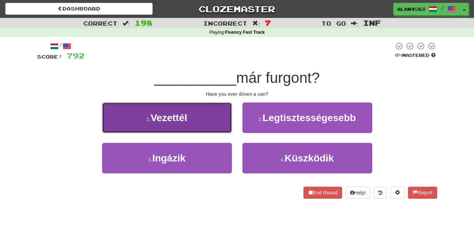
click at [118, 125] on button "1 . Vezettél" at bounding box center [167, 117] width 130 height 31
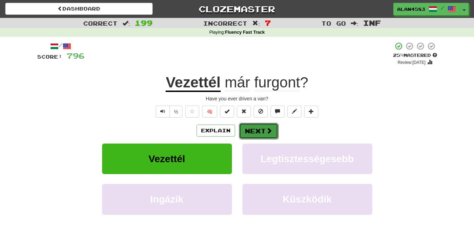
click at [260, 129] on button "Next" at bounding box center [258, 131] width 39 height 16
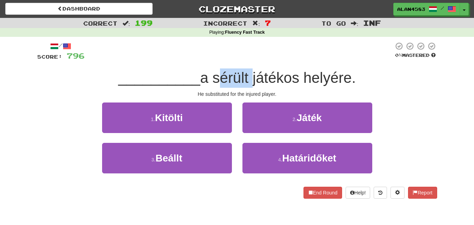
drag, startPoint x: 215, startPoint y: 80, endPoint x: 250, endPoint y: 76, distance: 34.6
click at [250, 76] on span "a sérült játékos helyére." at bounding box center [278, 77] width 156 height 16
click at [245, 60] on div at bounding box center [245, 60] width 0 height 0
click at [281, 47] on div at bounding box center [239, 51] width 309 height 19
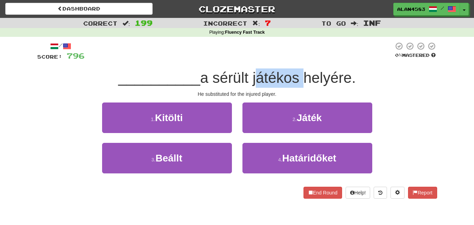
drag, startPoint x: 254, startPoint y: 77, endPoint x: 299, endPoint y: 72, distance: 44.5
click at [299, 72] on span "a sérült játékos helyére." at bounding box center [278, 77] width 156 height 16
click at [294, 60] on div at bounding box center [294, 60] width 0 height 0
click at [299, 55] on div at bounding box center [239, 51] width 309 height 19
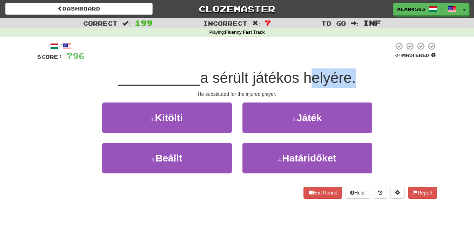
drag, startPoint x: 306, startPoint y: 73, endPoint x: 352, endPoint y: 71, distance: 46.0
click at [352, 71] on span "a sérült játékos helyére." at bounding box center [278, 77] width 156 height 16
click at [348, 60] on div at bounding box center [348, 60] width 0 height 0
click at [363, 56] on div at bounding box center [239, 51] width 309 height 19
click at [231, 70] on span "a sérült játékos helyére." at bounding box center [278, 77] width 156 height 16
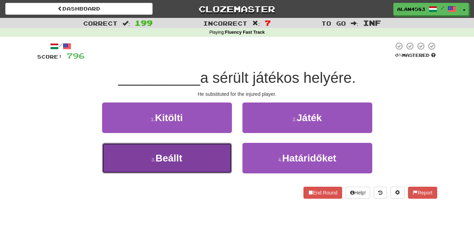
click at [144, 167] on button "3 . Beállt" at bounding box center [167, 158] width 130 height 31
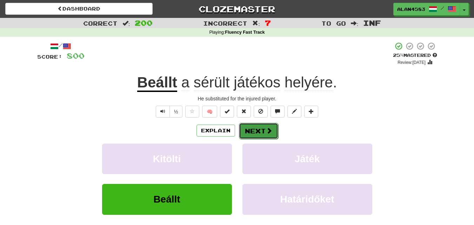
click at [260, 131] on button "Next" at bounding box center [258, 131] width 39 height 16
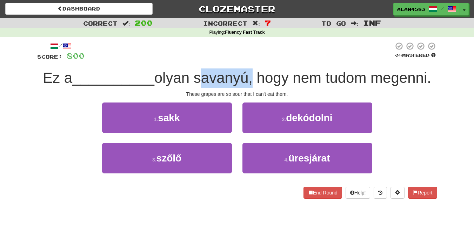
drag, startPoint x: 198, startPoint y: 79, endPoint x: 250, endPoint y: 74, distance: 52.5
click at [250, 74] on span "olyan savanyú, hogy nem tudom megenni." at bounding box center [292, 77] width 277 height 16
click at [246, 60] on div at bounding box center [246, 60] width 0 height 0
click at [272, 52] on div at bounding box center [239, 51] width 309 height 19
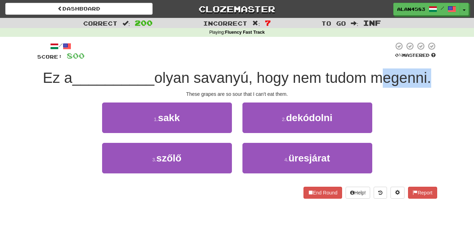
drag, startPoint x: 374, startPoint y: 77, endPoint x: 432, endPoint y: 75, distance: 57.2
click at [431, 75] on span "olyan savanyú, hogy nem tudom megenni." at bounding box center [292, 77] width 277 height 16
click at [427, 60] on div at bounding box center [427, 60] width 0 height 0
click at [444, 57] on div "Correct : 200 Incorrect : 7 To go : Inf Playing : Fluency Fast Track / Score: 8…" at bounding box center [237, 113] width 474 height 191
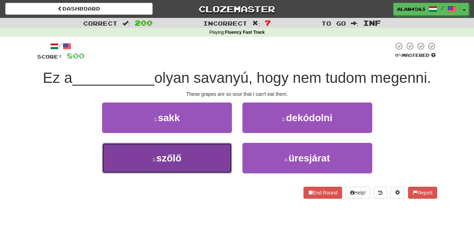
click at [114, 153] on button "3 . szőlő" at bounding box center [167, 158] width 130 height 31
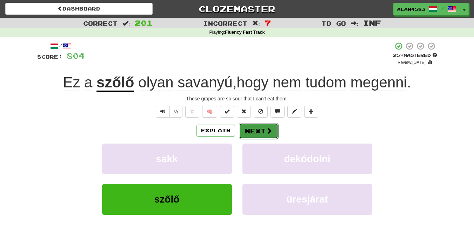
click at [256, 128] on button "Next" at bounding box center [258, 131] width 39 height 16
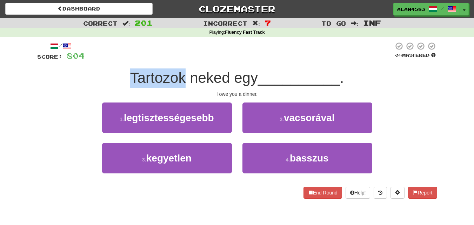
drag, startPoint x: 182, startPoint y: 74, endPoint x: 131, endPoint y: 73, distance: 50.5
click at [131, 73] on span "Tartozok neked egy" at bounding box center [194, 77] width 128 height 16
click at [127, 60] on div at bounding box center [127, 60] width 0 height 0
click at [208, 87] on div "Tartozok neked egy __________ ." at bounding box center [237, 77] width 400 height 19
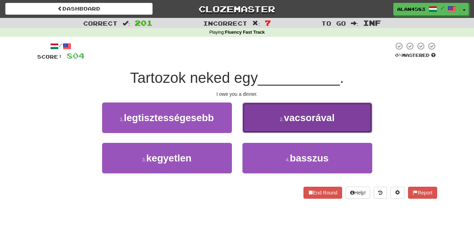
click at [276, 112] on button "2 . vacsorával" at bounding box center [307, 117] width 130 height 31
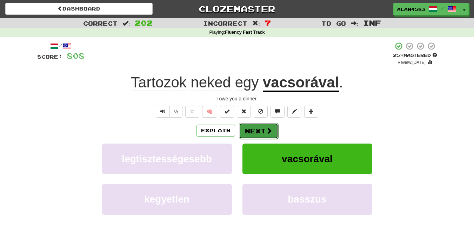
click at [253, 133] on button "Next" at bounding box center [258, 131] width 39 height 16
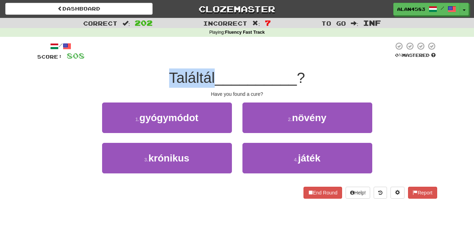
drag, startPoint x: 213, startPoint y: 72, endPoint x: 154, endPoint y: 70, distance: 59.0
click at [154, 70] on div "Találtál __________ ?" at bounding box center [237, 77] width 400 height 19
click at [149, 60] on div at bounding box center [149, 60] width 0 height 0
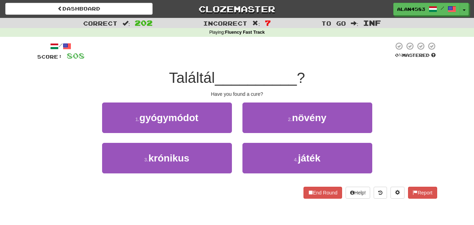
click at [230, 44] on div at bounding box center [239, 51] width 309 height 19
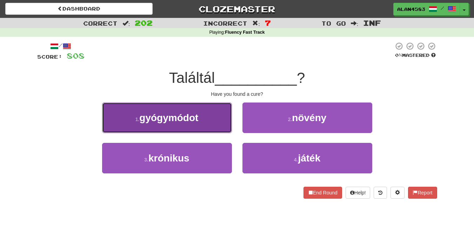
click at [164, 122] on span "gyógymódot" at bounding box center [168, 117] width 59 height 11
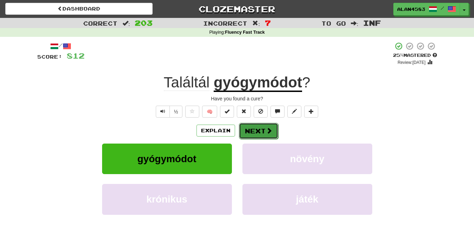
click at [260, 128] on button "Next" at bounding box center [258, 131] width 39 height 16
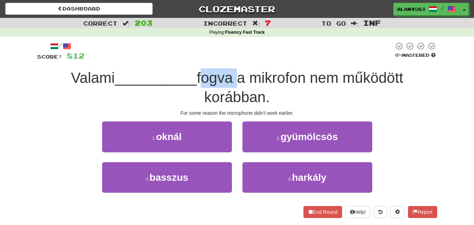
drag, startPoint x: 200, startPoint y: 75, endPoint x: 236, endPoint y: 75, distance: 36.5
click at [236, 75] on span "fogva a mikrofon nem működött korábban." at bounding box center [300, 87] width 206 height 36
click at [232, 60] on div at bounding box center [232, 60] width 0 height 0
click at [258, 43] on div at bounding box center [239, 51] width 309 height 19
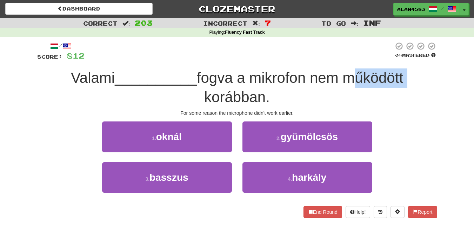
drag, startPoint x: 351, startPoint y: 78, endPoint x: 415, endPoint y: 77, distance: 64.6
click at [415, 77] on div "Valami __________ fogva a mikrofon nem működött korábban." at bounding box center [237, 87] width 400 height 38
click at [411, 60] on div at bounding box center [411, 60] width 0 height 0
click at [417, 69] on div "Valami __________ fogva a mikrofon nem működött korábban." at bounding box center [237, 87] width 400 height 38
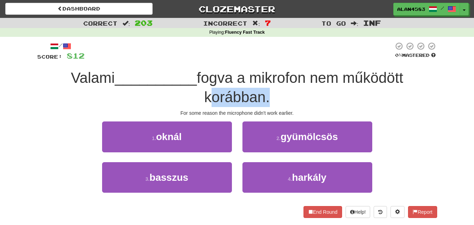
drag, startPoint x: 265, startPoint y: 98, endPoint x: 203, endPoint y: 94, distance: 61.5
click at [203, 94] on div "Valami __________ fogva a mikrofon nem működött korábban." at bounding box center [237, 87] width 400 height 38
click at [199, 79] on div at bounding box center [199, 79] width 0 height 0
click at [290, 90] on div "Valami __________ fogva a mikrofon nem működött korábban." at bounding box center [237, 87] width 400 height 38
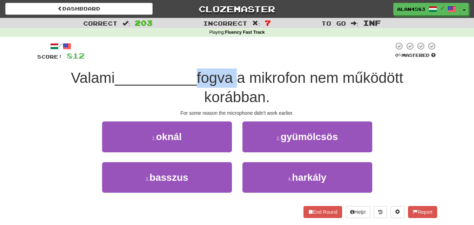
drag, startPoint x: 237, startPoint y: 78, endPoint x: 198, endPoint y: 78, distance: 38.6
click at [198, 78] on span "fogva a mikrofon nem működött korábban." at bounding box center [300, 87] width 206 height 36
click at [209, 73] on span "fogva a mikrofon nem működött korábban." at bounding box center [300, 87] width 206 height 36
drag, startPoint x: 200, startPoint y: 74, endPoint x: 234, endPoint y: 74, distance: 34.0
click at [234, 74] on span "fogva a mikrofon nem működött korábban." at bounding box center [300, 87] width 206 height 36
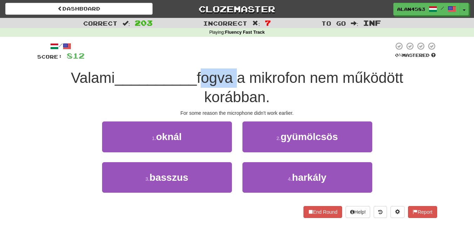
click at [230, 60] on div at bounding box center [230, 60] width 0 height 0
click at [247, 53] on div at bounding box center [239, 51] width 309 height 19
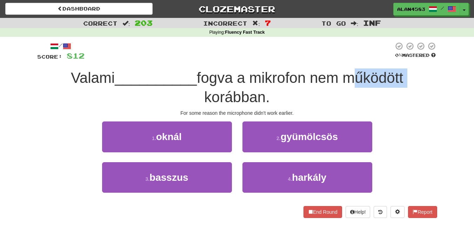
drag, startPoint x: 351, startPoint y: 79, endPoint x: 410, endPoint y: 78, distance: 59.3
click at [410, 78] on div "Valami __________ fogva a mikrofon nem működött korábban." at bounding box center [237, 87] width 400 height 38
click at [405, 60] on div at bounding box center [405, 60] width 0 height 0
click at [424, 70] on div "Valami __________ fogva a mikrofon nem működött korábban." at bounding box center [237, 87] width 400 height 38
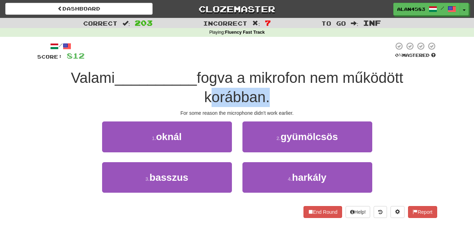
drag, startPoint x: 264, startPoint y: 97, endPoint x: 205, endPoint y: 97, distance: 58.6
click at [205, 97] on span "fogva a mikrofon nem működött korábban." at bounding box center [300, 87] width 206 height 36
click at [201, 106] on div at bounding box center [201, 106] width 0 height 0
click at [155, 101] on div "Valami __________ fogva a mikrofon nem működött korábban." at bounding box center [237, 87] width 400 height 38
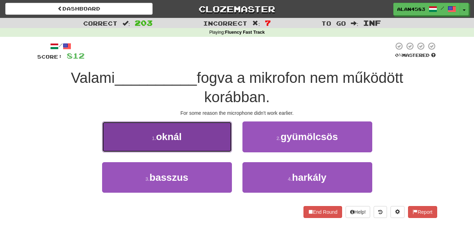
click at [167, 141] on span "oknál" at bounding box center [169, 136] width 26 height 11
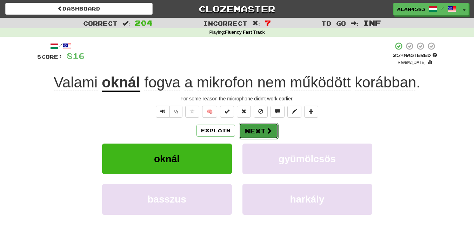
click at [255, 131] on button "Next" at bounding box center [258, 131] width 39 height 16
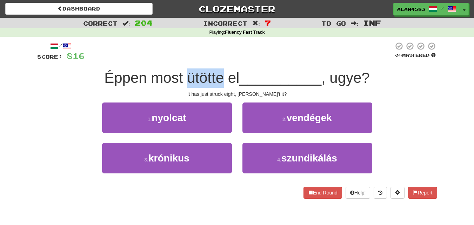
drag, startPoint x: 221, startPoint y: 77, endPoint x: 185, endPoint y: 76, distance: 36.5
click at [185, 76] on span "Éppen most ütötte el" at bounding box center [171, 77] width 135 height 16
click at [180, 60] on div at bounding box center [180, 60] width 0 height 0
click at [165, 63] on div "/ Score: 816 0 % Mastered Éppen most ütötte el __________ , ugye? It has just s…" at bounding box center [237, 120] width 400 height 157
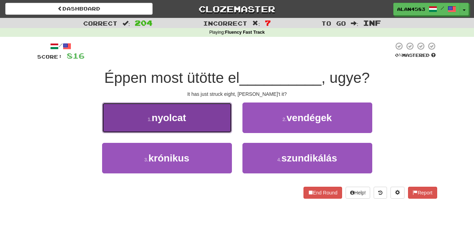
click at [157, 119] on span "nyolcat" at bounding box center [169, 117] width 34 height 11
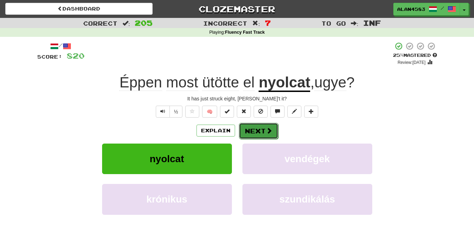
click at [250, 131] on button "Next" at bounding box center [258, 131] width 39 height 16
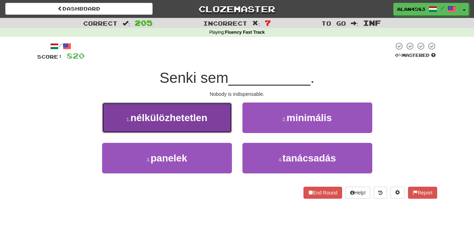
click at [138, 123] on span "nélkülözhetetlen" at bounding box center [169, 117] width 77 height 11
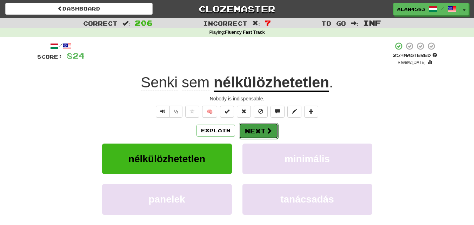
click at [250, 129] on button "Next" at bounding box center [258, 131] width 39 height 16
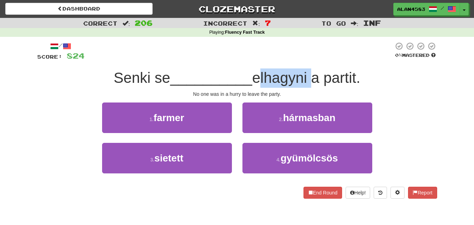
drag, startPoint x: 259, startPoint y: 77, endPoint x: 310, endPoint y: 79, distance: 51.3
click at [310, 79] on span "elhagyni a partit." at bounding box center [306, 77] width 108 height 16
click at [306, 86] on div at bounding box center [306, 86] width 0 height 0
click at [328, 55] on div at bounding box center [239, 51] width 309 height 19
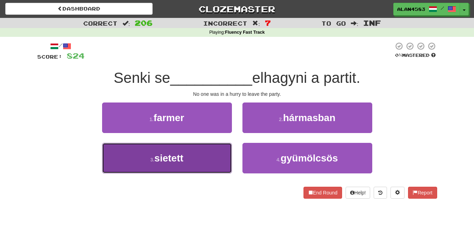
click at [110, 167] on button "3 . sietett" at bounding box center [167, 158] width 130 height 31
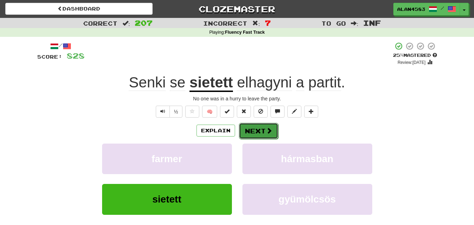
click at [248, 130] on button "Next" at bounding box center [258, 131] width 39 height 16
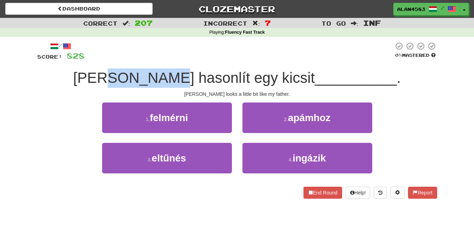
drag, startPoint x: 201, startPoint y: 77, endPoint x: 149, endPoint y: 78, distance: 52.7
click at [149, 78] on span "[PERSON_NAME] hasonlít egy kicsit" at bounding box center [194, 77] width 242 height 16
click at [144, 86] on div at bounding box center [144, 86] width 0 height 0
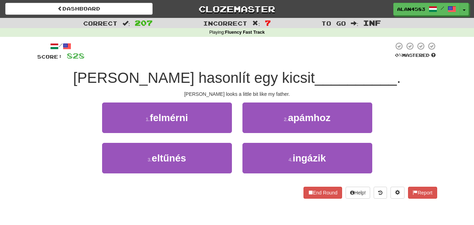
click at [230, 83] on span "[PERSON_NAME] hasonlít egy kicsit" at bounding box center [194, 77] width 242 height 16
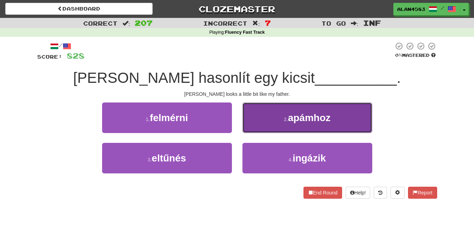
click at [317, 114] on span "apámhoz" at bounding box center [309, 117] width 42 height 11
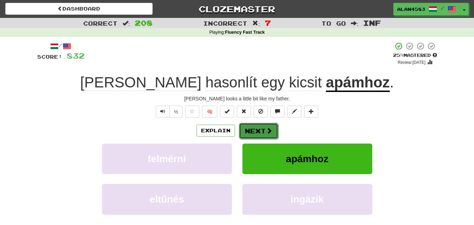
click at [252, 131] on button "Next" at bounding box center [258, 131] width 39 height 16
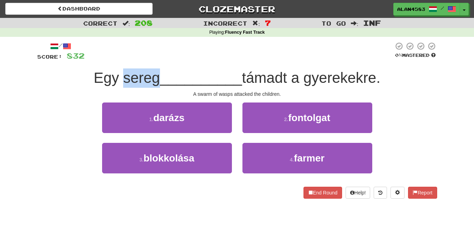
drag, startPoint x: 118, startPoint y: 77, endPoint x: 158, endPoint y: 73, distance: 39.6
click at [158, 73] on span "Egy sereg" at bounding box center [127, 77] width 66 height 16
click at [153, 60] on div at bounding box center [153, 60] width 0 height 0
click at [220, 64] on div "/ Score: 832 0 % Mastered Egy sereg __________ támadt a gyerekekre. A swarm of …" at bounding box center [237, 120] width 400 height 157
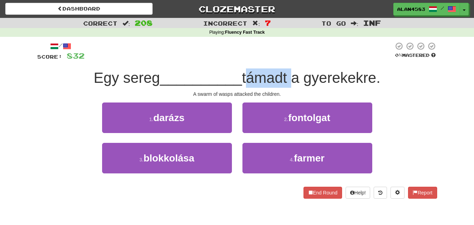
drag, startPoint x: 247, startPoint y: 74, endPoint x: 293, endPoint y: 74, distance: 46.3
click at [293, 74] on span "támadt a gyerekekre." at bounding box center [311, 77] width 139 height 16
click at [288, 60] on div at bounding box center [288, 60] width 0 height 0
click at [299, 47] on div at bounding box center [239, 51] width 309 height 19
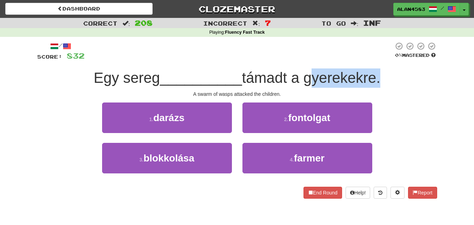
drag, startPoint x: 310, startPoint y: 78, endPoint x: 379, endPoint y: 75, distance: 68.8
click at [379, 75] on span "támadt a gyerekekre." at bounding box center [311, 77] width 139 height 16
click at [374, 60] on div at bounding box center [374, 60] width 0 height 0
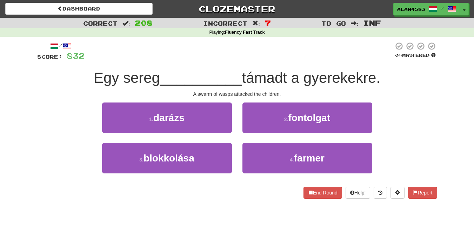
click at [389, 67] on div "/ Score: 832 0 % Mastered Egy sereg __________ támadt a gyerekekre. A swarm of …" at bounding box center [237, 120] width 400 height 157
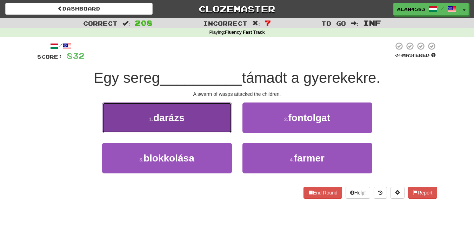
click at [162, 120] on span "darázs" at bounding box center [168, 117] width 31 height 11
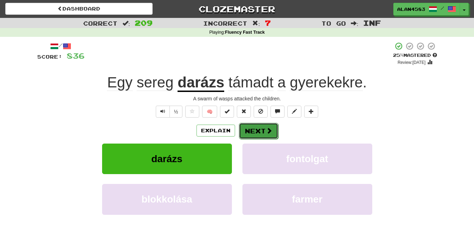
click at [251, 128] on button "Next" at bounding box center [258, 131] width 39 height 16
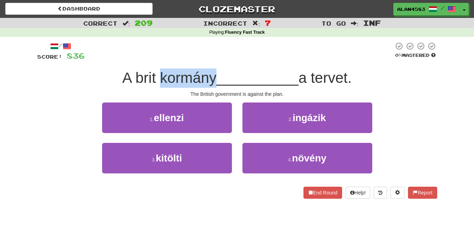
drag, startPoint x: 212, startPoint y: 77, endPoint x: 158, endPoint y: 75, distance: 54.1
click at [158, 75] on span "A brit kormány" at bounding box center [169, 77] width 94 height 16
click at [154, 60] on div at bounding box center [154, 60] width 0 height 0
click at [220, 64] on div "/ Score: 836 0 % Mastered A brit kormány __________ a tervet. The British gover…" at bounding box center [237, 120] width 400 height 157
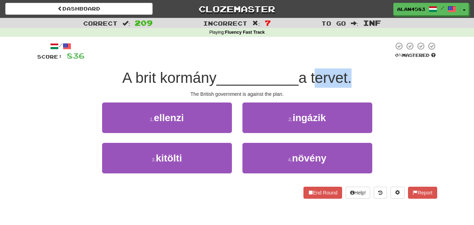
drag, startPoint x: 351, startPoint y: 72, endPoint x: 315, endPoint y: 70, distance: 35.9
click at [315, 70] on span "a tervet." at bounding box center [325, 77] width 53 height 16
click at [311, 60] on div at bounding box center [311, 60] width 0 height 0
click at [269, 64] on div "/ Score: 836 0 % Mastered A brit kormány __________ a tervet. The British gover…" at bounding box center [237, 120] width 400 height 157
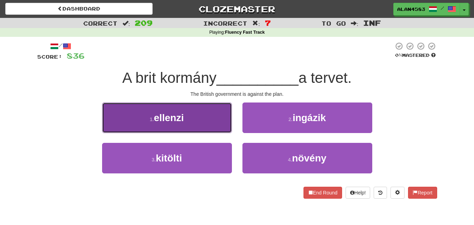
click at [171, 112] on span "ellenzi" at bounding box center [169, 117] width 30 height 11
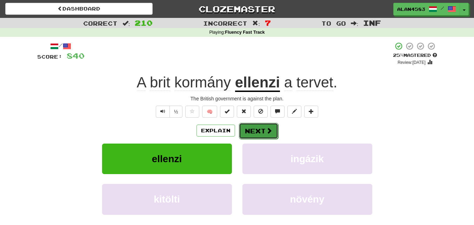
click at [253, 132] on button "Next" at bounding box center [258, 131] width 39 height 16
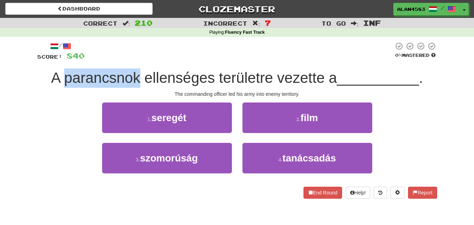
drag, startPoint x: 139, startPoint y: 75, endPoint x: 61, endPoint y: 77, distance: 77.9
click at [61, 77] on span "A parancsnok ellenséges területre vezette a" at bounding box center [194, 77] width 286 height 16
click at [56, 60] on div at bounding box center [56, 60] width 0 height 0
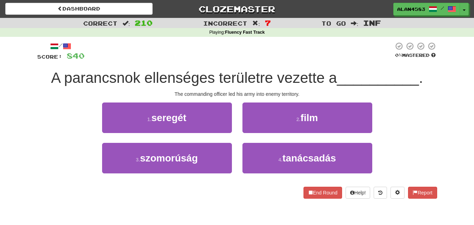
click at [178, 56] on div at bounding box center [239, 51] width 309 height 19
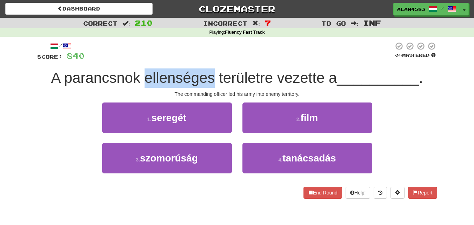
drag, startPoint x: 143, startPoint y: 76, endPoint x: 211, endPoint y: 73, distance: 67.8
click at [211, 73] on span "A parancsnok ellenséges területre vezette a" at bounding box center [194, 77] width 286 height 16
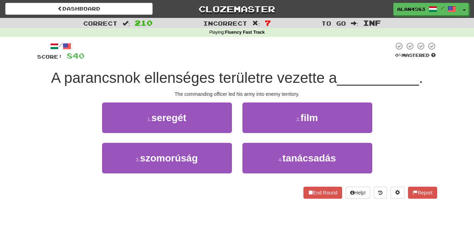
click at [211, 58] on div at bounding box center [239, 51] width 309 height 19
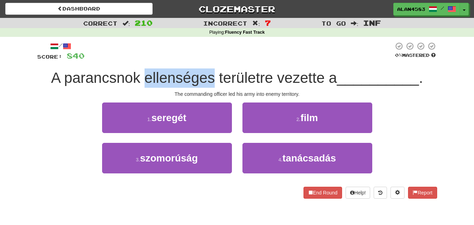
drag, startPoint x: 211, startPoint y: 74, endPoint x: 141, endPoint y: 74, distance: 70.2
click at [141, 74] on span "A parancsnok ellenséges területre vezette a" at bounding box center [194, 77] width 286 height 16
click at [136, 60] on div at bounding box center [136, 60] width 0 height 0
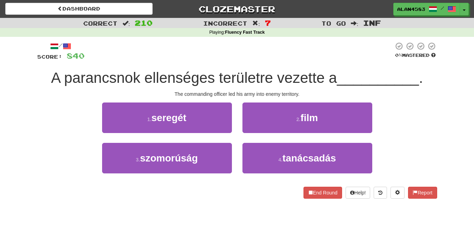
click at [224, 42] on div at bounding box center [239, 51] width 309 height 19
drag, startPoint x: 216, startPoint y: 78, endPoint x: 269, endPoint y: 79, distance: 53.0
click at [269, 79] on span "A parancsnok ellenséges területre vezette a" at bounding box center [194, 77] width 286 height 16
click at [265, 86] on div at bounding box center [265, 86] width 0 height 0
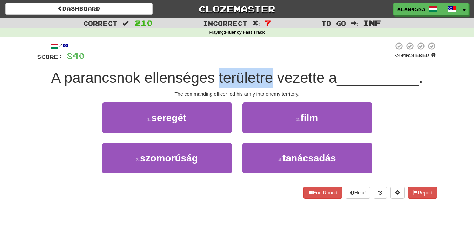
click at [275, 61] on div at bounding box center [239, 51] width 309 height 19
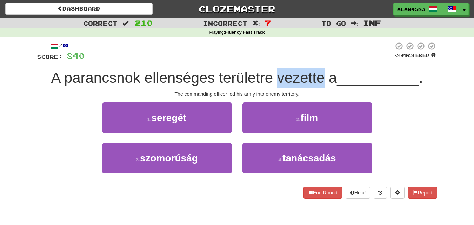
drag, startPoint x: 275, startPoint y: 77, endPoint x: 322, endPoint y: 73, distance: 46.5
click at [322, 73] on span "A parancsnok ellenséges területre vezette a" at bounding box center [194, 77] width 286 height 16
click at [317, 60] on div at bounding box center [317, 60] width 0 height 0
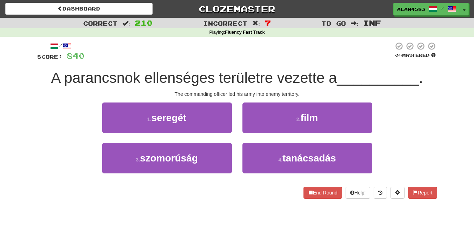
click at [337, 54] on div at bounding box center [239, 51] width 309 height 19
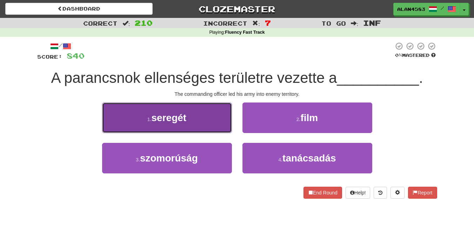
click at [194, 120] on button "1 . seregét" at bounding box center [167, 117] width 130 height 31
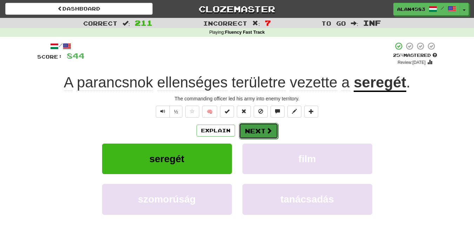
click at [252, 134] on button "Next" at bounding box center [258, 131] width 39 height 16
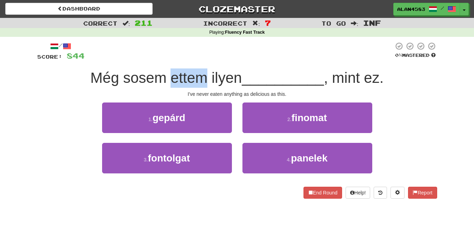
drag, startPoint x: 168, startPoint y: 78, endPoint x: 201, endPoint y: 75, distance: 33.8
click at [201, 75] on span "Még sosem ettem ilyen" at bounding box center [167, 77] width 152 height 16
click at [197, 60] on div at bounding box center [197, 60] width 0 height 0
click at [211, 55] on div at bounding box center [239, 51] width 309 height 19
click at [319, 101] on div "/ Score: 844 0 % Mastered Még sosem ettem ilyen __________ , mint ez. I've neve…" at bounding box center [237, 120] width 400 height 157
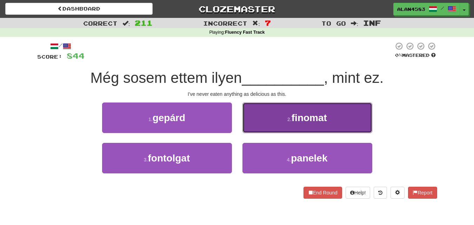
click at [319, 113] on span "finomat" at bounding box center [309, 117] width 35 height 11
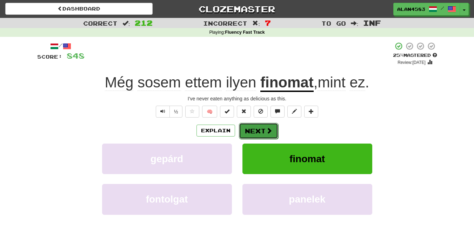
click at [253, 133] on button "Next" at bounding box center [258, 131] width 39 height 16
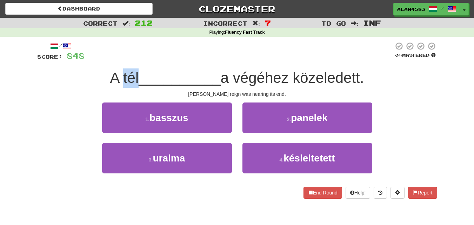
drag, startPoint x: 134, startPoint y: 78, endPoint x: 118, endPoint y: 76, distance: 15.5
click at [118, 76] on span "A tél" at bounding box center [124, 77] width 29 height 16
click at [114, 60] on div at bounding box center [114, 60] width 0 height 0
click at [165, 48] on div at bounding box center [239, 51] width 309 height 19
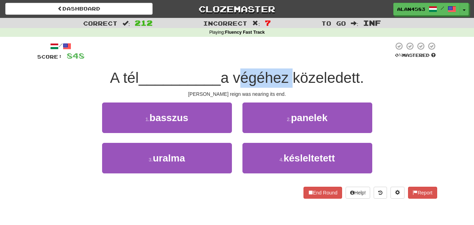
drag, startPoint x: 238, startPoint y: 75, endPoint x: 292, endPoint y: 74, distance: 54.7
click at [292, 74] on span "a végéhez közeledett." at bounding box center [293, 77] width 144 height 16
click at [288, 60] on div at bounding box center [288, 60] width 0 height 0
click at [303, 45] on div at bounding box center [239, 51] width 309 height 19
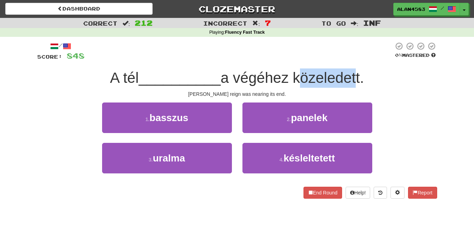
drag, startPoint x: 299, startPoint y: 74, endPoint x: 355, endPoint y: 73, distance: 55.8
click at [355, 73] on span "a végéhez közeledett." at bounding box center [293, 77] width 144 height 16
drag, startPoint x: 364, startPoint y: 73, endPoint x: 299, endPoint y: 75, distance: 64.9
click at [299, 75] on span "a végéhez közeledett." at bounding box center [293, 77] width 144 height 16
click at [295, 60] on div at bounding box center [295, 60] width 0 height 0
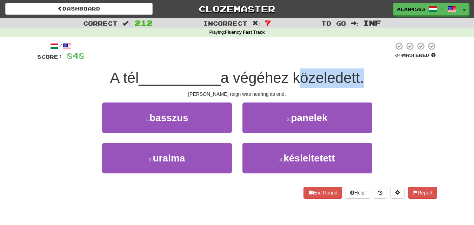
click at [268, 51] on div at bounding box center [239, 51] width 309 height 19
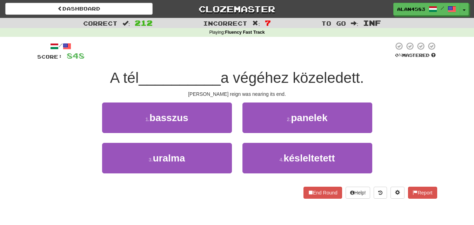
click at [101, 166] on div "3 . uralma" at bounding box center [167, 163] width 140 height 40
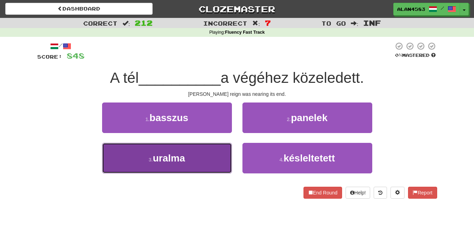
click at [123, 172] on button "3 . uralma" at bounding box center [167, 158] width 130 height 31
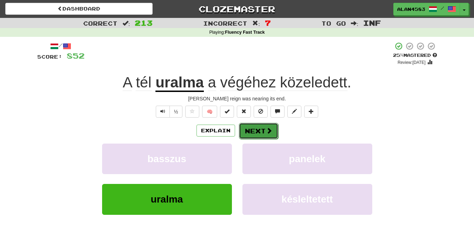
click at [257, 130] on button "Next" at bounding box center [258, 131] width 39 height 16
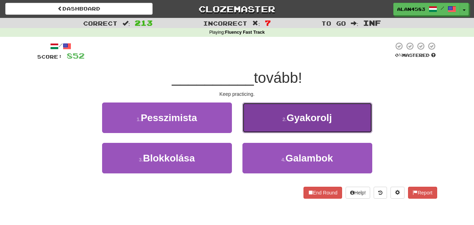
click at [268, 118] on button "2 . Gyakorolj" at bounding box center [307, 117] width 130 height 31
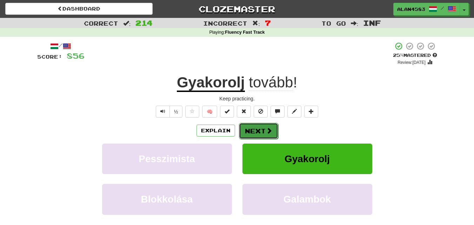
click at [254, 129] on button "Next" at bounding box center [258, 131] width 39 height 16
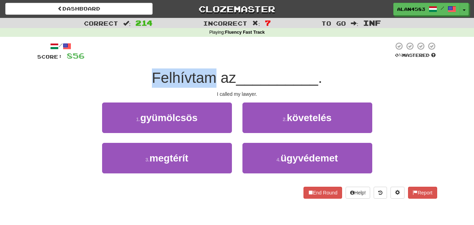
drag, startPoint x: 213, startPoint y: 77, endPoint x: 150, endPoint y: 74, distance: 62.9
click at [152, 74] on span "Felhívtam az" at bounding box center [194, 77] width 84 height 16
click at [146, 60] on div at bounding box center [146, 60] width 0 height 0
click at [126, 82] on div "Felhívtam az __________ ." at bounding box center [237, 77] width 400 height 19
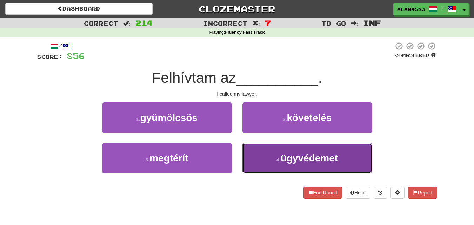
click at [280, 162] on small "4 ." at bounding box center [279, 160] width 4 height 6
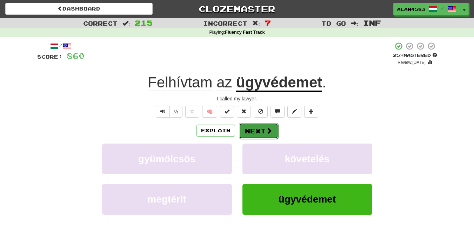
click at [258, 130] on button "Next" at bounding box center [258, 131] width 39 height 16
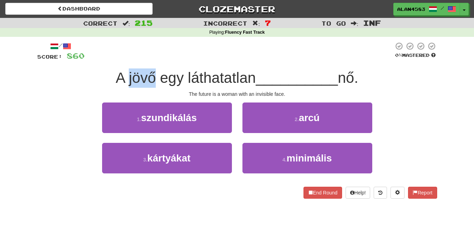
drag, startPoint x: 151, startPoint y: 75, endPoint x: 124, endPoint y: 76, distance: 27.7
click at [124, 76] on span "A jövő egy láthatatlan" at bounding box center [186, 77] width 140 height 16
click at [119, 60] on div at bounding box center [119, 60] width 0 height 0
click at [150, 55] on div at bounding box center [239, 51] width 309 height 19
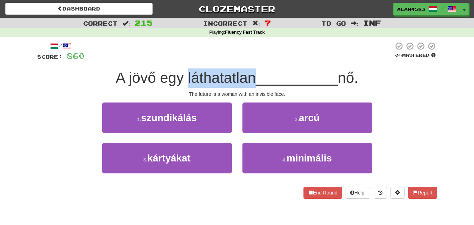
drag, startPoint x: 184, startPoint y: 75, endPoint x: 250, endPoint y: 77, distance: 66.3
click at [250, 77] on span "A jövő egy láthatatlan" at bounding box center [186, 77] width 140 height 16
click at [245, 60] on div at bounding box center [245, 60] width 0 height 0
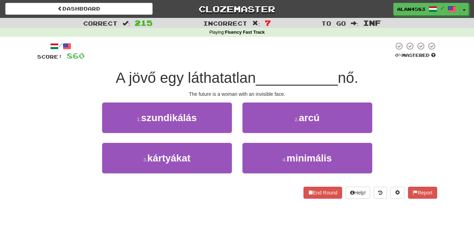
click at [258, 54] on div at bounding box center [239, 51] width 309 height 19
drag, startPoint x: 359, startPoint y: 76, endPoint x: 343, endPoint y: 76, distance: 15.4
click at [343, 76] on span "nő." at bounding box center [348, 77] width 20 height 16
click at [339, 60] on div at bounding box center [339, 60] width 0 height 0
click at [348, 52] on div at bounding box center [239, 51] width 309 height 19
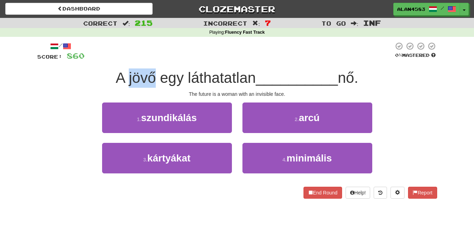
drag, startPoint x: 150, startPoint y: 79, endPoint x: 126, endPoint y: 79, distance: 24.2
click at [126, 79] on span "A jövő egy láthatatlan" at bounding box center [186, 77] width 140 height 16
click at [121, 86] on div at bounding box center [121, 86] width 0 height 0
click at [166, 48] on div at bounding box center [239, 51] width 309 height 19
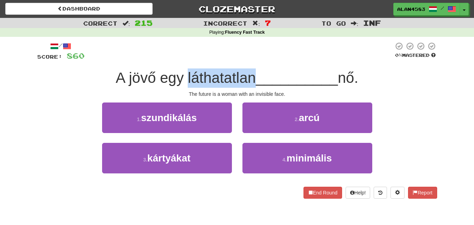
drag, startPoint x: 251, startPoint y: 77, endPoint x: 182, endPoint y: 77, distance: 68.4
click at [182, 77] on span "A jövő egy láthatatlan" at bounding box center [186, 77] width 140 height 16
click at [178, 60] on div at bounding box center [178, 60] width 0 height 0
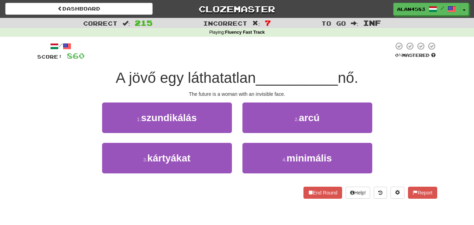
click at [158, 54] on div at bounding box center [239, 51] width 309 height 19
drag, startPoint x: 359, startPoint y: 76, endPoint x: 341, endPoint y: 77, distance: 18.0
click at [341, 77] on span "nő." at bounding box center [348, 77] width 20 height 16
click at [337, 60] on div at bounding box center [337, 60] width 0 height 0
click at [366, 48] on div at bounding box center [239, 51] width 309 height 19
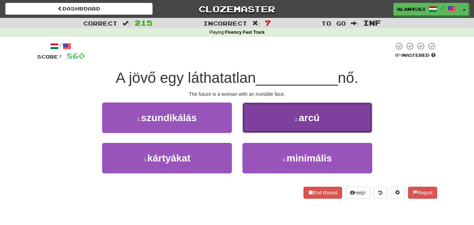
click at [295, 123] on button "2 . arcú" at bounding box center [307, 117] width 130 height 31
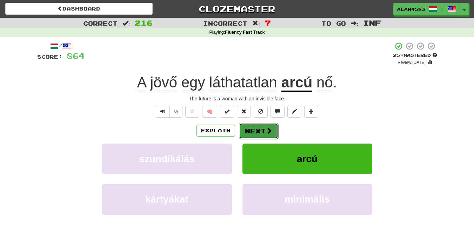
click at [264, 131] on button "Next" at bounding box center [258, 131] width 39 height 16
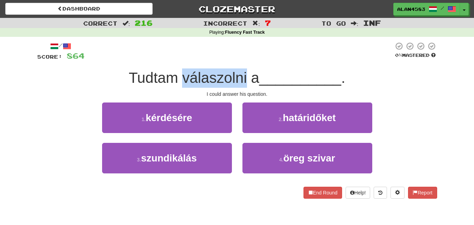
drag, startPoint x: 181, startPoint y: 77, endPoint x: 245, endPoint y: 76, distance: 63.5
click at [245, 76] on span "Tudtam válaszolni a" at bounding box center [194, 77] width 131 height 16
click at [240, 60] on div at bounding box center [240, 60] width 0 height 0
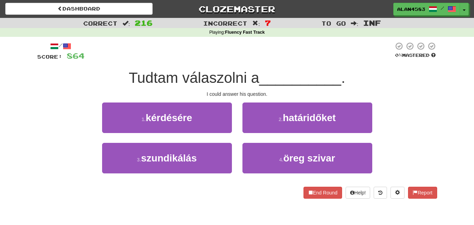
click at [252, 55] on div at bounding box center [239, 51] width 309 height 19
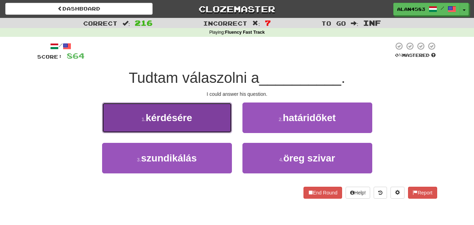
click at [139, 110] on button "1 . kérdésére" at bounding box center [167, 117] width 130 height 31
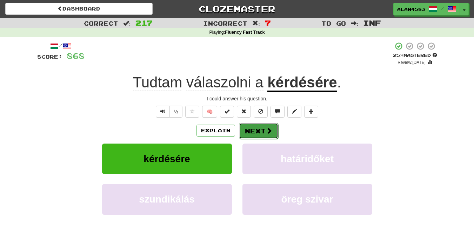
click at [257, 127] on button "Next" at bounding box center [258, 131] width 39 height 16
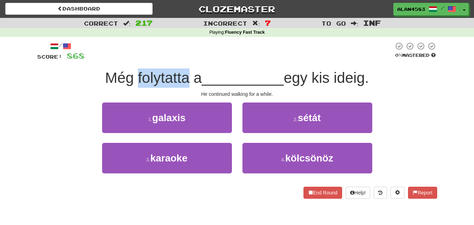
drag, startPoint x: 134, startPoint y: 73, endPoint x: 185, endPoint y: 73, distance: 51.6
click at [185, 73] on span "Még folytatta a" at bounding box center [153, 77] width 97 height 16
click at [181, 60] on div at bounding box center [181, 60] width 0 height 0
click at [211, 72] on span "__________" at bounding box center [243, 77] width 82 height 16
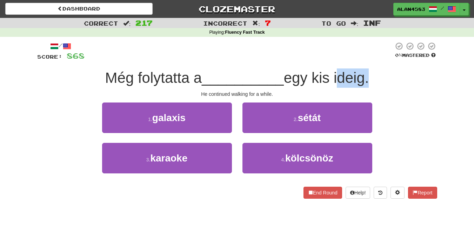
drag, startPoint x: 338, startPoint y: 74, endPoint x: 370, endPoint y: 73, distance: 31.6
click at [369, 73] on span "egy kis ideig." at bounding box center [326, 77] width 85 height 16
click at [367, 77] on span "egy kis ideig." at bounding box center [326, 77] width 85 height 16
drag, startPoint x: 367, startPoint y: 77, endPoint x: 338, endPoint y: 78, distance: 29.5
click at [338, 78] on span "egy kis ideig." at bounding box center [326, 77] width 85 height 16
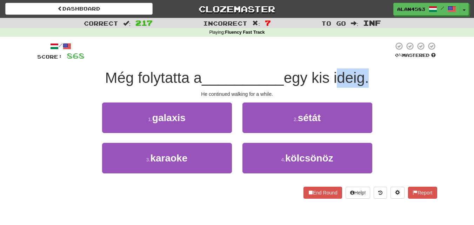
click at [333, 86] on div at bounding box center [333, 86] width 0 height 0
click at [366, 49] on div at bounding box center [239, 51] width 309 height 19
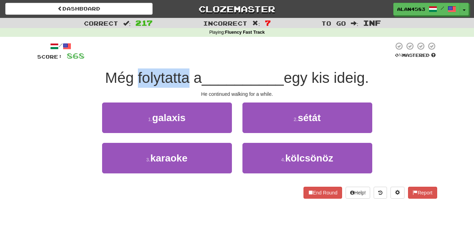
drag, startPoint x: 185, startPoint y: 77, endPoint x: 133, endPoint y: 78, distance: 51.9
click at [133, 78] on span "Még folytatta a" at bounding box center [153, 77] width 97 height 16
click at [129, 60] on div at bounding box center [129, 60] width 0 height 0
click at [195, 56] on div at bounding box center [239, 51] width 309 height 19
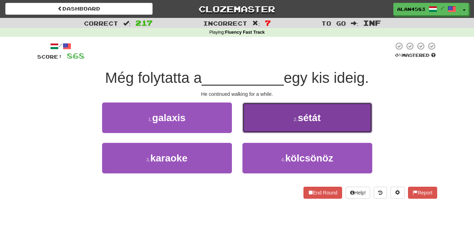
click at [291, 115] on button "2 . sétát" at bounding box center [307, 117] width 130 height 31
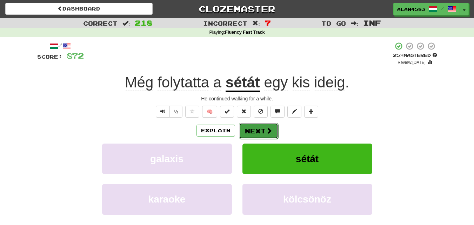
click at [263, 129] on button "Next" at bounding box center [258, 131] width 39 height 16
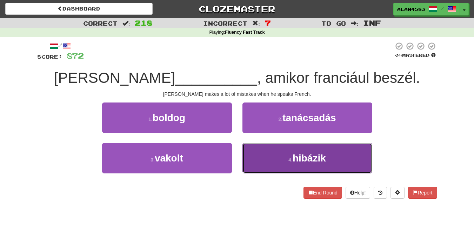
click at [280, 155] on button "4 . hibázik" at bounding box center [307, 158] width 130 height 31
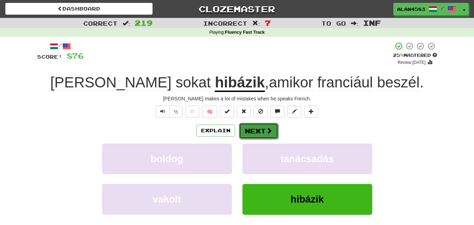
click at [266, 131] on span at bounding box center [269, 130] width 6 height 6
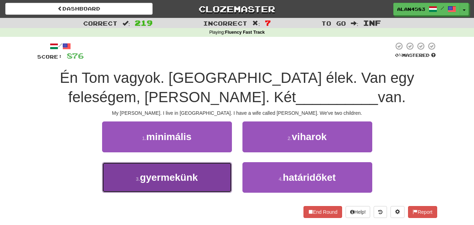
click at [153, 187] on button "3 . gyermekünk" at bounding box center [167, 177] width 130 height 31
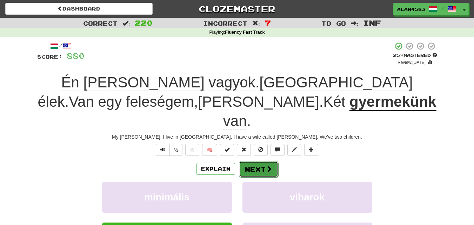
click at [255, 161] on button "Next" at bounding box center [258, 169] width 39 height 16
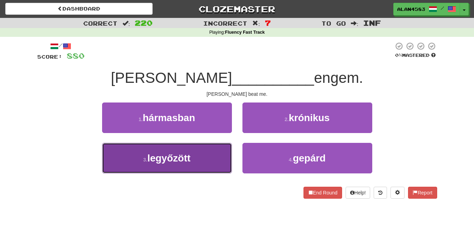
click at [157, 159] on span "legyőzött" at bounding box center [168, 158] width 43 height 11
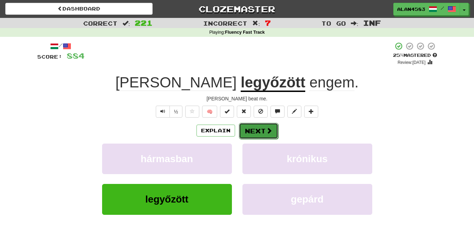
click at [248, 130] on button "Next" at bounding box center [258, 131] width 39 height 16
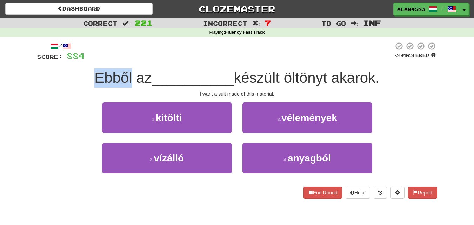
drag, startPoint x: 129, startPoint y: 74, endPoint x: 90, endPoint y: 77, distance: 39.7
click at [90, 77] on div "Ebből az __________ készült öltönyt akarok." at bounding box center [237, 77] width 400 height 19
click at [85, 60] on div at bounding box center [85, 60] width 0 height 0
click at [165, 47] on div at bounding box center [239, 51] width 309 height 19
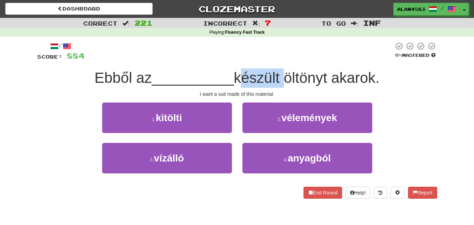
drag, startPoint x: 238, startPoint y: 74, endPoint x: 284, endPoint y: 72, distance: 45.7
click at [284, 72] on span "készült öltönyt akarok." at bounding box center [307, 77] width 146 height 16
click at [279, 60] on div at bounding box center [279, 60] width 0 height 0
click at [286, 55] on div at bounding box center [239, 51] width 309 height 19
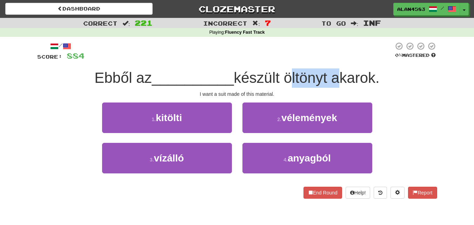
drag, startPoint x: 287, startPoint y: 75, endPoint x: 334, endPoint y: 74, distance: 46.3
click at [334, 74] on span "készült öltönyt akarok." at bounding box center [307, 77] width 146 height 16
click at [329, 60] on div at bounding box center [329, 60] width 0 height 0
click at [340, 52] on div at bounding box center [239, 51] width 309 height 19
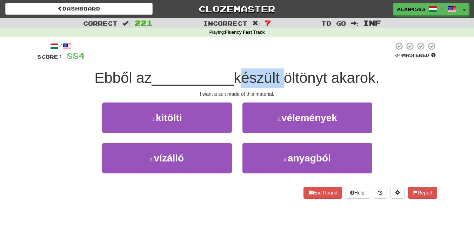
drag, startPoint x: 284, startPoint y: 74, endPoint x: 240, endPoint y: 75, distance: 43.9
click at [240, 75] on span "készült öltönyt akarok." at bounding box center [307, 77] width 146 height 16
click at [235, 60] on div at bounding box center [235, 60] width 0 height 0
click at [204, 60] on div at bounding box center [239, 51] width 309 height 19
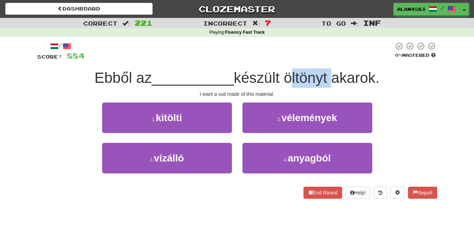
drag, startPoint x: 331, startPoint y: 71, endPoint x: 288, endPoint y: 75, distance: 42.3
click at [288, 75] on span "készült öltönyt akarok." at bounding box center [307, 77] width 146 height 16
click at [284, 60] on div at bounding box center [284, 60] width 0 height 0
click at [299, 58] on div at bounding box center [239, 51] width 309 height 19
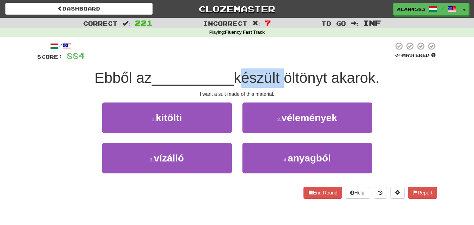
drag, startPoint x: 283, startPoint y: 77, endPoint x: 237, endPoint y: 82, distance: 45.9
click at [237, 82] on span "készült öltönyt akarok." at bounding box center [307, 77] width 146 height 16
click at [233, 86] on div at bounding box center [233, 86] width 0 height 0
click at [214, 67] on div "/ Score: 884 0 % Mastered Ebből az __________ készült öltönyt akarok. I want a …" at bounding box center [237, 120] width 400 height 157
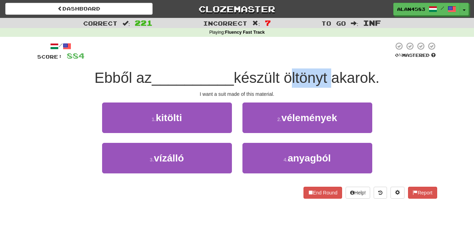
drag, startPoint x: 331, startPoint y: 75, endPoint x: 287, endPoint y: 76, distance: 43.5
click at [287, 76] on span "készült öltönyt akarok." at bounding box center [307, 77] width 146 height 16
click at [283, 60] on div at bounding box center [283, 60] width 0 height 0
click at [256, 51] on div at bounding box center [239, 51] width 309 height 19
click at [200, 56] on div at bounding box center [239, 51] width 309 height 19
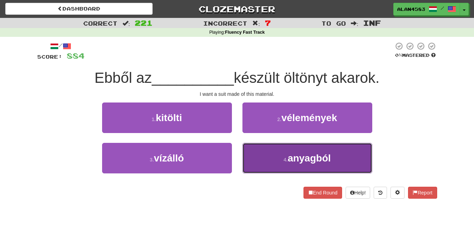
click at [275, 158] on button "4 . anyagból" at bounding box center [307, 158] width 130 height 31
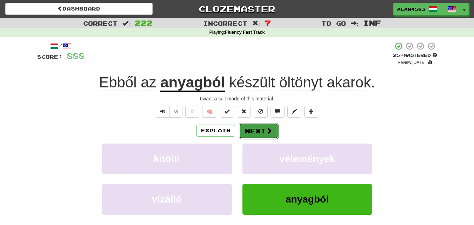
click at [240, 128] on button "Next" at bounding box center [258, 131] width 39 height 16
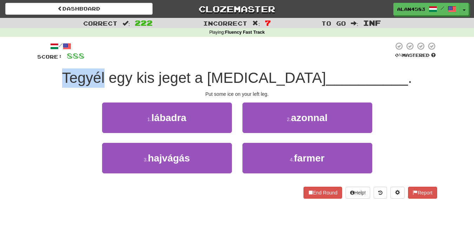
drag, startPoint x: 152, startPoint y: 76, endPoint x: 109, endPoint y: 75, distance: 42.5
click at [109, 75] on div "Tegyél egy kis jeget a bal __________ ." at bounding box center [237, 77] width 400 height 19
click at [105, 60] on div at bounding box center [105, 60] width 0 height 0
click at [76, 67] on div "/ Score: 888 0 % Mastered Tegyél egy kis jeget a bal __________ . Put some ice …" at bounding box center [237, 120] width 400 height 157
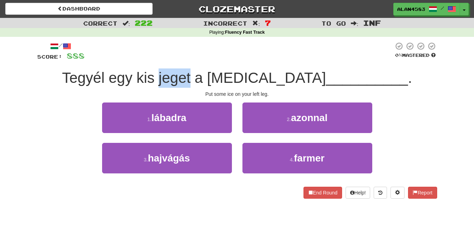
drag, startPoint x: 206, startPoint y: 70, endPoint x: 237, endPoint y: 67, distance: 31.0
click at [237, 67] on div "/ Score: 888 0 % Mastered Tegyél egy kis jeget a bal __________ . Put some ice …" at bounding box center [237, 120] width 400 height 157
click at [233, 60] on div at bounding box center [233, 60] width 0 height 0
click at [240, 54] on div at bounding box center [239, 51] width 309 height 19
drag, startPoint x: 255, startPoint y: 73, endPoint x: 274, endPoint y: 71, distance: 19.7
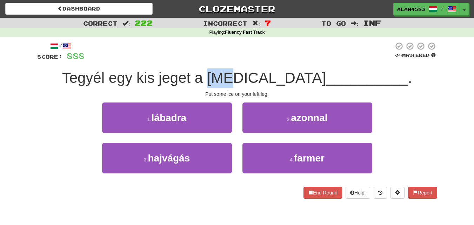
click at [274, 71] on span "Tegyél egy kis jeget a bal" at bounding box center [194, 77] width 264 height 16
click at [270, 60] on div at bounding box center [270, 60] width 0 height 0
click at [287, 53] on div at bounding box center [239, 51] width 309 height 19
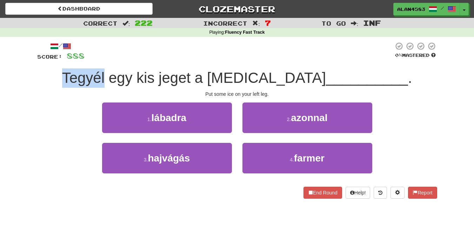
drag, startPoint x: 151, startPoint y: 75, endPoint x: 110, endPoint y: 75, distance: 41.1
click at [110, 75] on span "Tegyél egy kis jeget a bal" at bounding box center [194, 77] width 264 height 16
click at [105, 60] on div at bounding box center [105, 60] width 0 height 0
click at [162, 48] on div at bounding box center [239, 51] width 309 height 19
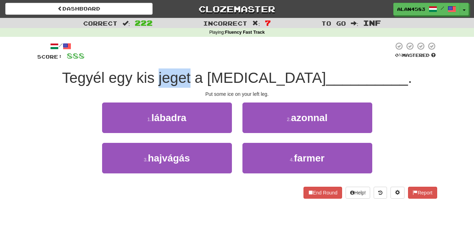
drag, startPoint x: 206, startPoint y: 73, endPoint x: 239, endPoint y: 72, distance: 33.0
click at [239, 72] on span "Tegyél egy kis jeget a bal" at bounding box center [194, 77] width 264 height 16
click at [234, 60] on div at bounding box center [234, 60] width 0 height 0
click at [244, 55] on div at bounding box center [239, 51] width 309 height 19
drag, startPoint x: 274, startPoint y: 72, endPoint x: 255, endPoint y: 72, distance: 18.2
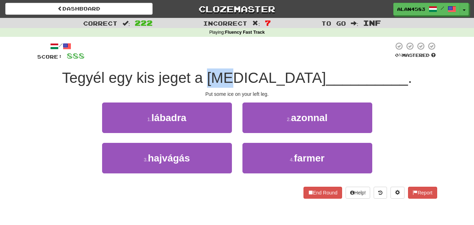
click at [255, 72] on span "Tegyél egy kis jeget a bal" at bounding box center [194, 77] width 264 height 16
click at [251, 60] on div at bounding box center [251, 60] width 0 height 0
click at [281, 46] on div at bounding box center [239, 51] width 309 height 19
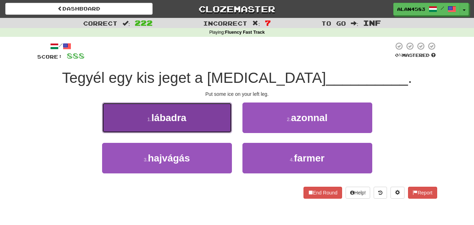
click at [123, 132] on button "1 . lábadra" at bounding box center [167, 117] width 130 height 31
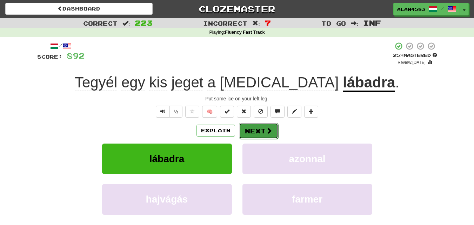
click at [250, 133] on button "Next" at bounding box center [258, 131] width 39 height 16
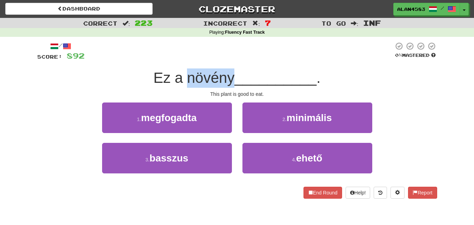
drag, startPoint x: 232, startPoint y: 77, endPoint x: 185, endPoint y: 81, distance: 47.2
click at [185, 81] on span "Ez a növény" at bounding box center [193, 77] width 81 height 16
click at [180, 86] on div at bounding box center [180, 86] width 0 height 0
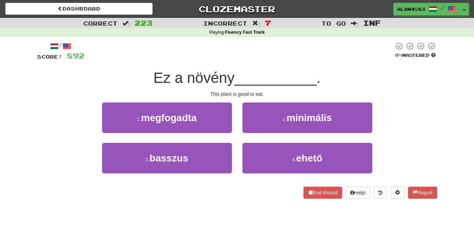
click at [220, 55] on div at bounding box center [239, 51] width 309 height 19
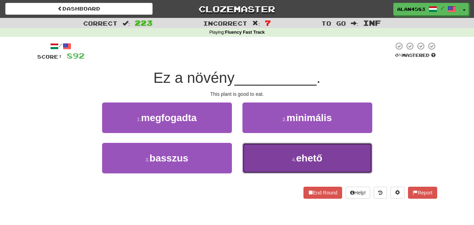
click at [338, 158] on button "4 . ehető" at bounding box center [307, 158] width 130 height 31
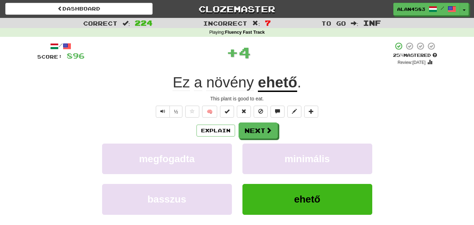
click at [387, 127] on div "Explain Next" at bounding box center [237, 130] width 400 height 16
click at [254, 131] on button "Next" at bounding box center [258, 131] width 39 height 16
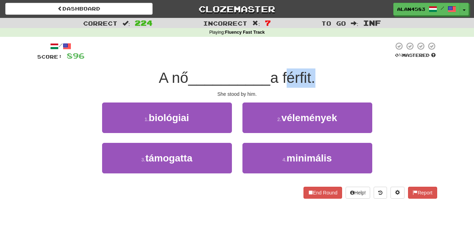
drag, startPoint x: 314, startPoint y: 74, endPoint x: 287, endPoint y: 75, distance: 27.7
click at [287, 75] on span "a férfit." at bounding box center [292, 77] width 45 height 16
click at [282, 60] on div at bounding box center [282, 60] width 0 height 0
click at [233, 63] on div "/ Score: 896 0 % Mastered A nő __________ a férfit. She stood by him. 1 . bioló…" at bounding box center [237, 120] width 400 height 157
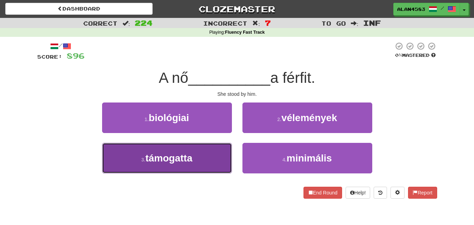
click at [169, 160] on span "támogatta" at bounding box center [168, 158] width 47 height 11
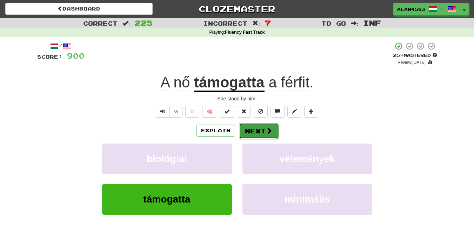
click at [266, 130] on span at bounding box center [269, 130] width 6 height 6
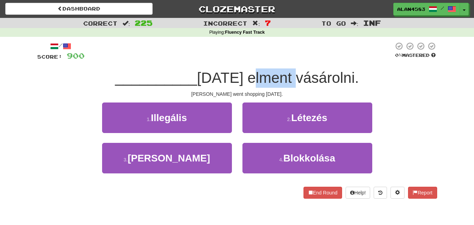
drag, startPoint x: 248, startPoint y: 79, endPoint x: 294, endPoint y: 77, distance: 46.0
click at [294, 77] on span "tegnap elment vásárolni." at bounding box center [278, 77] width 162 height 16
click at [290, 60] on div at bounding box center [290, 60] width 0 height 0
click at [292, 51] on div at bounding box center [239, 51] width 309 height 19
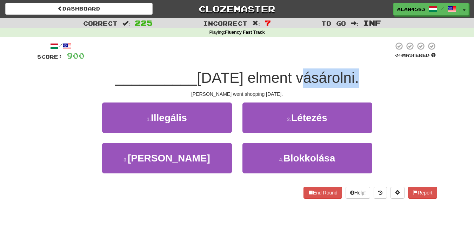
drag, startPoint x: 298, startPoint y: 80, endPoint x: 357, endPoint y: 74, distance: 59.3
click at [357, 74] on span "tegnap elment vásárolni." at bounding box center [278, 77] width 162 height 16
click at [352, 60] on div at bounding box center [352, 60] width 0 height 0
click at [361, 56] on div at bounding box center [239, 51] width 309 height 19
drag, startPoint x: 357, startPoint y: 72, endPoint x: 299, endPoint y: 76, distance: 58.0
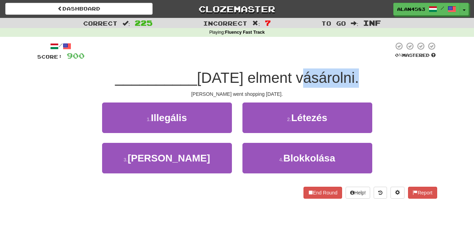
click at [299, 76] on span "tegnap elment vásárolni." at bounding box center [278, 77] width 162 height 16
click at [295, 60] on div at bounding box center [295, 60] width 0 height 0
click at [368, 49] on div at bounding box center [239, 51] width 309 height 19
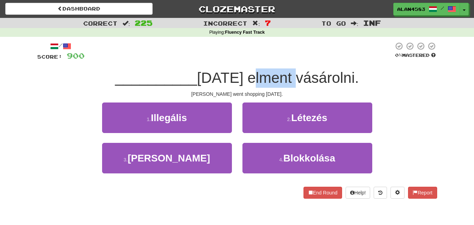
drag, startPoint x: 294, startPoint y: 77, endPoint x: 250, endPoint y: 78, distance: 44.6
click at [250, 78] on span "tegnap elment vásárolni." at bounding box center [278, 77] width 162 height 16
click at [245, 86] on div at bounding box center [245, 86] width 0 height 0
click at [230, 43] on div at bounding box center [239, 51] width 309 height 19
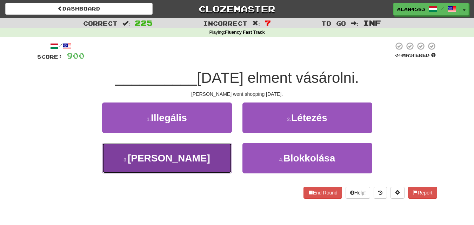
click at [169, 168] on button "3 . Yoko" at bounding box center [167, 158] width 130 height 31
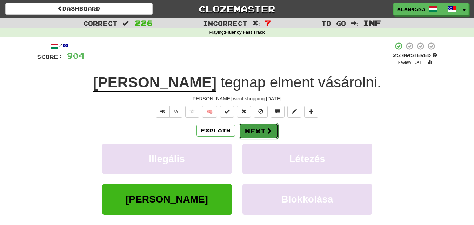
click at [250, 131] on button "Next" at bounding box center [258, 131] width 39 height 16
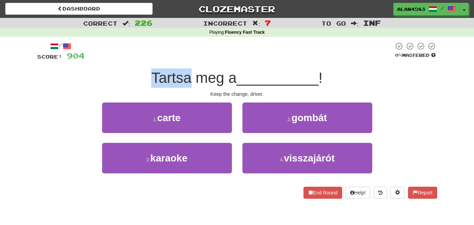
drag, startPoint x: 190, startPoint y: 78, endPoint x: 142, endPoint y: 79, distance: 47.4
click at [142, 79] on div "Tartsa meg a __________ !" at bounding box center [237, 77] width 400 height 19
click at [138, 86] on div at bounding box center [138, 86] width 0 height 0
click at [185, 57] on div at bounding box center [239, 51] width 309 height 19
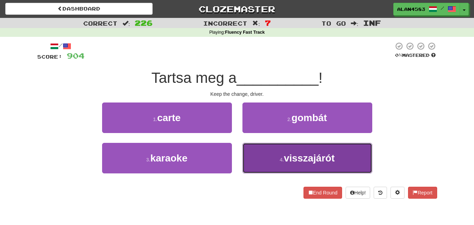
click at [280, 159] on small "4 ." at bounding box center [282, 160] width 4 height 6
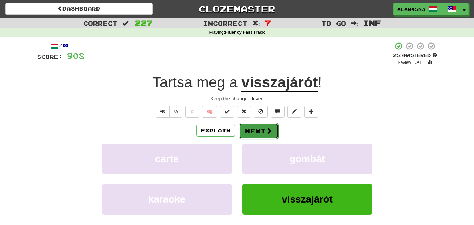
click at [261, 128] on button "Next" at bounding box center [258, 131] width 39 height 16
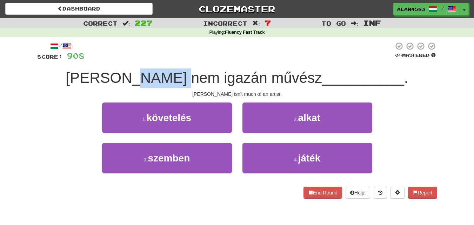
drag, startPoint x: 217, startPoint y: 79, endPoint x: 175, endPoint y: 77, distance: 41.8
click at [175, 77] on span "Tom nem igazán művész" at bounding box center [194, 77] width 257 height 16
click at [171, 60] on div at bounding box center [171, 60] width 0 height 0
click at [150, 57] on div at bounding box center [239, 51] width 309 height 19
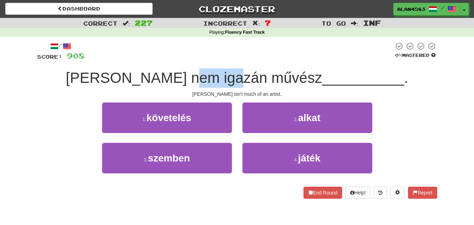
drag, startPoint x: 222, startPoint y: 75, endPoint x: 273, endPoint y: 75, distance: 50.9
click at [273, 75] on span "Tom nem igazán művész" at bounding box center [194, 77] width 257 height 16
click at [268, 60] on div at bounding box center [268, 60] width 0 height 0
click at [286, 48] on div at bounding box center [239, 51] width 309 height 19
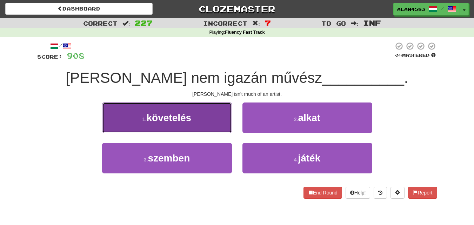
click at [130, 115] on button "1 . követelés" at bounding box center [167, 117] width 130 height 31
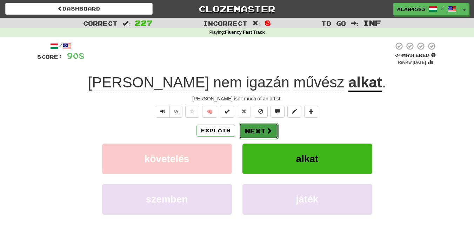
click at [252, 129] on button "Next" at bounding box center [258, 131] width 39 height 16
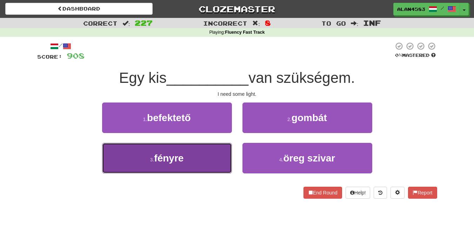
click at [157, 157] on span "fényre" at bounding box center [168, 158] width 29 height 11
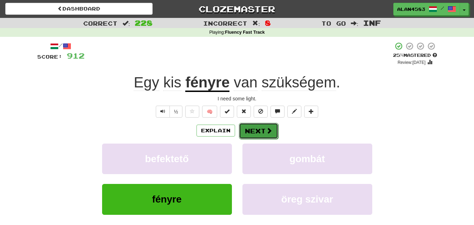
click at [250, 129] on button "Next" at bounding box center [258, 131] width 39 height 16
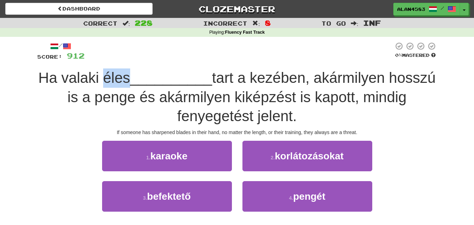
drag, startPoint x: 152, startPoint y: 77, endPoint x: 127, endPoint y: 77, distance: 25.6
click at [127, 77] on span "Ha valaki éles" at bounding box center [84, 77] width 92 height 16
click at [122, 60] on div at bounding box center [122, 60] width 0 height 0
click at [165, 59] on div at bounding box center [239, 51] width 309 height 19
drag, startPoint x: 264, startPoint y: 73, endPoint x: 242, endPoint y: 74, distance: 22.2
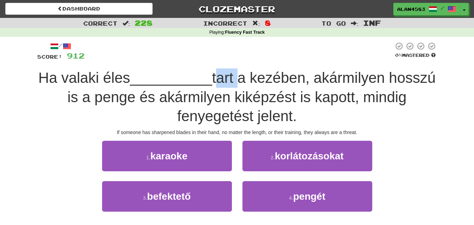
click at [242, 74] on span "tart a kezében, akármilyen hosszú is a penge és akármilyen kiképzést is kapott,…" at bounding box center [251, 96] width 368 height 55
click at [238, 60] on div at bounding box center [238, 60] width 0 height 0
click at [264, 47] on div at bounding box center [239, 51] width 309 height 19
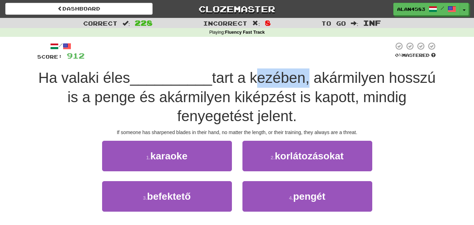
drag, startPoint x: 281, startPoint y: 77, endPoint x: 334, endPoint y: 71, distance: 52.9
click at [334, 71] on span "tart a kezében, akármilyen hosszú is a penge és akármilyen kiképzést is kapott,…" at bounding box center [251, 96] width 368 height 55
click at [329, 60] on div at bounding box center [329, 60] width 0 height 0
click at [339, 53] on div at bounding box center [239, 51] width 309 height 19
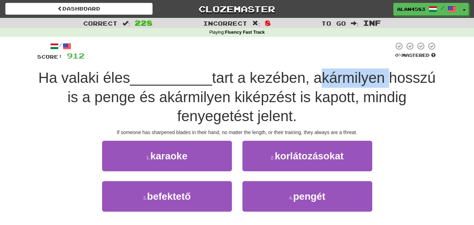
drag, startPoint x: 344, startPoint y: 78, endPoint x: 414, endPoint y: 75, distance: 69.9
click at [414, 75] on span "tart a kezében, akármilyen hosszú is a penge és akármilyen kiképzést is kapott,…" at bounding box center [251, 96] width 368 height 55
click at [409, 60] on div at bounding box center [409, 60] width 0 height 0
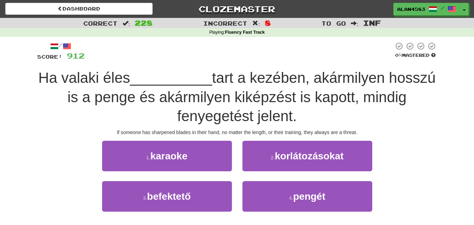
click at [291, 62] on div "/ Score: 912 0 % Mastered Ha valaki éles __________ tart a kezében, akármilyen …" at bounding box center [237, 139] width 400 height 195
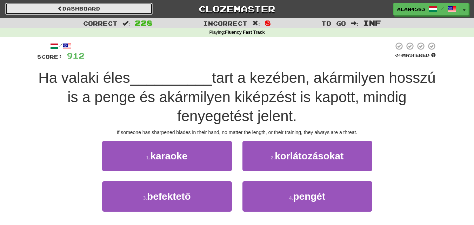
click at [107, 6] on link "Dashboard" at bounding box center [78, 9] width 147 height 12
